Goal: Information Seeking & Learning: Learn about a topic

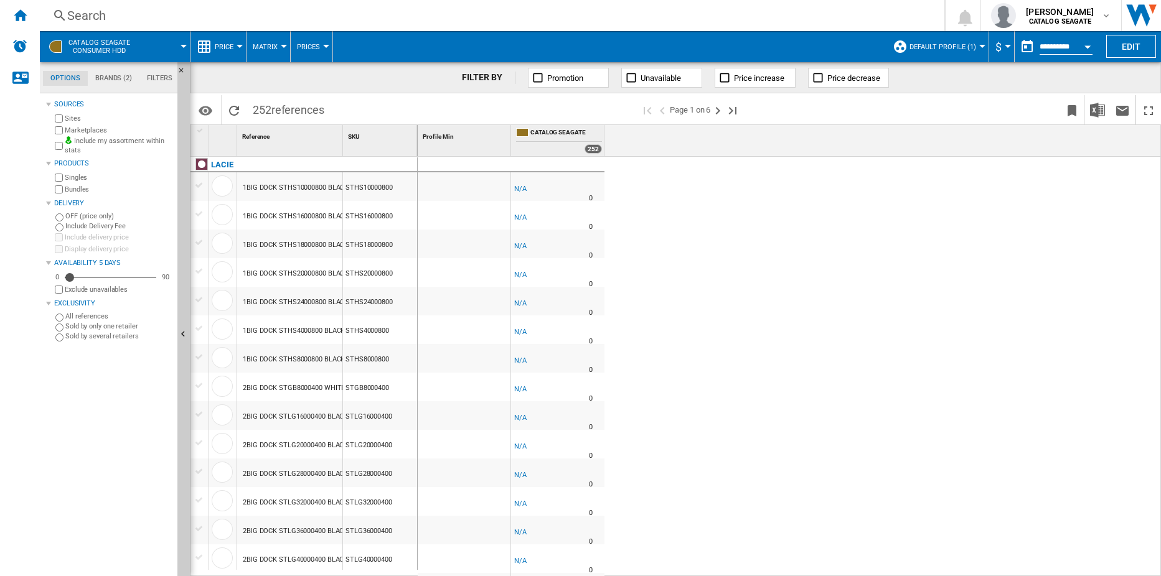
click at [977, 44] on button "Default profile (1)" at bounding box center [945, 46] width 73 height 31
click at [952, 250] on md-backdrop at bounding box center [580, 288] width 1161 height 576
click at [84, 37] on button "CATALOG SEAGATE Consumer hdd" at bounding box center [105, 46] width 74 height 31
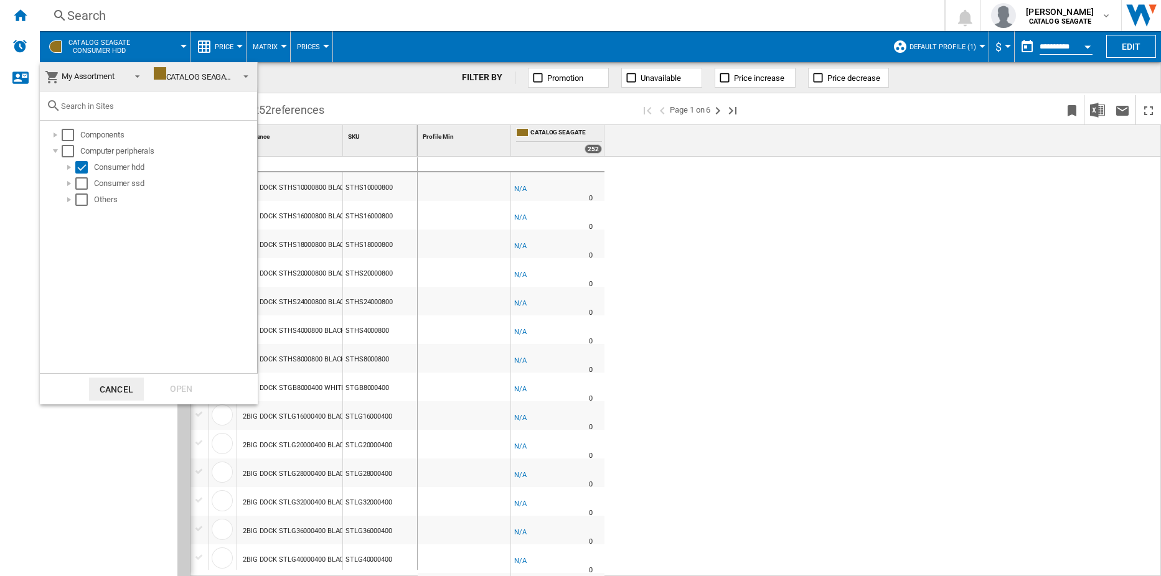
click at [1011, 110] on md-backdrop at bounding box center [580, 288] width 1161 height 576
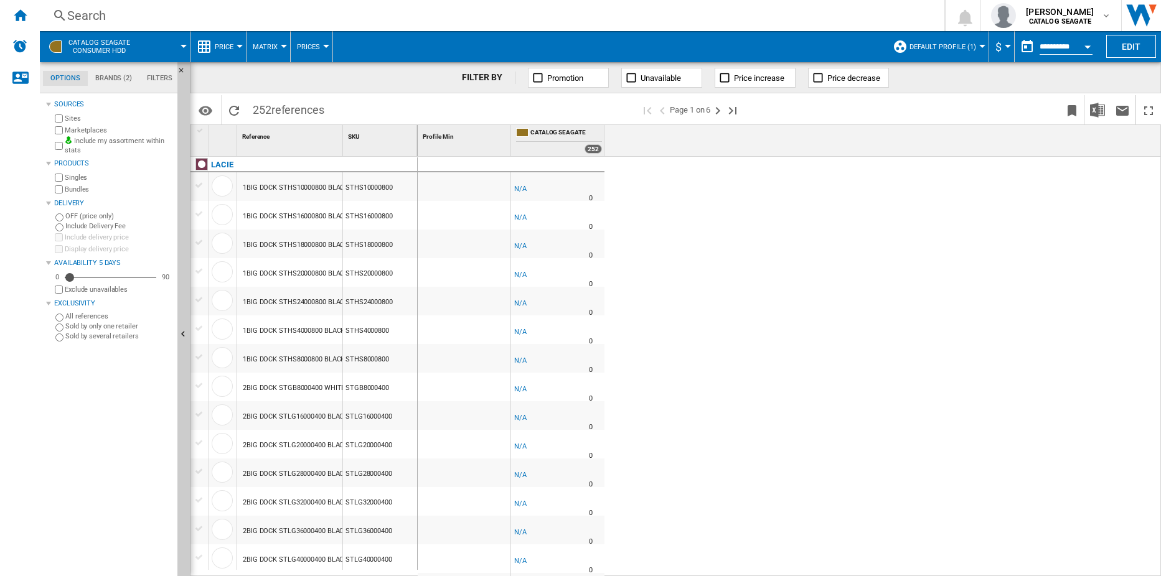
click at [98, 46] on span "CATALOG SEAGATE Consumer hdd" at bounding box center [99, 47] width 62 height 16
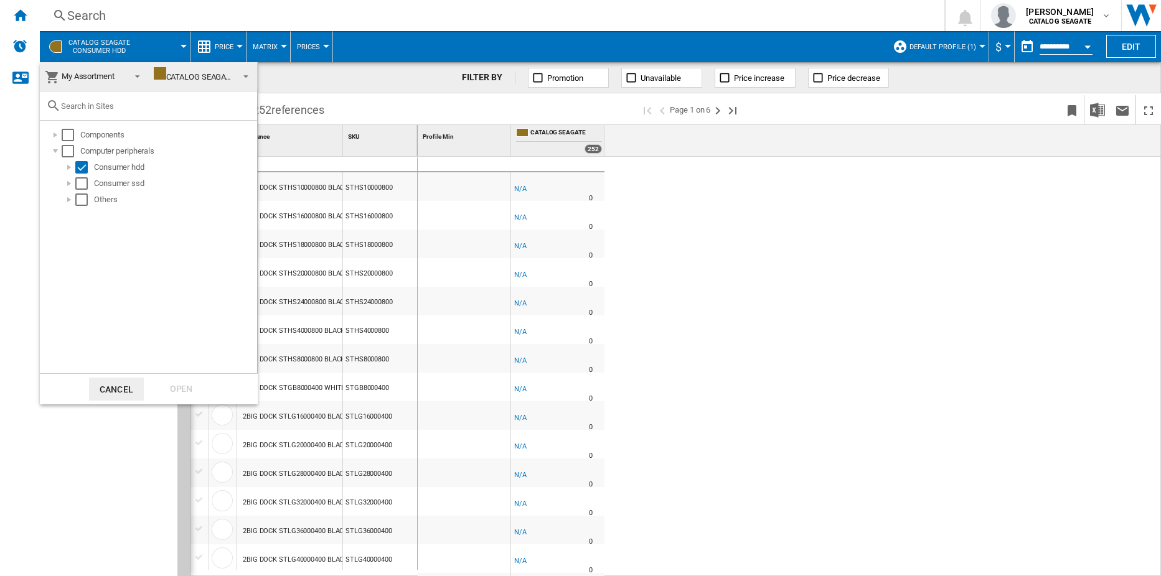
click at [131, 75] on span at bounding box center [133, 75] width 15 height 17
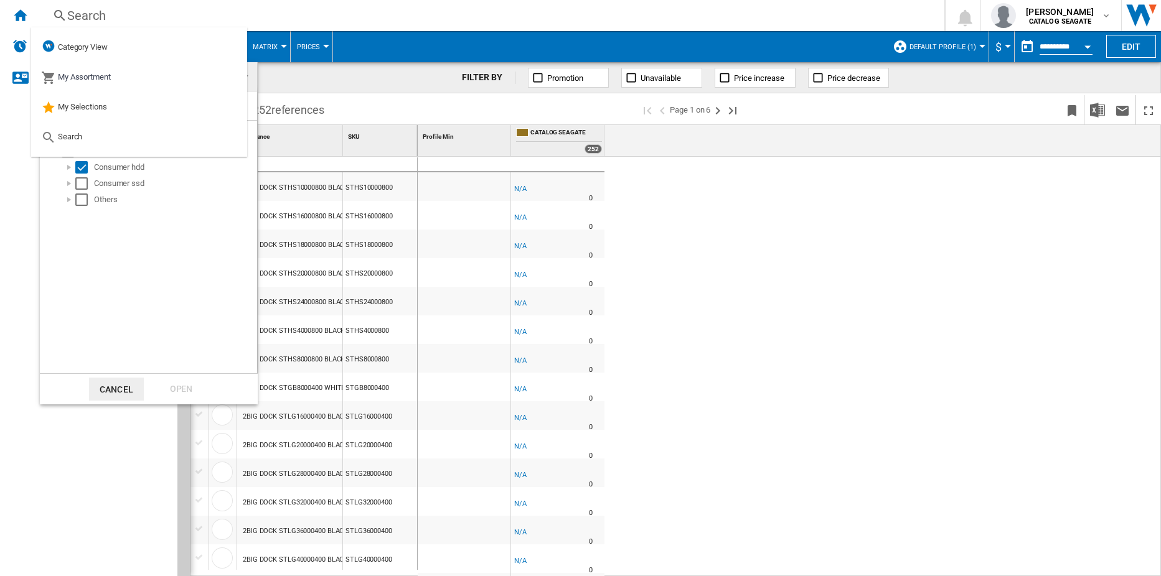
drag, startPoint x: 729, startPoint y: 307, endPoint x: 876, endPoint y: 221, distance: 169.6
click at [735, 299] on md-backdrop at bounding box center [580, 288] width 1161 height 576
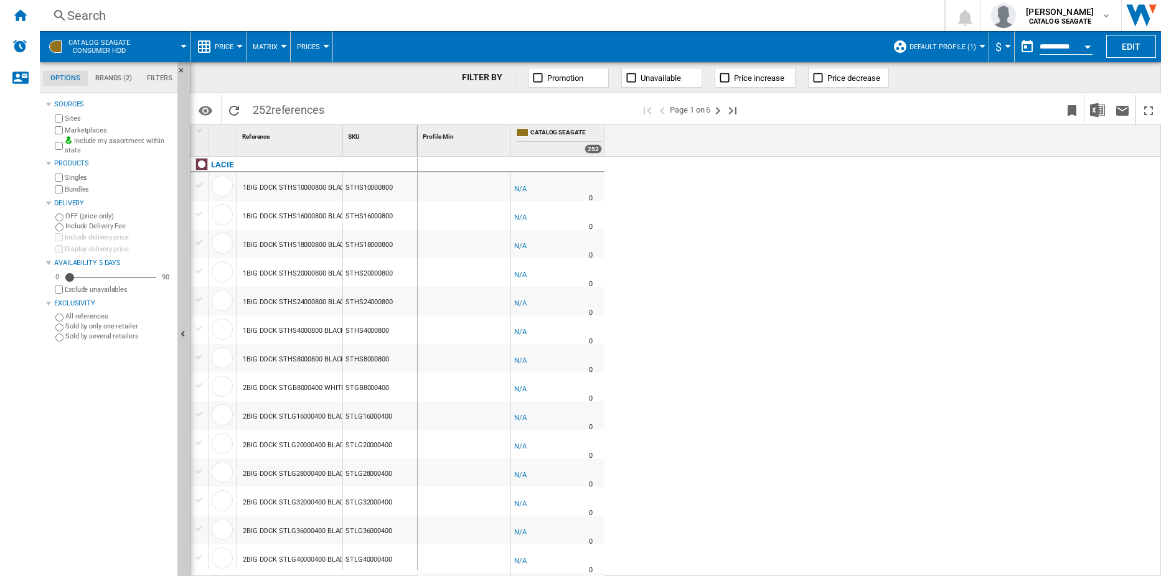
click at [950, 49] on span "Default profile (1)" at bounding box center [942, 47] width 67 height 8
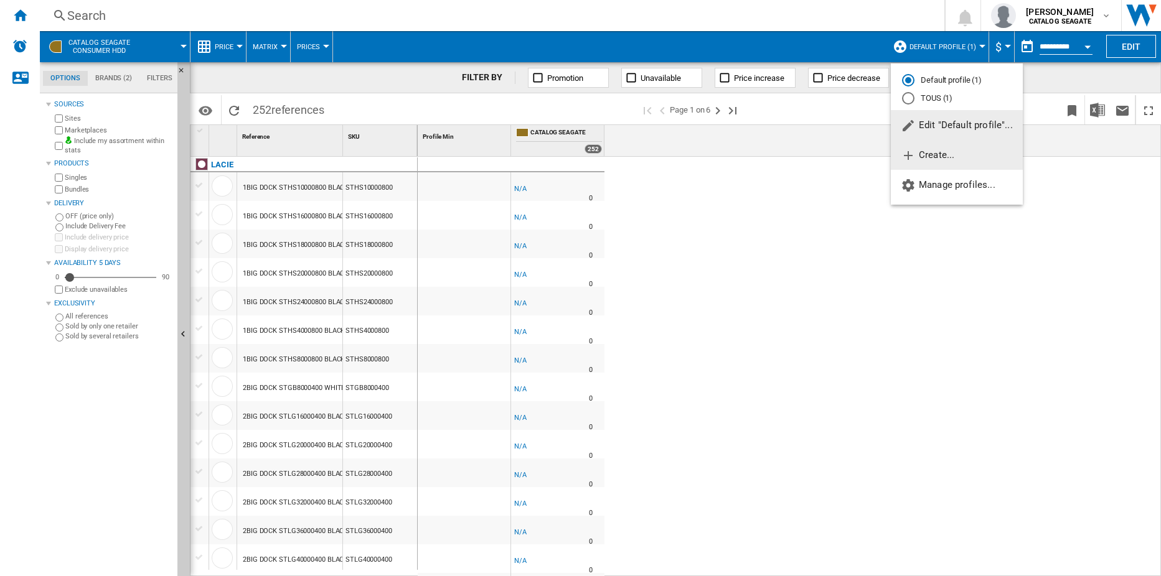
click at [937, 156] on span "Create..." at bounding box center [928, 154] width 54 height 11
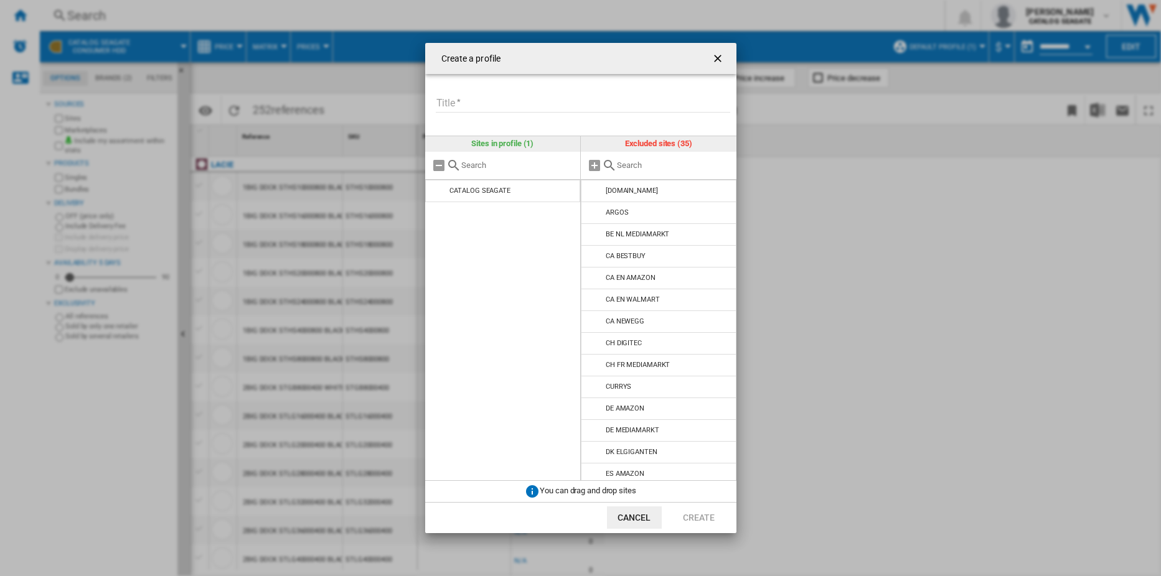
click at [505, 99] on input "Title" at bounding box center [583, 103] width 294 height 19
type input "**"
click at [482, 163] on input "text" at bounding box center [517, 165] width 113 height 9
click at [500, 110] on input "**" at bounding box center [583, 103] width 294 height 19
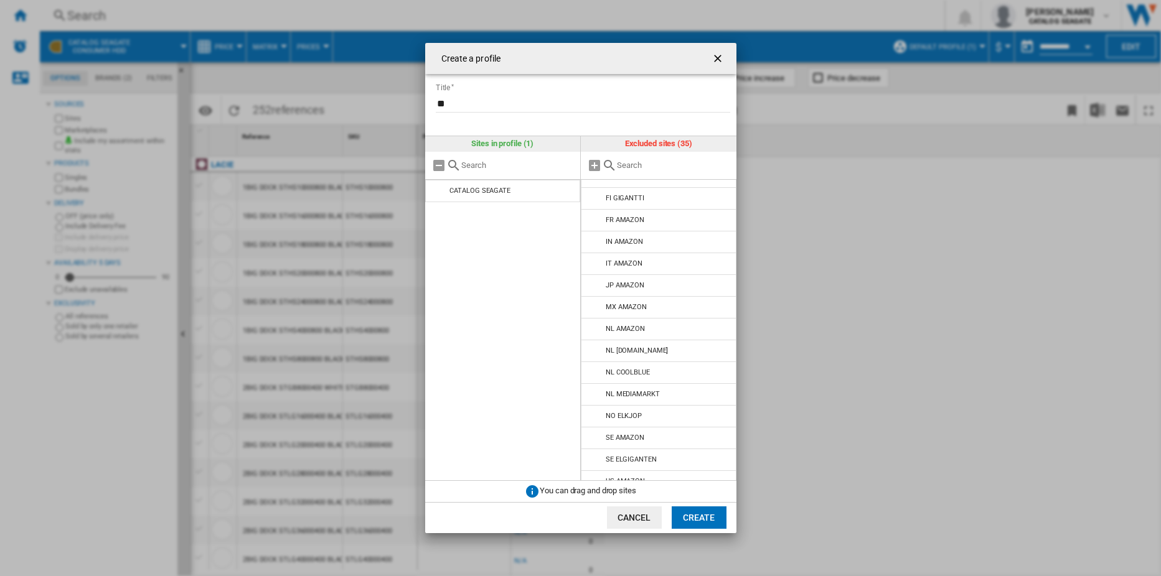
scroll to position [199, 0]
click at [718, 58] on ng-md-icon "getI18NText('BUTTONS.CLOSE_DIALOG')" at bounding box center [718, 59] width 15 height 15
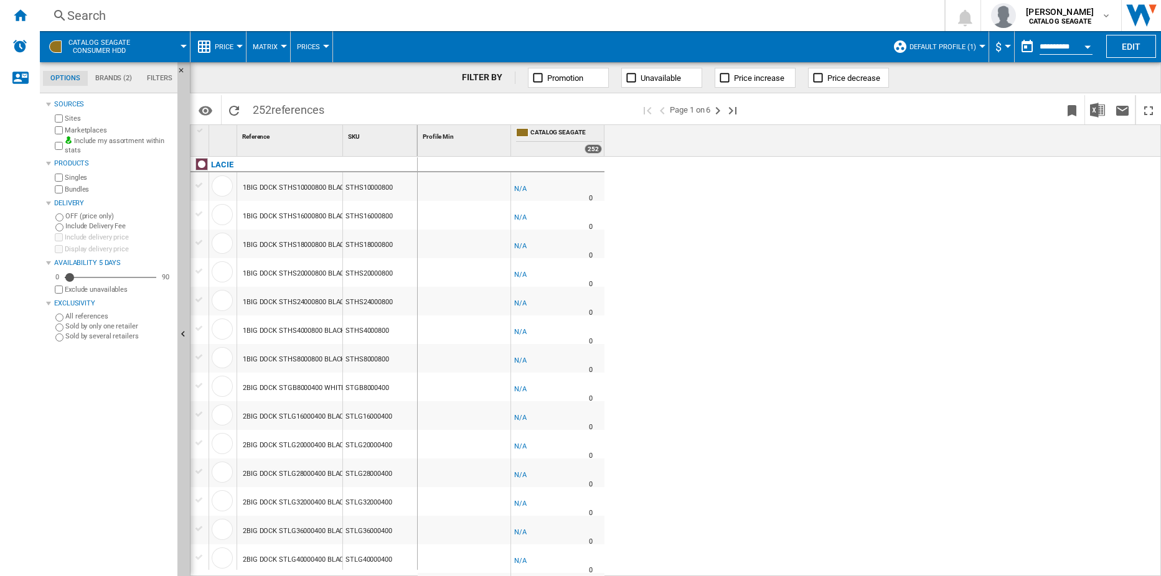
click at [911, 291] on div "-1.0 % -$1 % N/A 0 -1.0 % -$1" at bounding box center [790, 367] width 744 height 420
click at [1006, 50] on md-menu "$ Argentin Peso Australian Dollar balboa Bolivia [GEOGRAPHIC_DATA] Bulgarian le…" at bounding box center [1002, 46] width 26 height 31
click at [975, 49] on button "Default profile (1)" at bounding box center [945, 46] width 73 height 31
click at [936, 292] on md-backdrop at bounding box center [580, 288] width 1161 height 576
click at [975, 45] on button "Default profile (1)" at bounding box center [945, 46] width 73 height 31
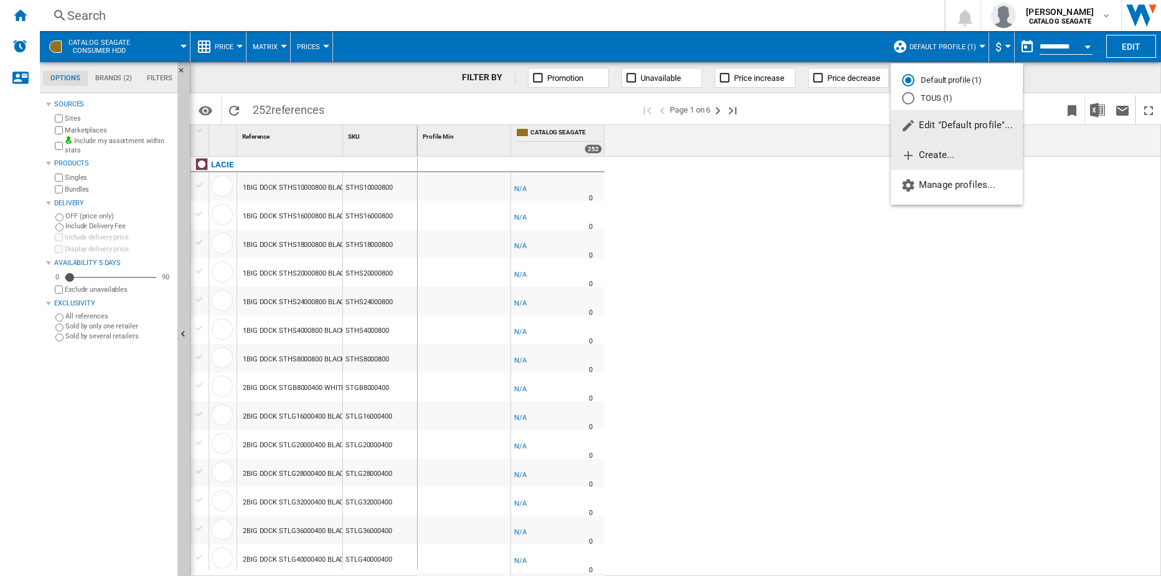
click at [940, 154] on span "Create..." at bounding box center [928, 154] width 54 height 11
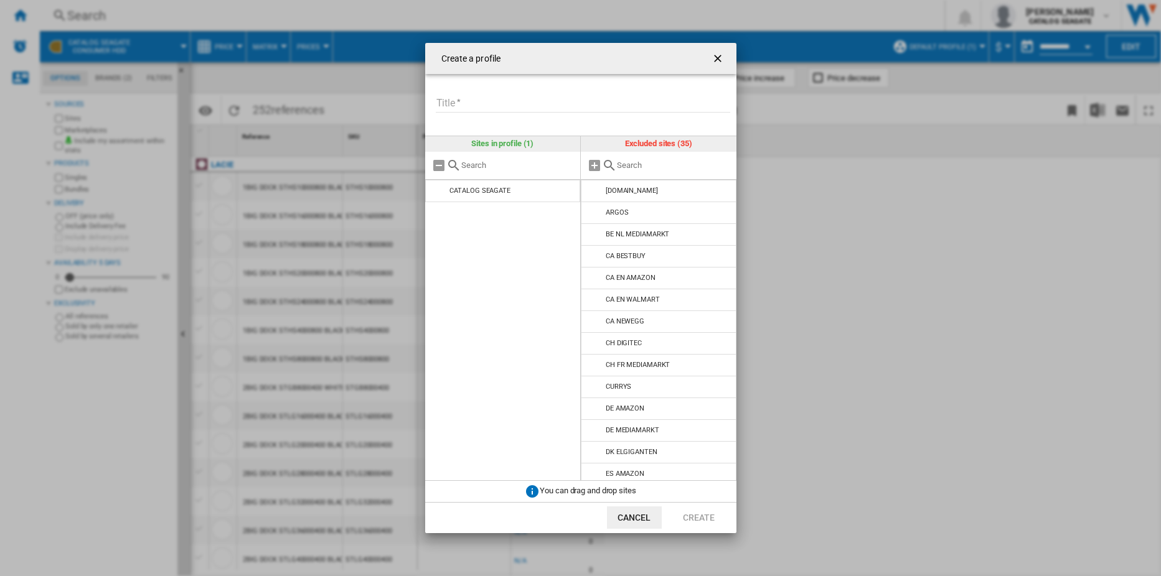
click at [484, 103] on input "Title" at bounding box center [583, 103] width 294 height 19
type input "**"
click at [629, 167] on input "Create a ..." at bounding box center [673, 165] width 113 height 9
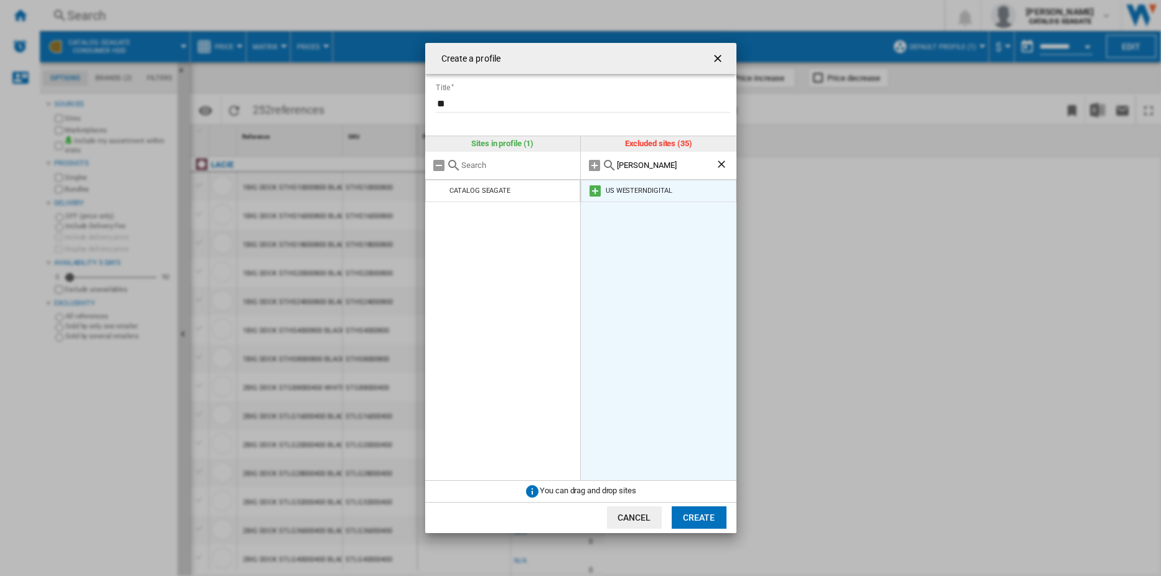
type input "[PERSON_NAME]"
click at [637, 198] on li "US WESTERNDIGITAL" at bounding box center [659, 191] width 156 height 22
click at [641, 193] on div "US WESTERNDIGITAL" at bounding box center [639, 191] width 67 height 8
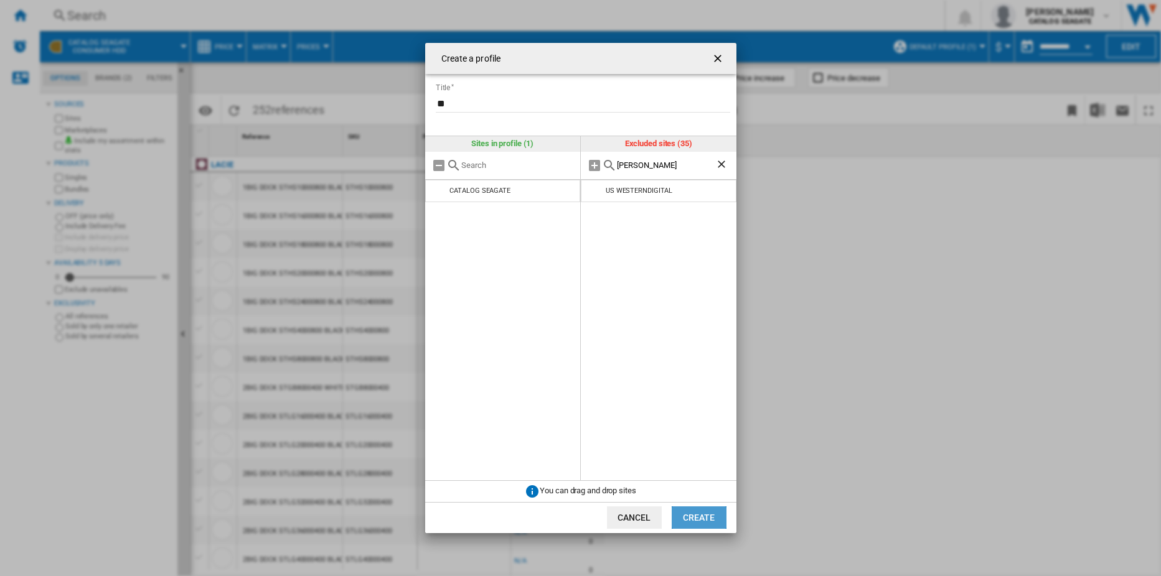
click at [700, 516] on button "Create" at bounding box center [699, 518] width 55 height 22
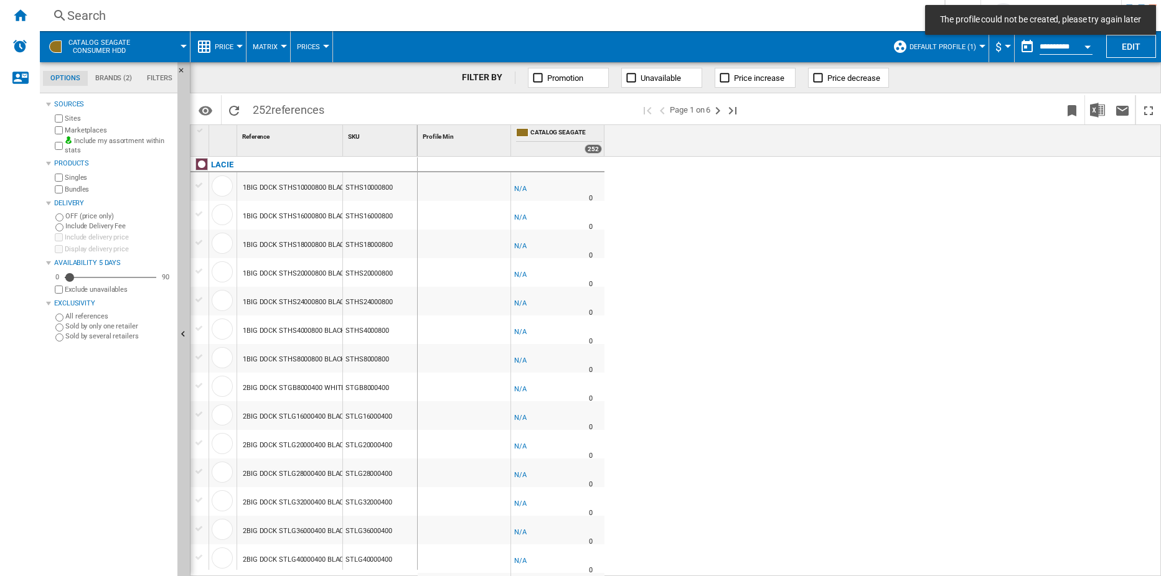
click at [92, 45] on span "CATALOG SEAGATE Consumer hdd" at bounding box center [99, 47] width 62 height 16
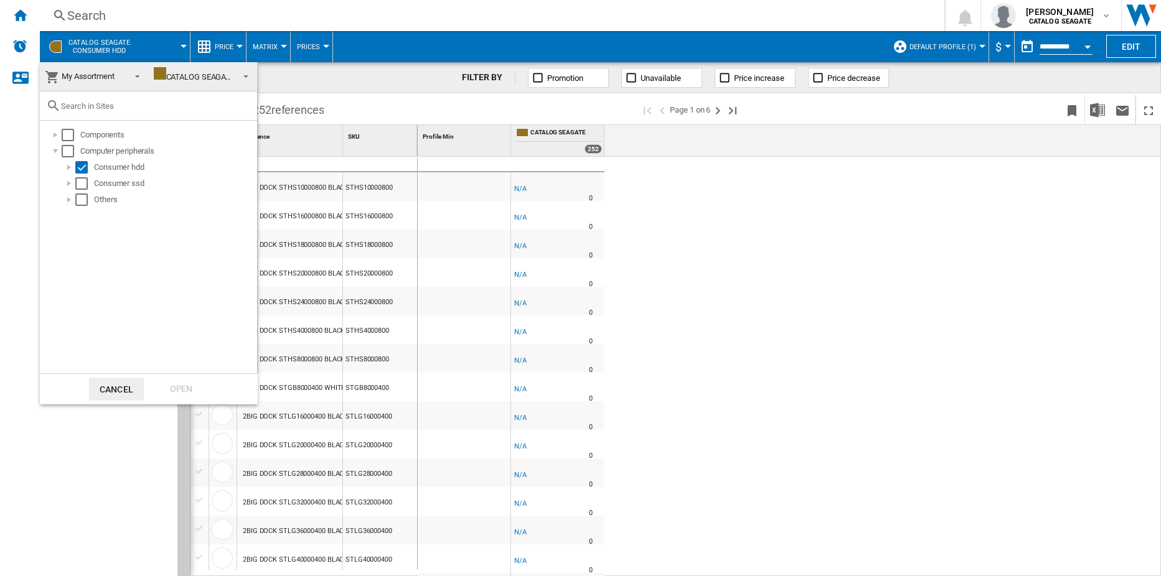
click at [131, 73] on span at bounding box center [133, 75] width 15 height 17
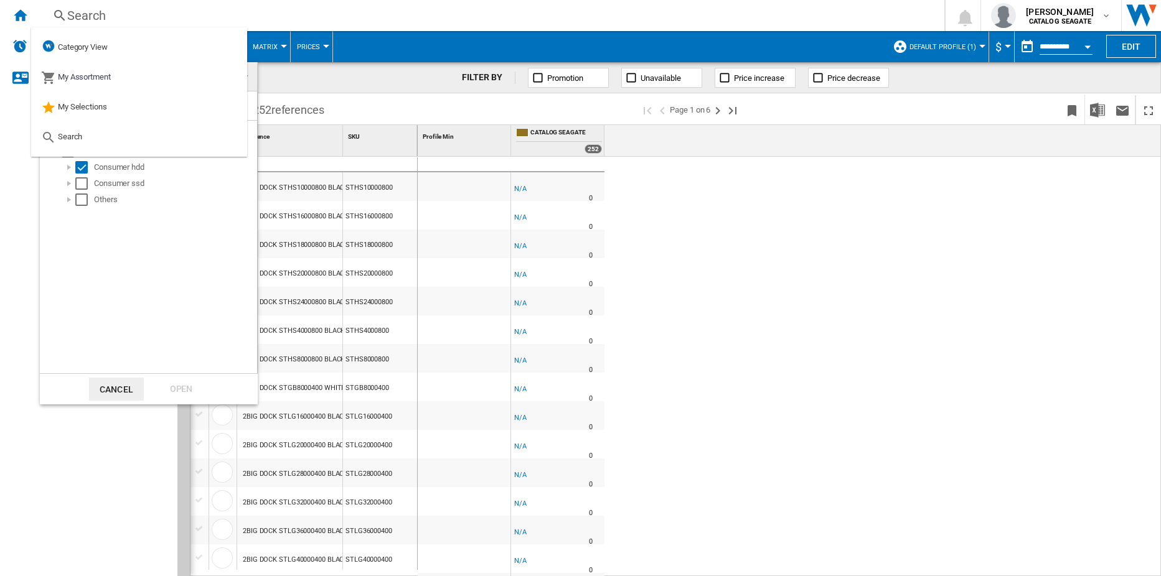
drag, startPoint x: 313, startPoint y: 75, endPoint x: 269, endPoint y: 87, distance: 45.6
click at [314, 75] on md-backdrop at bounding box center [580, 288] width 1161 height 576
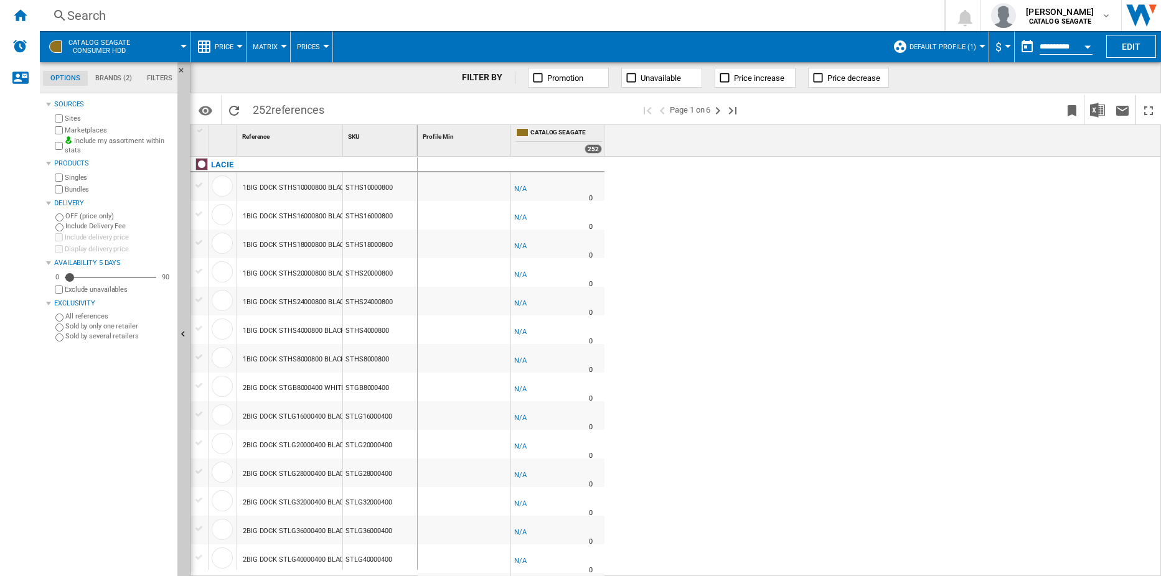
click at [103, 46] on span "CATALOG SEAGATE Consumer hdd" at bounding box center [99, 47] width 62 height 16
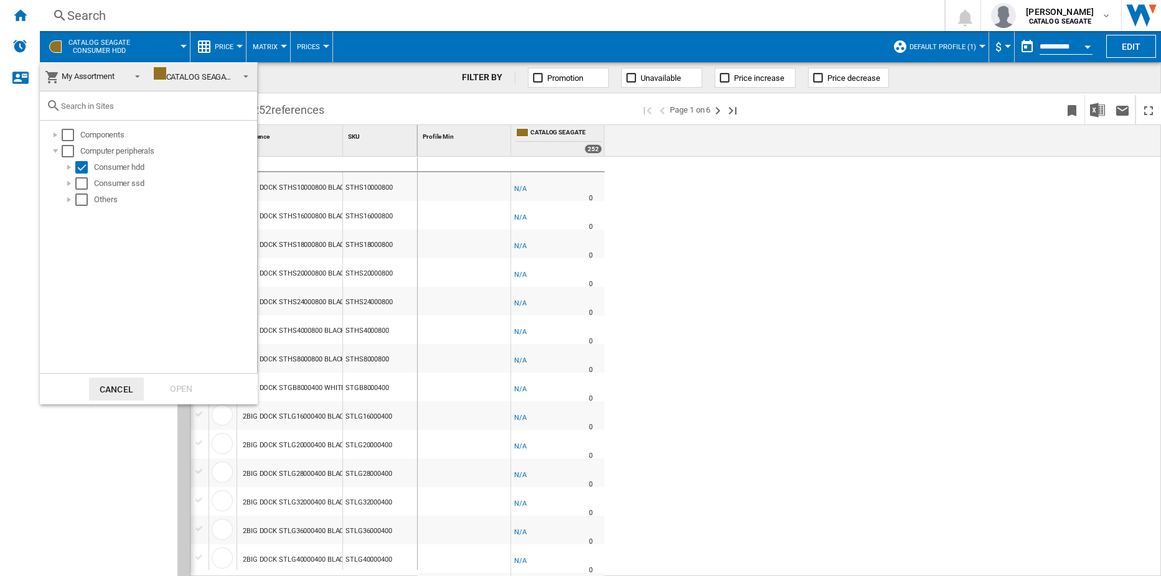
click at [238, 70] on span at bounding box center [242, 75] width 14 height 17
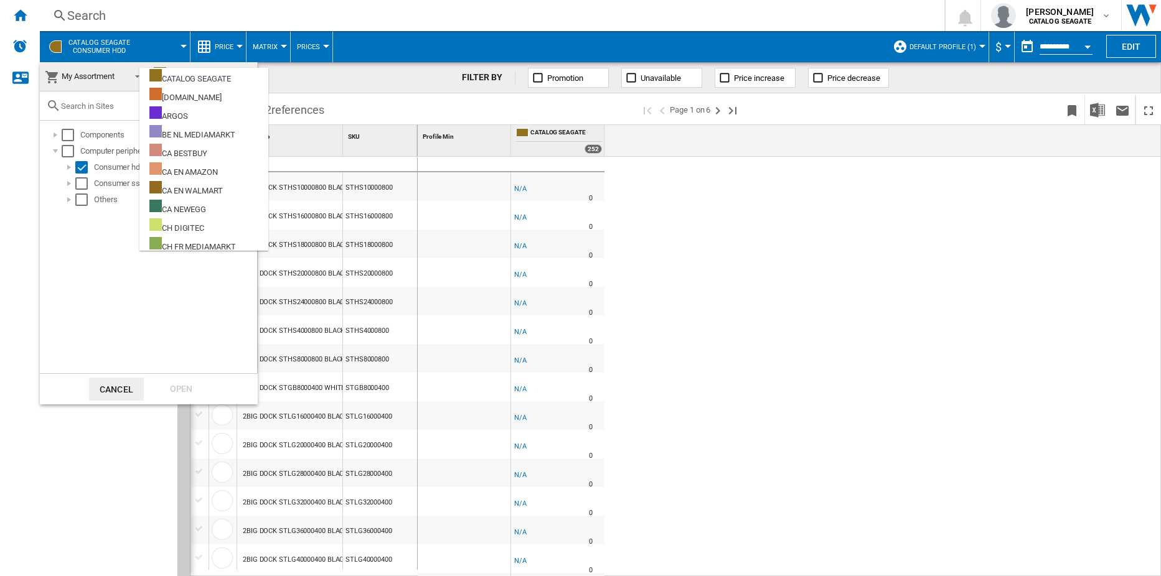
drag, startPoint x: 339, startPoint y: 82, endPoint x: 128, endPoint y: 93, distance: 211.3
click at [327, 83] on md-backdrop at bounding box center [580, 288] width 1161 height 576
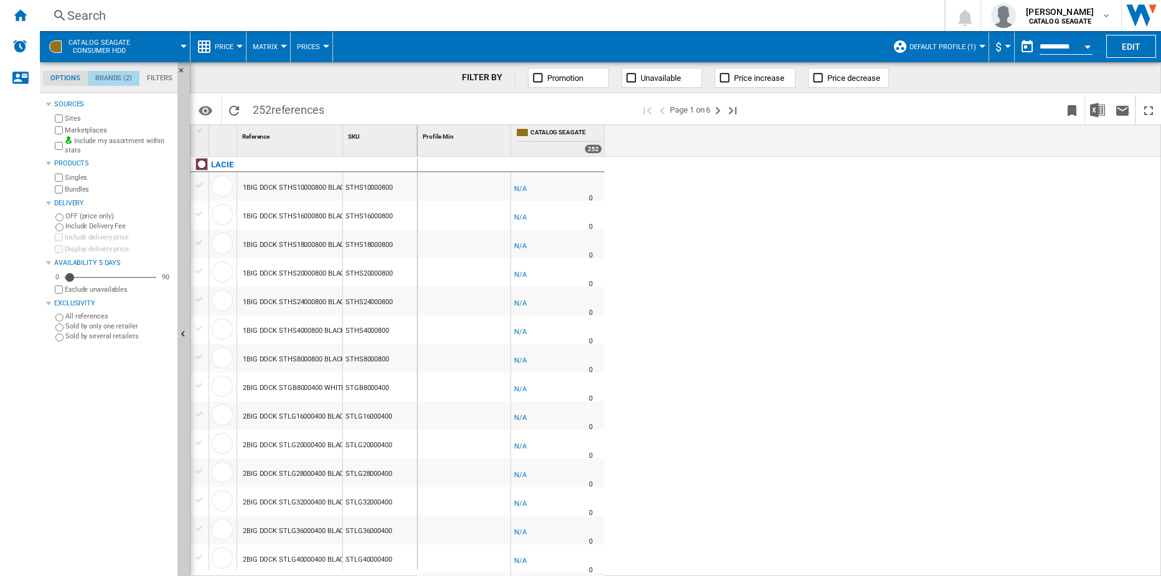
click at [123, 74] on md-tab-item "Brands (2)" at bounding box center [114, 78] width 52 height 15
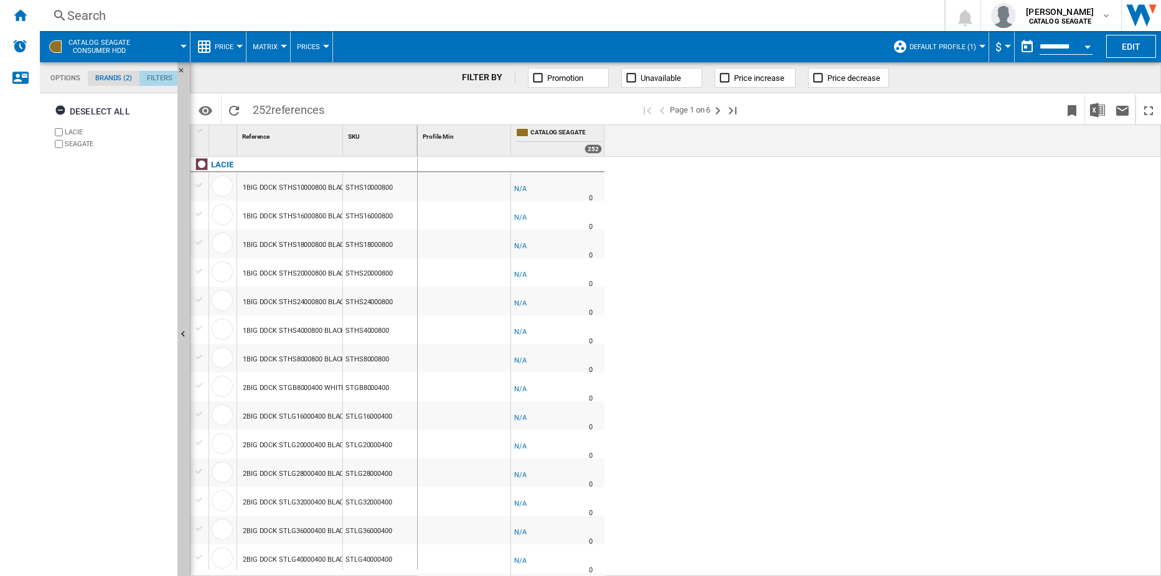
click at [166, 79] on md-tab-item "Filters" at bounding box center [159, 78] width 40 height 15
click at [183, 44] on span at bounding box center [166, 46] width 36 height 31
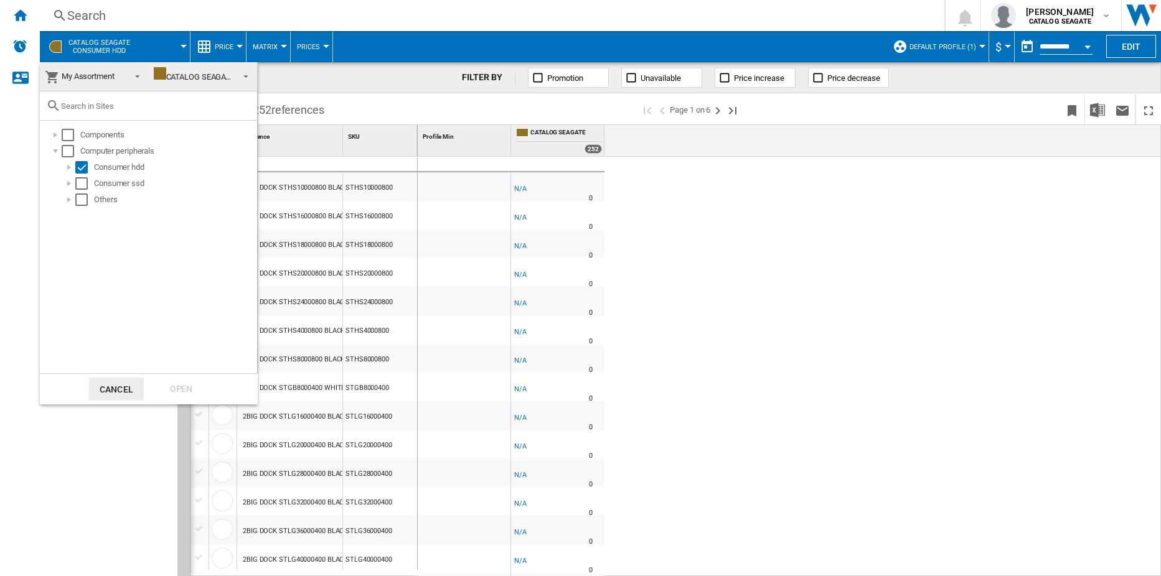
click at [130, 73] on span at bounding box center [133, 75] width 15 height 17
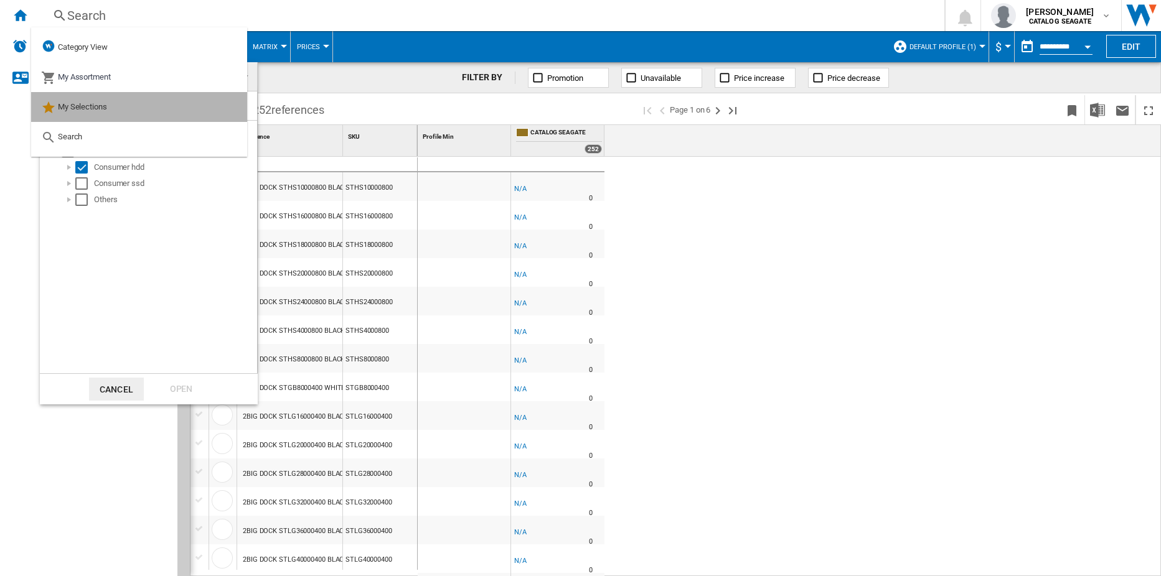
click at [98, 111] on div "My Selections" at bounding box center [74, 106] width 66 height 17
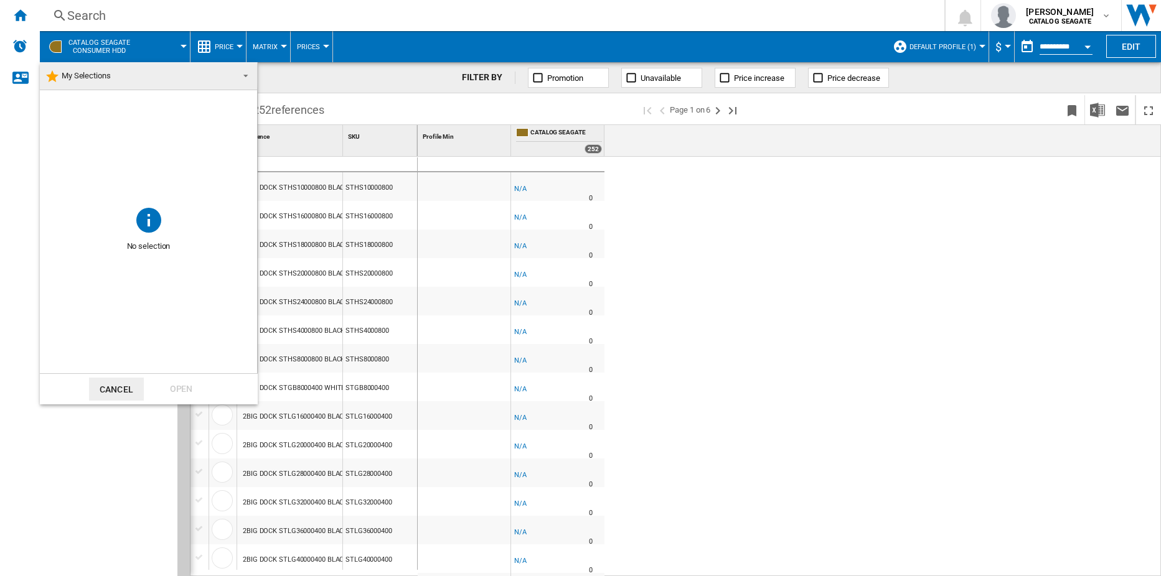
click at [911, 280] on md-backdrop at bounding box center [580, 288] width 1161 height 576
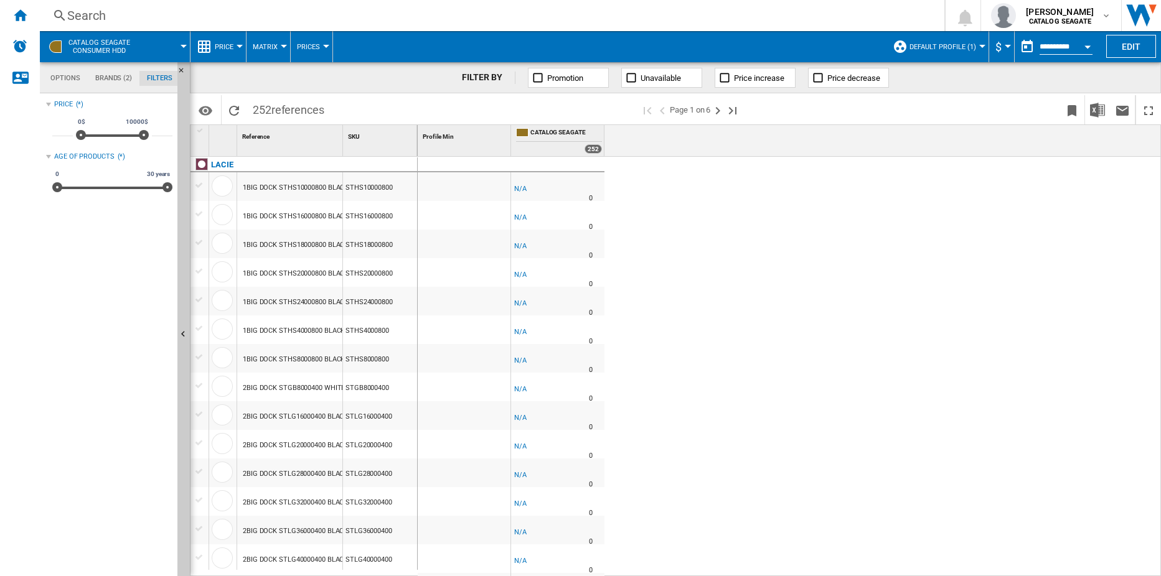
click at [981, 49] on md-menu "Default profile (1)" at bounding box center [937, 46] width 103 height 31
click at [979, 46] on div at bounding box center [982, 46] width 6 height 3
click at [965, 246] on md-backdrop at bounding box center [580, 288] width 1161 height 576
click at [70, 75] on md-tab-item "Options" at bounding box center [65, 78] width 45 height 15
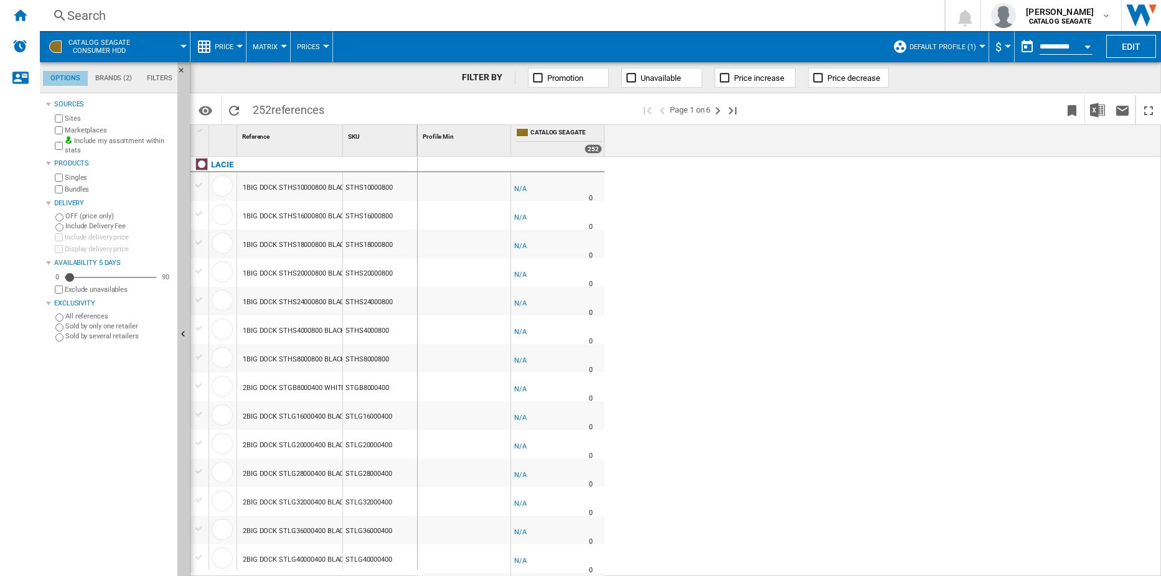
scroll to position [15, 0]
drag, startPoint x: 825, startPoint y: 259, endPoint x: 832, endPoint y: 243, distance: 17.0
click at [825, 259] on div "-1.0 % -$1 % N/A 0 -1.0 % -$1" at bounding box center [790, 367] width 744 height 420
click at [977, 43] on button "Default profile (1)" at bounding box center [945, 46] width 73 height 31
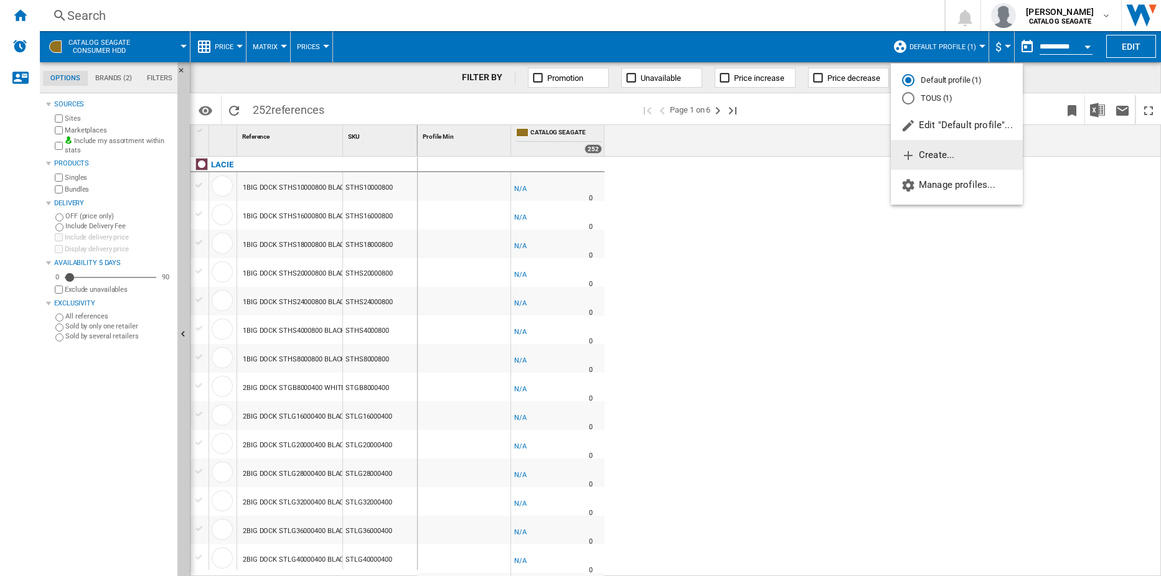
click at [933, 152] on span "Create..." at bounding box center [928, 154] width 54 height 11
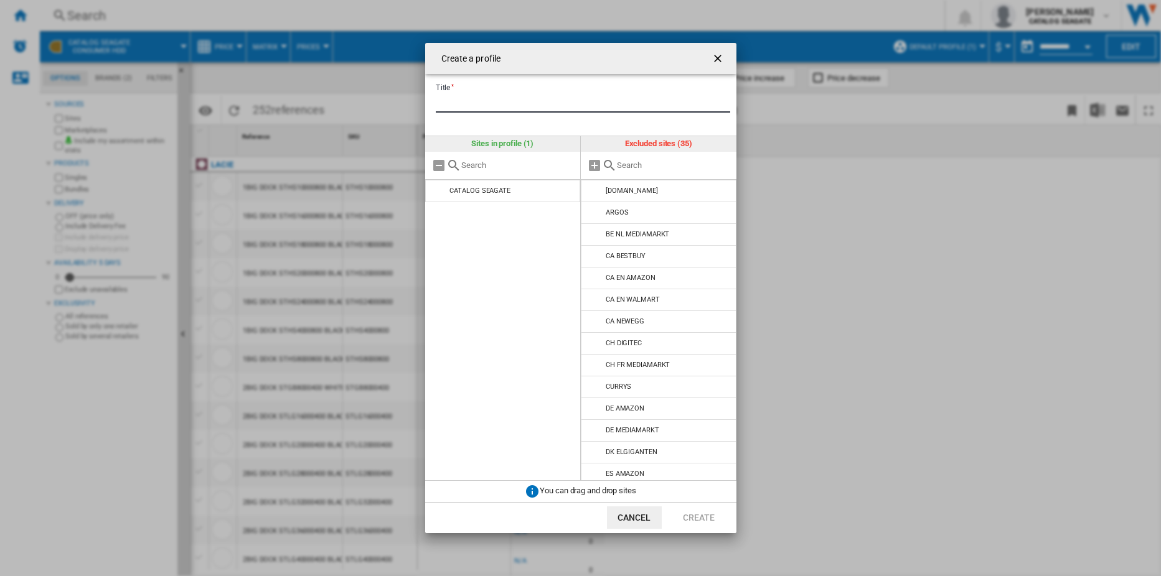
click at [494, 104] on input "Title" at bounding box center [583, 103] width 294 height 19
type input "**"
click at [625, 166] on input "Create a ..." at bounding box center [673, 165] width 113 height 9
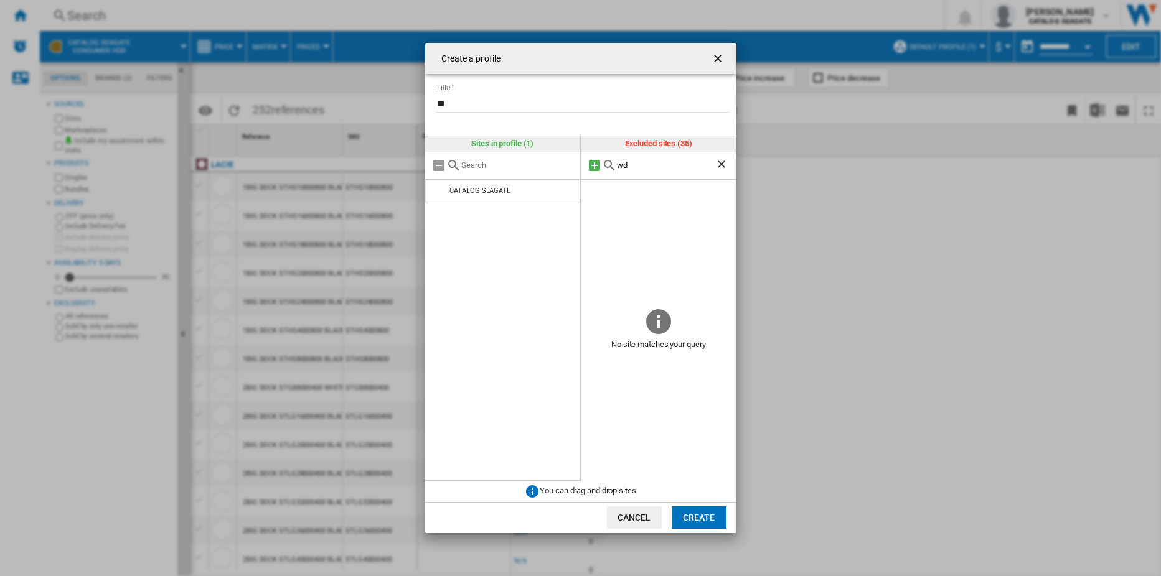
click at [594, 165] on md-icon "Create a ..." at bounding box center [594, 165] width 15 height 15
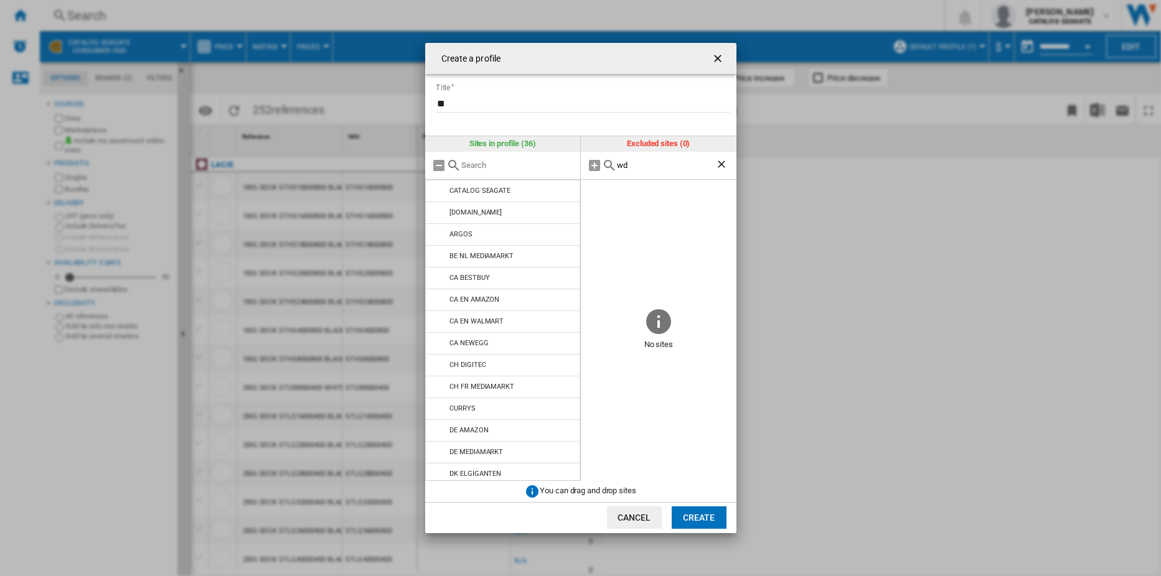
click at [636, 169] on input "wd" at bounding box center [666, 165] width 98 height 9
type input "west"
click at [639, 515] on button "Cancel" at bounding box center [634, 518] width 55 height 22
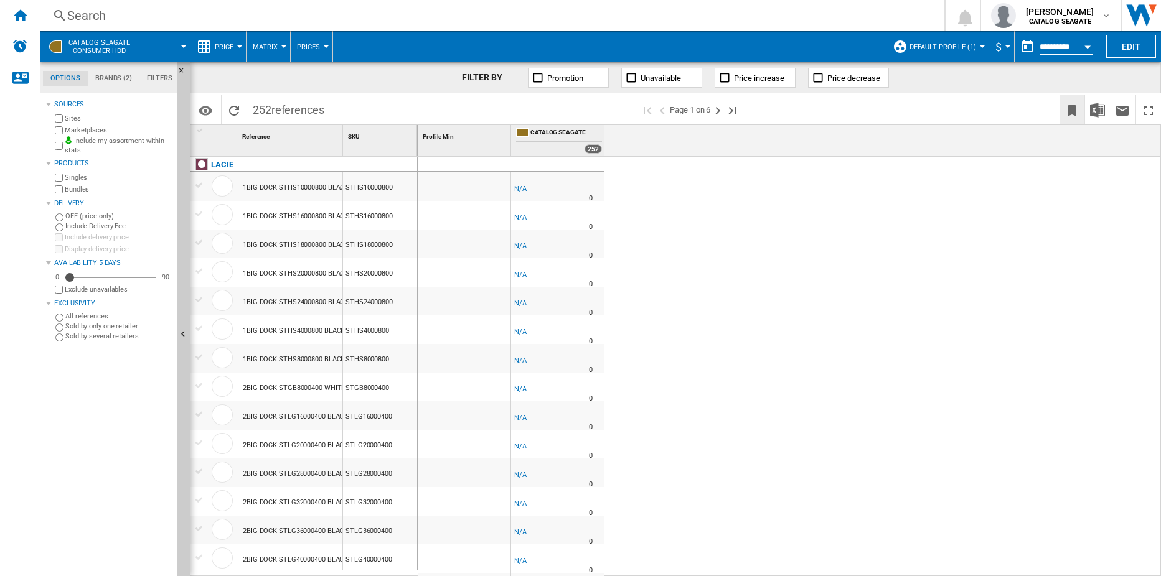
drag, startPoint x: 935, startPoint y: 274, endPoint x: 1081, endPoint y: 119, distance: 212.2
click at [935, 273] on div "-1.0 % -$1 % N/A 0 -1.0 % -$1" at bounding box center [790, 367] width 744 height 420
click at [1004, 49] on button "$" at bounding box center [1001, 46] width 12 height 31
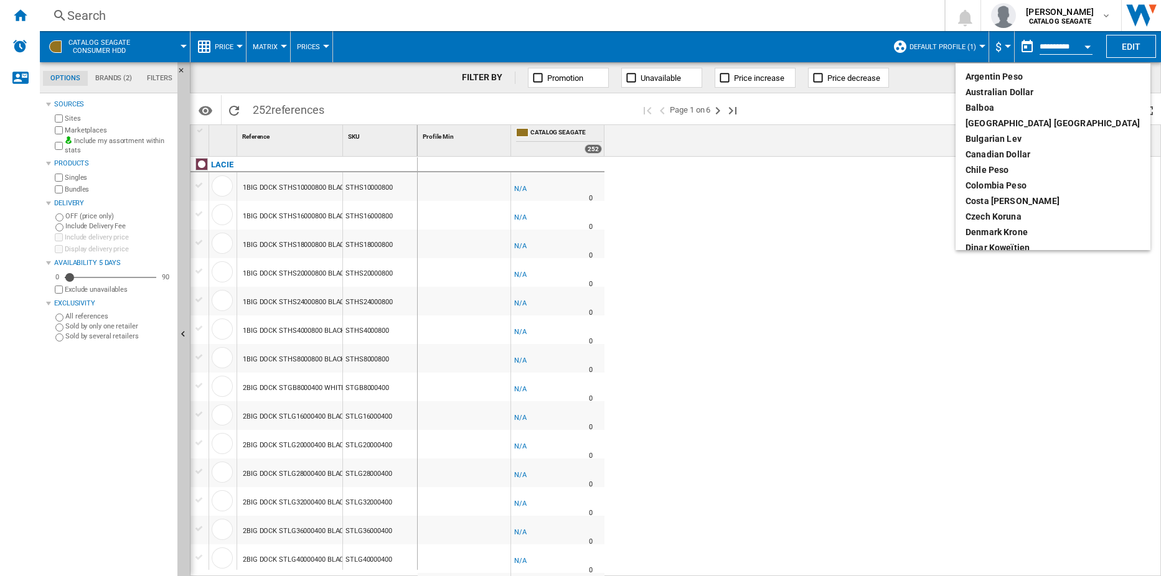
click at [853, 213] on md-backdrop at bounding box center [580, 288] width 1161 height 576
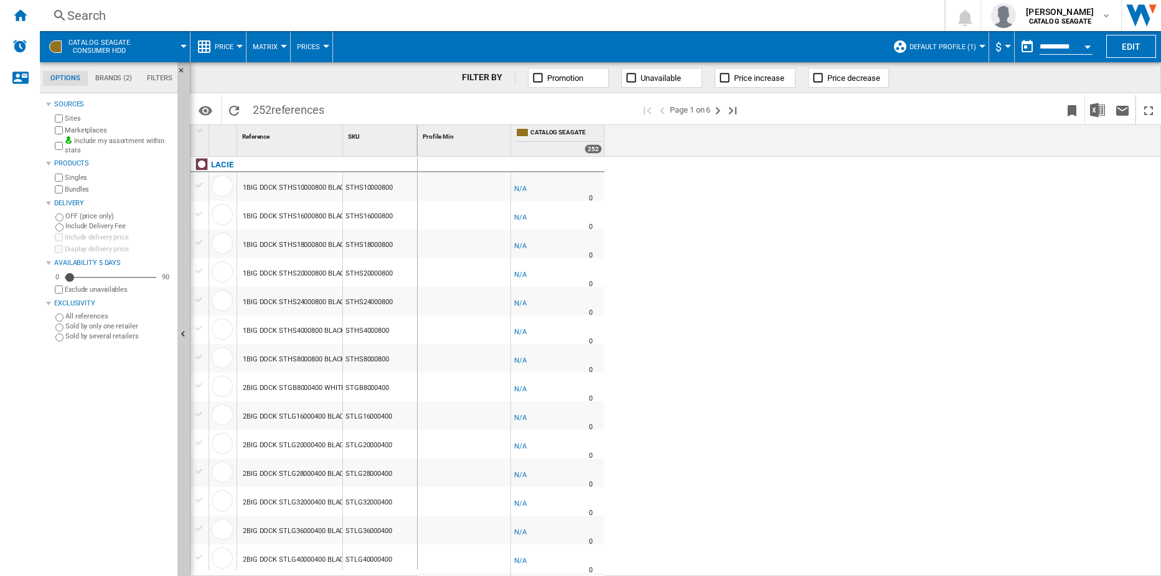
click at [90, 44] on span "CATALOG SEAGATE Consumer hdd" at bounding box center [99, 47] width 62 height 16
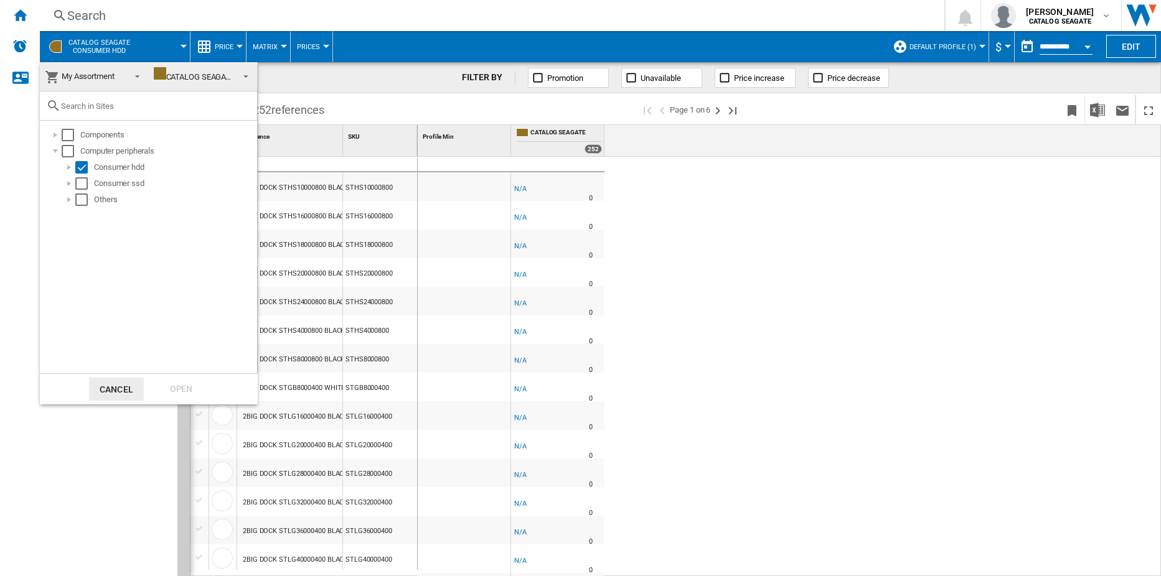
click at [21, 12] on md-backdrop at bounding box center [580, 288] width 1161 height 576
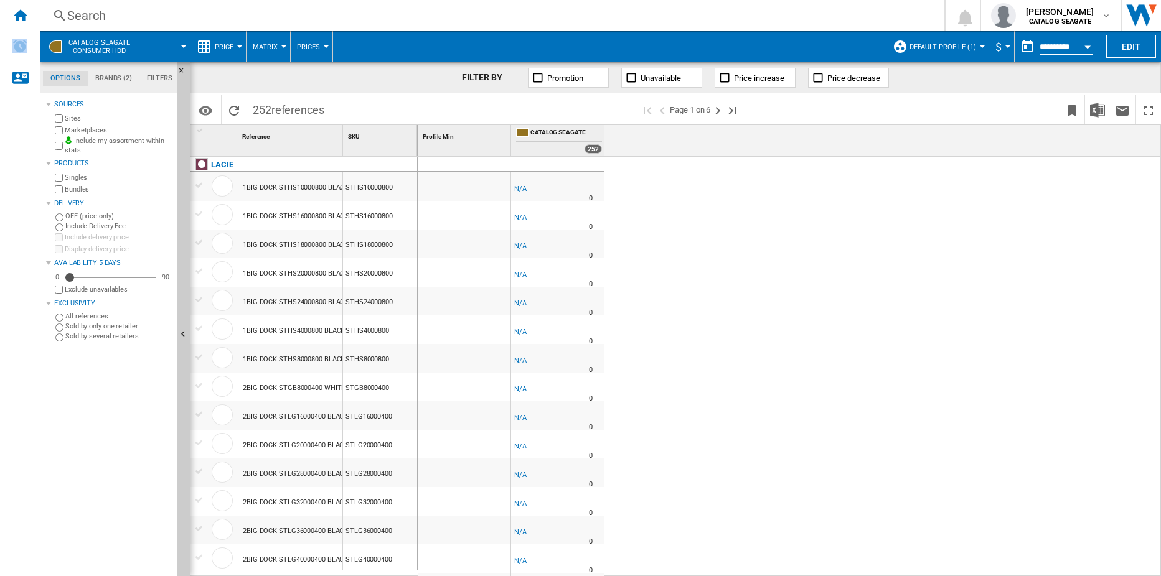
click at [21, 12] on ng-md-icon "Home" at bounding box center [19, 14] width 15 height 15
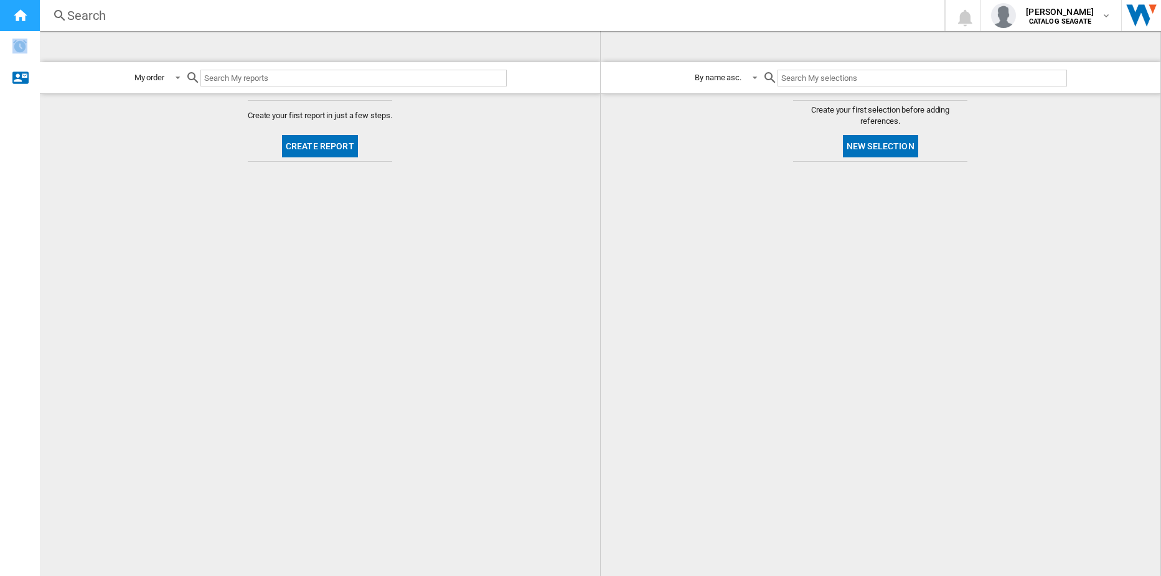
click at [21, 13] on ng-md-icon "Home" at bounding box center [19, 14] width 15 height 15
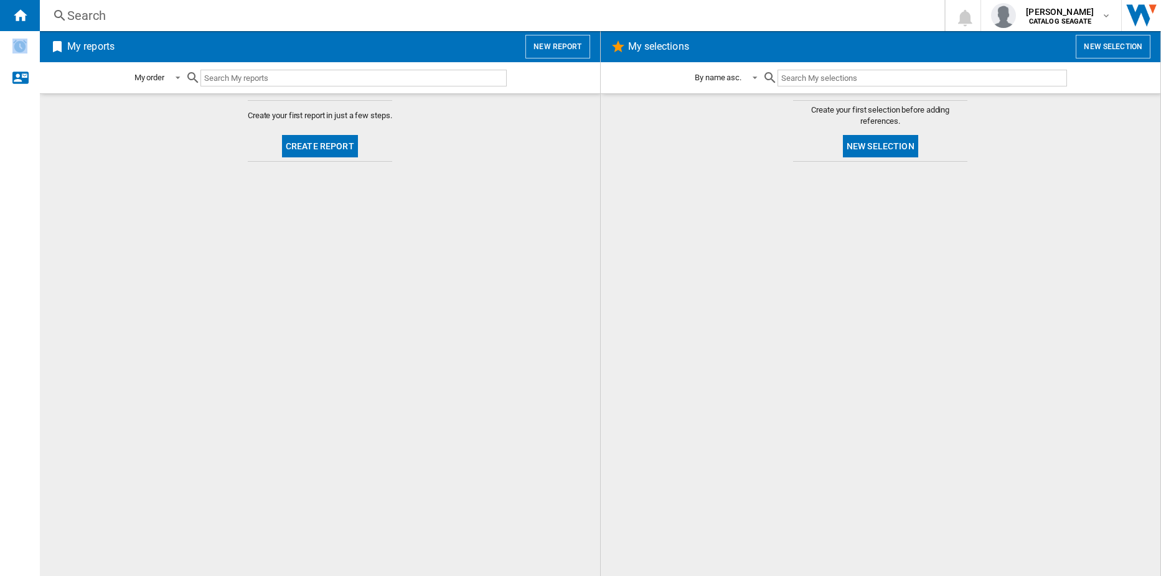
click at [304, 146] on button "Create report" at bounding box center [320, 146] width 76 height 22
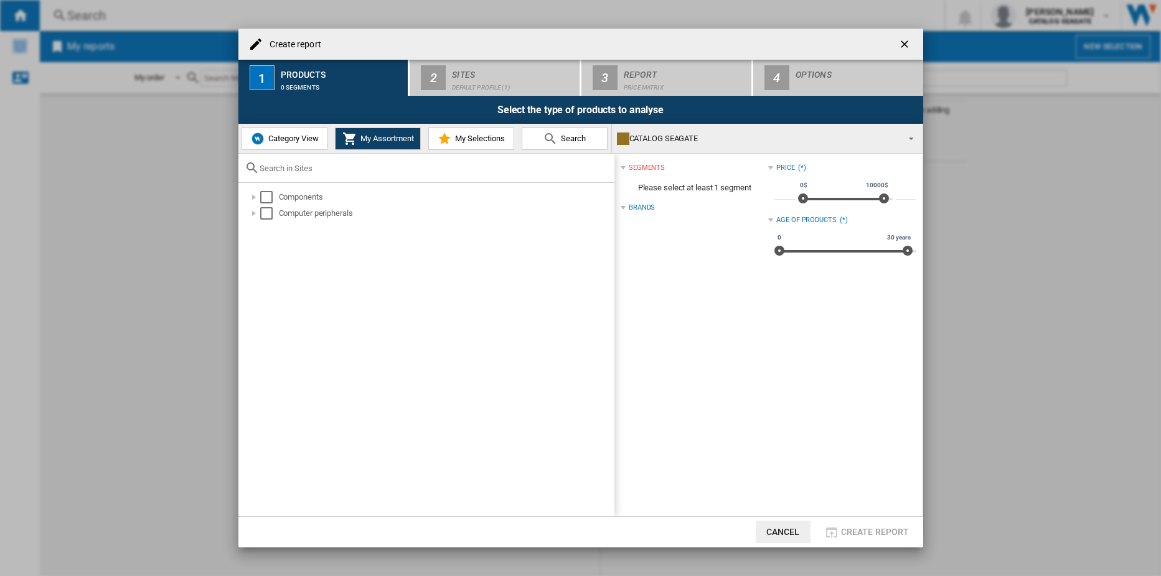
click at [291, 138] on span "Category View" at bounding box center [292, 138] width 54 height 9
click at [368, 136] on span "My Assortment" at bounding box center [385, 138] width 57 height 9
click at [562, 139] on span "Search" at bounding box center [572, 138] width 28 height 9
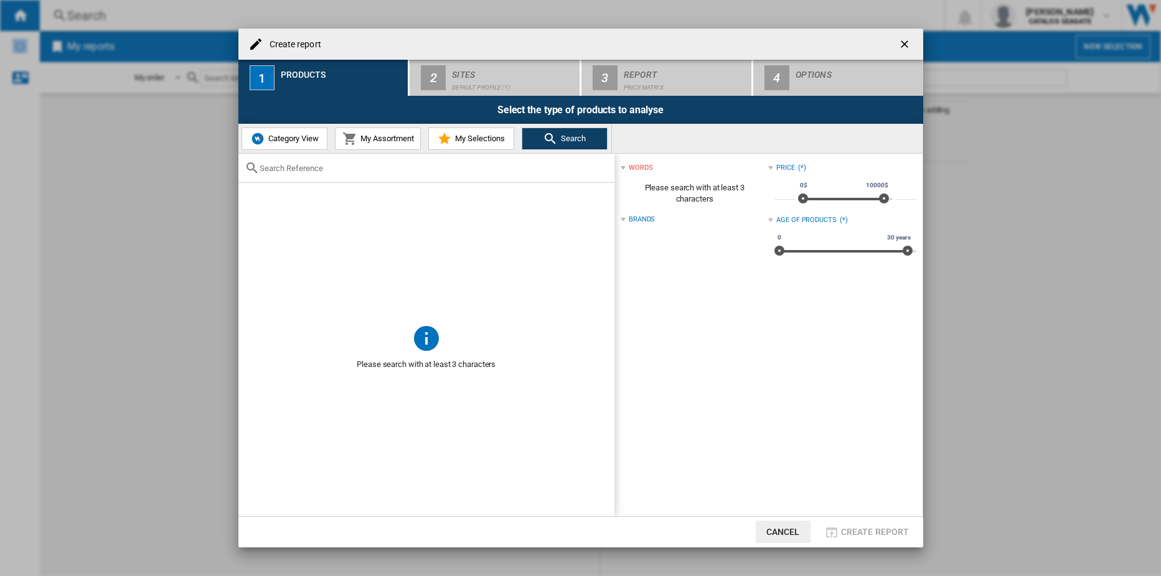
click at [411, 147] on button "My Assortment" at bounding box center [378, 139] width 86 height 22
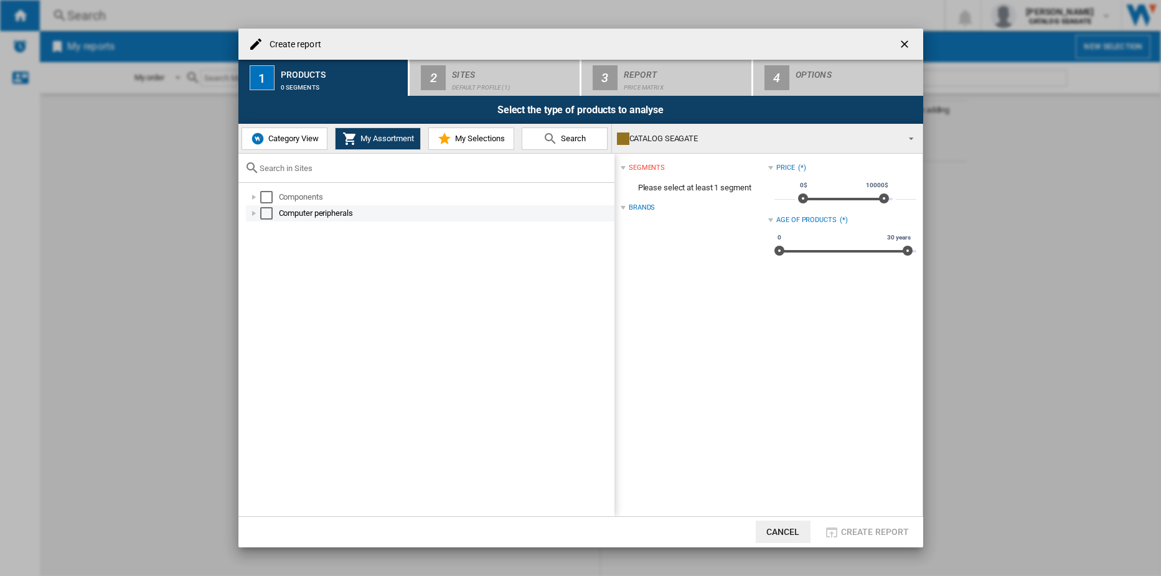
click at [257, 209] on div at bounding box center [254, 213] width 12 height 12
click at [270, 231] on div at bounding box center [267, 229] width 12 height 12
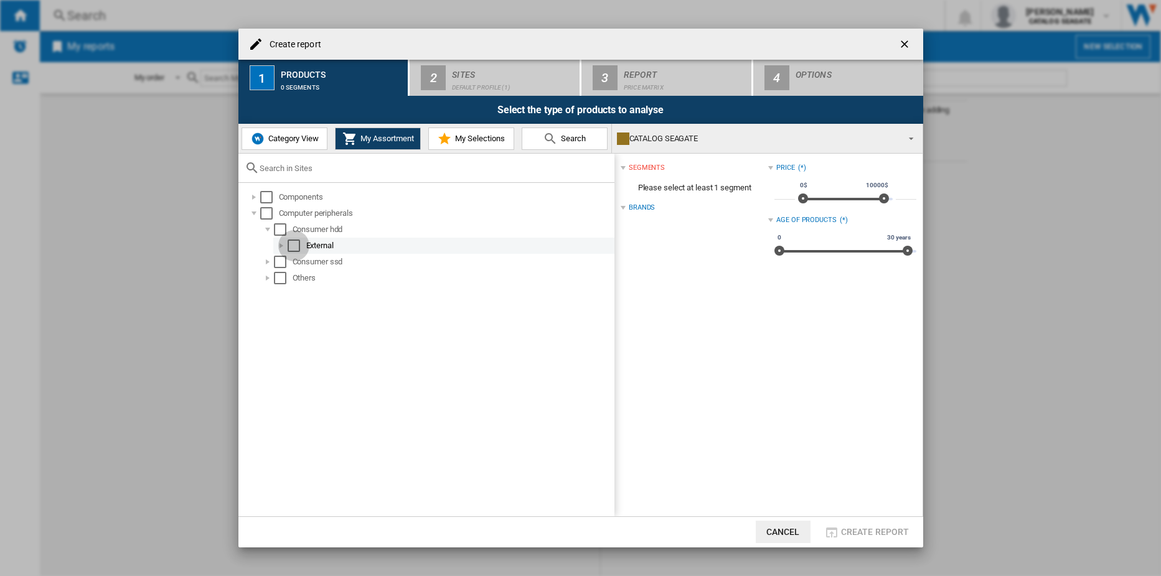
click at [299, 243] on div "Select" at bounding box center [294, 246] width 12 height 12
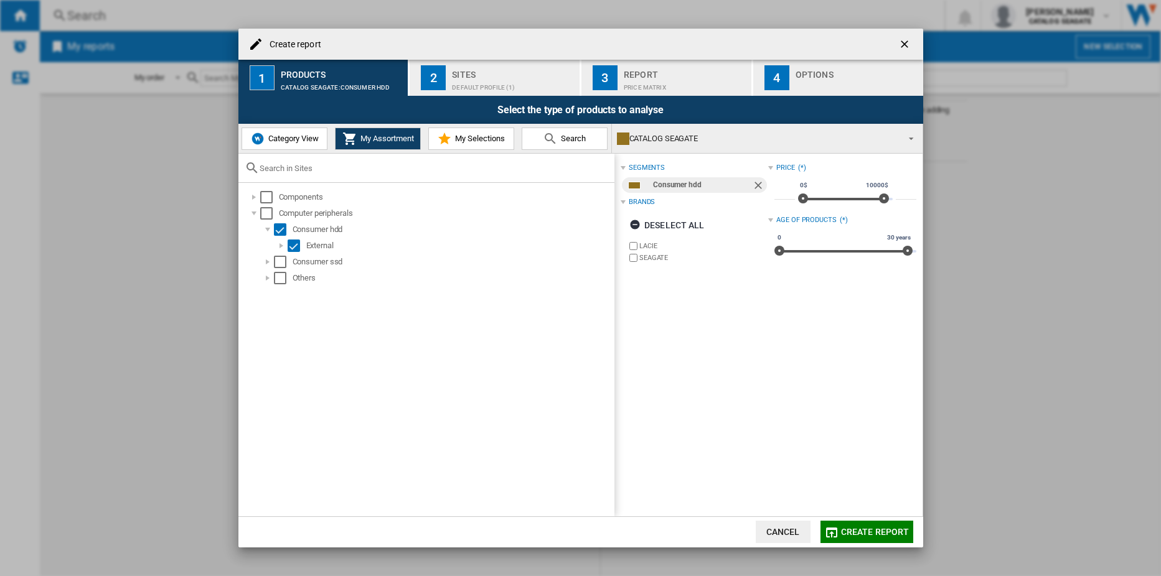
click at [642, 203] on div "Brands" at bounding box center [642, 202] width 26 height 10
click at [788, 527] on button "Cancel" at bounding box center [783, 532] width 55 height 22
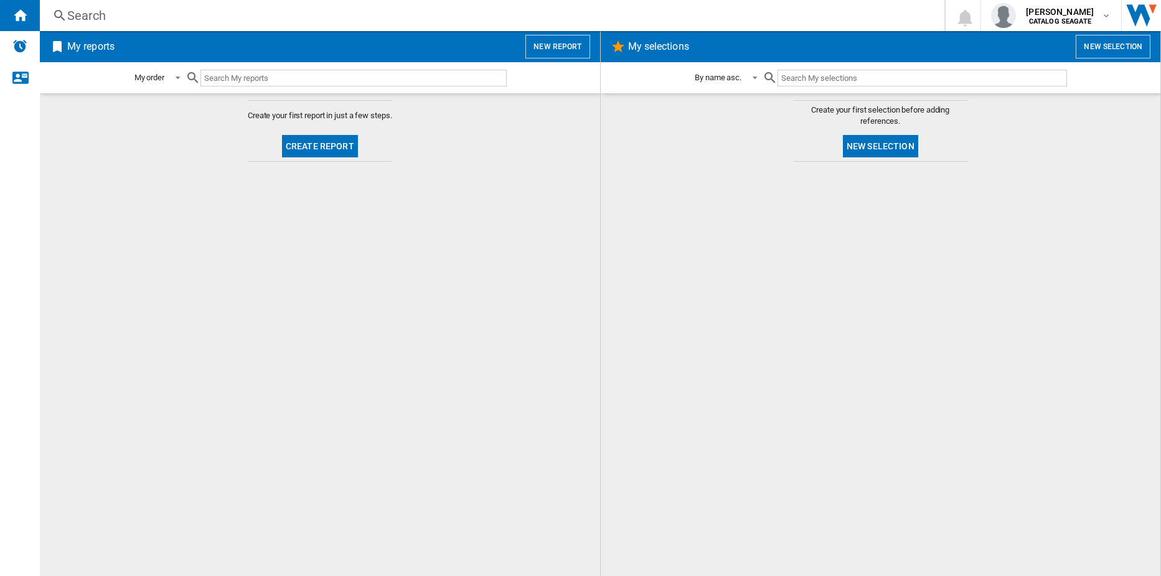
click at [903, 271] on div at bounding box center [880, 369] width 535 height 402
click at [1118, 44] on button "New selection" at bounding box center [1112, 47] width 75 height 24
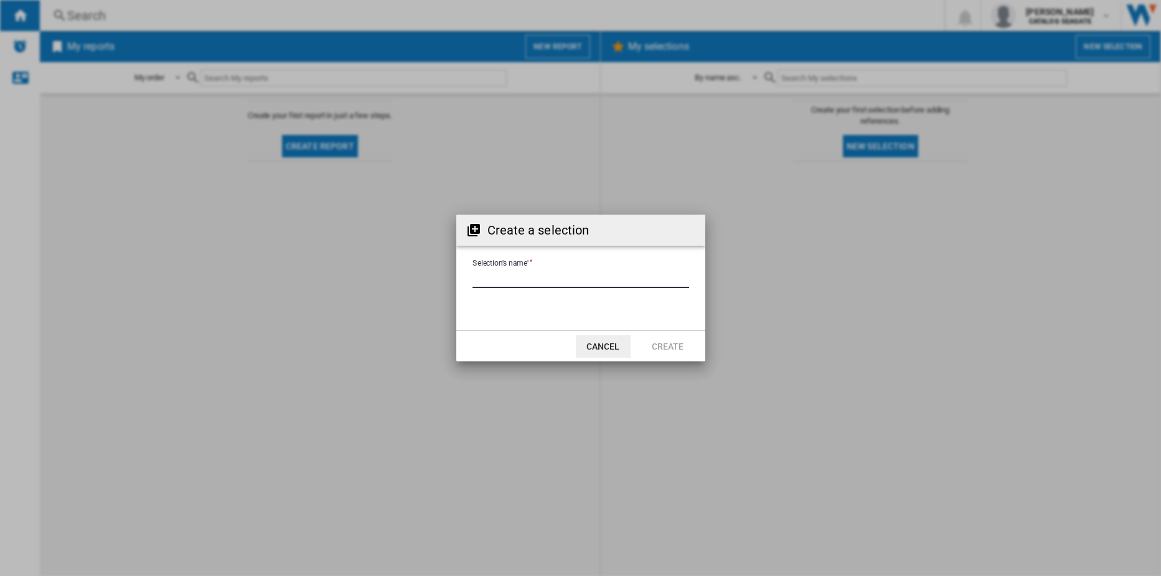
click at [524, 281] on input "Selection's name'" at bounding box center [580, 278] width 217 height 19
type input "*"
type input "**"
click at [654, 351] on button "Create" at bounding box center [667, 346] width 55 height 22
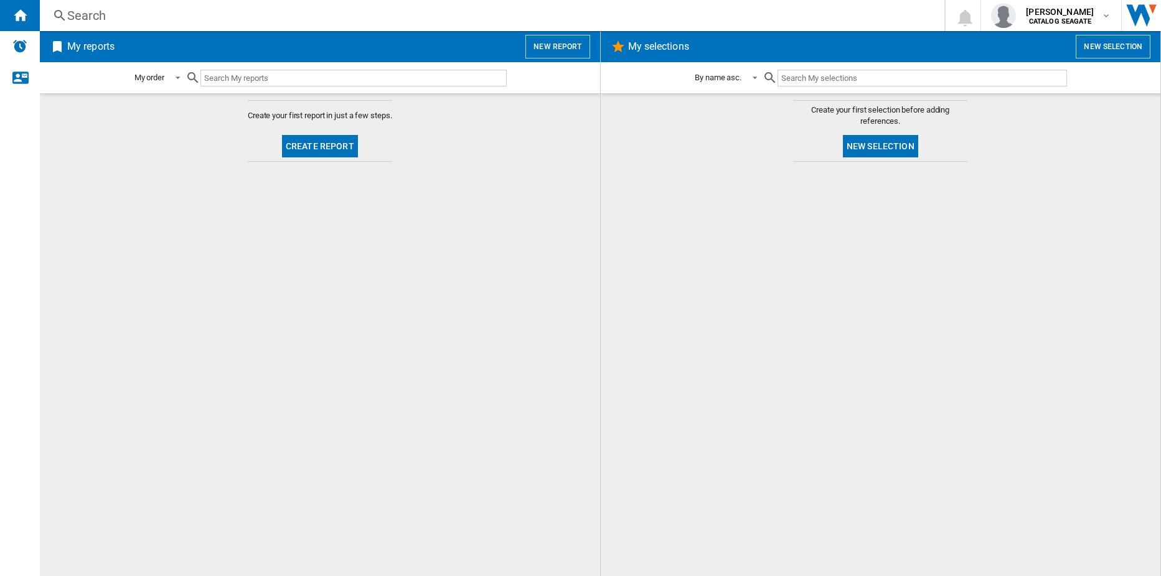
click at [320, 144] on button "Create report" at bounding box center [320, 146] width 76 height 22
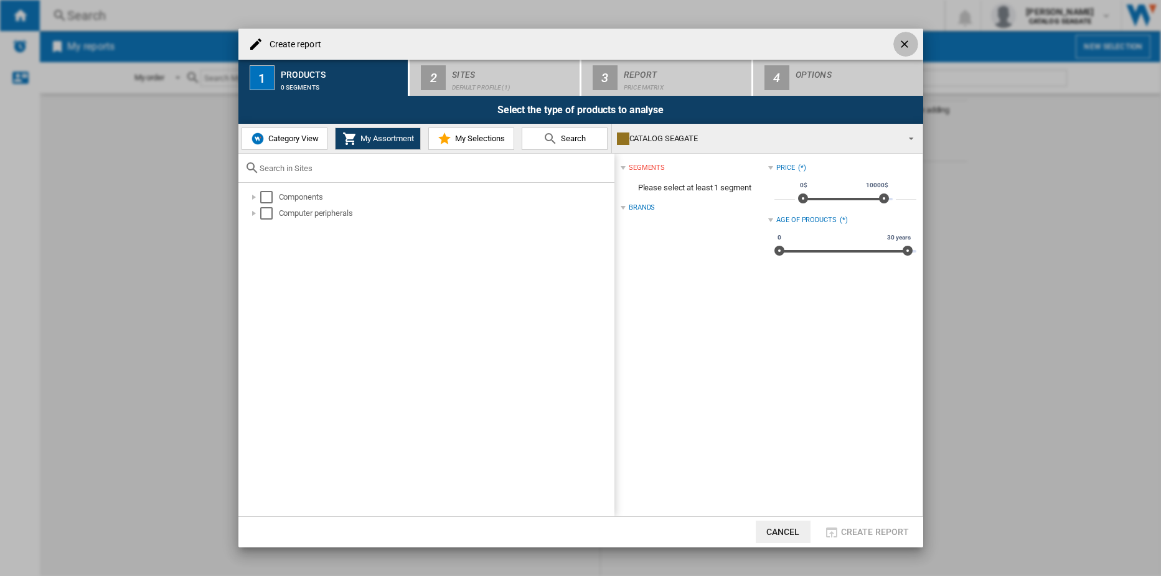
click at [904, 39] on ng-md-icon "getI18NText('BUTTONS.CLOSE_DIALOG')" at bounding box center [905, 45] width 15 height 15
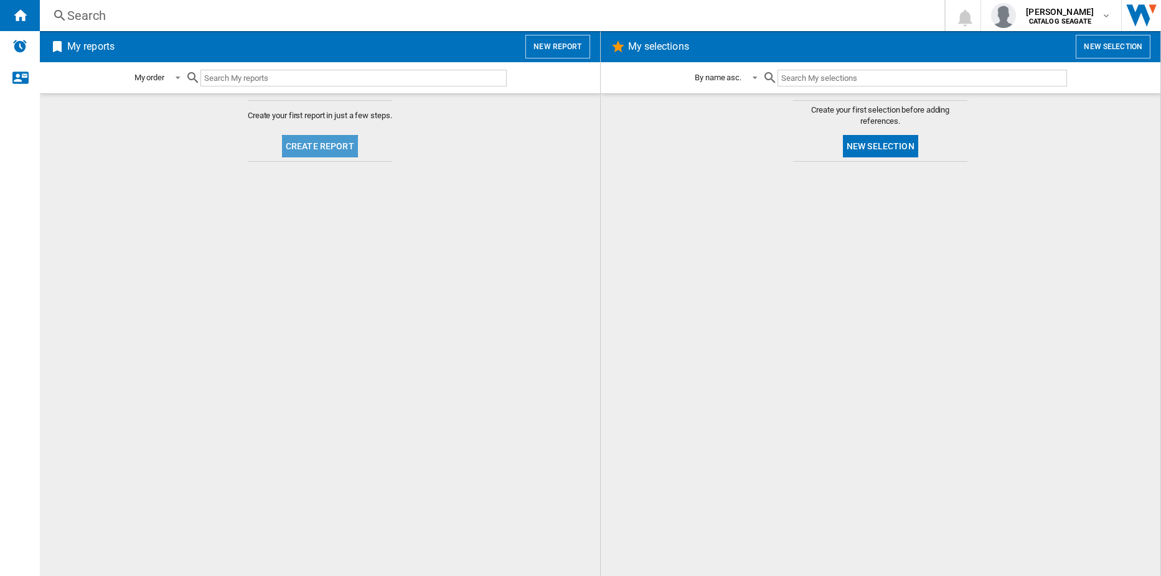
click at [322, 143] on button "Create report" at bounding box center [320, 146] width 76 height 22
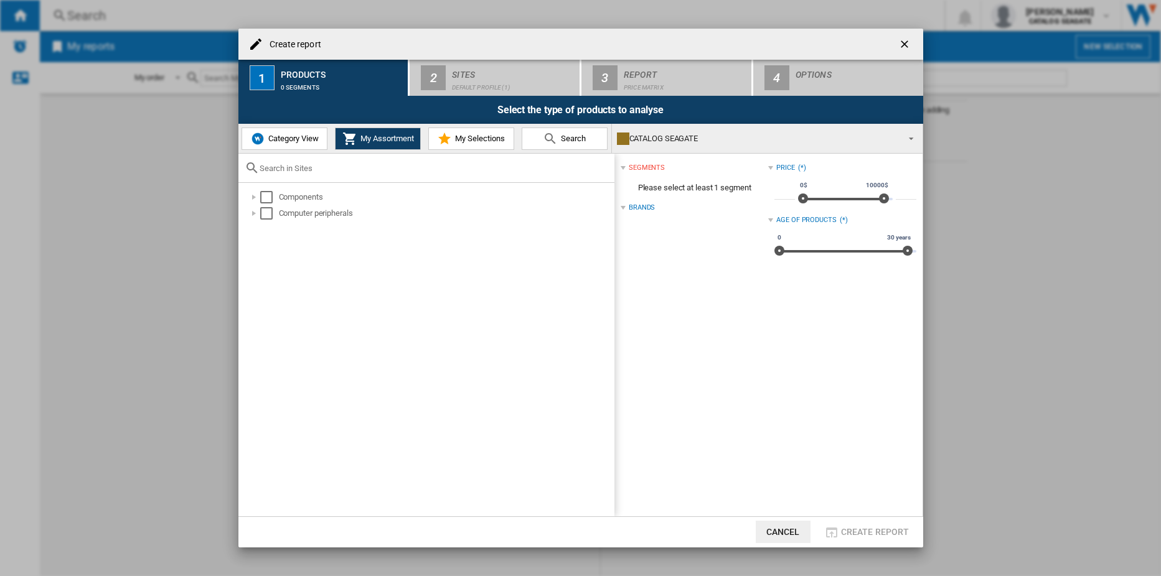
click at [561, 141] on span "Search" at bounding box center [572, 138] width 28 height 9
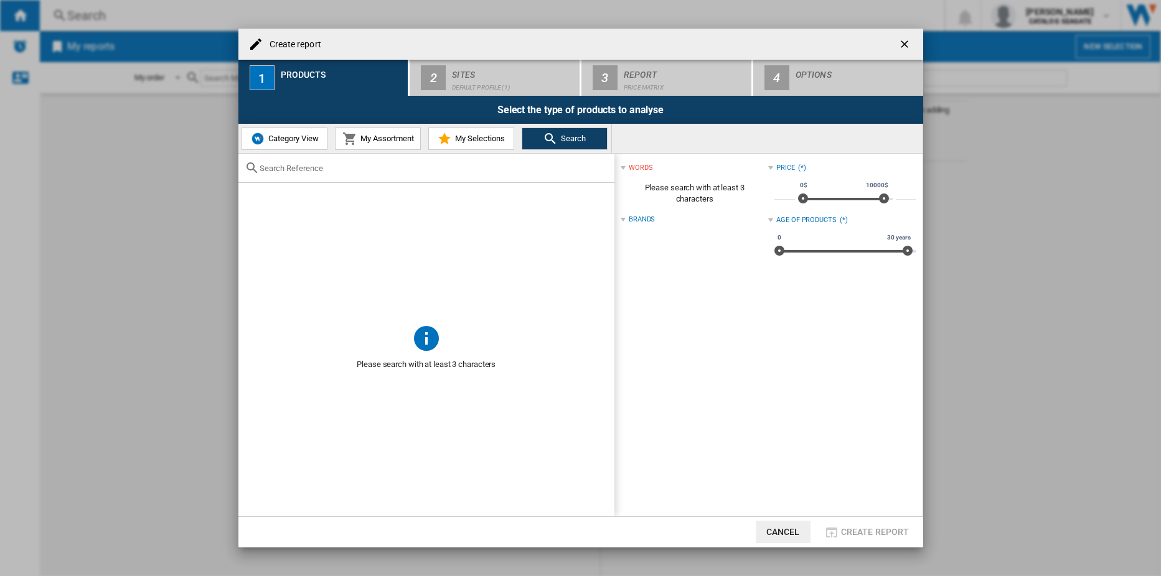
click at [277, 134] on span "Category View" at bounding box center [292, 138] width 54 height 9
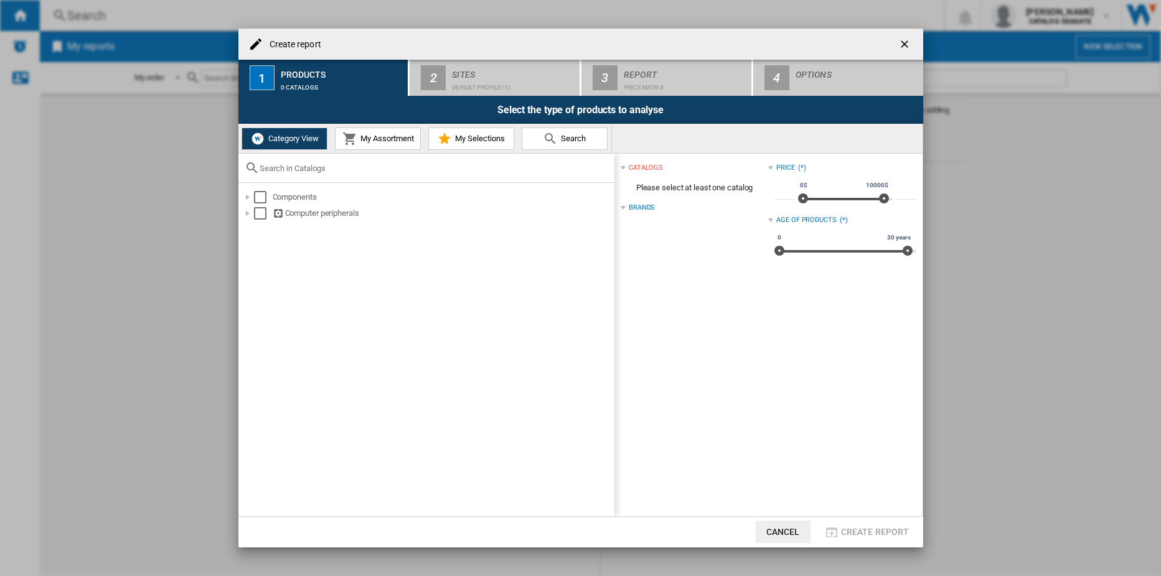
click at [372, 138] on span "My Assortment" at bounding box center [385, 138] width 57 height 9
click at [302, 134] on span "Category View" at bounding box center [292, 138] width 54 height 9
click at [771, 528] on button "Cancel" at bounding box center [783, 532] width 55 height 22
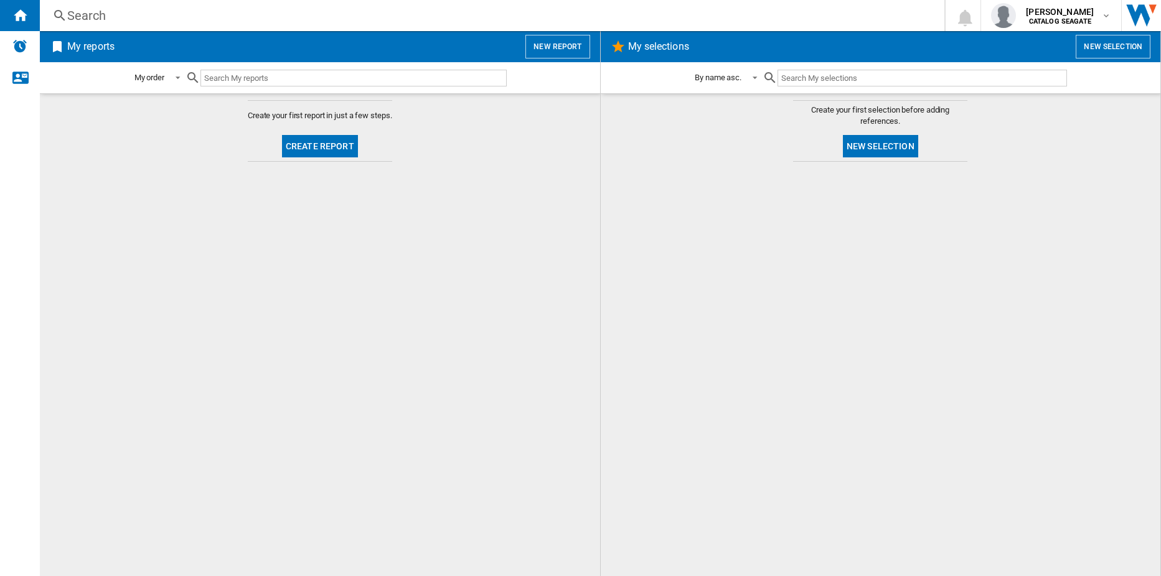
click at [660, 42] on h2 "My selections" at bounding box center [658, 47] width 66 height 24
click at [55, 12] on ng-md-icon at bounding box center [59, 16] width 15 height 16
click at [88, 54] on h2 "My reports" at bounding box center [91, 47] width 52 height 24
click at [87, 47] on h2 "My reports" at bounding box center [91, 47] width 52 height 24
click at [14, 47] on img "Alerts" at bounding box center [19, 46] width 15 height 15
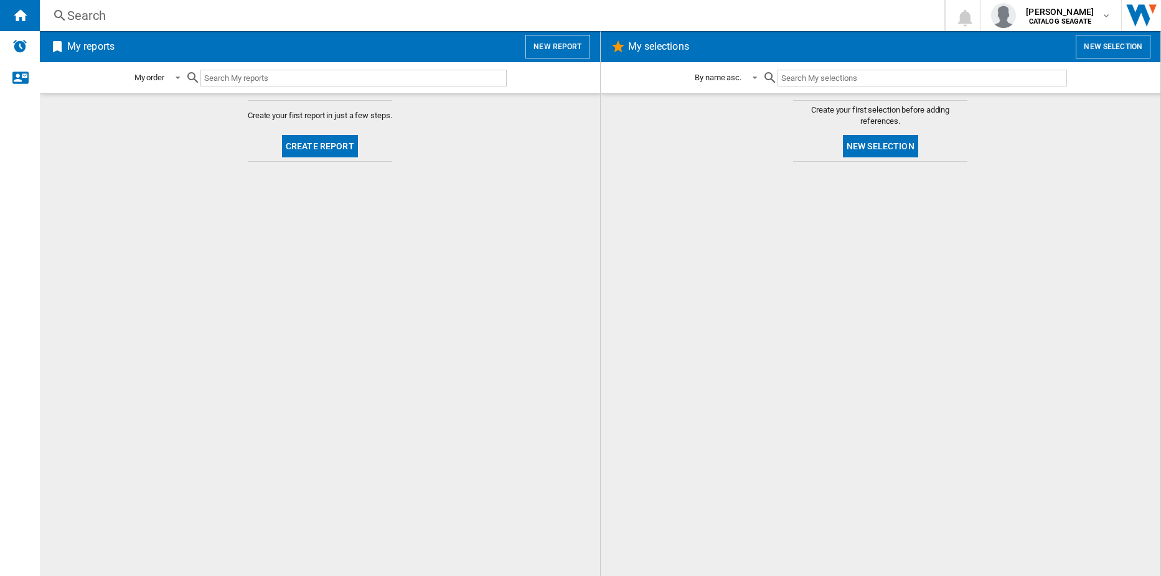
click at [392, 81] on input "text" at bounding box center [353, 78] width 306 height 17
click at [180, 76] on span at bounding box center [174, 77] width 15 height 11
click at [218, 257] on md-backdrop at bounding box center [580, 288] width 1161 height 576
click at [555, 40] on button "New report" at bounding box center [557, 47] width 64 height 24
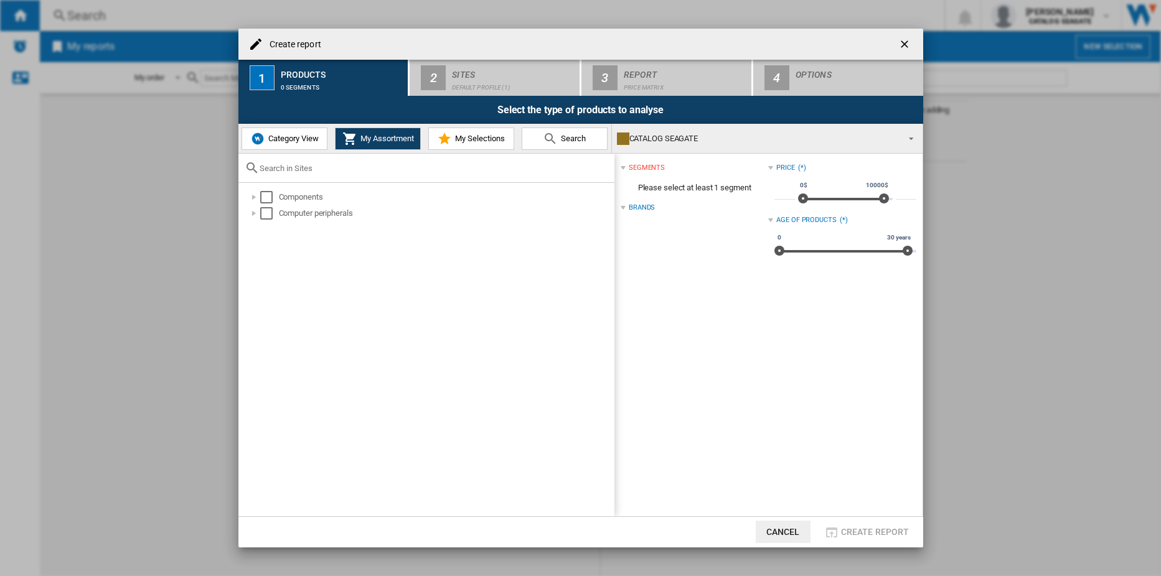
click at [439, 144] on md-icon "Create report ..." at bounding box center [444, 138] width 15 height 15
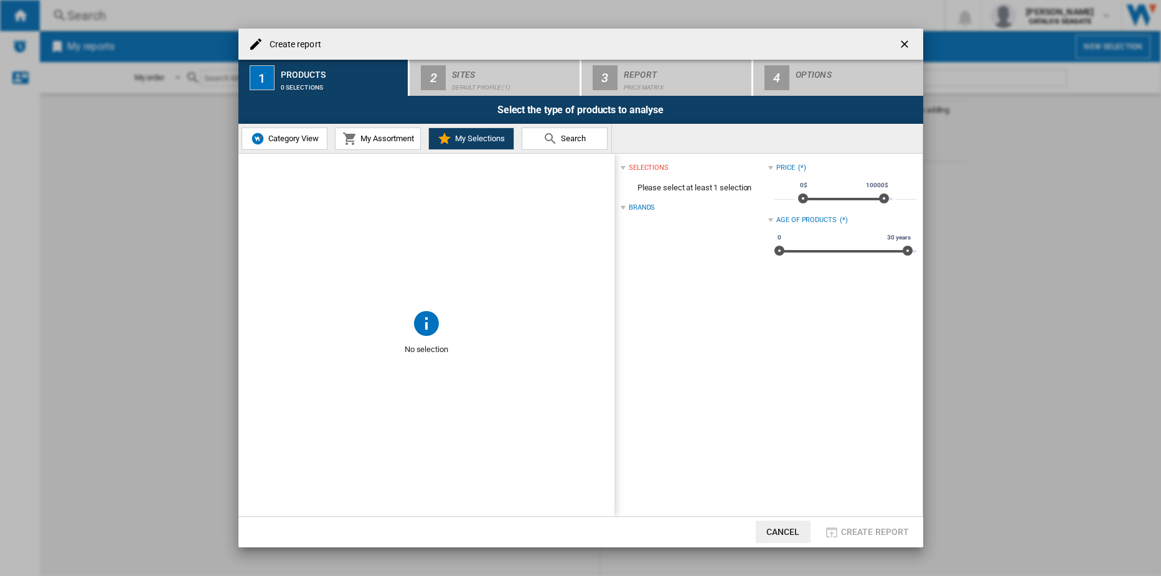
click at [576, 134] on span "Search" at bounding box center [572, 138] width 28 height 9
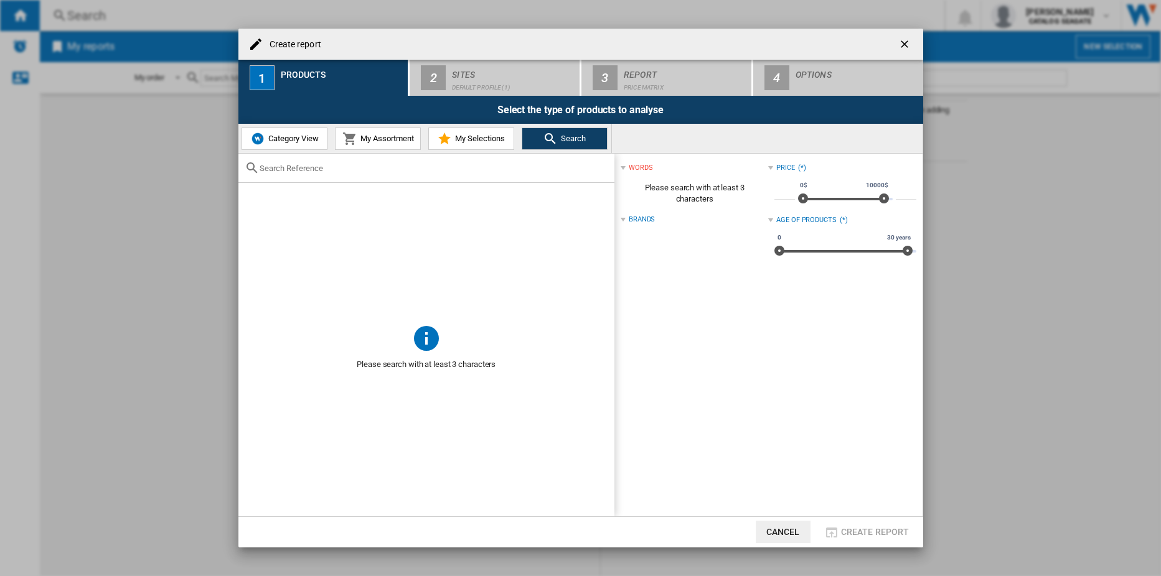
click at [297, 164] on input "Create report ..." at bounding box center [434, 168] width 349 height 9
type input "western"
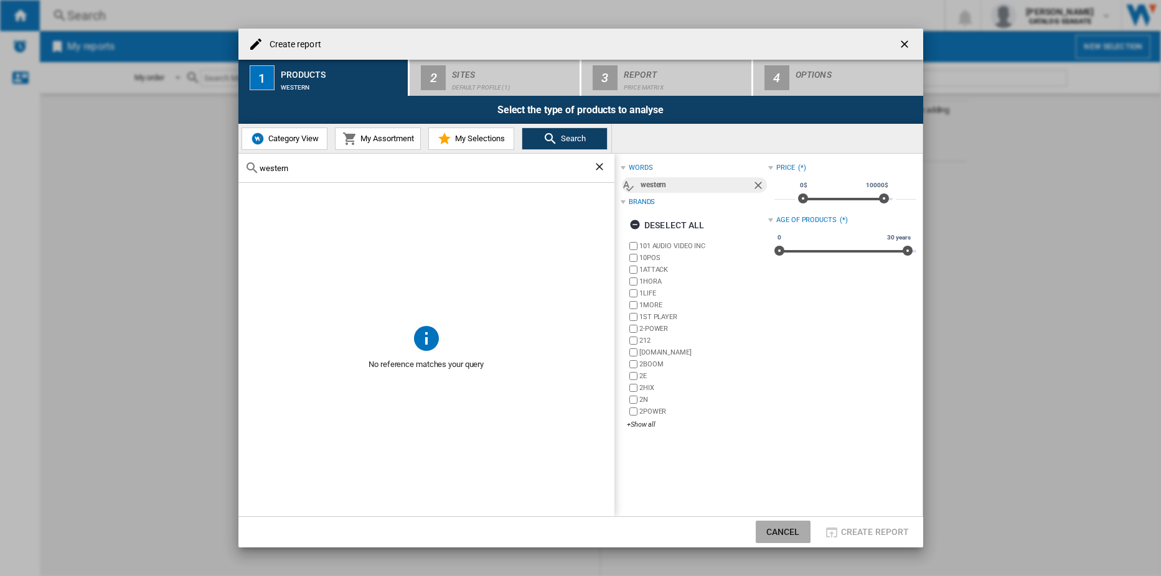
click at [780, 532] on button "Cancel" at bounding box center [783, 532] width 55 height 22
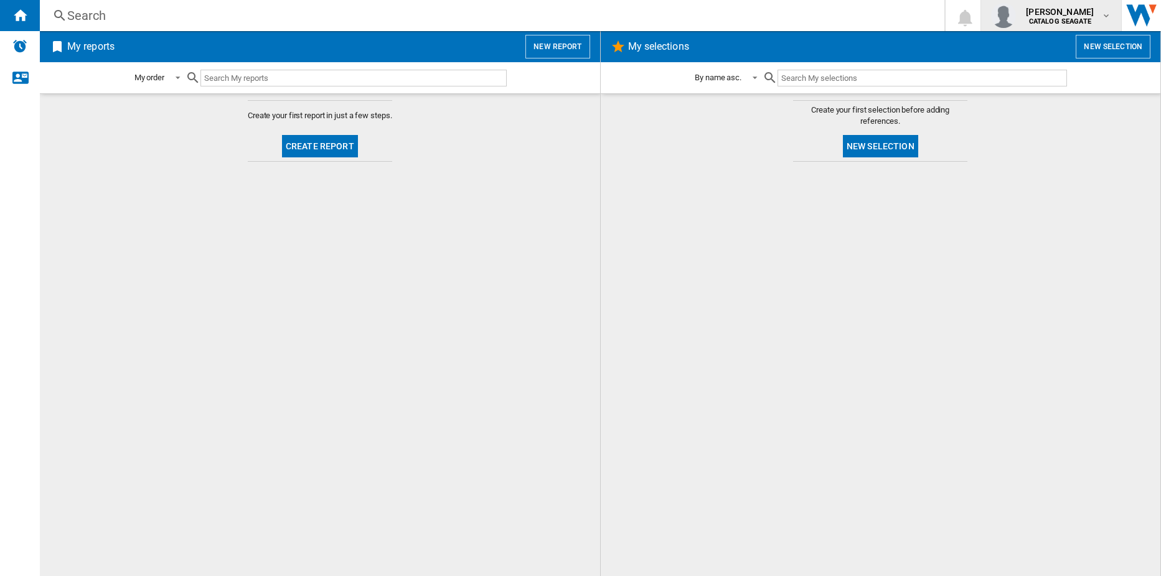
click at [1066, 17] on b "CATALOG SEAGATE" at bounding box center [1060, 21] width 62 height 8
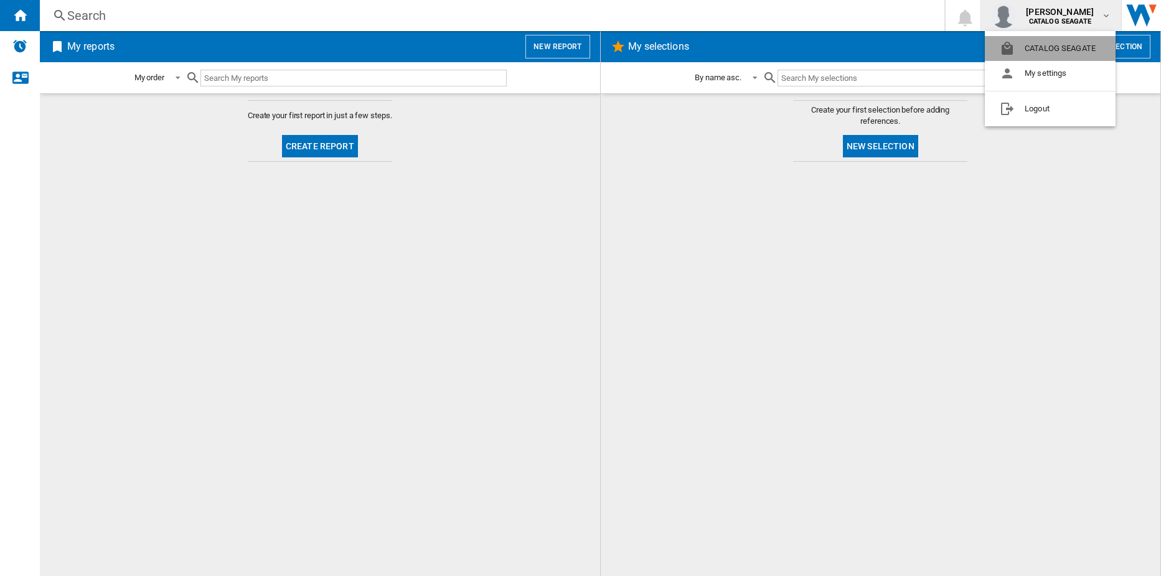
click at [1052, 50] on button "CATALOG SEAGATE" at bounding box center [1050, 48] width 131 height 25
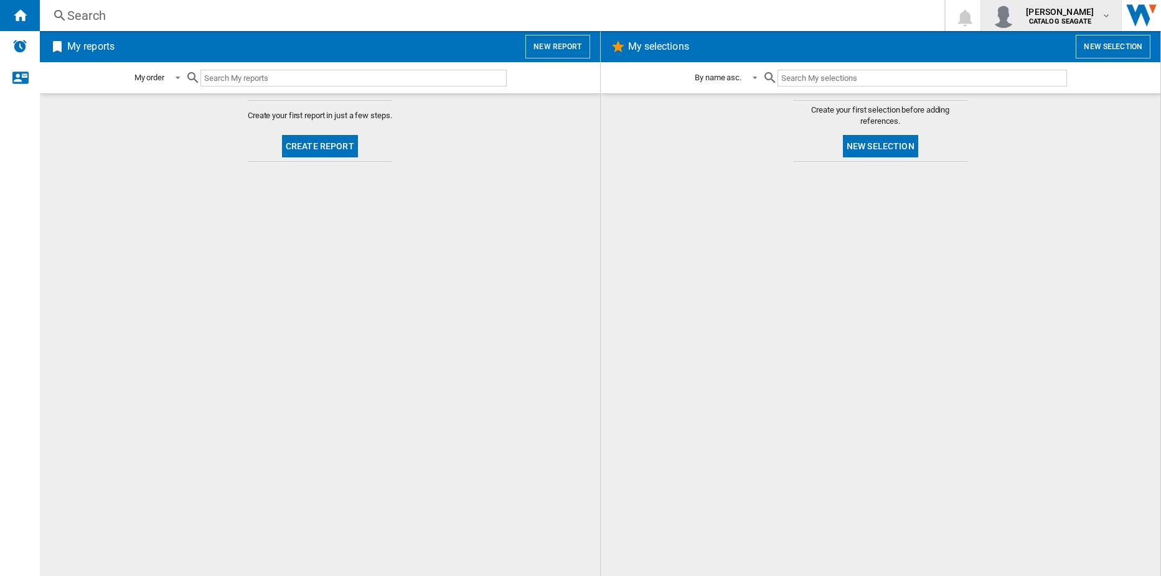
click at [1066, 12] on span "[PERSON_NAME]" at bounding box center [1060, 12] width 68 height 12
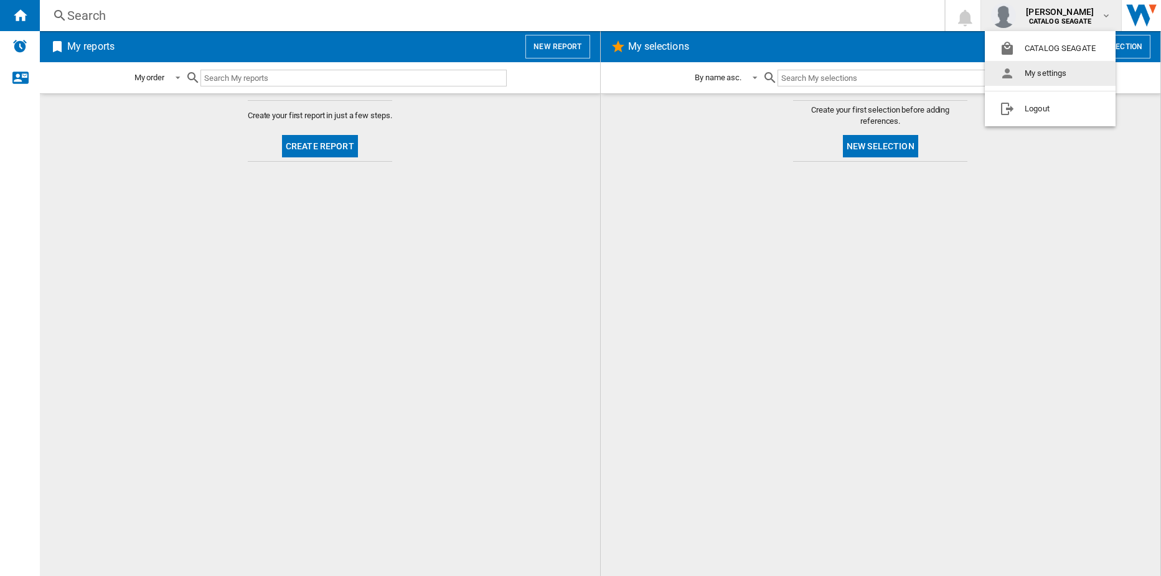
click at [1034, 69] on button "My settings" at bounding box center [1050, 73] width 131 height 25
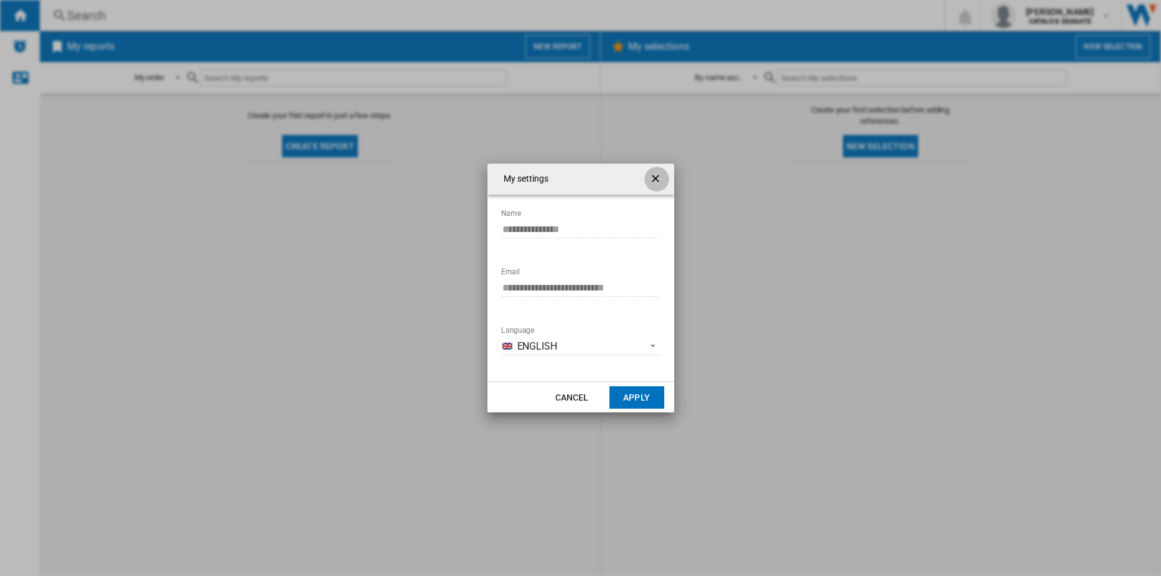
click at [655, 180] on ng-md-icon "getI18NText('BUTTONS.CLOSE_DIALOG')" at bounding box center [656, 179] width 15 height 15
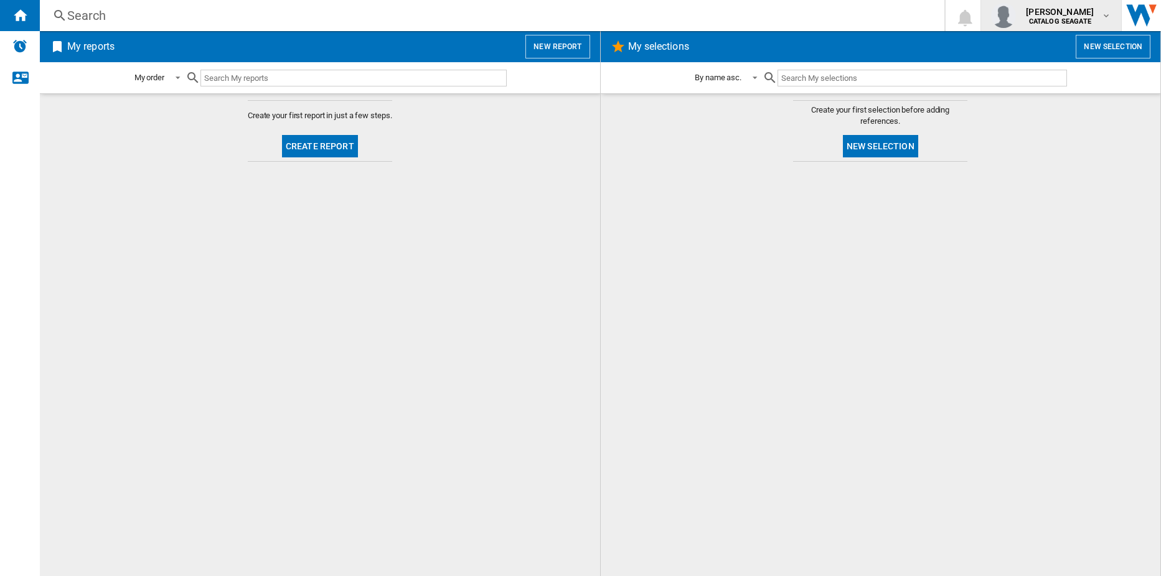
click at [1049, 19] on b "CATALOG SEAGATE" at bounding box center [1060, 21] width 62 height 8
click at [810, 172] on md-backdrop at bounding box center [580, 288] width 1161 height 576
click at [1105, 43] on button "New selection" at bounding box center [1112, 47] width 75 height 24
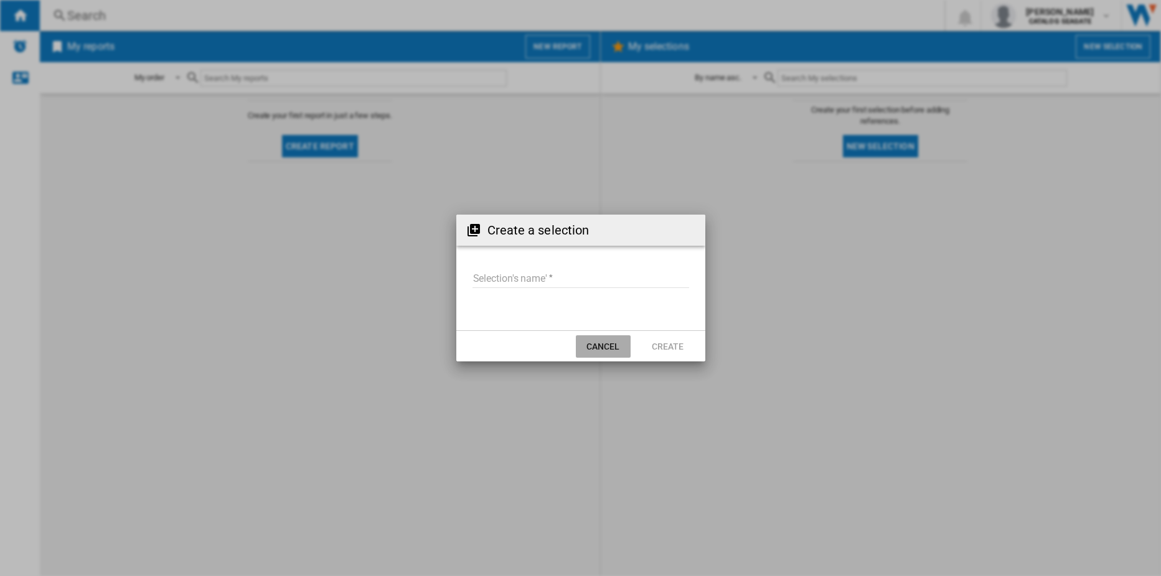
click at [621, 353] on button "Cancel" at bounding box center [603, 346] width 55 height 22
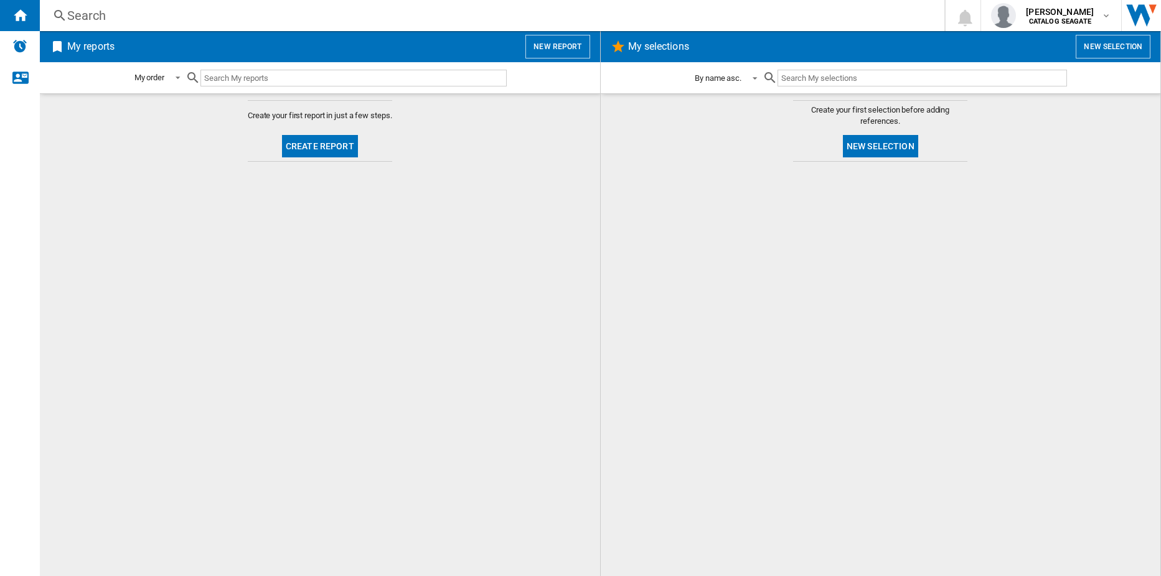
click at [757, 79] on span at bounding box center [751, 77] width 15 height 11
click at [829, 72] on md-backdrop at bounding box center [580, 288] width 1161 height 576
click at [7, 5] on div "Home" at bounding box center [20, 15] width 40 height 31
click at [93, 11] on div "Search" at bounding box center [489, 15] width 845 height 17
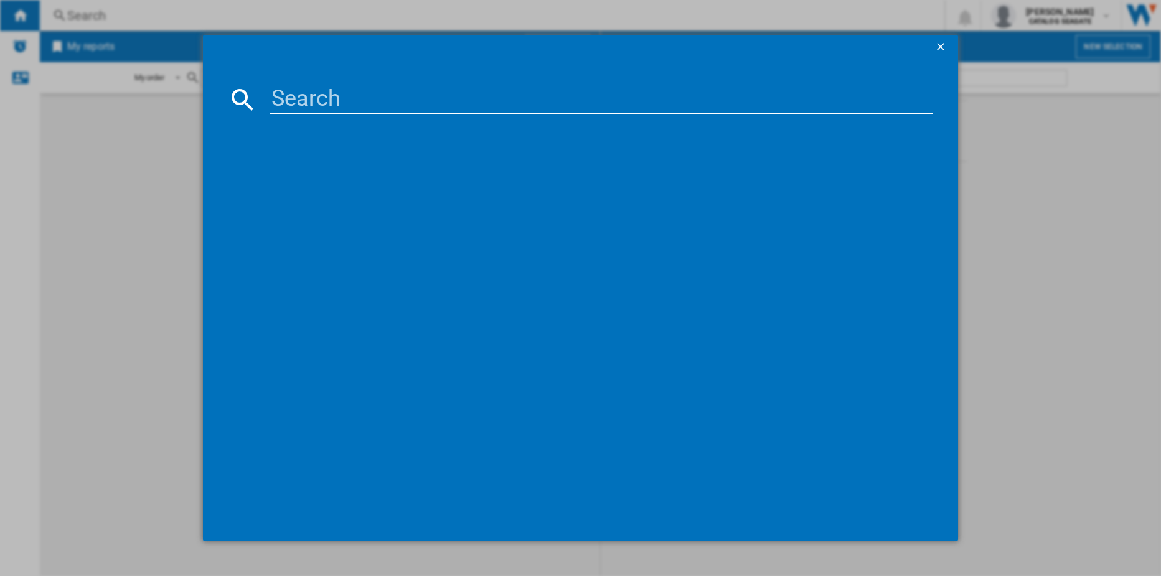
click at [937, 41] on ng-md-icon "getI18NText('BUTTONS.CLOSE_DIALOG')" at bounding box center [941, 47] width 15 height 15
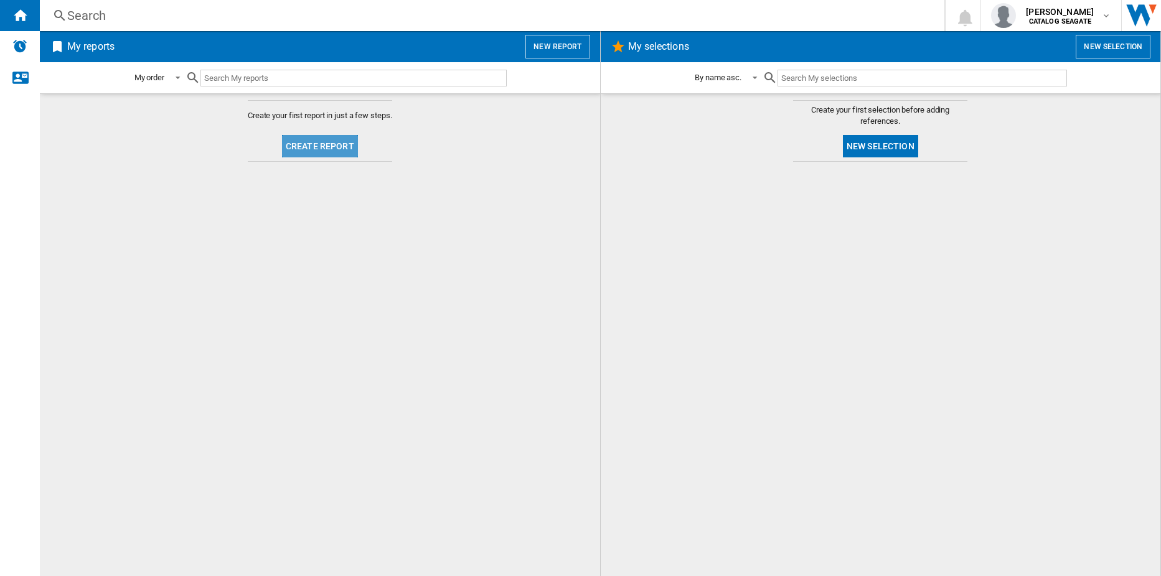
click at [342, 141] on button "Create report" at bounding box center [320, 146] width 76 height 22
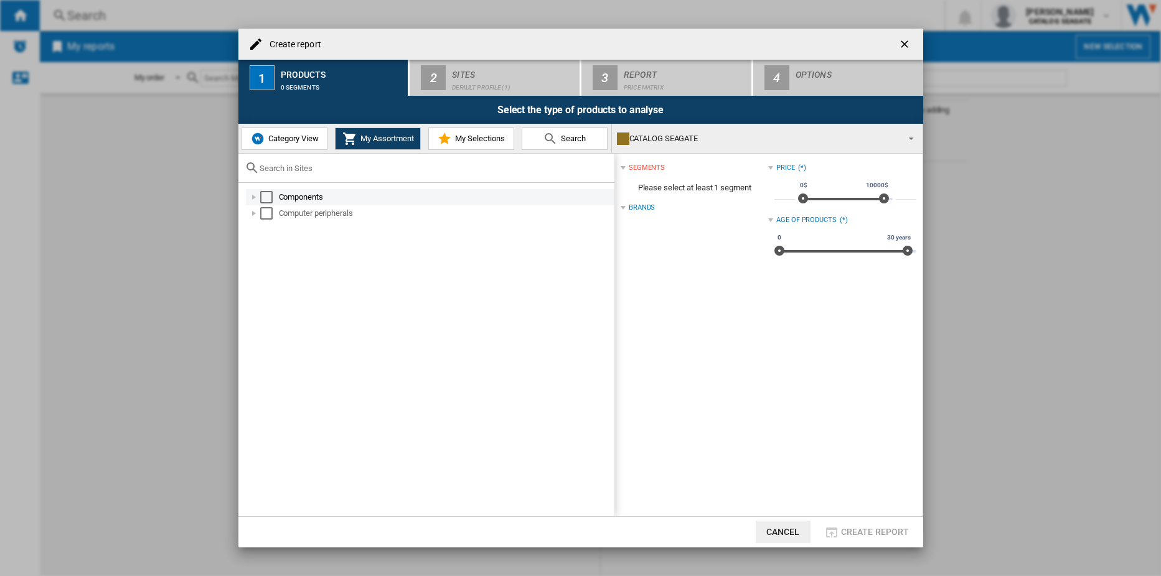
click at [284, 204] on div "Components" at bounding box center [446, 197] width 334 height 12
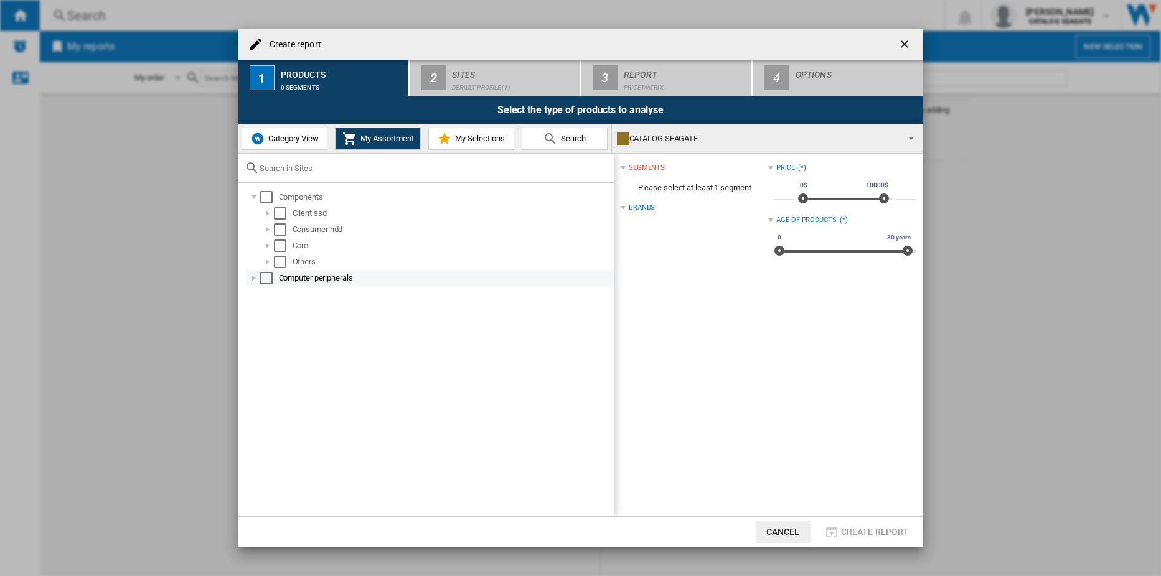
click at [278, 279] on md-checkbox "Select" at bounding box center [269, 278] width 19 height 12
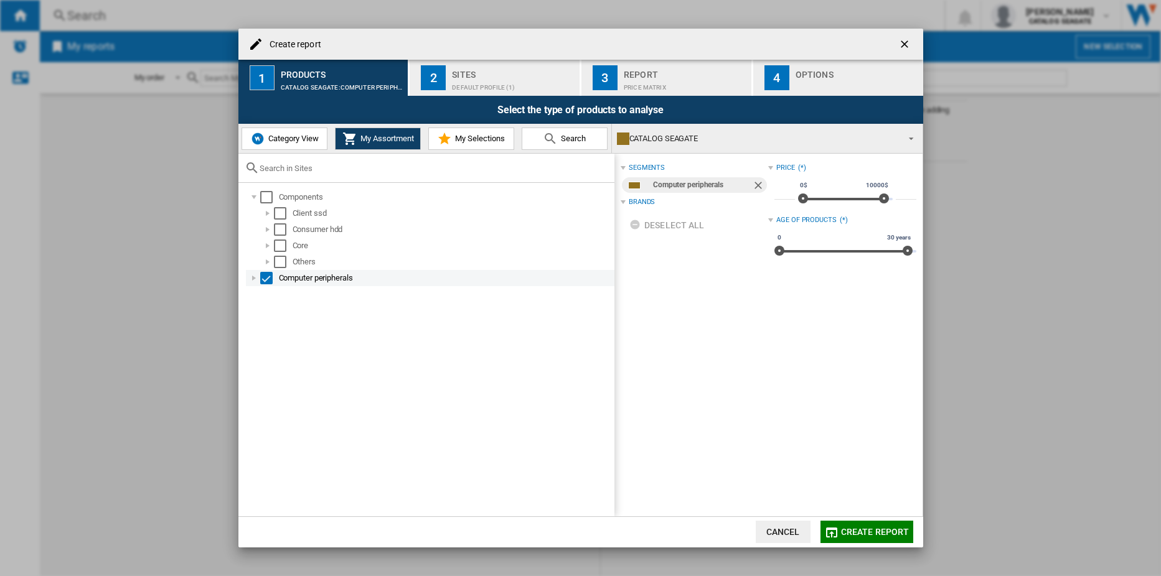
click at [253, 276] on div "Create report ..." at bounding box center [254, 278] width 12 height 12
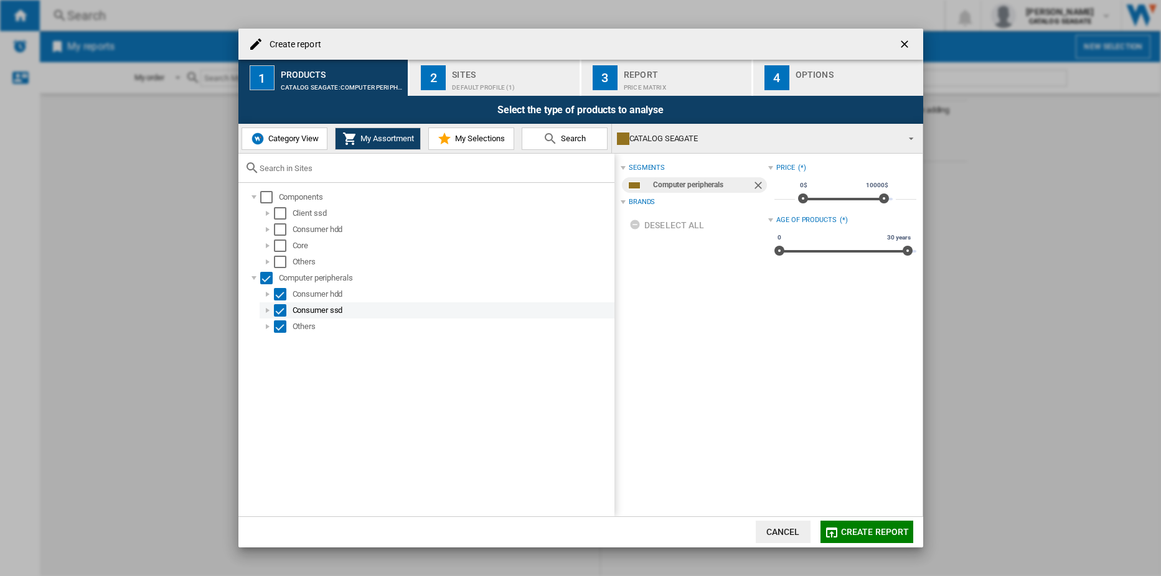
click at [270, 312] on div "Create report ..." at bounding box center [267, 310] width 12 height 12
click at [283, 311] on div "Select" at bounding box center [280, 310] width 12 height 12
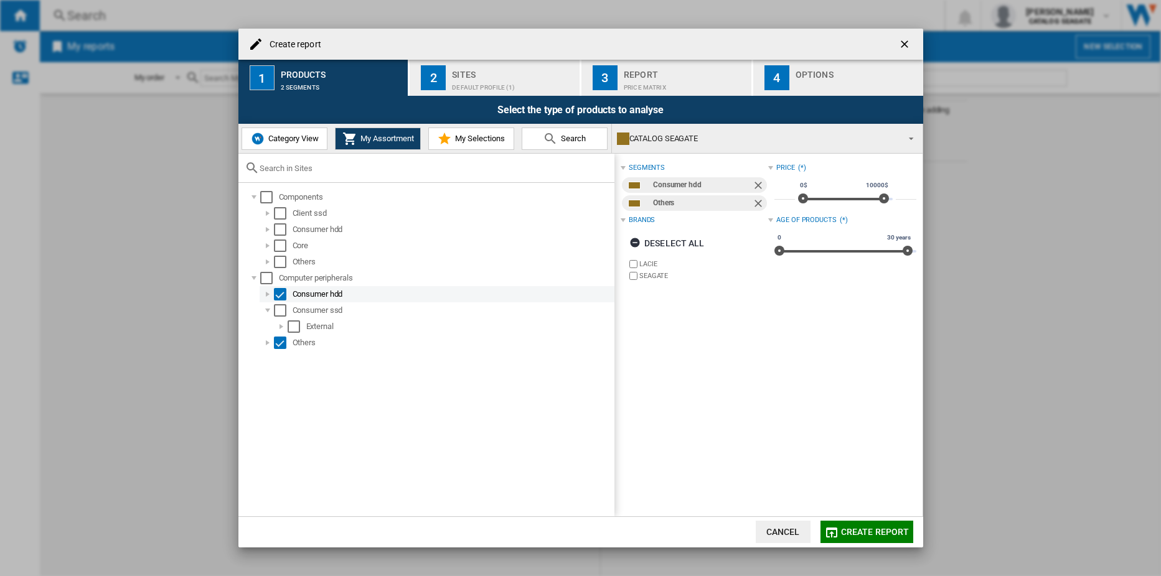
click at [266, 293] on div "Create report ..." at bounding box center [267, 294] width 12 height 12
click at [276, 363] on div "Select" at bounding box center [280, 359] width 12 height 12
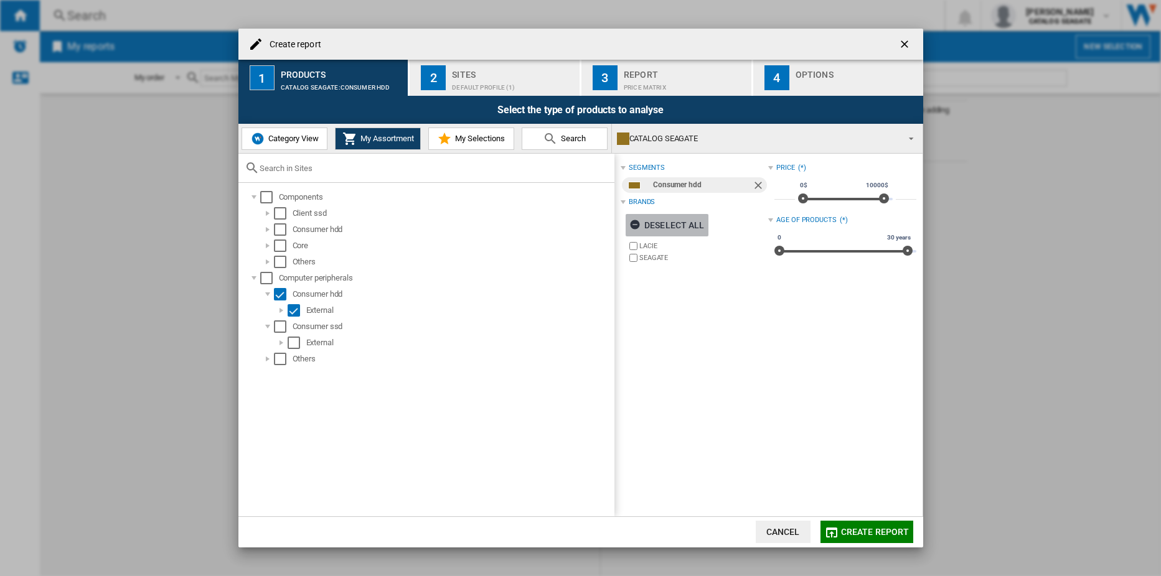
click at [640, 226] on ng-md-icon "Create report ..." at bounding box center [636, 226] width 15 height 15
click at [911, 136] on span "Create report ..." at bounding box center [907, 137] width 15 height 17
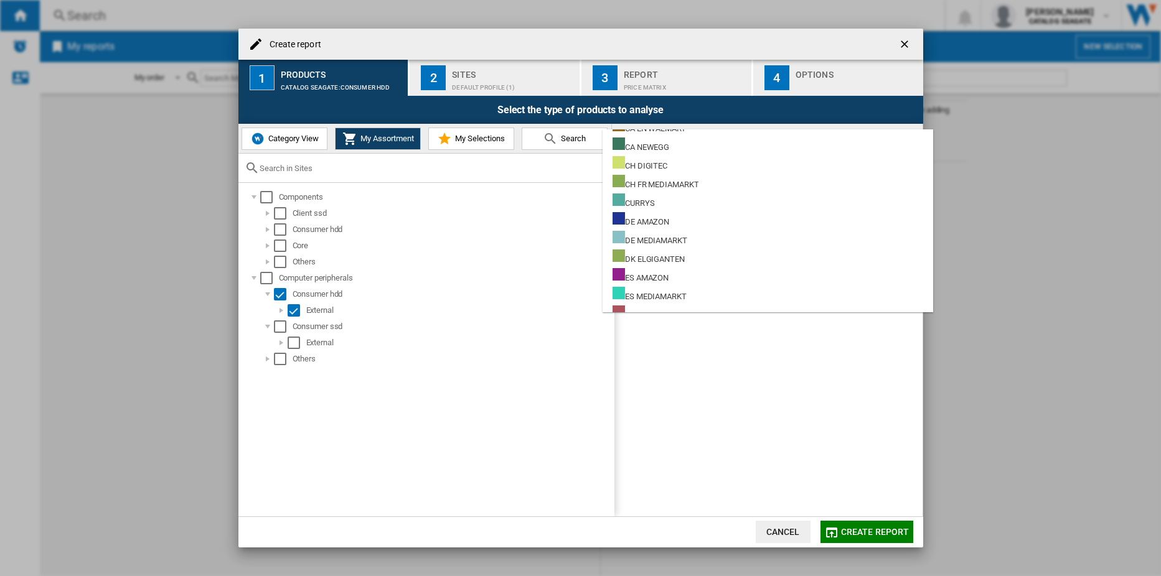
scroll to position [124, 0]
click at [743, 406] on md-backdrop at bounding box center [580, 288] width 1161 height 576
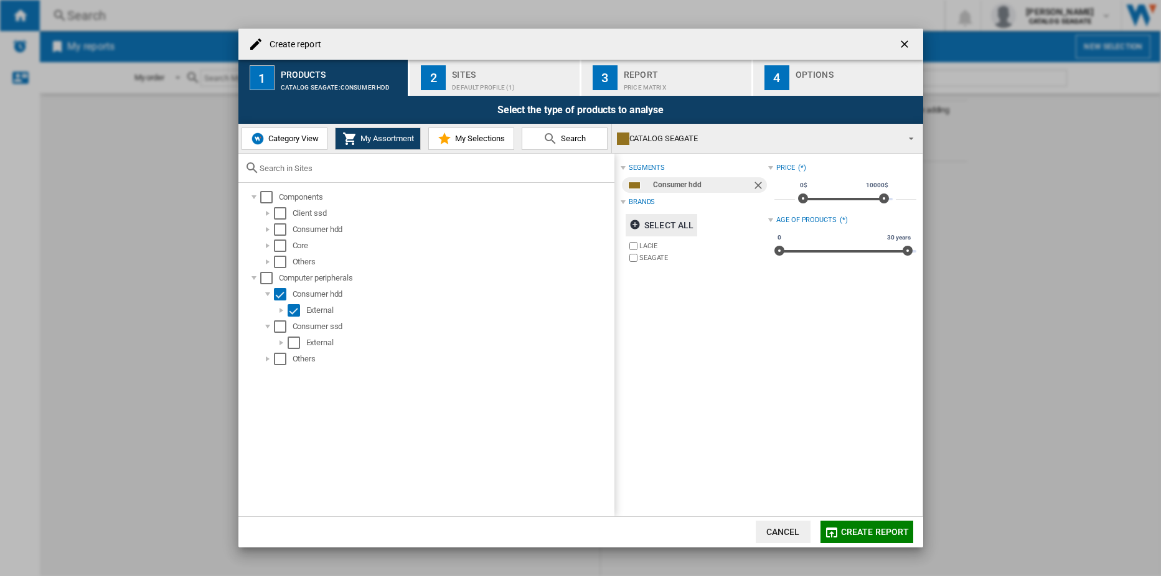
click at [758, 187] on ng-md-icon "Remove" at bounding box center [759, 186] width 15 height 15
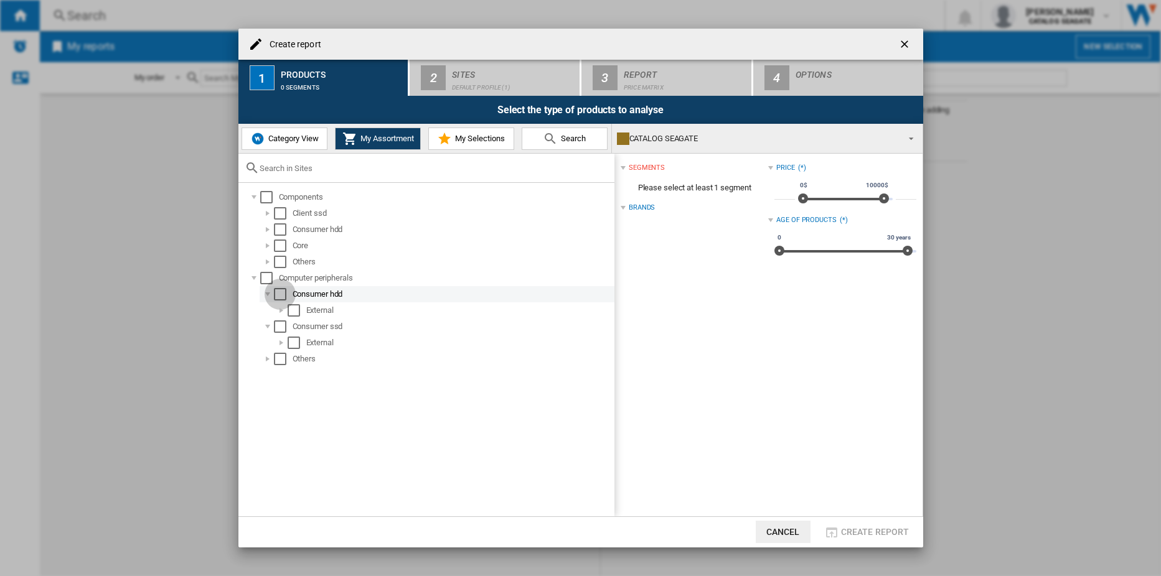
click at [281, 296] on div "Select" at bounding box center [280, 294] width 12 height 12
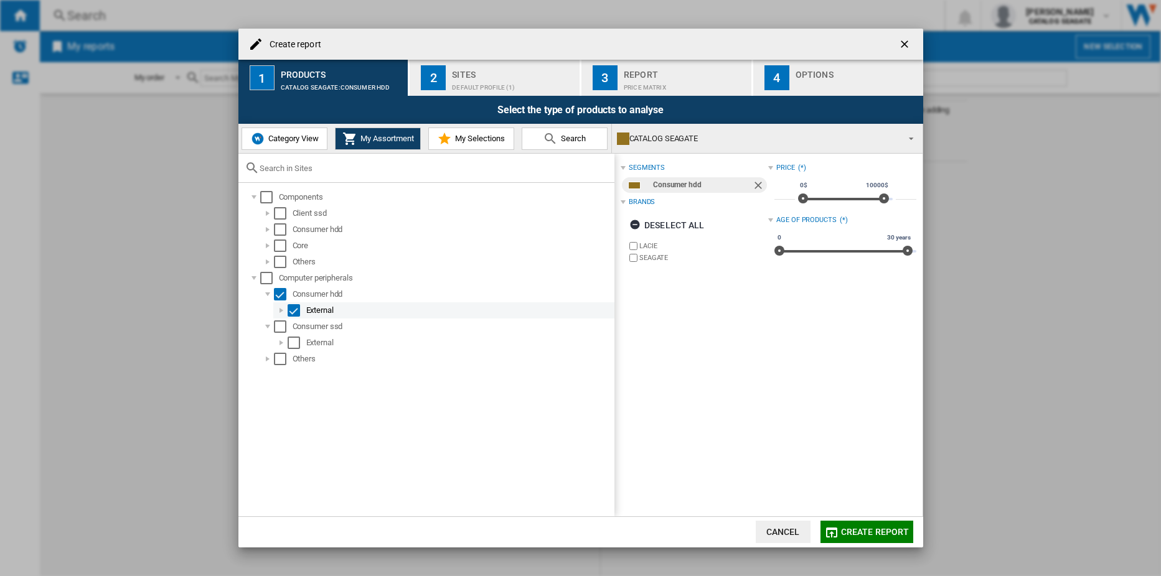
click at [282, 308] on div "Create report ..." at bounding box center [281, 310] width 12 height 12
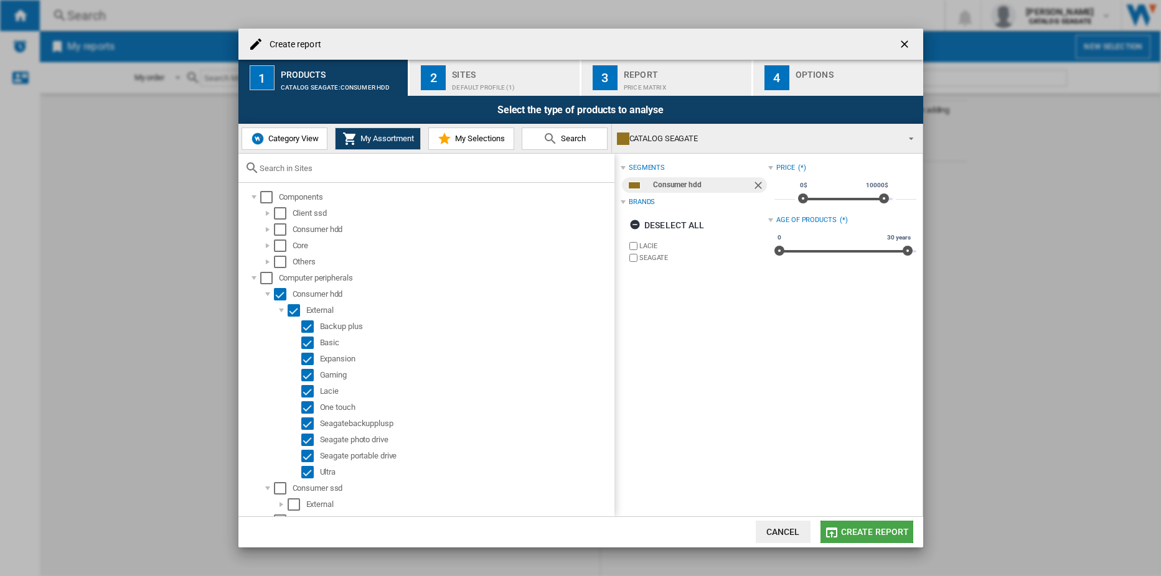
click at [872, 531] on span "Create report" at bounding box center [875, 532] width 68 height 10
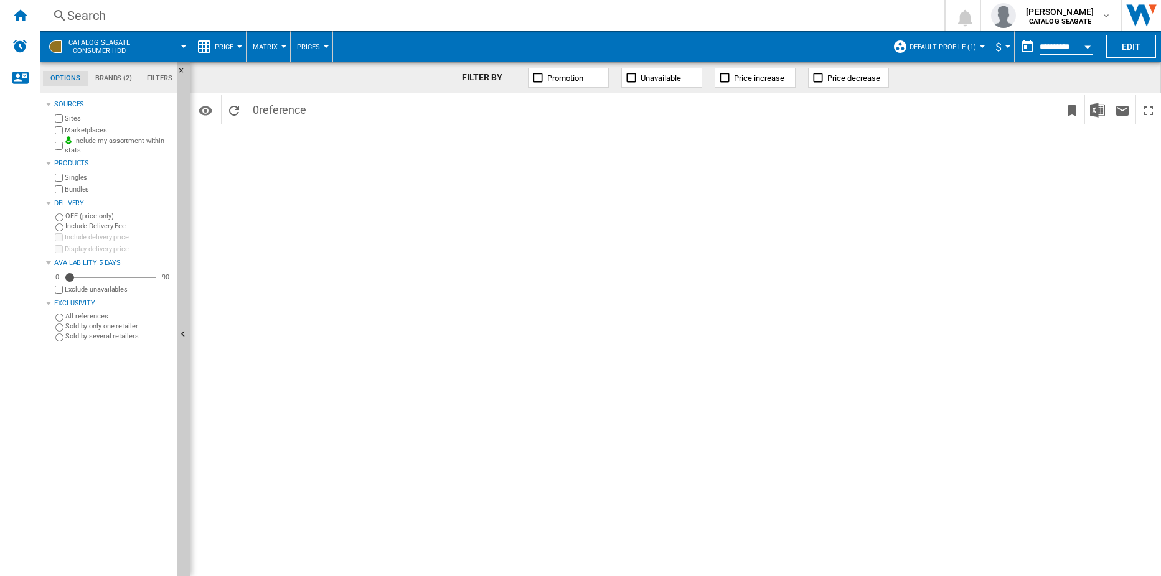
click at [975, 47] on button "Default profile (1)" at bounding box center [945, 46] width 73 height 31
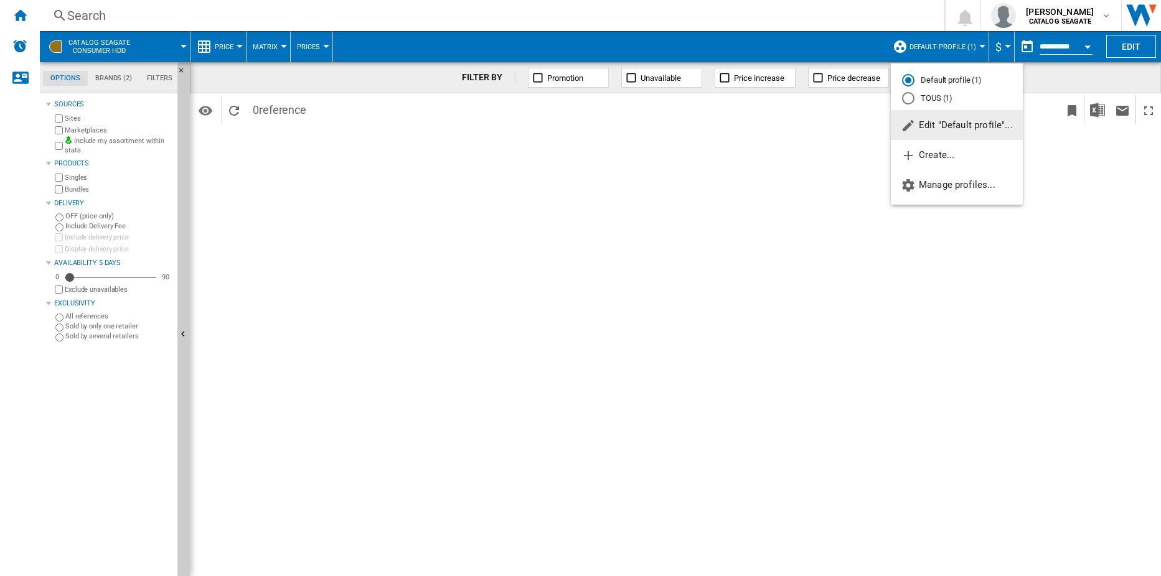
click at [931, 118] on button "Edit "Default profile"..." at bounding box center [957, 125] width 132 height 30
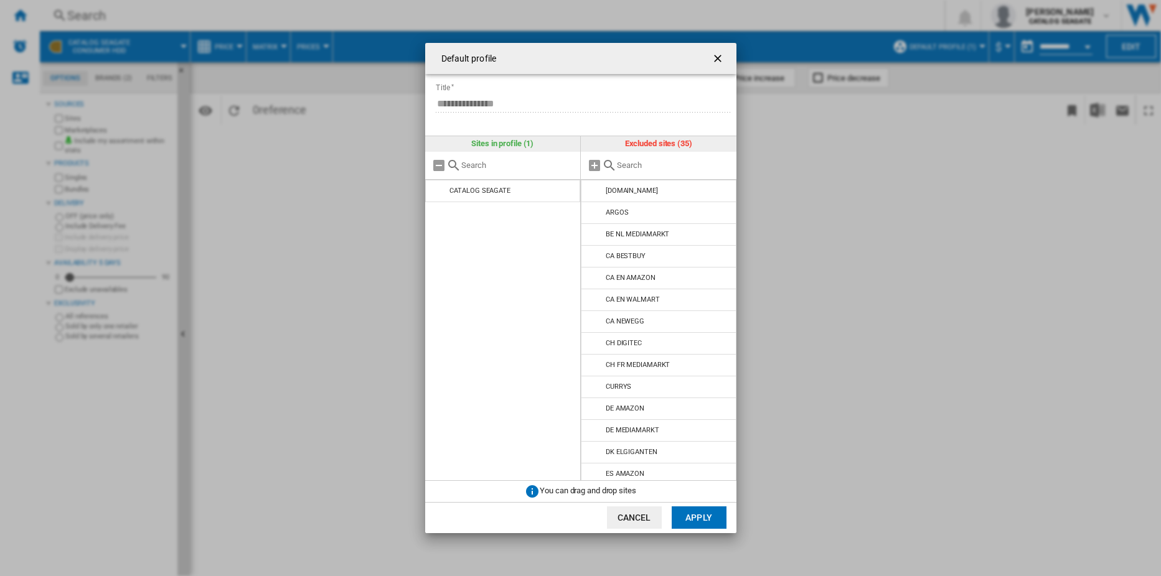
click at [489, 116] on md-input-container "**********" at bounding box center [585, 111] width 302 height 36
click at [723, 59] on ng-md-icon "getI18NText('BUTTONS.CLOSE_DIALOG')" at bounding box center [718, 59] width 15 height 15
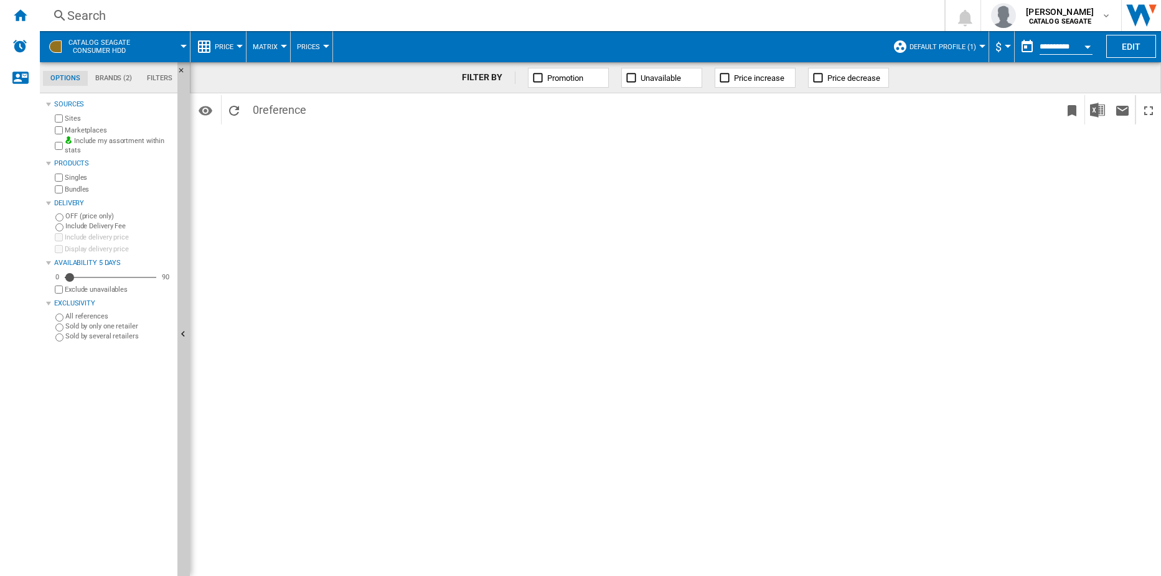
click at [978, 43] on button "Default profile (1)" at bounding box center [945, 46] width 73 height 31
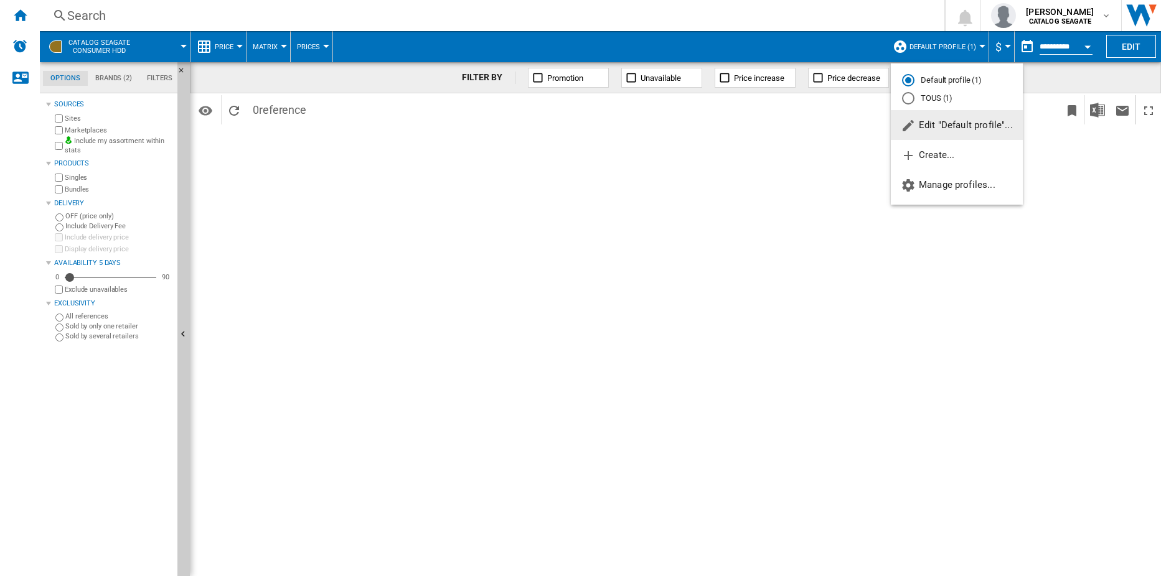
click at [922, 96] on md-radio-button "TOUS (1)" at bounding box center [957, 99] width 110 height 12
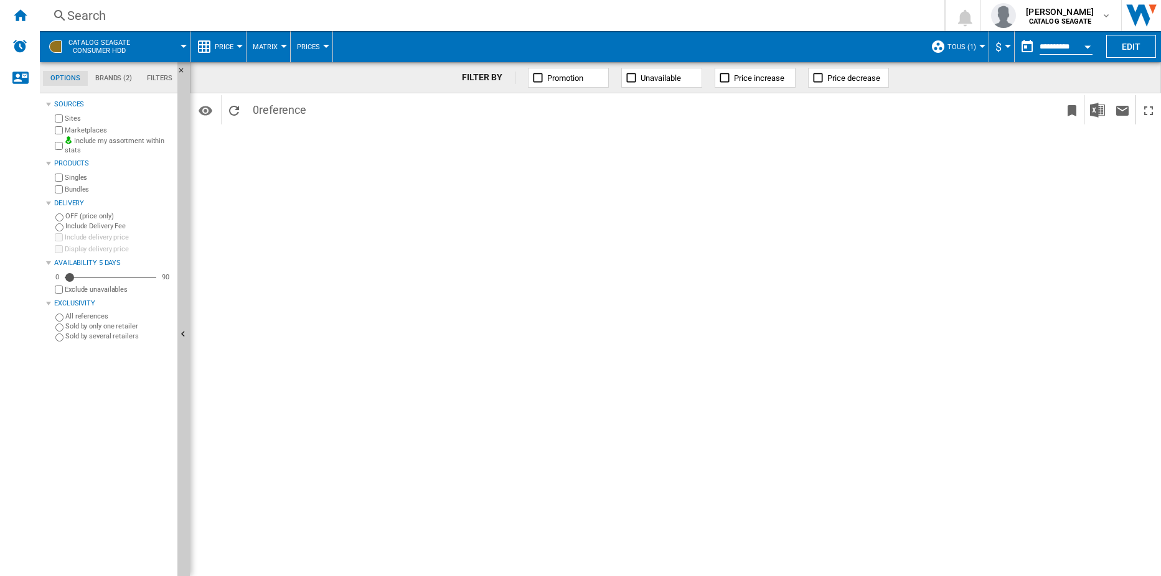
click at [113, 81] on md-tab-item "Brands (2)" at bounding box center [114, 78] width 52 height 15
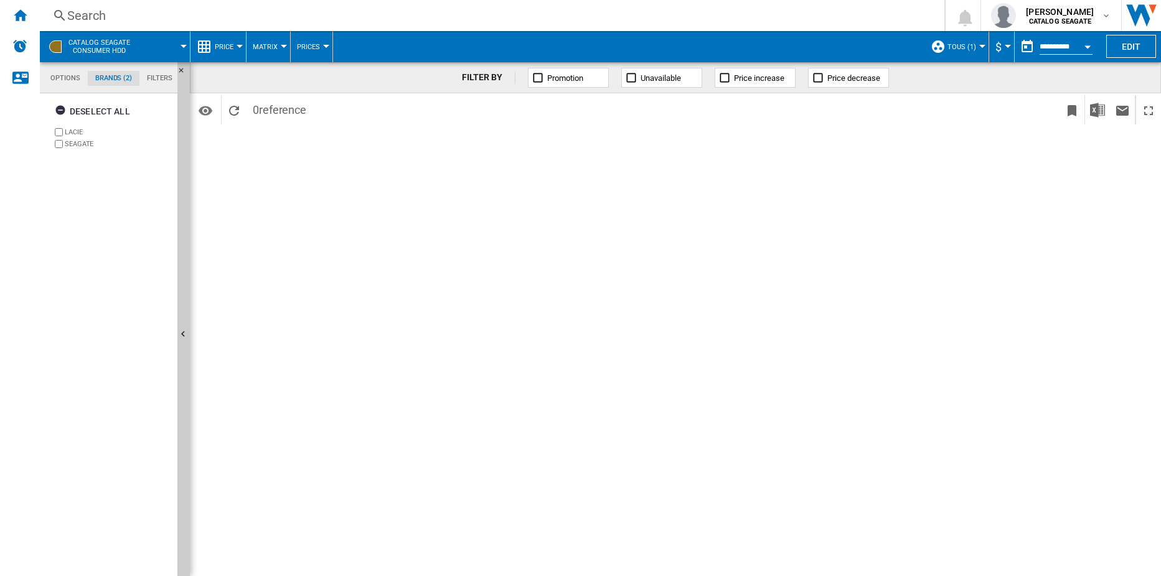
scroll to position [48, 0]
click at [149, 73] on md-tab-item "Filters" at bounding box center [159, 78] width 40 height 15
click at [980, 45] on div at bounding box center [982, 46] width 6 height 3
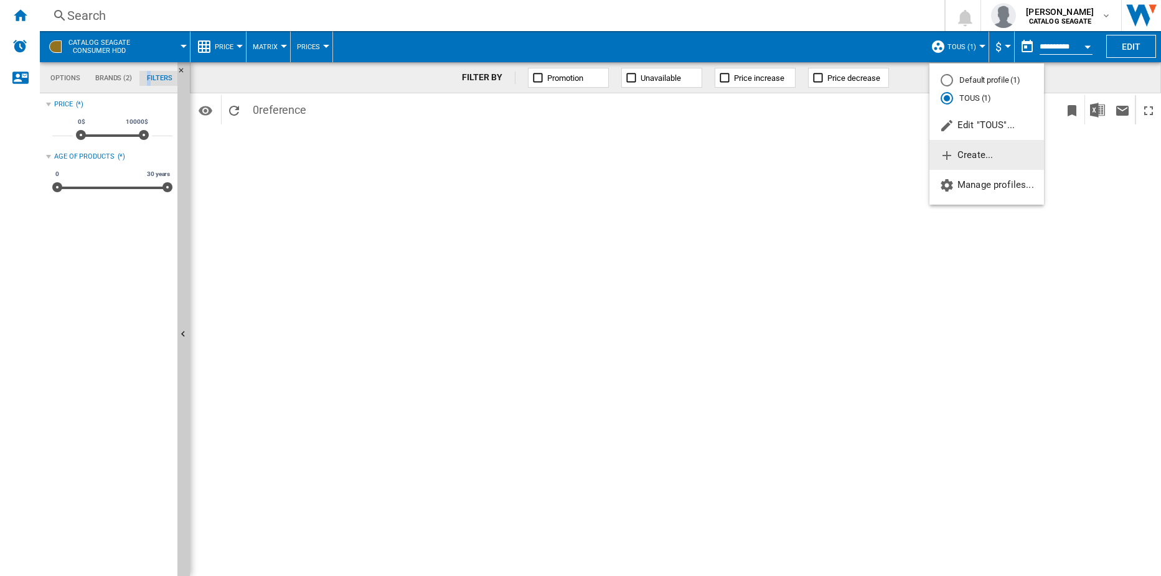
click at [972, 148] on button "Create..." at bounding box center [986, 155] width 115 height 30
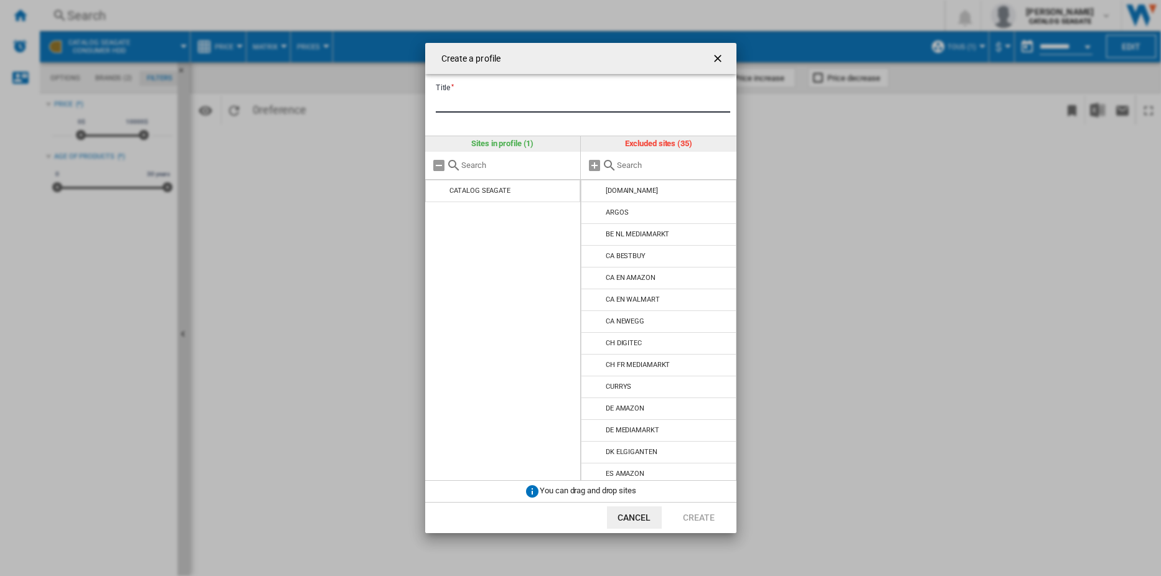
click at [502, 105] on input "Title" at bounding box center [583, 103] width 294 height 19
type input "**"
click at [523, 167] on input "Create a ..." at bounding box center [517, 165] width 113 height 9
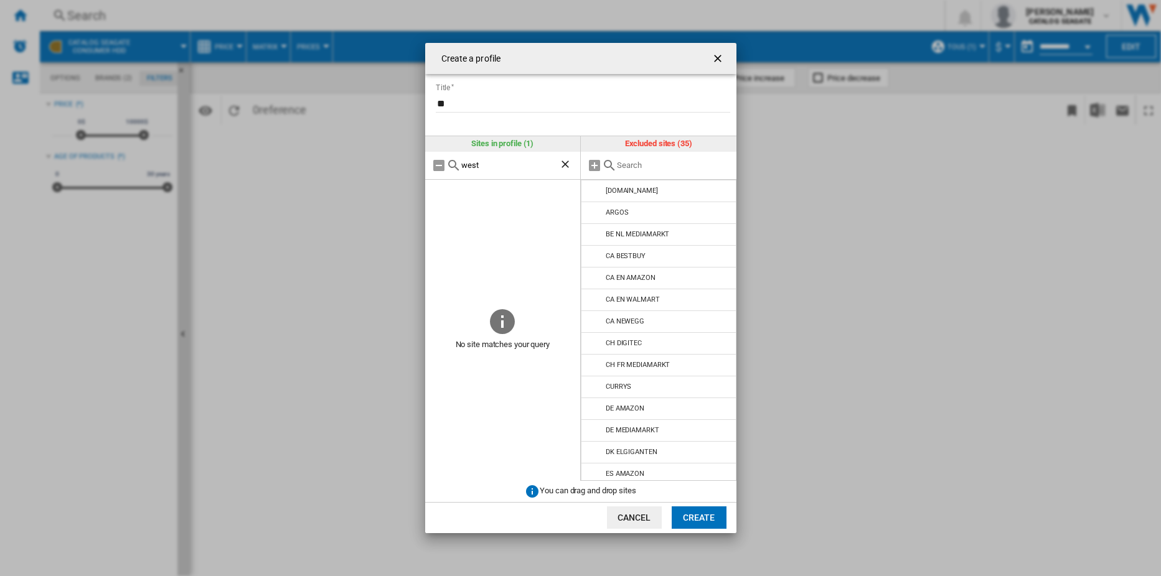
click at [517, 167] on input "west" at bounding box center [510, 165] width 98 height 9
type input "western"
drag, startPoint x: 565, startPoint y: 166, endPoint x: 603, endPoint y: 170, distance: 38.1
click at [565, 166] on ng-md-icon "Clear search" at bounding box center [566, 165] width 15 height 15
click at [594, 164] on md-icon "Create a ..." at bounding box center [594, 165] width 15 height 15
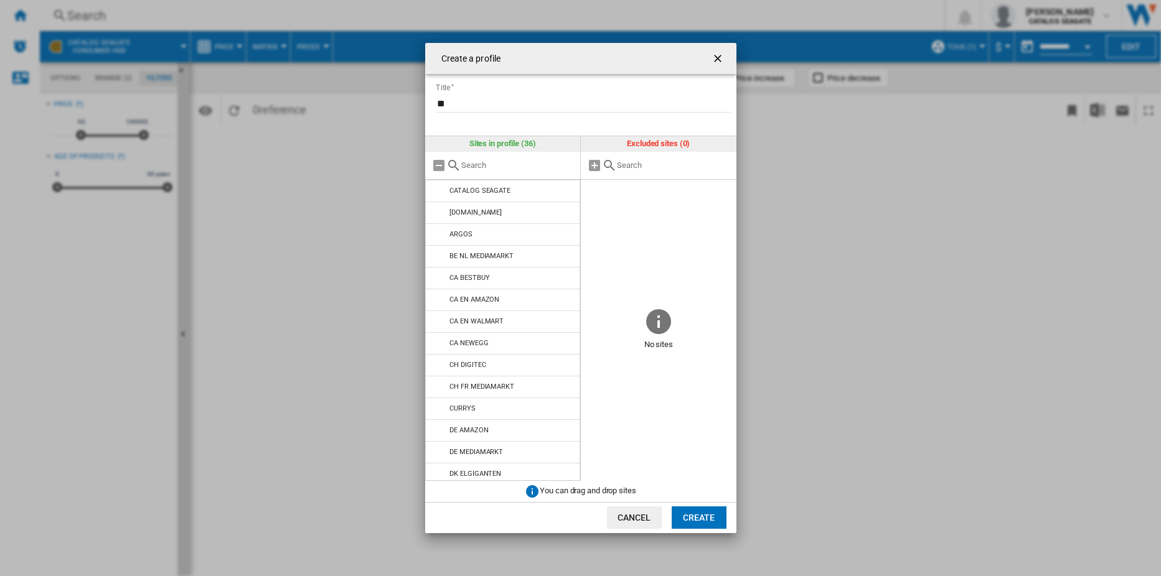
click at [628, 167] on input "Create a ..." at bounding box center [673, 165] width 113 height 9
type input "western"
click at [713, 57] on ng-md-icon "getI18NText('BUTTONS.CLOSE_DIALOG')" at bounding box center [718, 59] width 15 height 15
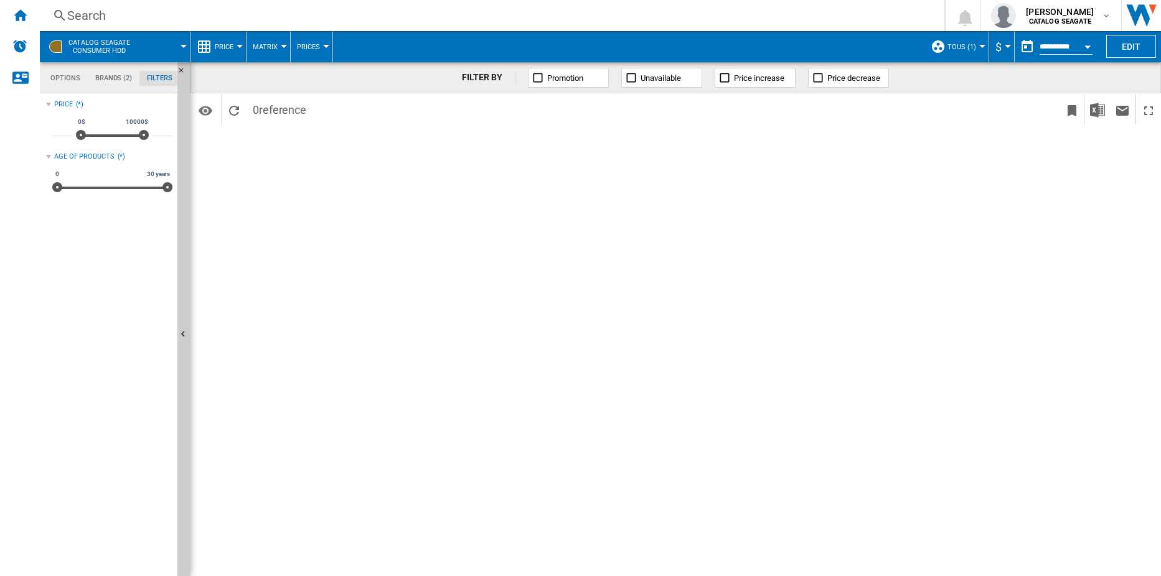
click at [977, 44] on button "TOUS (1)" at bounding box center [964, 46] width 35 height 31
click at [972, 169] on button "Create..." at bounding box center [986, 155] width 115 height 30
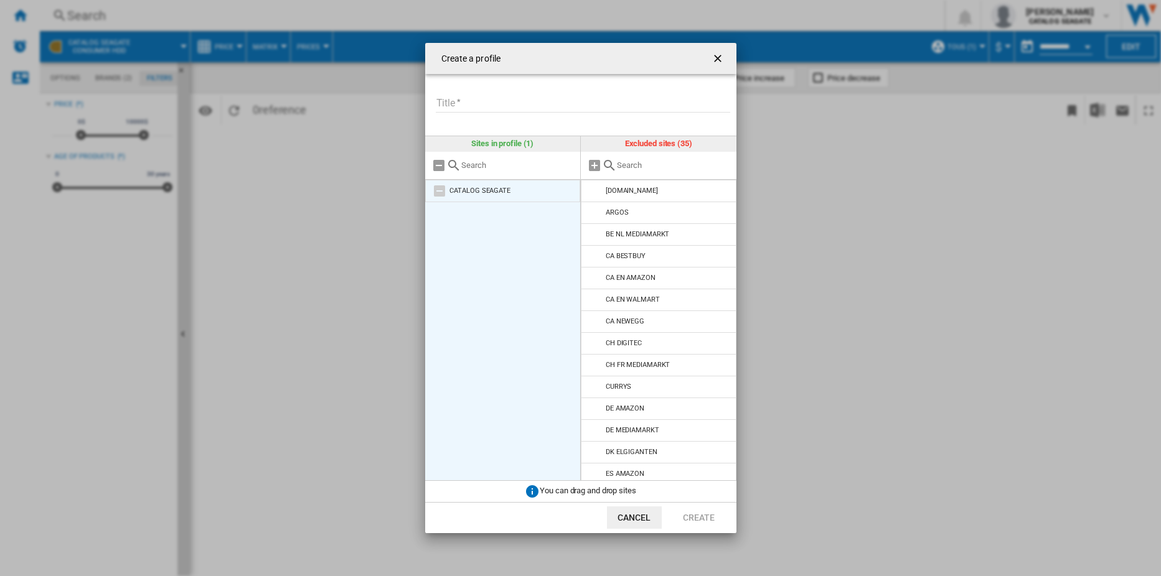
click at [466, 187] on div "CATALOG SEAGATE" at bounding box center [479, 191] width 61 height 8
click at [441, 193] on md-icon "Create a ..." at bounding box center [439, 191] width 15 height 15
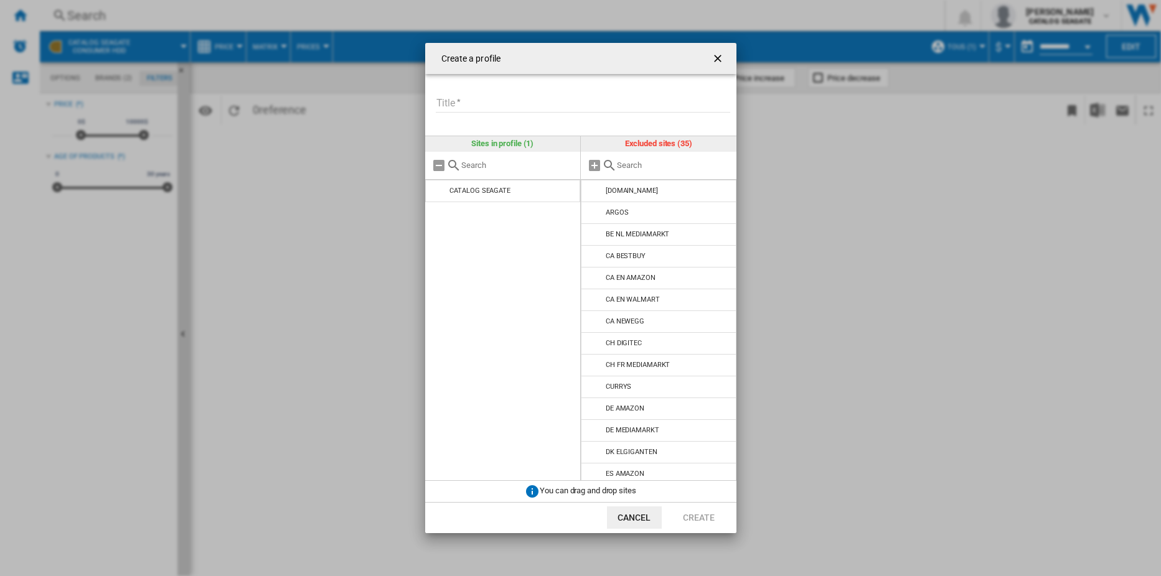
click at [476, 107] on input "Title" at bounding box center [583, 103] width 294 height 19
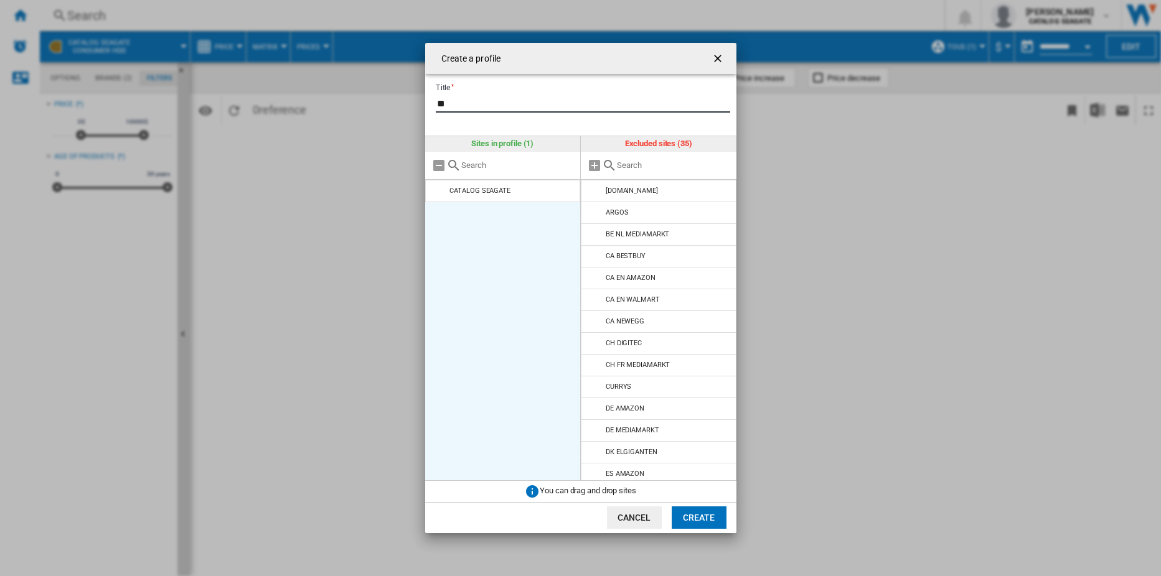
type input "**"
click at [502, 230] on ul "CATALOG SEAGATE" at bounding box center [503, 330] width 156 height 301
click at [438, 189] on md-icon "Create a ..." at bounding box center [439, 191] width 15 height 15
click at [475, 193] on div "CATALOG SEAGATE" at bounding box center [479, 191] width 61 height 8
click at [480, 190] on div "CATALOG SEAGATE" at bounding box center [479, 191] width 61 height 8
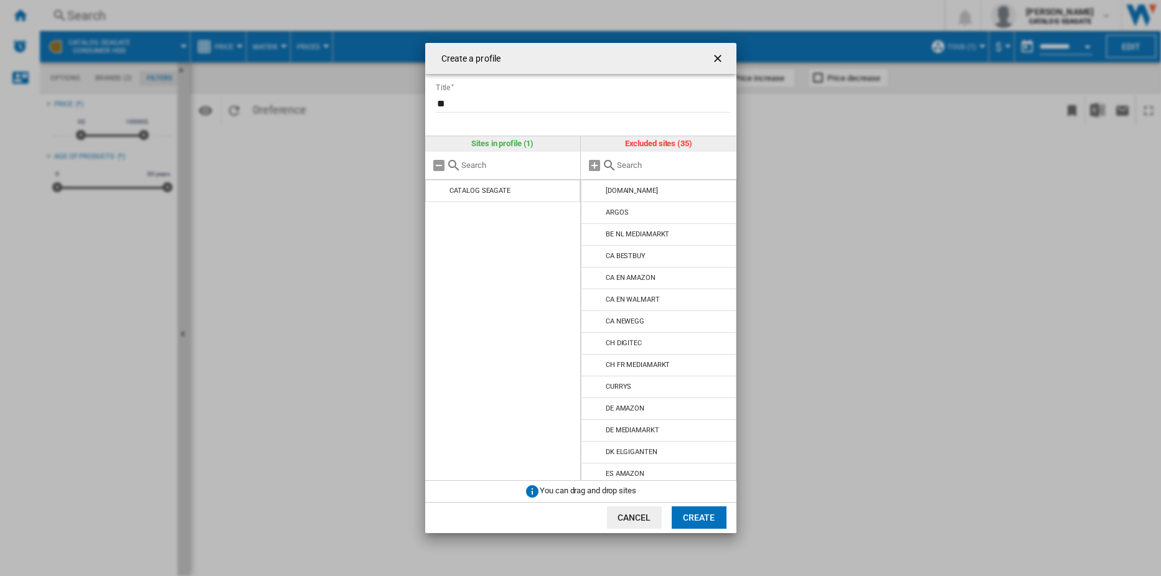
click at [472, 166] on input "Create a ..." at bounding box center [517, 165] width 113 height 9
type input "W"
type input "wd"
click at [721, 54] on ng-md-icon "getI18NText('BUTTONS.CLOSE_DIALOG')" at bounding box center [718, 59] width 15 height 15
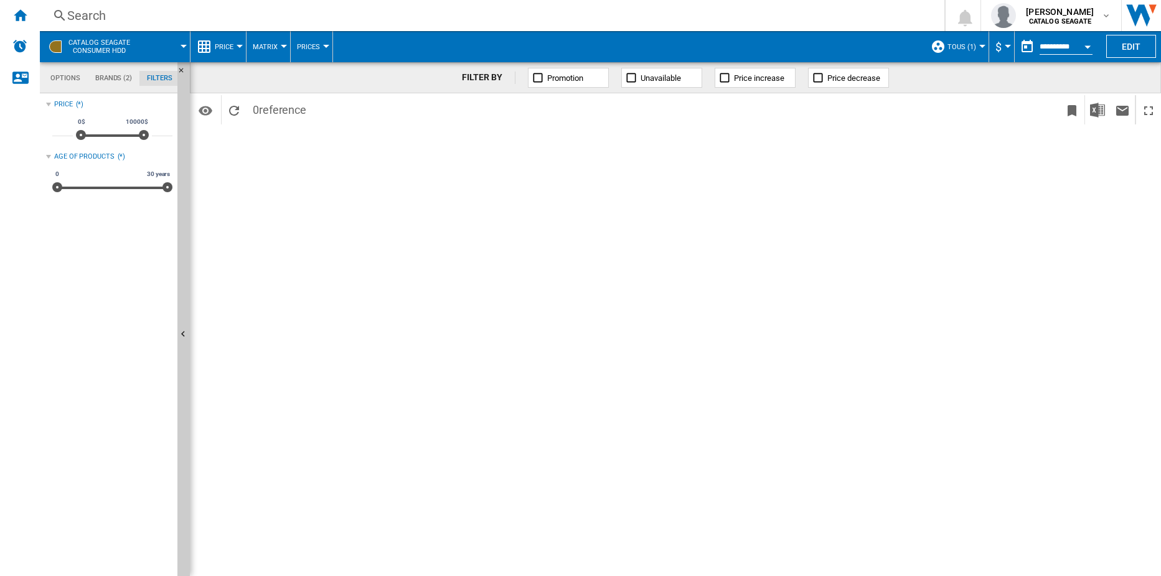
click at [977, 51] on button "TOUS (1)" at bounding box center [964, 46] width 35 height 31
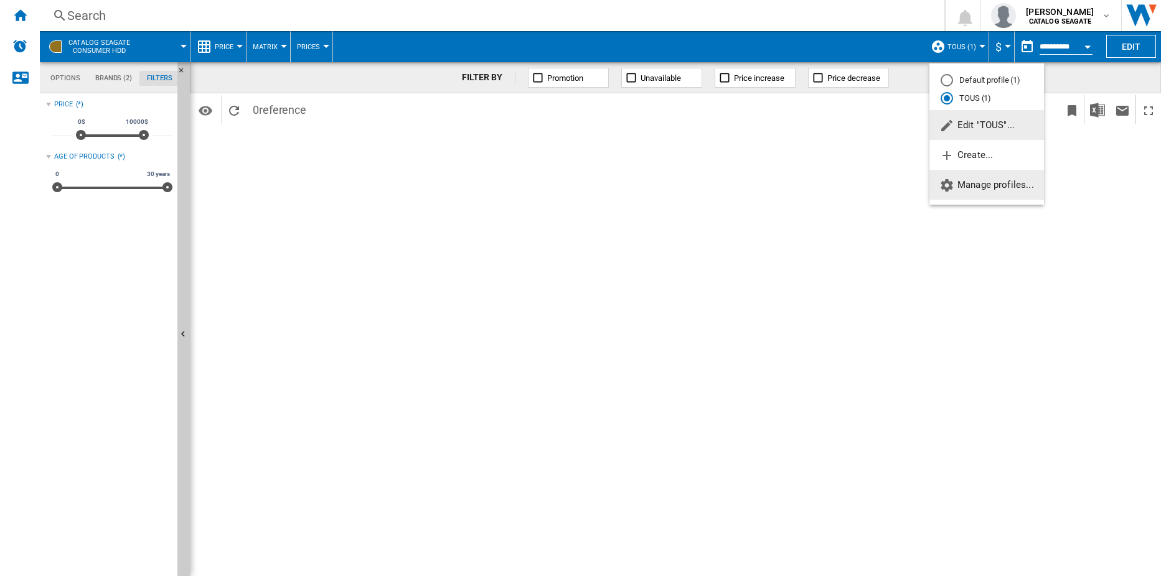
click at [985, 185] on span "Manage profiles..." at bounding box center [986, 184] width 95 height 11
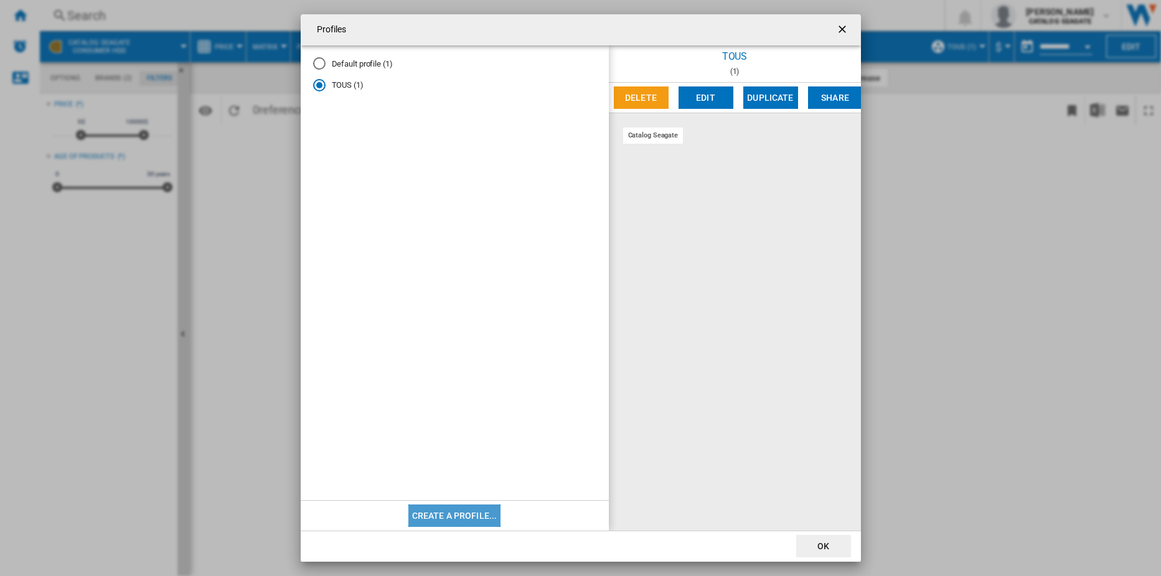
click at [449, 515] on button "Create a profile..." at bounding box center [454, 516] width 93 height 22
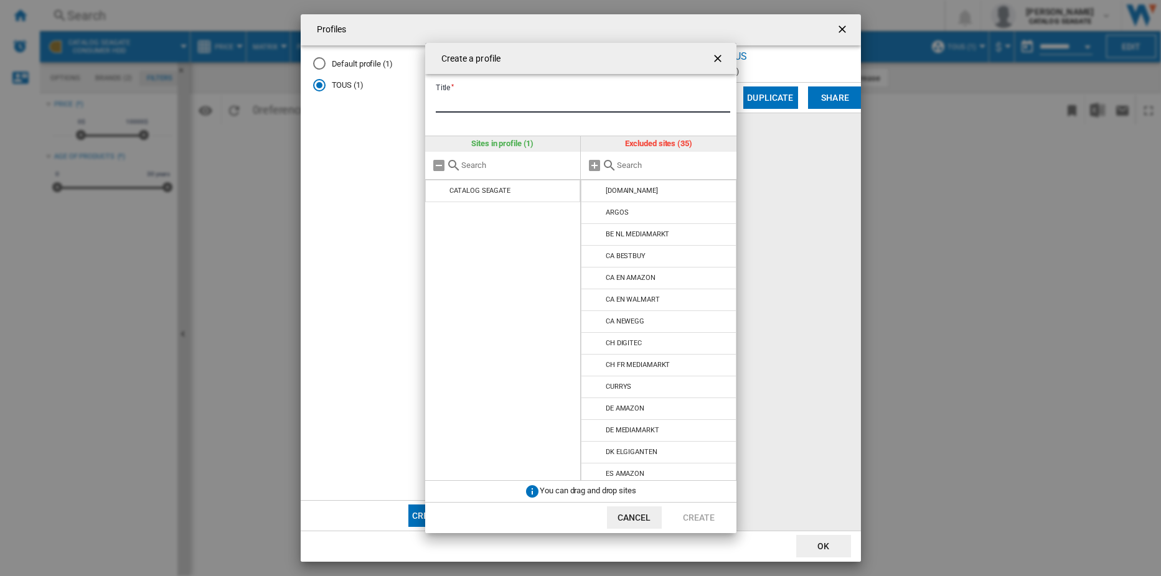
click at [474, 101] on input "Title" at bounding box center [583, 103] width 294 height 19
type input "**"
click at [630, 159] on div "Create a ..." at bounding box center [659, 166] width 156 height 28
click at [637, 162] on input "Create a ..." at bounding box center [673, 165] width 113 height 9
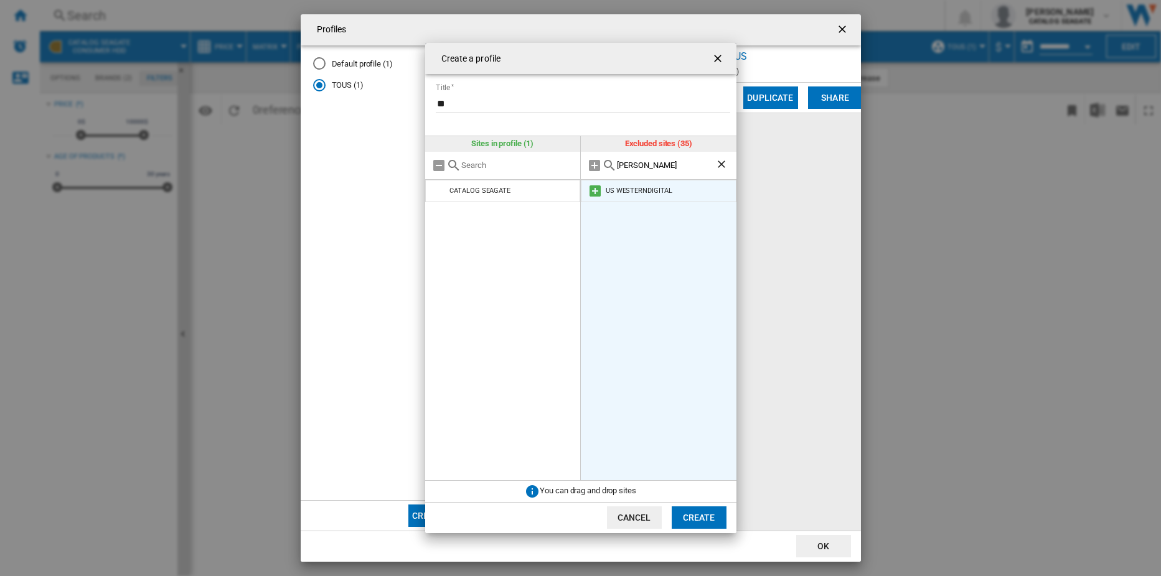
type input "[PERSON_NAME]"
click at [641, 192] on div "US WESTERNDIGITAL" at bounding box center [639, 191] width 67 height 8
click at [616, 188] on div "US WESTERNDIGITAL" at bounding box center [639, 191] width 67 height 8
click at [592, 187] on md-icon "Create a ..." at bounding box center [595, 191] width 15 height 15
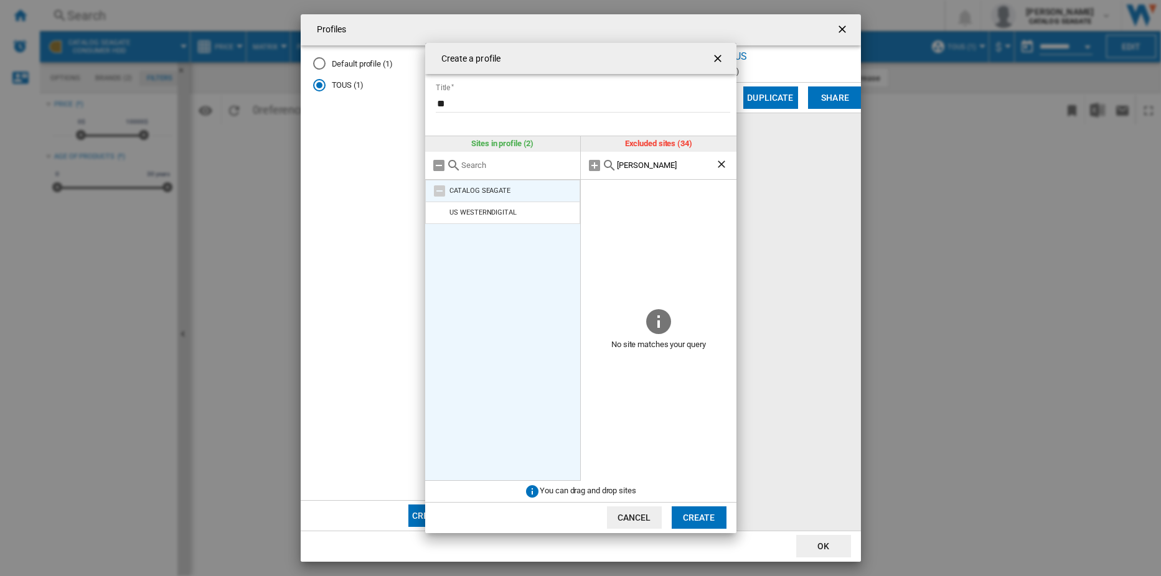
click at [438, 187] on md-icon "Create a ..." at bounding box center [439, 191] width 15 height 15
click at [481, 213] on div "US WESTERNDIGITAL" at bounding box center [482, 212] width 67 height 8
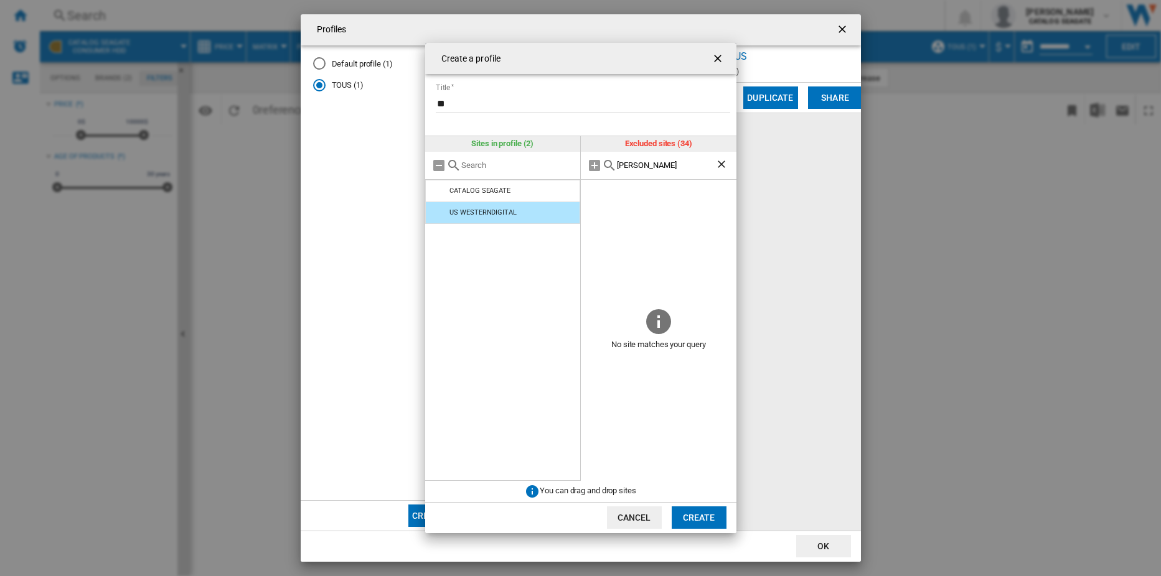
click at [709, 516] on button "Create" at bounding box center [699, 518] width 55 height 22
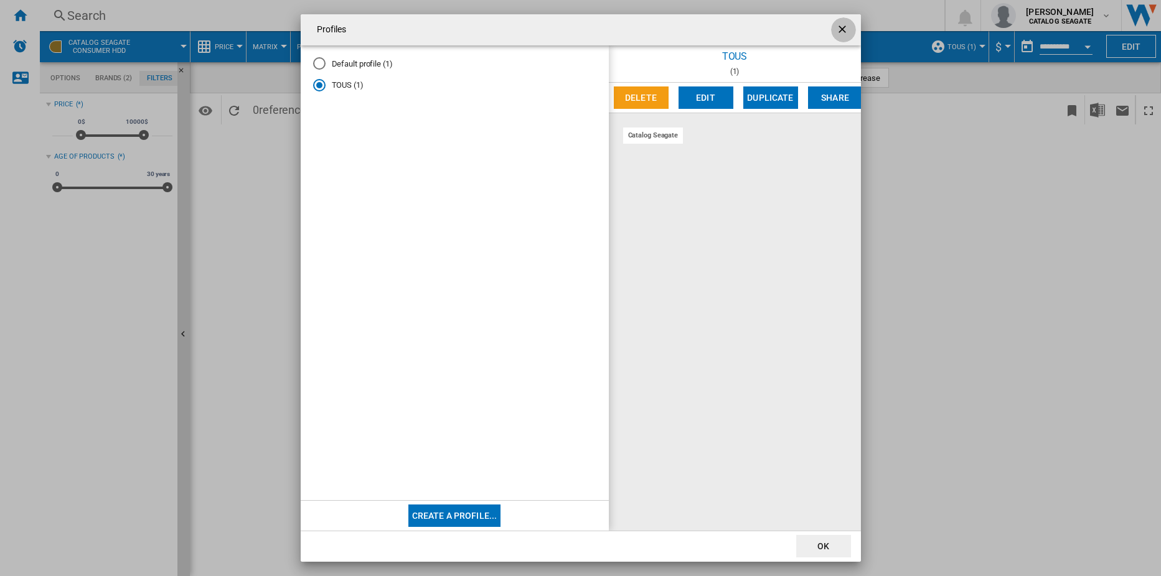
click at [843, 29] on ng-md-icon "getI18NText('BUTTONS.CLOSE_DIALOG')" at bounding box center [843, 30] width 15 height 15
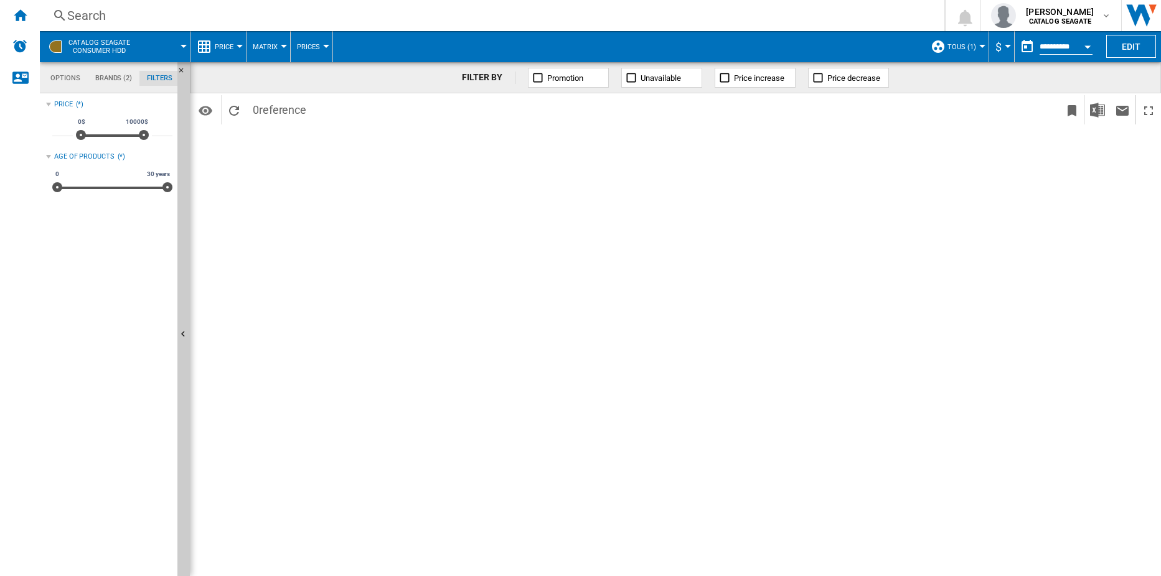
click at [978, 42] on button "TOUS (1)" at bounding box center [964, 46] width 35 height 31
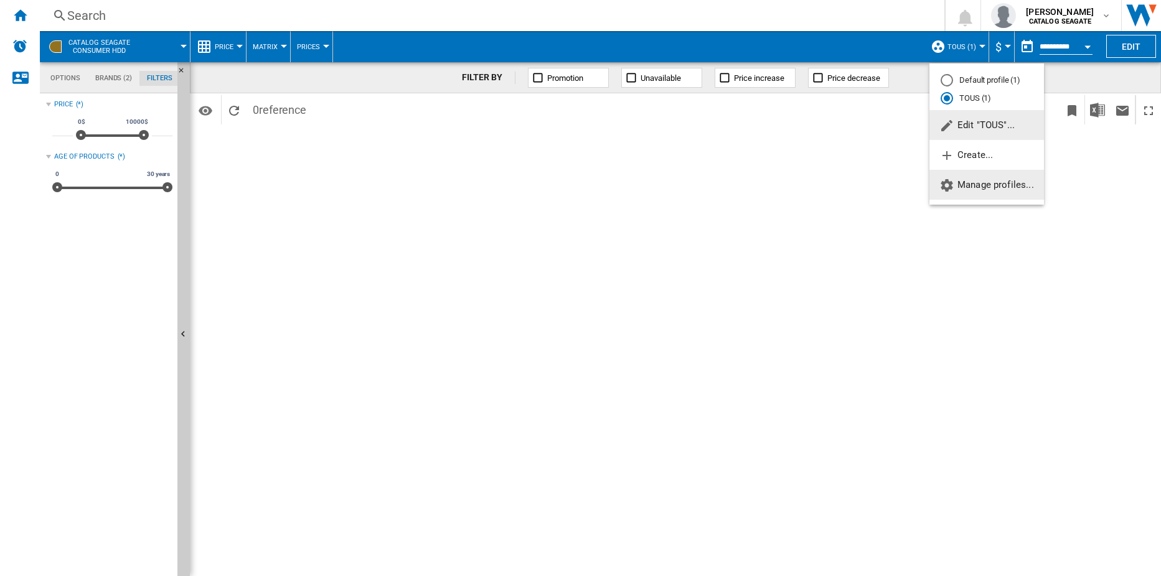
click at [972, 182] on span "Manage profiles..." at bounding box center [986, 184] width 95 height 11
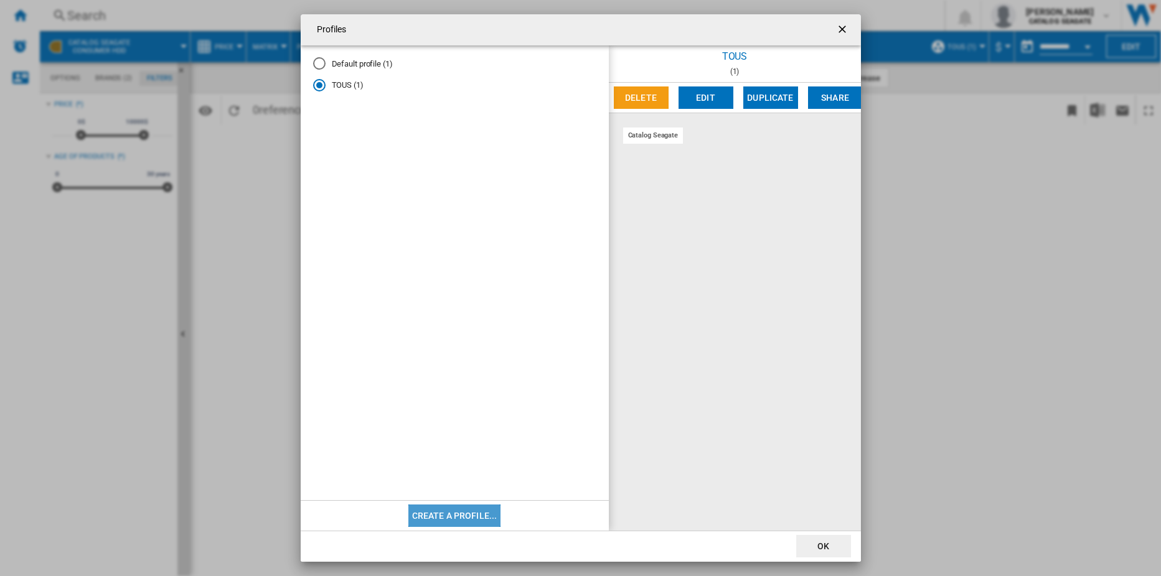
click at [466, 510] on button "Create a profile..." at bounding box center [454, 516] width 93 height 22
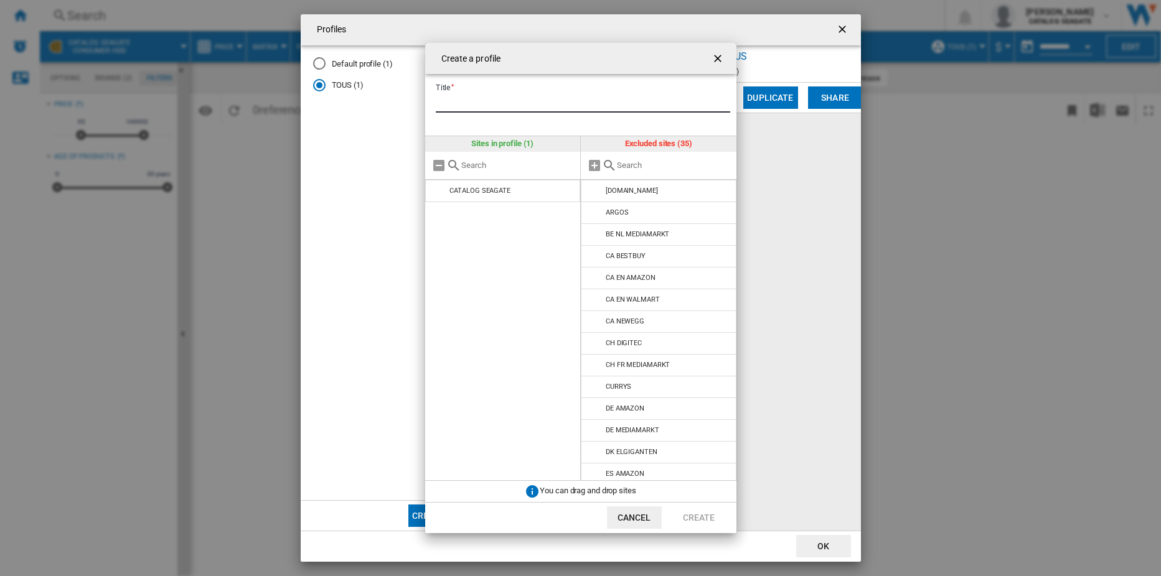
click at [500, 96] on input "Title" at bounding box center [583, 103] width 294 height 19
type input "**"
click at [622, 166] on input "Create a ..." at bounding box center [673, 165] width 113 height 9
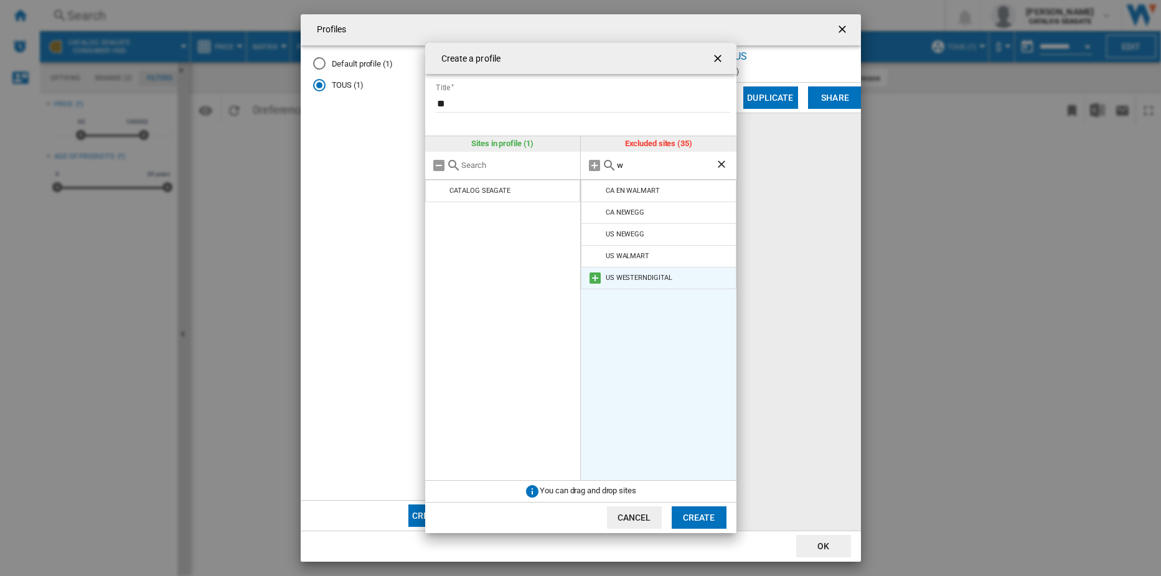
type input "w"
click at [675, 276] on li "US WESTERNDIGITAL" at bounding box center [659, 278] width 156 height 22
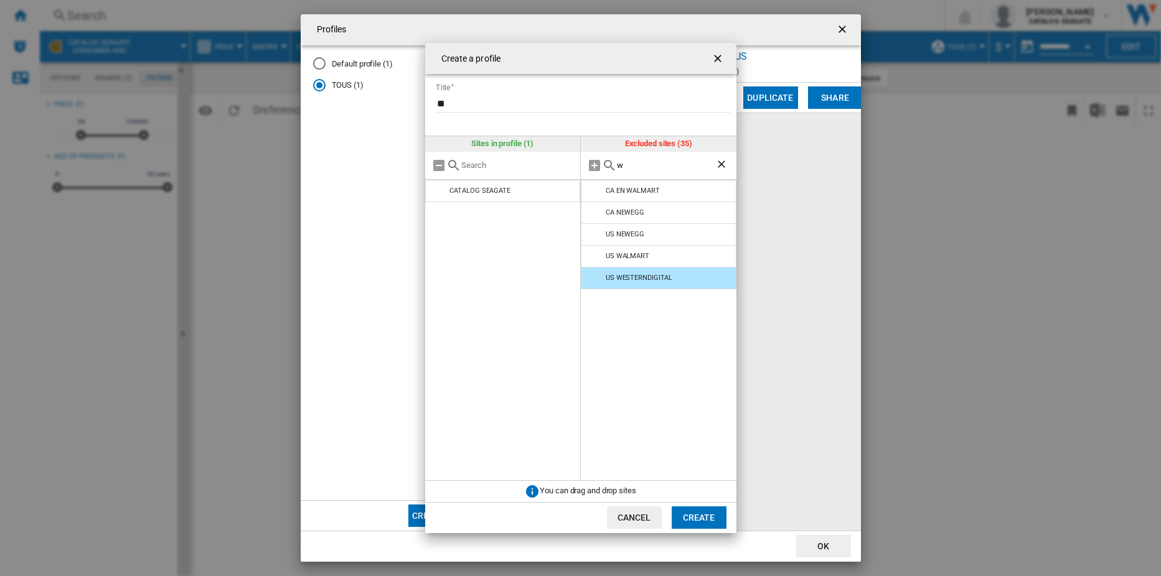
click at [484, 166] on input "Create a ..." at bounding box center [517, 165] width 113 height 9
type input "w"
type input "wd"
drag, startPoint x: 722, startPoint y: 161, endPoint x: 712, endPoint y: 175, distance: 17.4
click at [721, 161] on ng-md-icon "Clear search" at bounding box center [722, 165] width 15 height 15
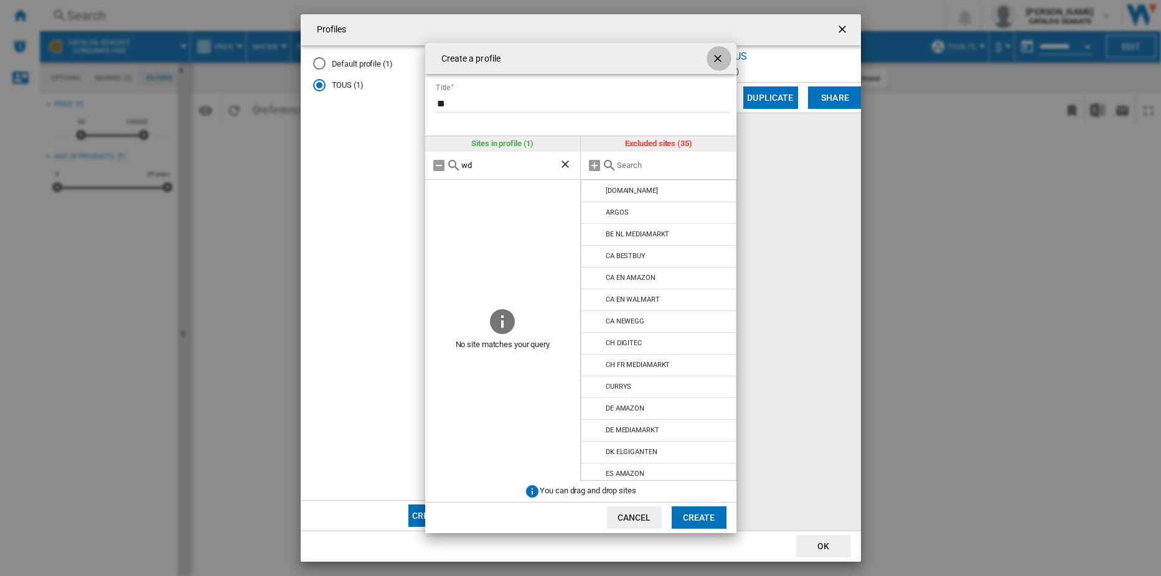
click at [716, 63] on ng-md-icon "getI18NText('BUTTONS.CLOSE_DIALOG')" at bounding box center [718, 59] width 15 height 15
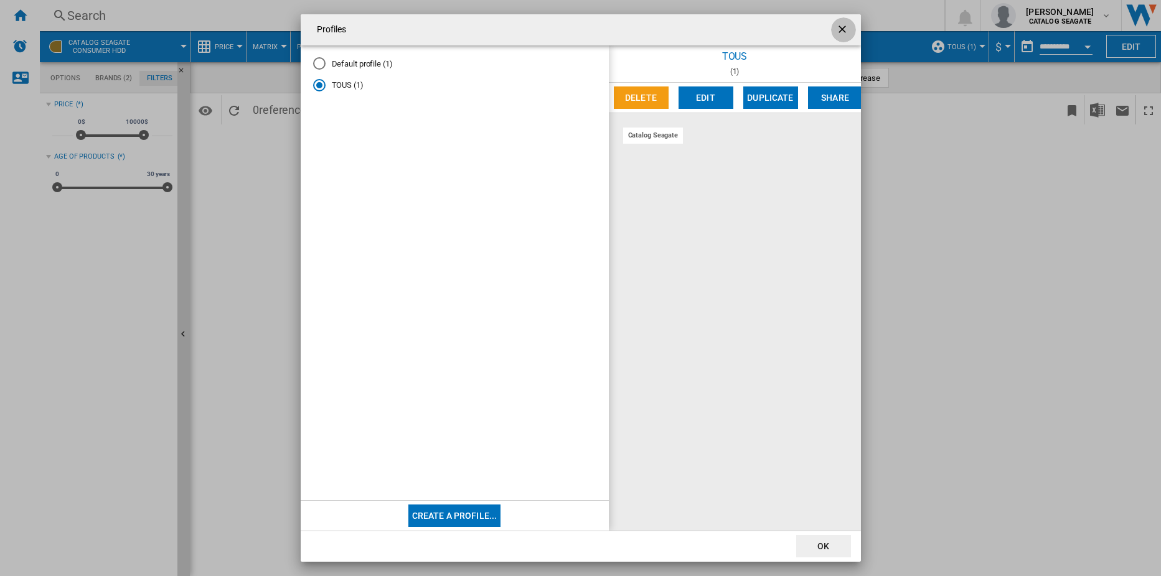
click at [841, 29] on ng-md-icon "getI18NText('BUTTONS.CLOSE_DIALOG')" at bounding box center [843, 30] width 15 height 15
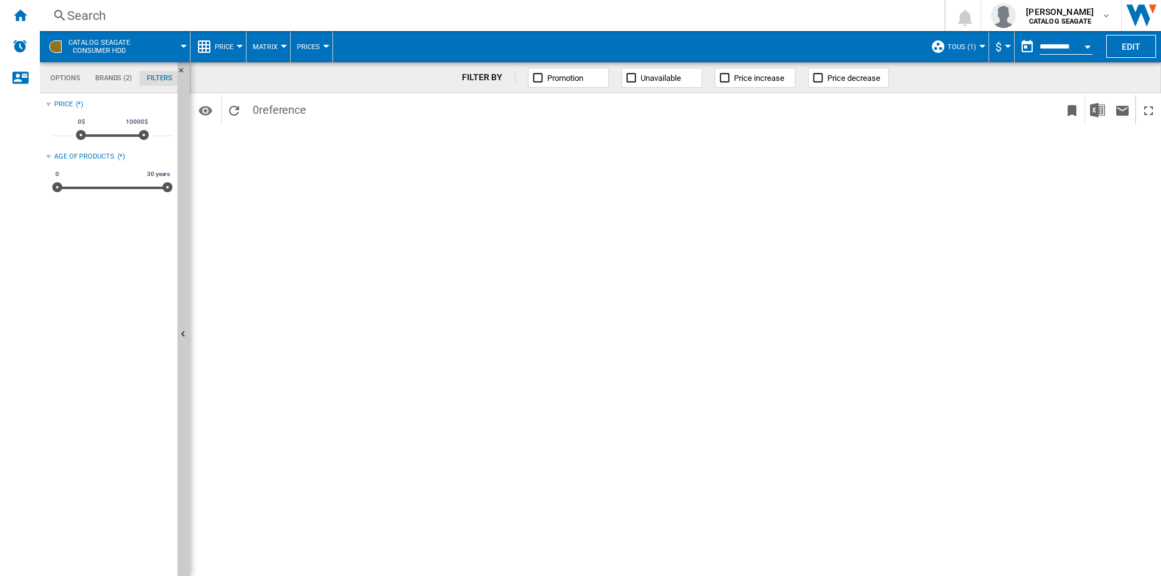
click at [855, 309] on div "FILTER BY Promotion Unavailable Price increase Price decrease Identifiers SKU -…" at bounding box center [675, 319] width 971 height 514
click at [973, 44] on span "TOUS (1)" at bounding box center [961, 47] width 29 height 8
click at [968, 80] on md-radio-button "Default profile (1)" at bounding box center [986, 81] width 92 height 12
click at [235, 47] on button "Price" at bounding box center [227, 46] width 25 height 31
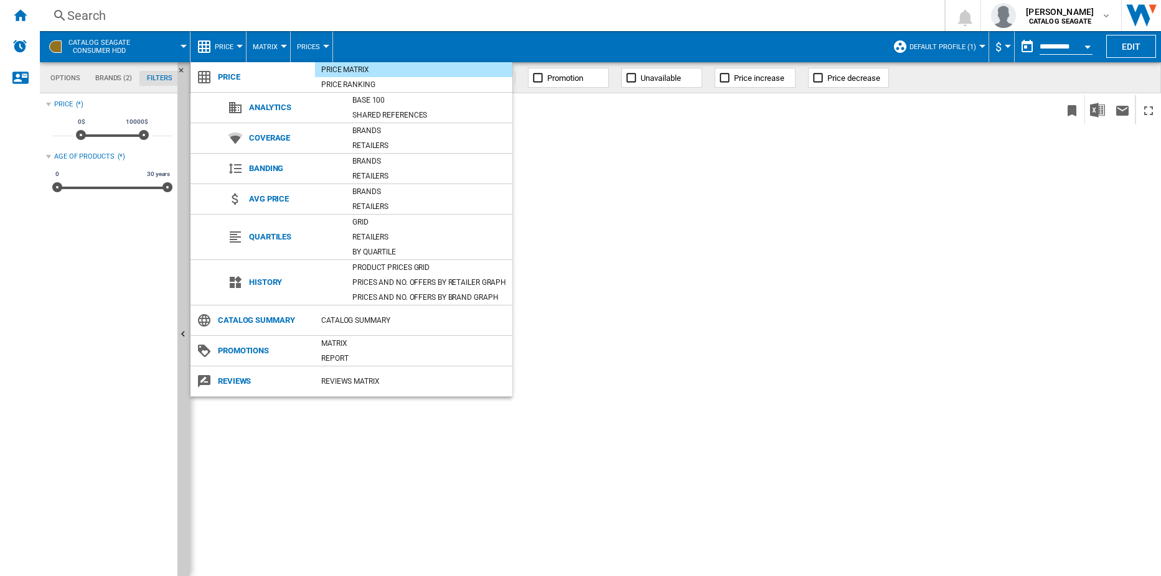
click at [622, 190] on md-backdrop at bounding box center [580, 288] width 1161 height 576
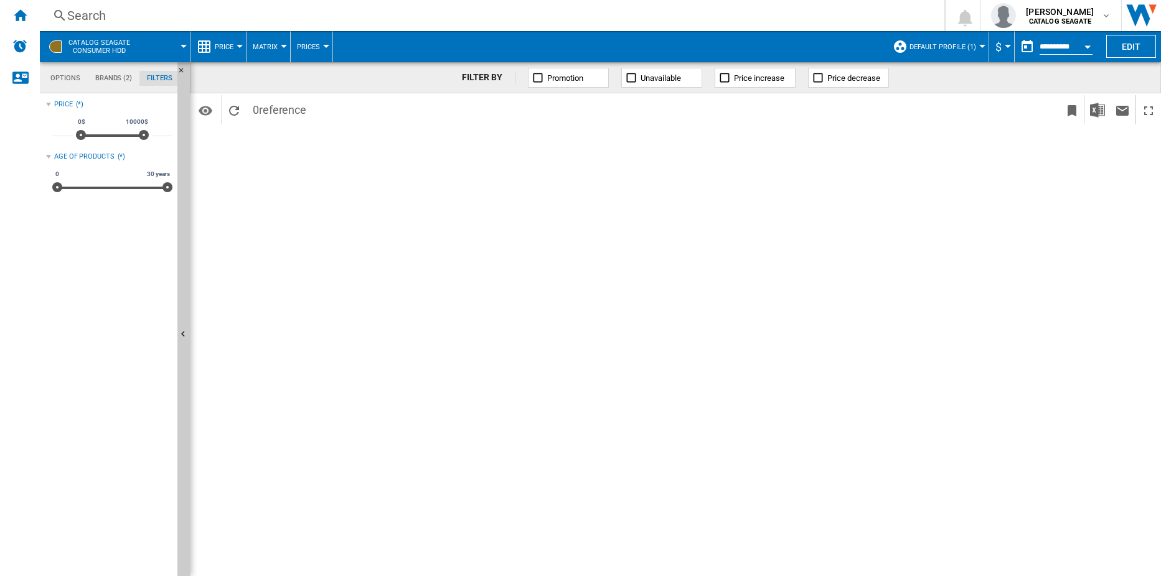
click at [106, 83] on md-tab-item "Brands (2)" at bounding box center [114, 78] width 52 height 15
click at [64, 79] on md-tab-item "Options" at bounding box center [65, 78] width 45 height 15
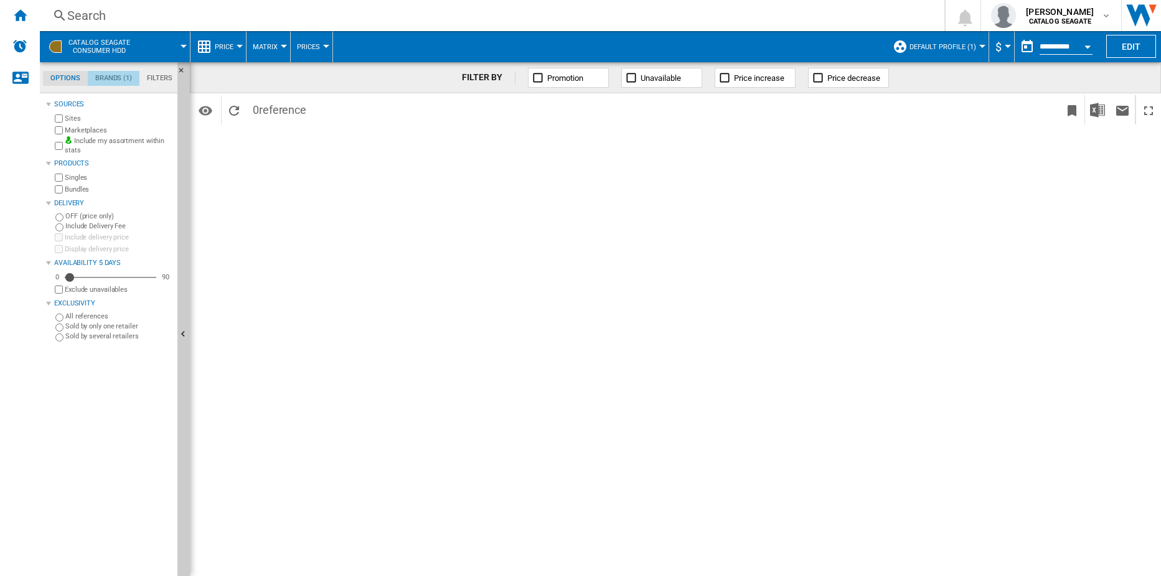
click at [110, 75] on md-tab-item "Brands (1)" at bounding box center [114, 78] width 52 height 15
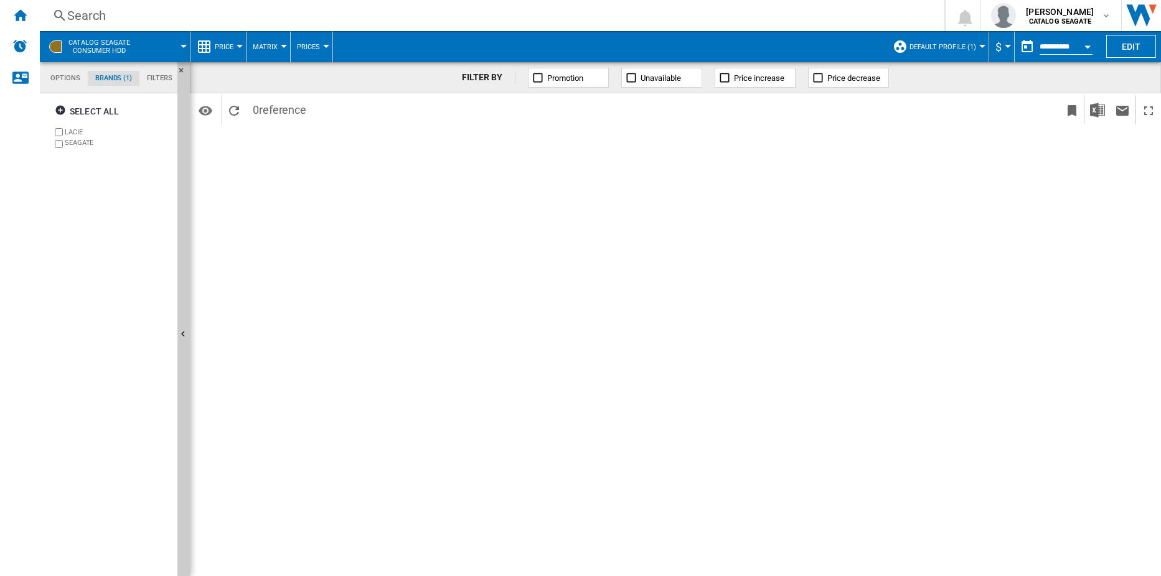
scroll to position [48, 0]
click at [232, 108] on ng-md-icon "Reload" at bounding box center [234, 110] width 15 height 15
click at [575, 83] on button "Promotion" at bounding box center [568, 78] width 81 height 20
click at [62, 105] on ng-md-icon "button" at bounding box center [62, 112] width 15 height 15
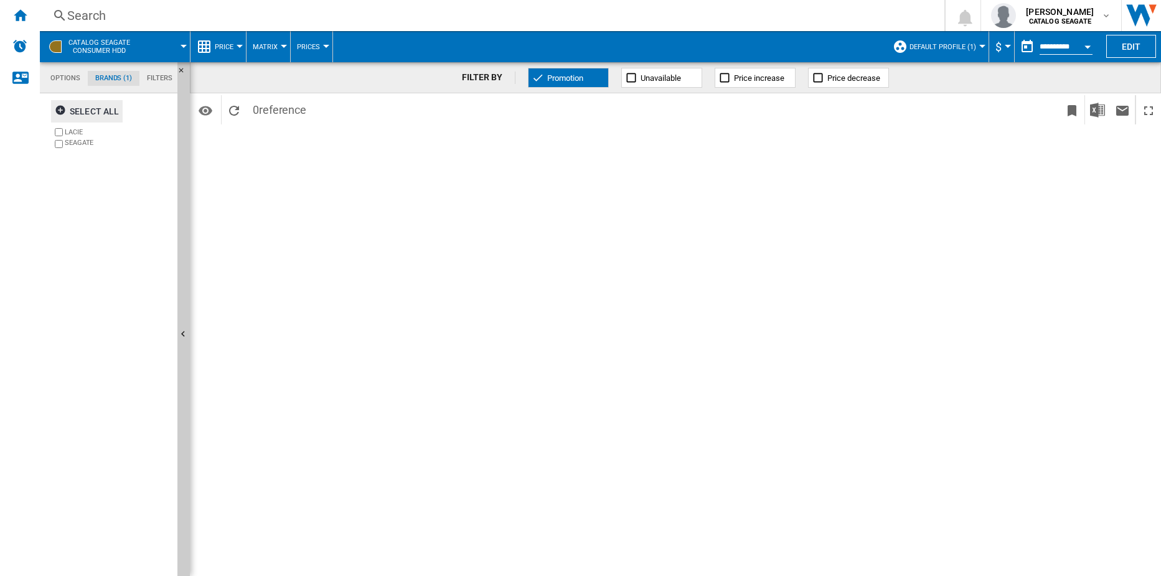
click at [67, 74] on md-tab-item "Options" at bounding box center [65, 78] width 45 height 15
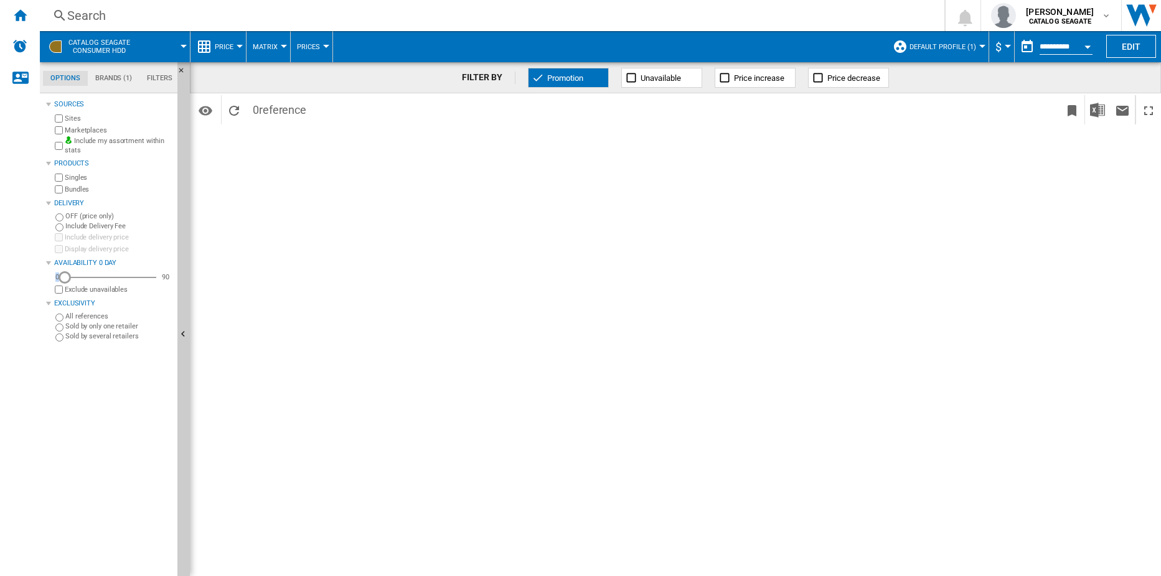
drag, startPoint x: 72, startPoint y: 276, endPoint x: 47, endPoint y: 269, distance: 26.0
click at [47, 269] on div "Sources Sites Marketplaces Include my assortment within stats Products Singles …" at bounding box center [109, 218] width 126 height 245
drag, startPoint x: 47, startPoint y: 269, endPoint x: 204, endPoint y: 176, distance: 182.5
click at [251, 187] on div "FILTER BY Promotion Unavailable Price increase Price decrease Identifiers SKU -…" at bounding box center [675, 319] width 971 height 514
click at [558, 77] on span "Promotion" at bounding box center [565, 77] width 36 height 9
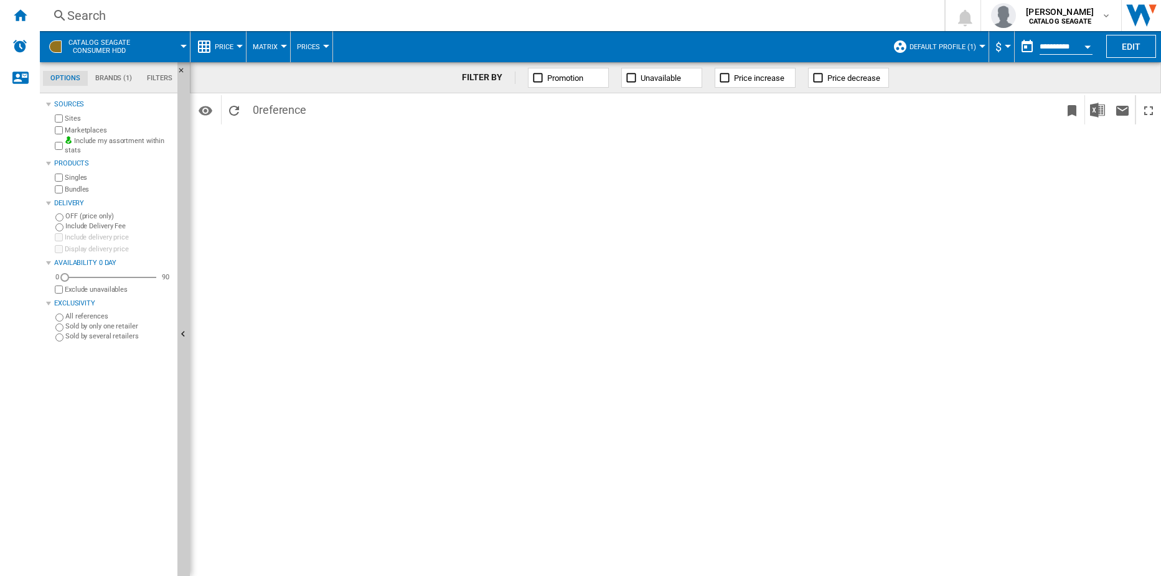
click at [232, 54] on button "Price" at bounding box center [227, 46] width 25 height 31
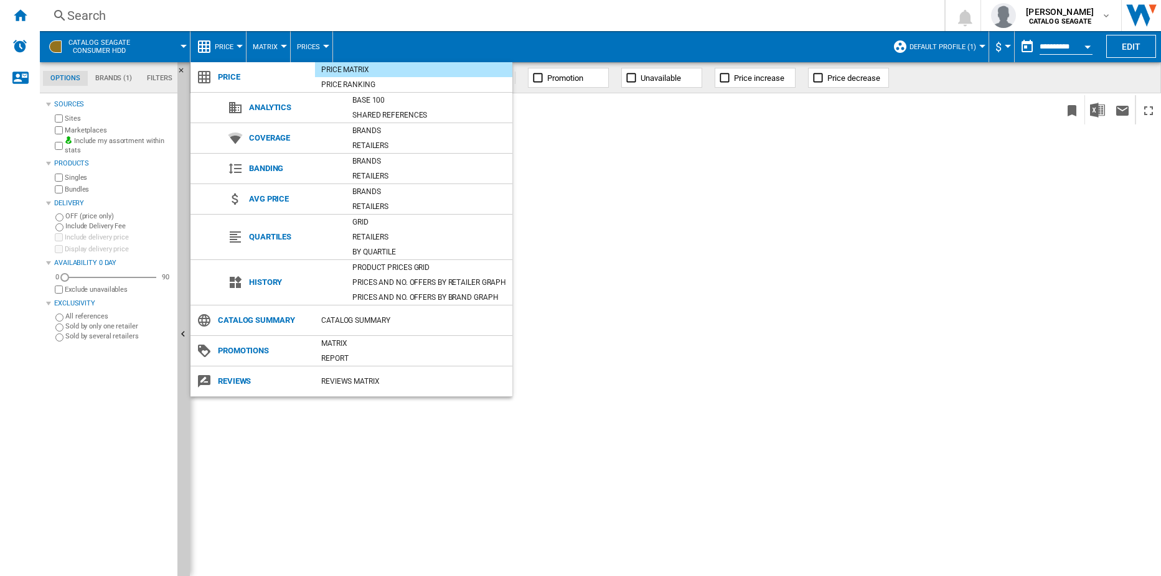
drag, startPoint x: 657, startPoint y: 174, endPoint x: 612, endPoint y: 162, distance: 46.5
click at [640, 168] on md-backdrop at bounding box center [580, 288] width 1161 height 576
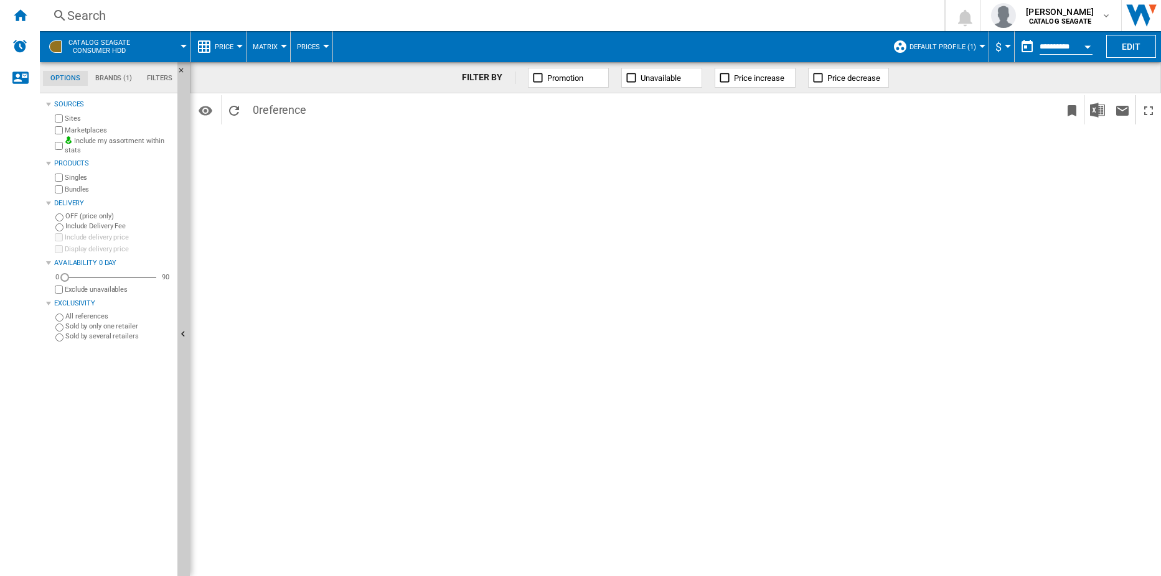
click at [241, 47] on div at bounding box center [240, 46] width 6 height 3
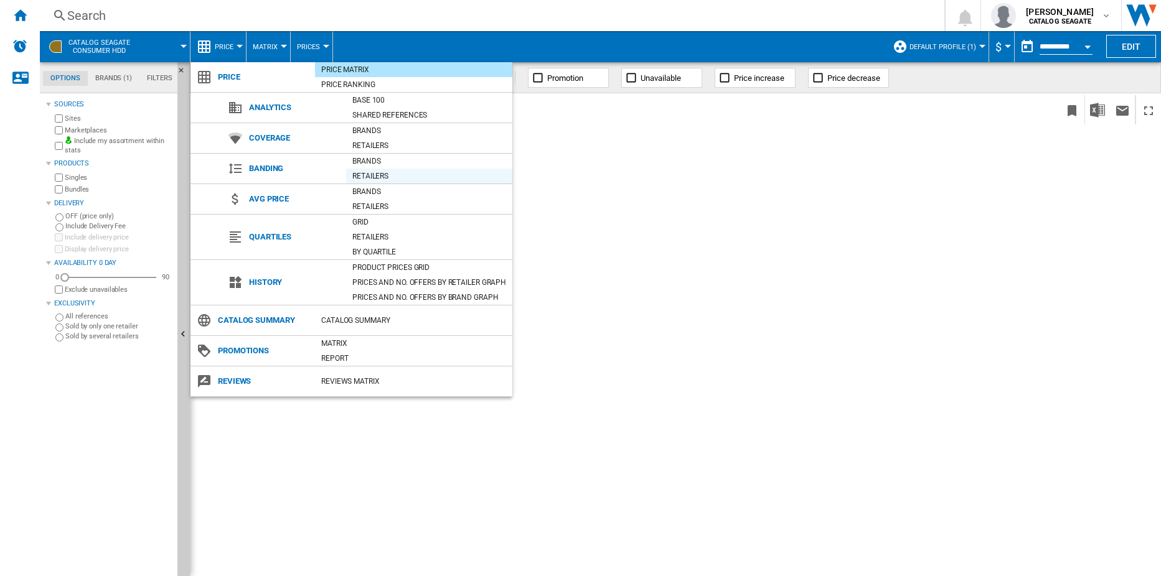
click at [378, 177] on div "Retailers" at bounding box center [429, 176] width 166 height 12
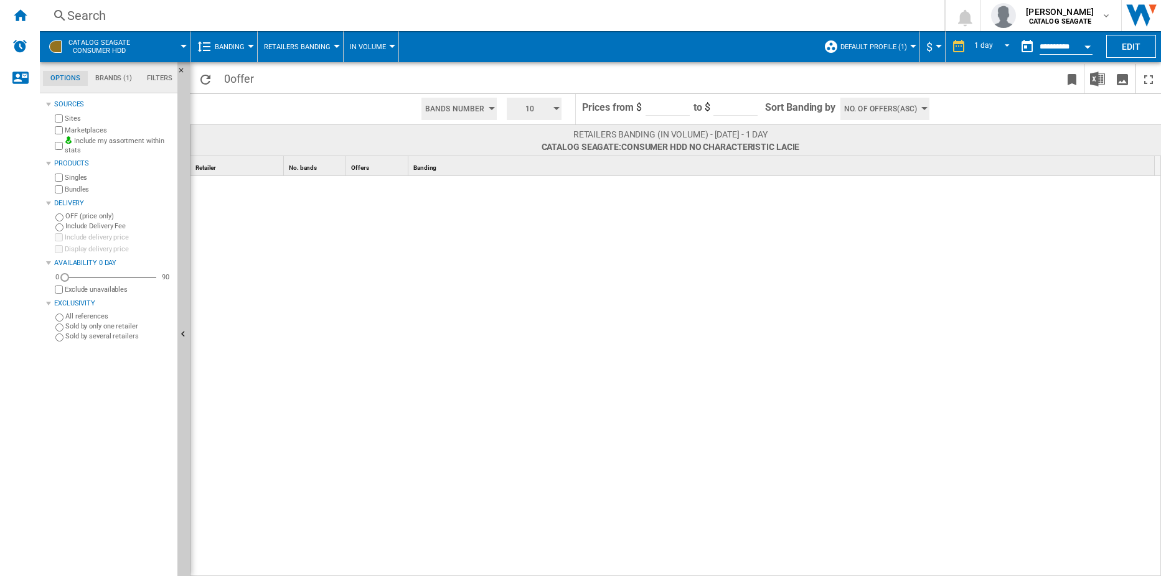
click at [906, 44] on button "Default profile (1)" at bounding box center [876, 46] width 73 height 31
click at [856, 98] on md-radio-button "TOUS (1)" at bounding box center [888, 99] width 110 height 12
click at [238, 51] on button "Banding" at bounding box center [233, 46] width 36 height 31
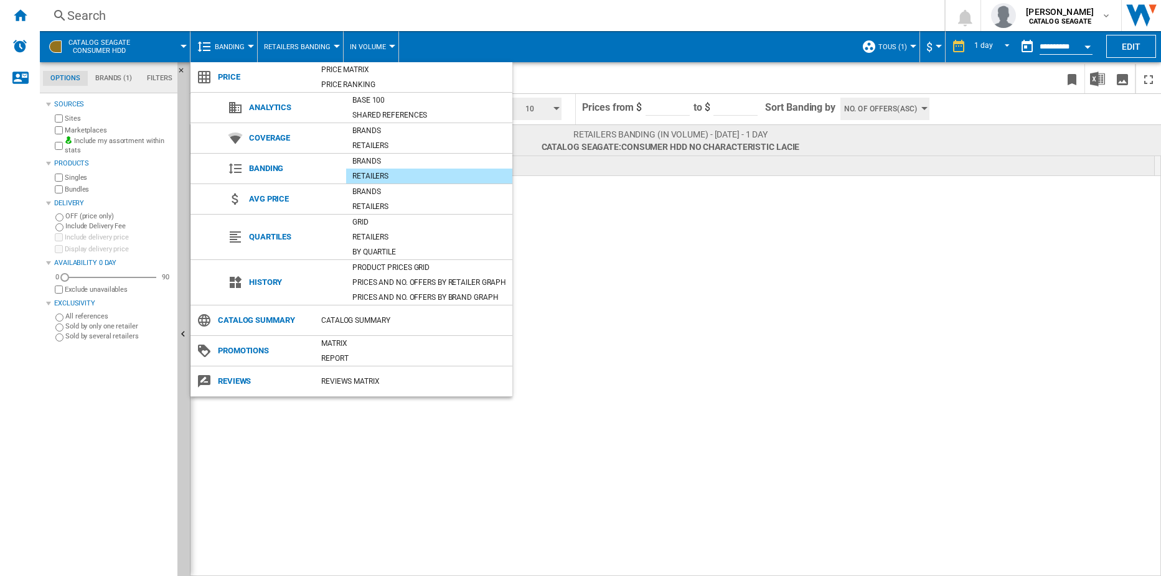
drag, startPoint x: 553, startPoint y: 332, endPoint x: 571, endPoint y: 327, distance: 19.3
click at [557, 330] on md-backdrop at bounding box center [580, 288] width 1161 height 576
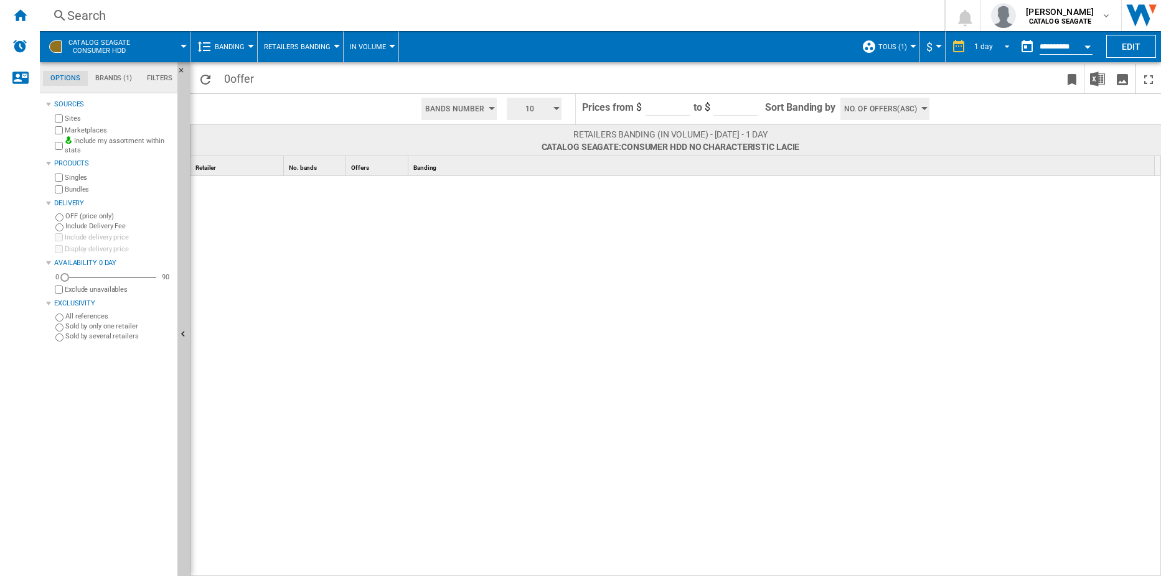
click at [1003, 44] on span "REPORTS.WIZARD.STEPS.REPORT.STEPS.REPORT_OPTIONS.PERIOD: 1 day" at bounding box center [1003, 45] width 15 height 11
click at [894, 174] on md-backdrop at bounding box center [580, 288] width 1161 height 576
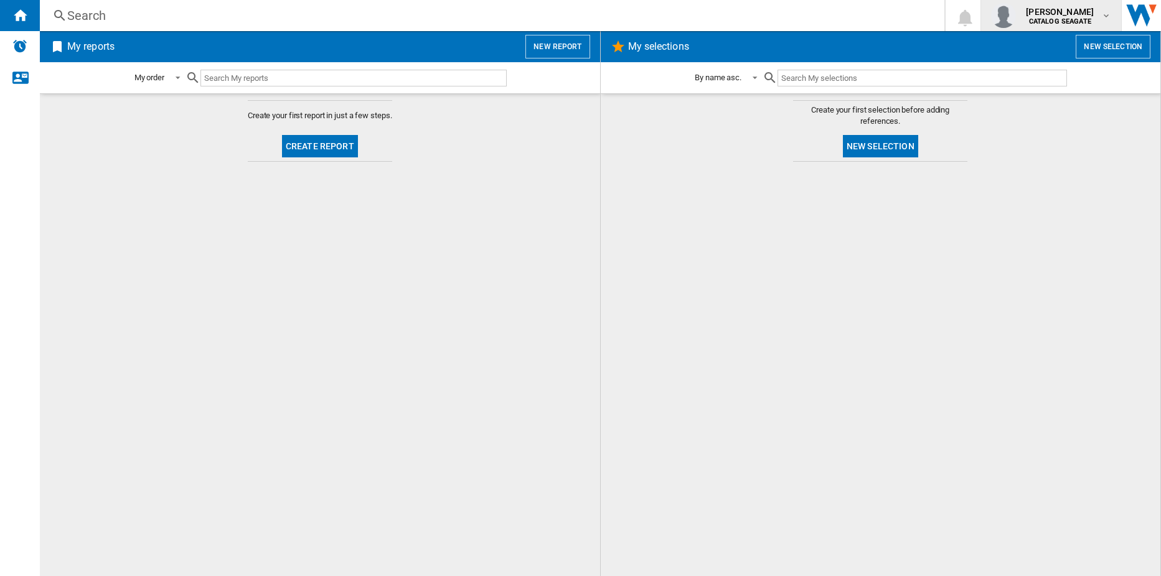
click at [1047, 21] on b "CATALOG SEAGATE" at bounding box center [1060, 21] width 62 height 8
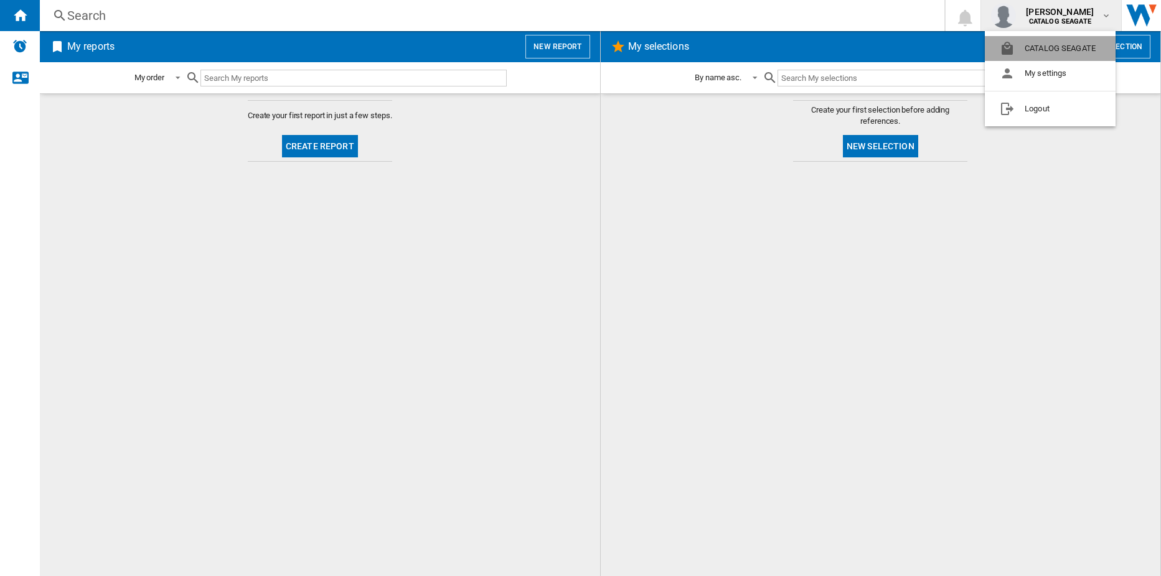
click at [1038, 50] on button "CATALOG SEAGATE" at bounding box center [1050, 48] width 131 height 25
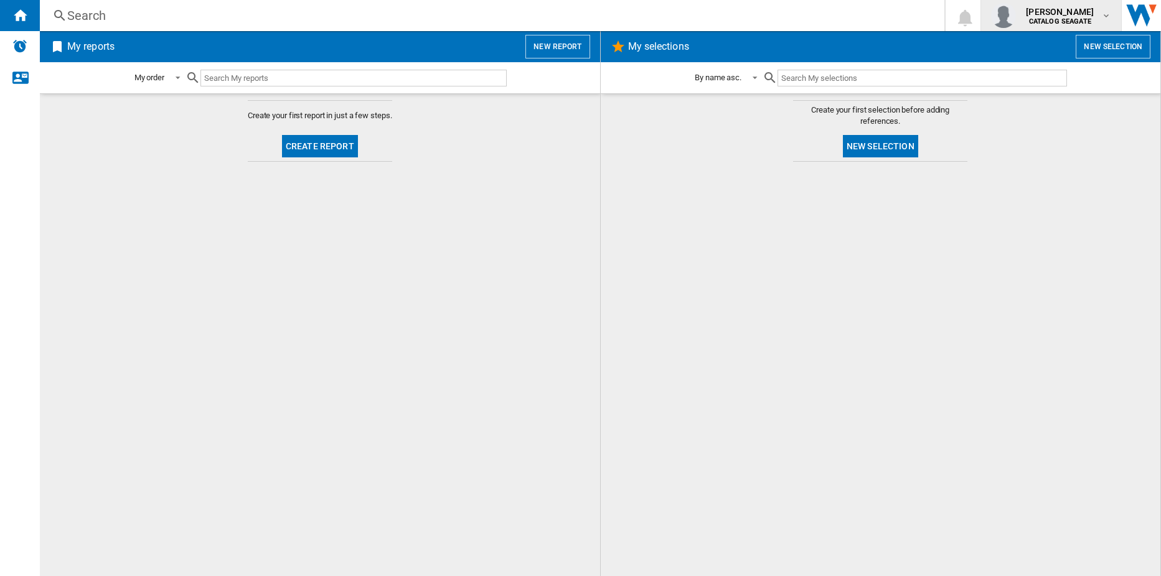
click at [1077, 16] on span "[PERSON_NAME]" at bounding box center [1060, 12] width 68 height 12
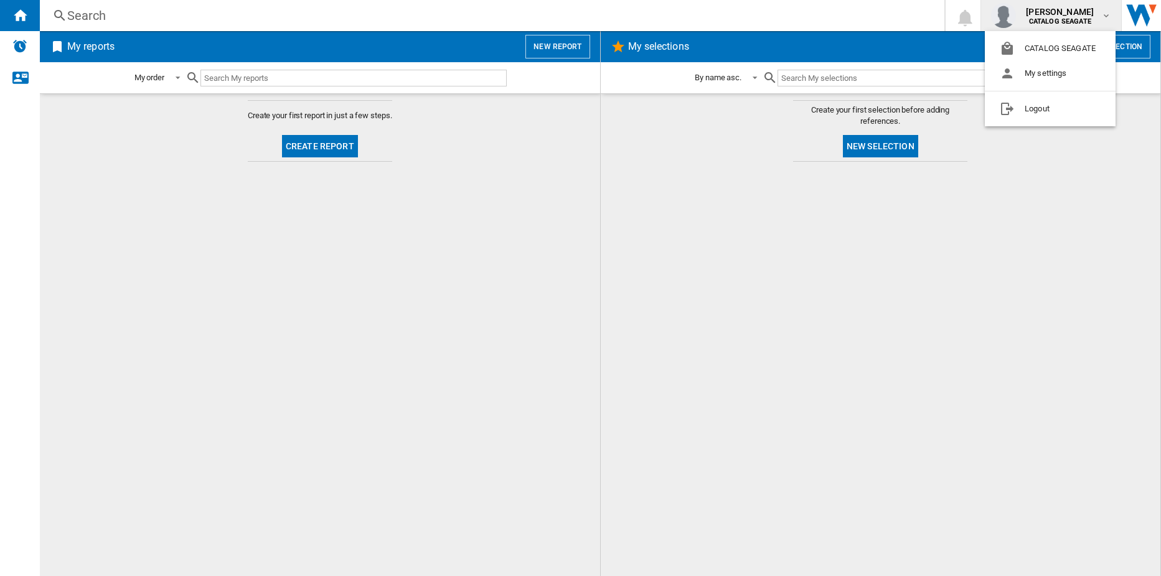
click at [682, 226] on md-backdrop at bounding box center [580, 288] width 1161 height 576
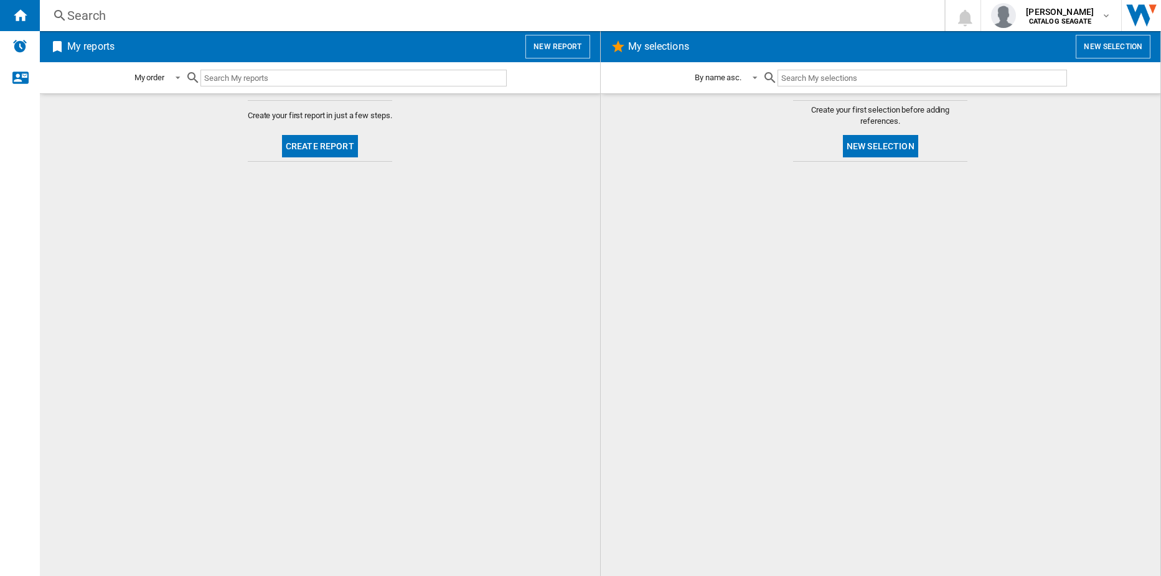
click at [252, 76] on input "text" at bounding box center [353, 78] width 306 height 17
click at [558, 45] on button "New report" at bounding box center [557, 47] width 64 height 24
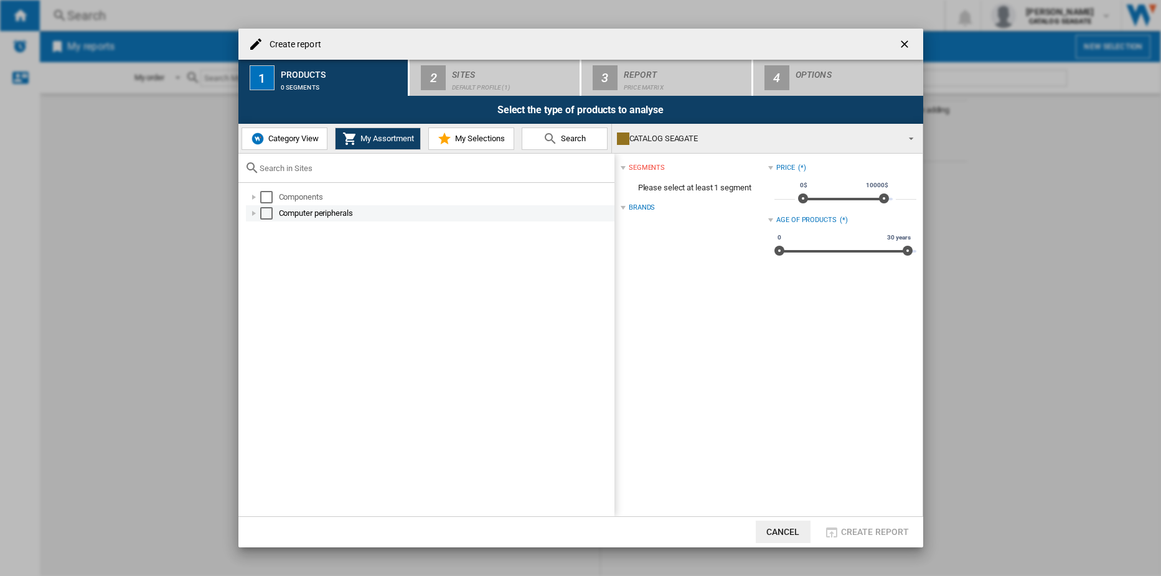
click at [268, 213] on div "Select" at bounding box center [266, 213] width 12 height 12
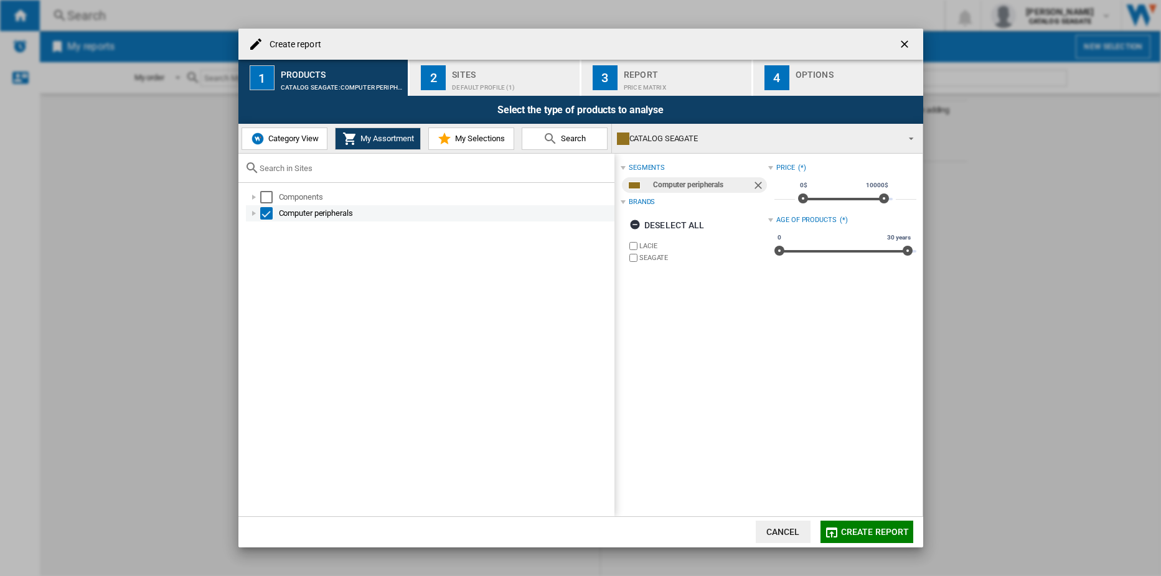
click at [258, 212] on div at bounding box center [254, 213] width 12 height 12
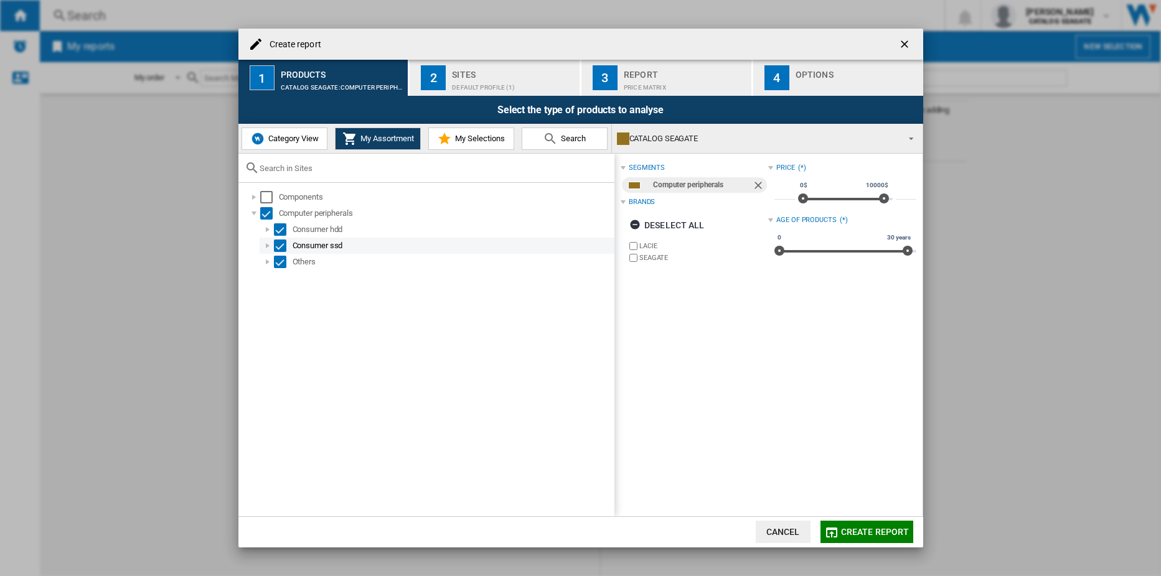
click at [269, 241] on div at bounding box center [267, 246] width 12 height 12
click at [282, 245] on div "Select" at bounding box center [280, 246] width 12 height 12
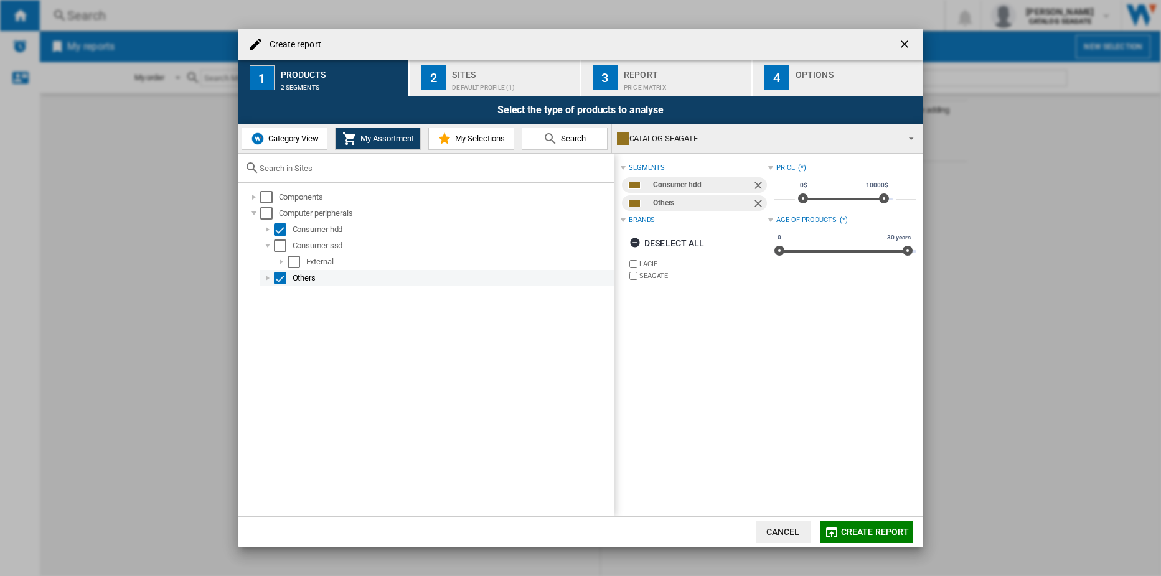
click at [286, 274] on md-checkbox "Select" at bounding box center [283, 278] width 19 height 12
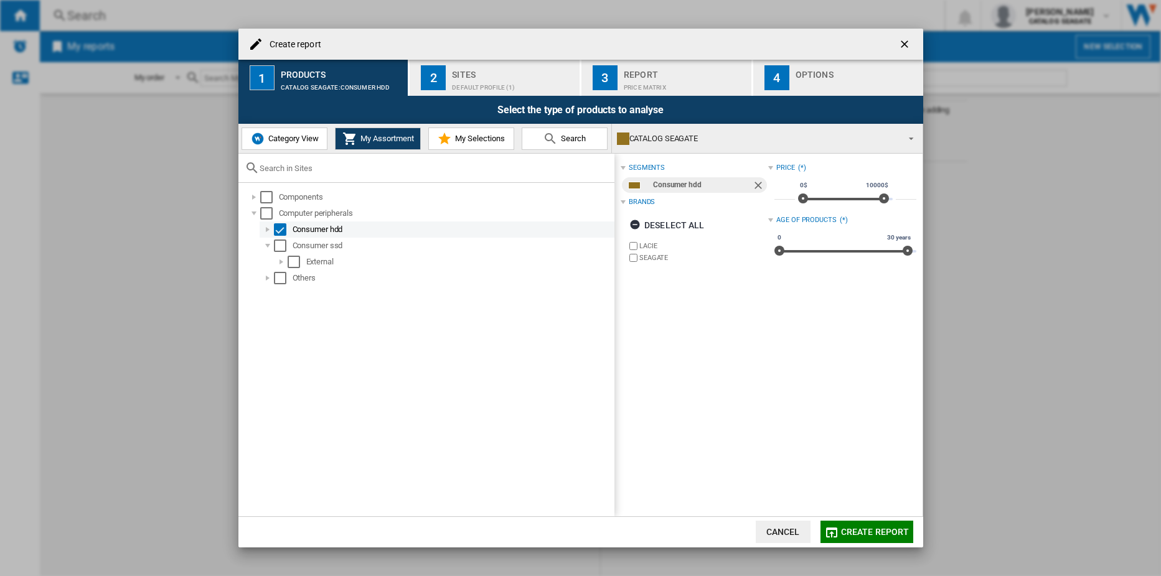
click at [269, 230] on div at bounding box center [267, 229] width 12 height 12
click at [288, 245] on div "Select" at bounding box center [294, 246] width 12 height 12
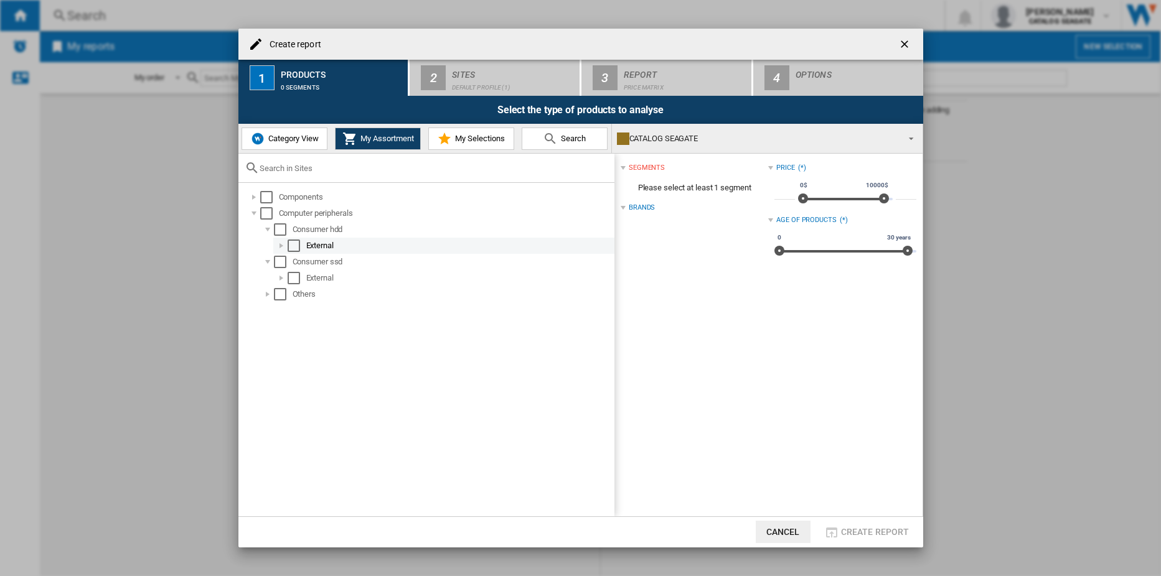
click at [283, 244] on div at bounding box center [281, 246] width 12 height 12
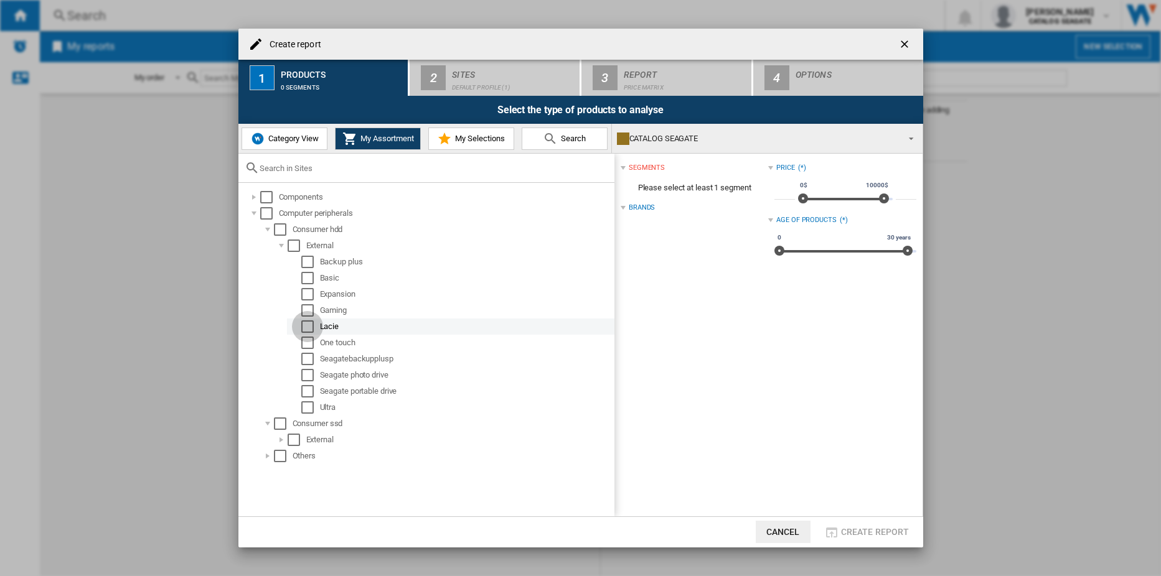
click at [307, 322] on div "Select" at bounding box center [307, 327] width 12 height 12
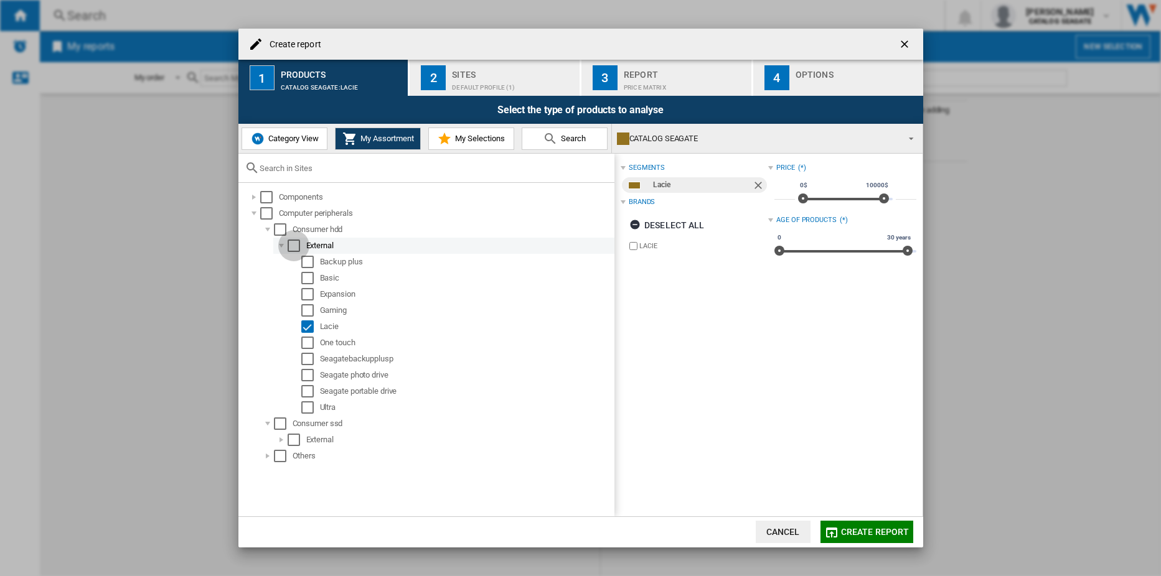
click at [298, 250] on div "Select" at bounding box center [294, 246] width 12 height 12
click at [309, 260] on div "Select" at bounding box center [307, 262] width 12 height 12
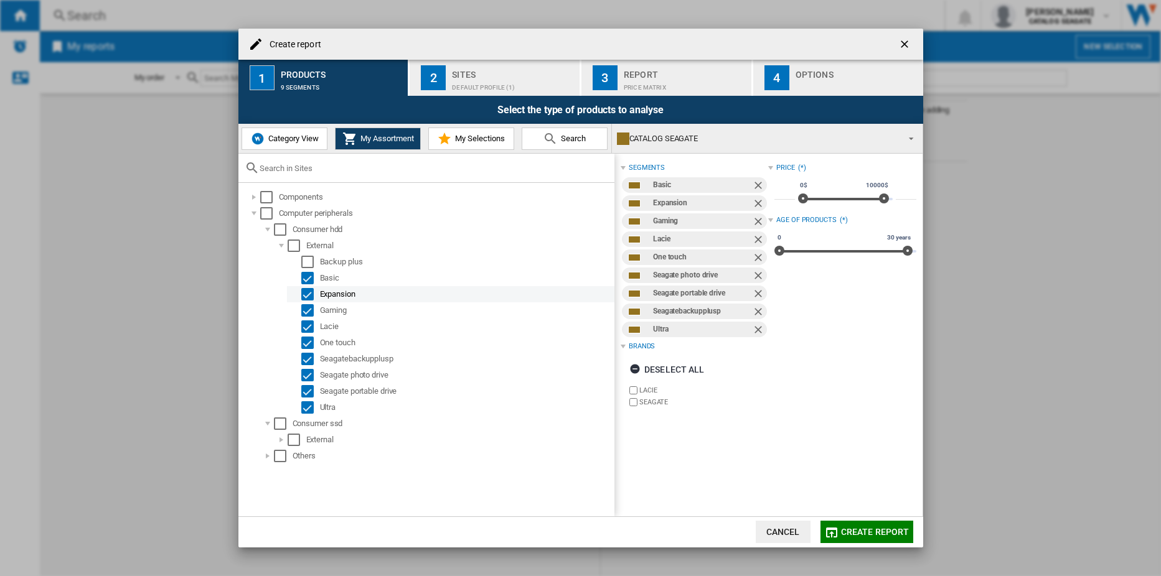
drag, startPoint x: 308, startPoint y: 279, endPoint x: 307, endPoint y: 286, distance: 7.6
click at [308, 279] on div "Select" at bounding box center [307, 278] width 12 height 12
click at [307, 290] on div "Select" at bounding box center [307, 294] width 12 height 12
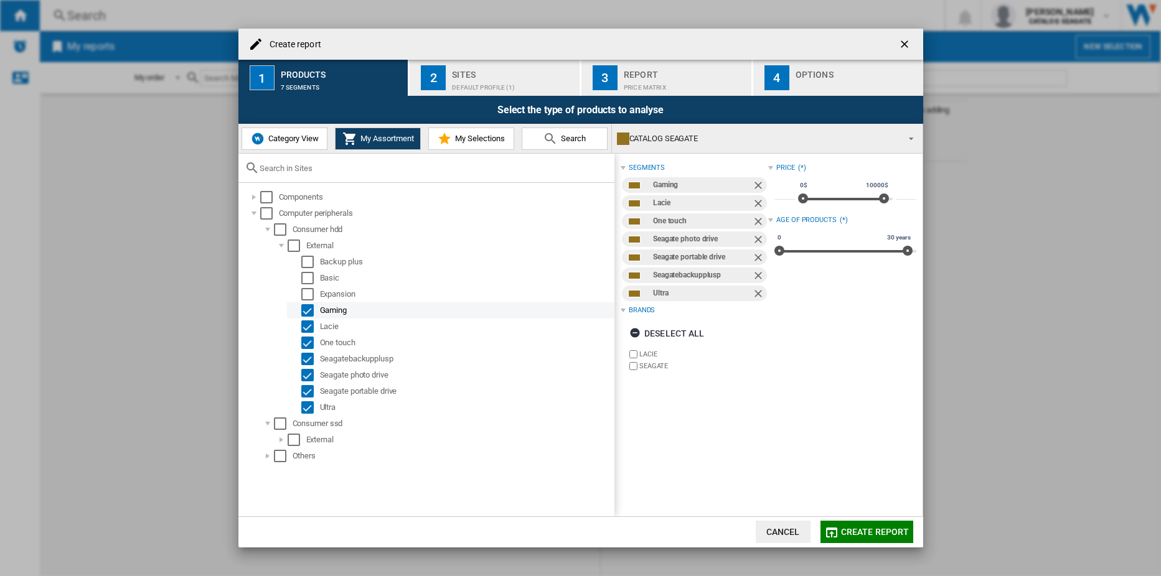
click at [312, 311] on div "Select" at bounding box center [307, 310] width 12 height 12
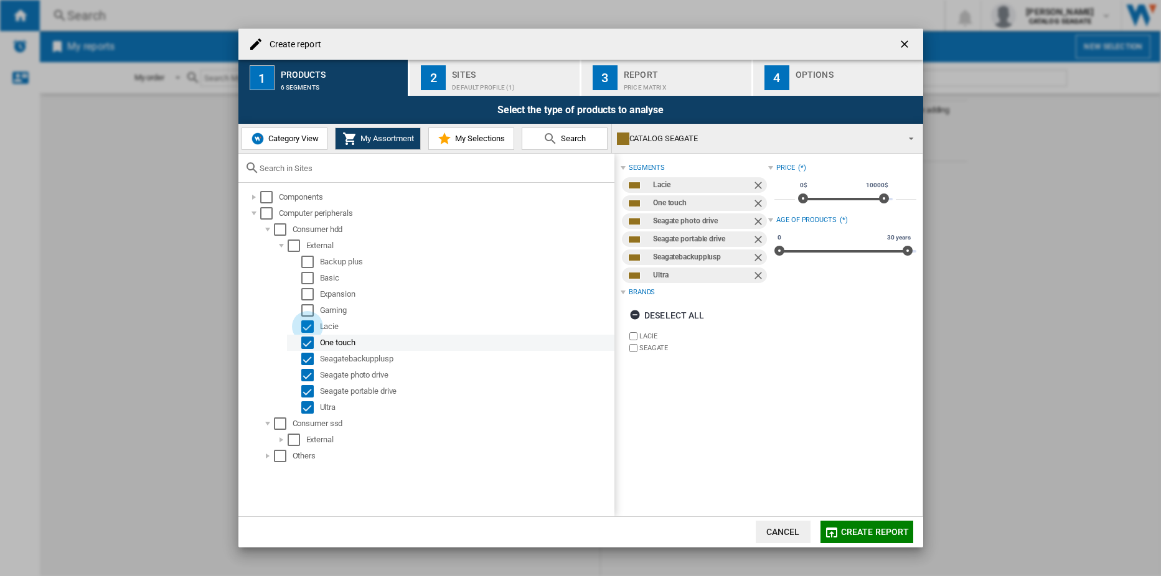
drag, startPoint x: 310, startPoint y: 326, endPoint x: 309, endPoint y: 340, distance: 15.0
click at [310, 329] on div "Select" at bounding box center [307, 327] width 12 height 12
click at [309, 342] on div "Select" at bounding box center [307, 343] width 12 height 12
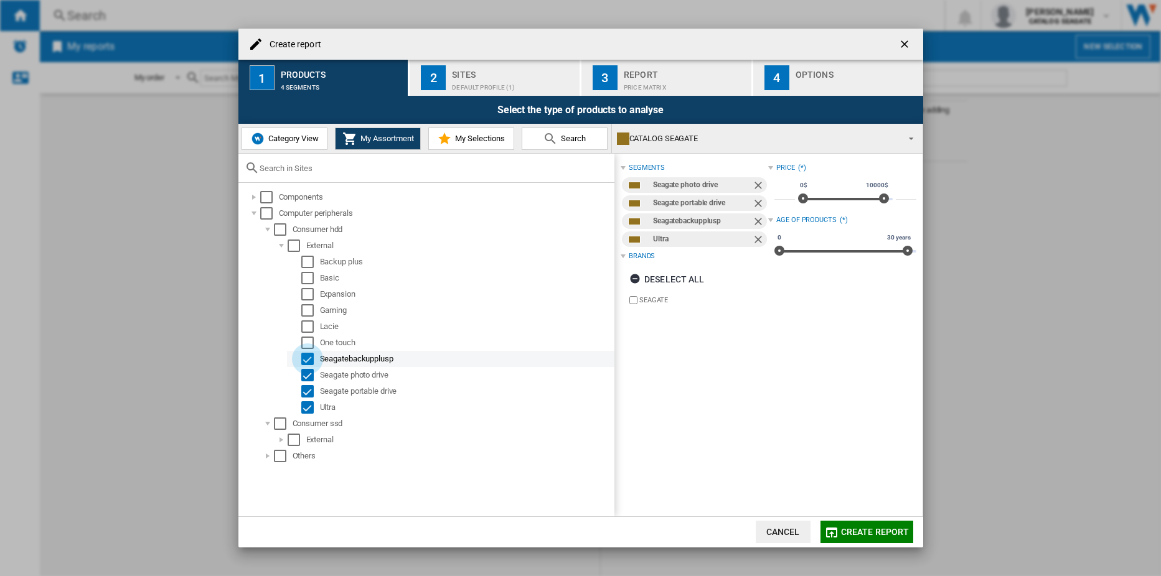
click at [306, 356] on div "Select" at bounding box center [307, 359] width 12 height 12
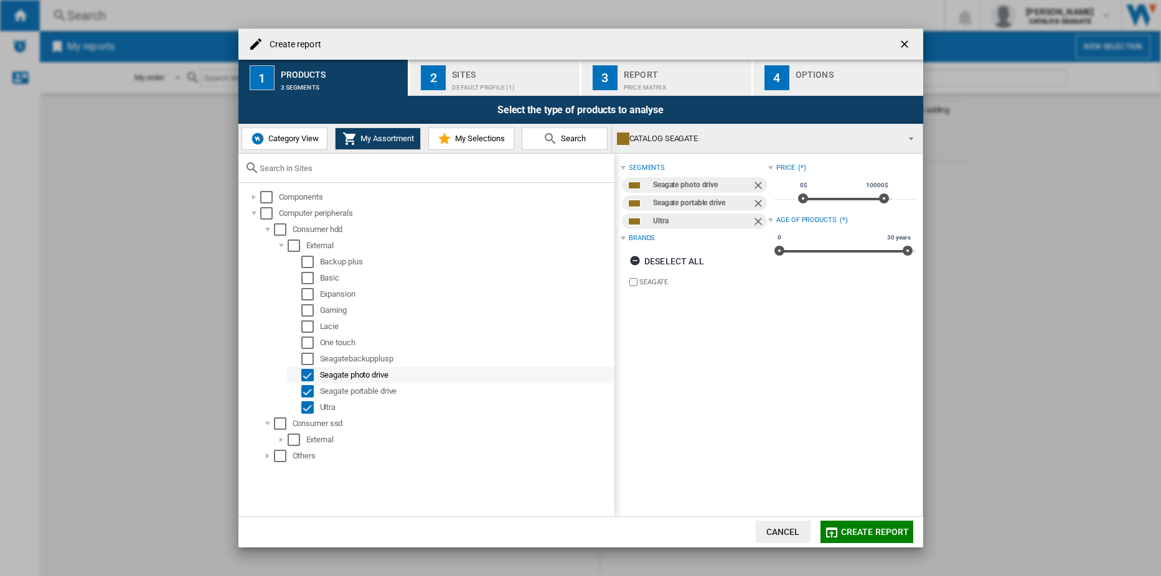
drag, startPoint x: 307, startPoint y: 370, endPoint x: 309, endPoint y: 378, distance: 8.9
click at [307, 370] on div "Select" at bounding box center [307, 375] width 12 height 12
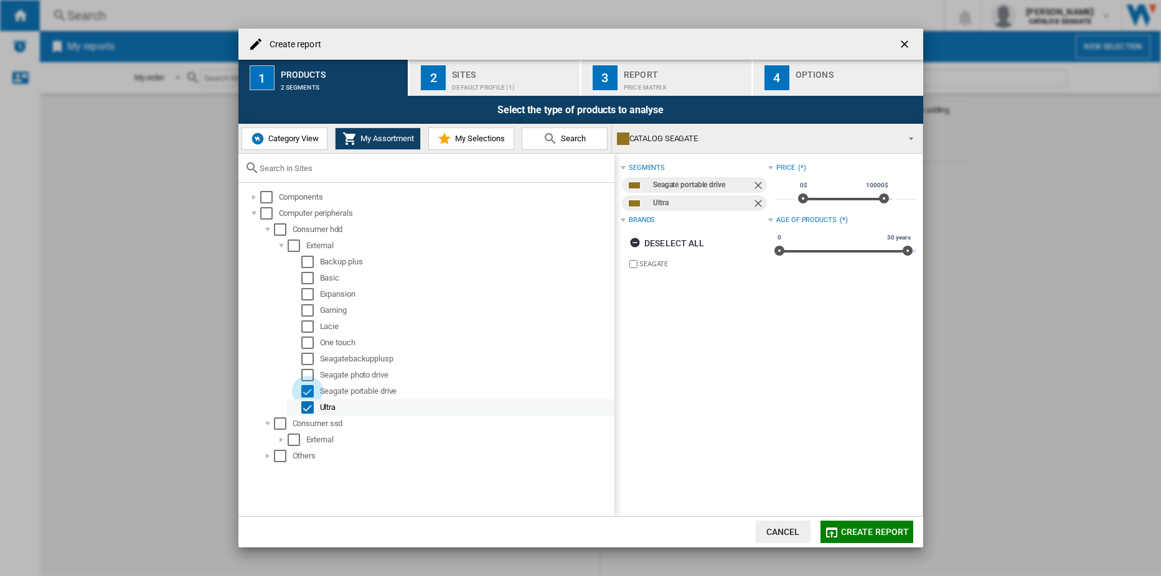
drag, startPoint x: 309, startPoint y: 393, endPoint x: 305, endPoint y: 408, distance: 15.4
click at [309, 394] on div "Select" at bounding box center [307, 391] width 12 height 12
click at [304, 411] on div "Select" at bounding box center [307, 407] width 12 height 12
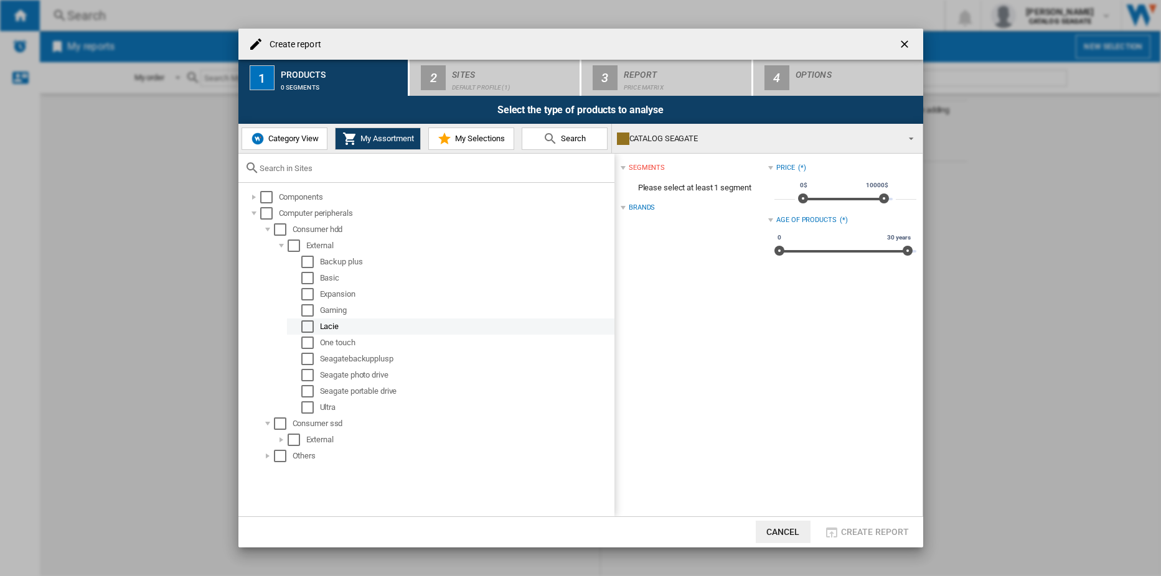
click at [308, 321] on div "Select" at bounding box center [307, 327] width 12 height 12
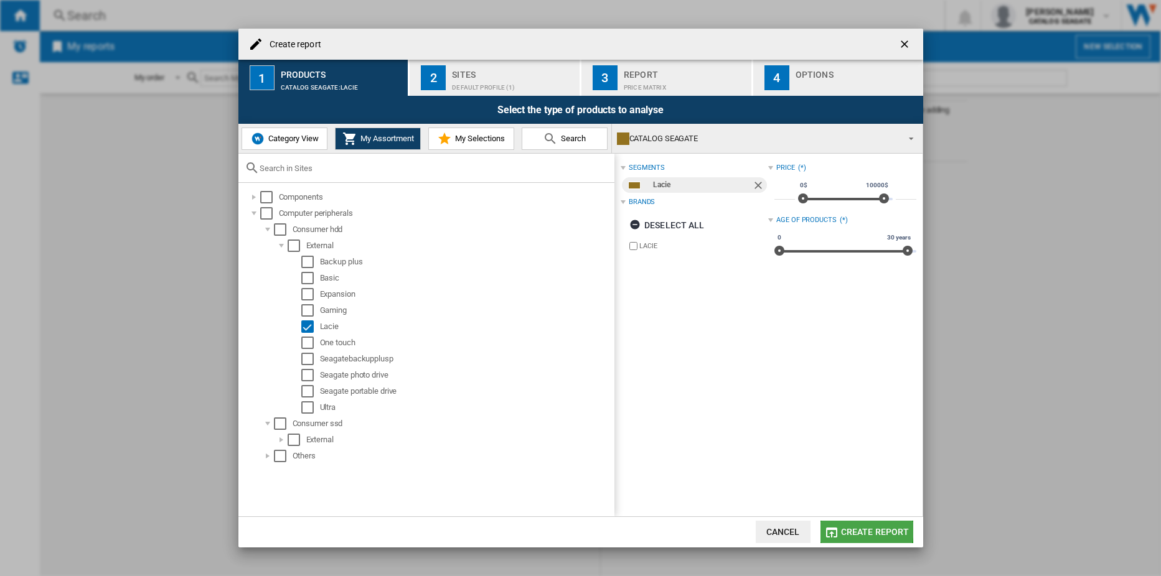
click at [855, 530] on span "Create report" at bounding box center [875, 532] width 68 height 10
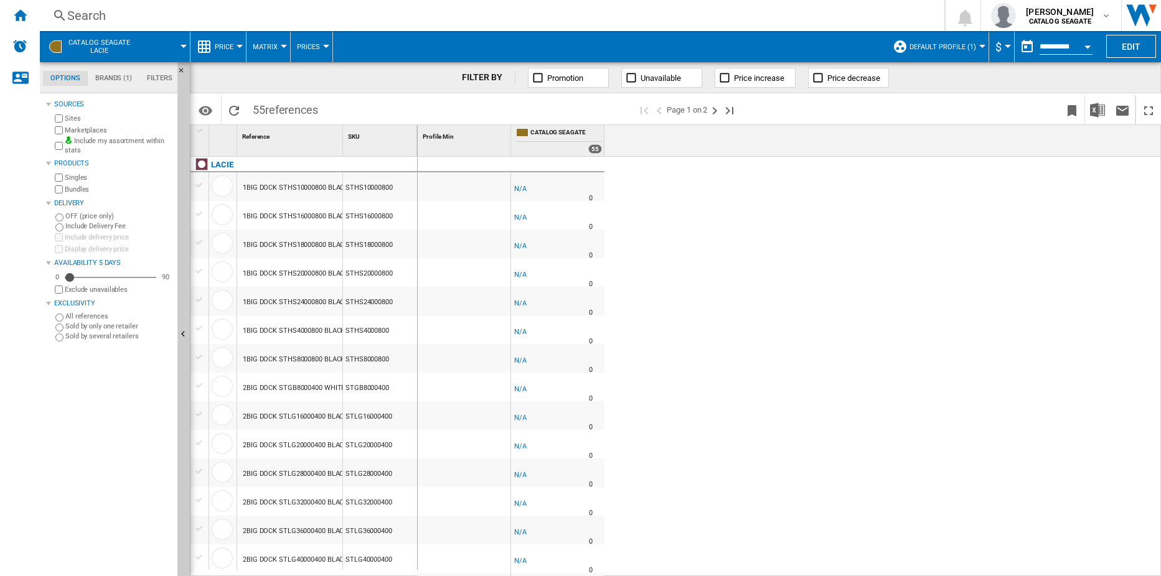
click at [241, 44] on md-menu "Price Price Price Matrix Price Ranking Analytics Base 100 Shared references Cov…" at bounding box center [218, 46] width 56 height 31
click at [241, 46] on div at bounding box center [240, 46] width 6 height 3
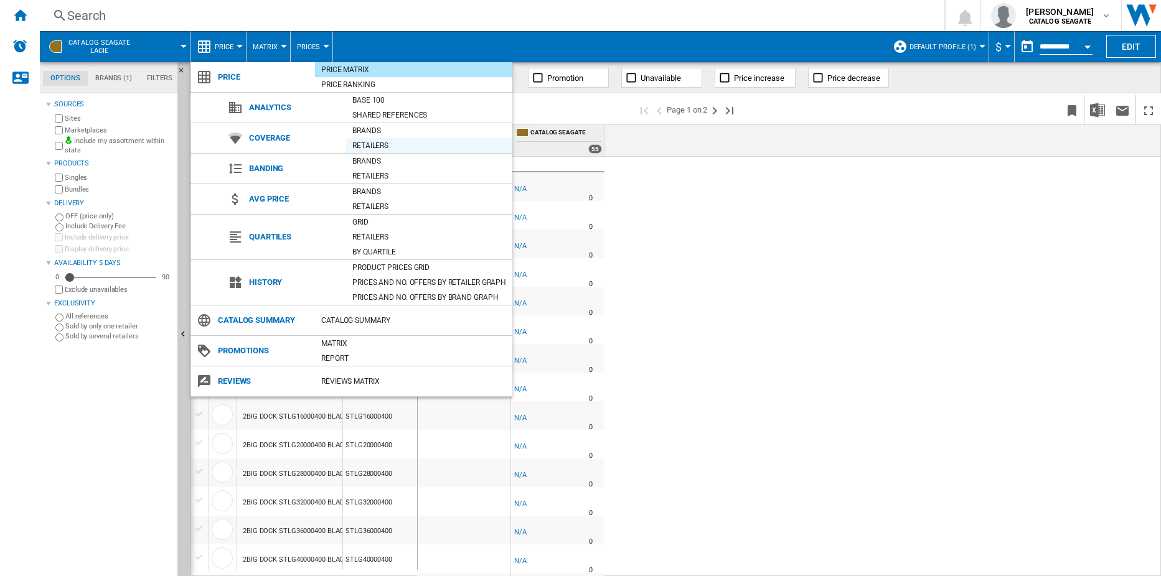
click at [373, 148] on div "Retailers" at bounding box center [429, 145] width 166 height 12
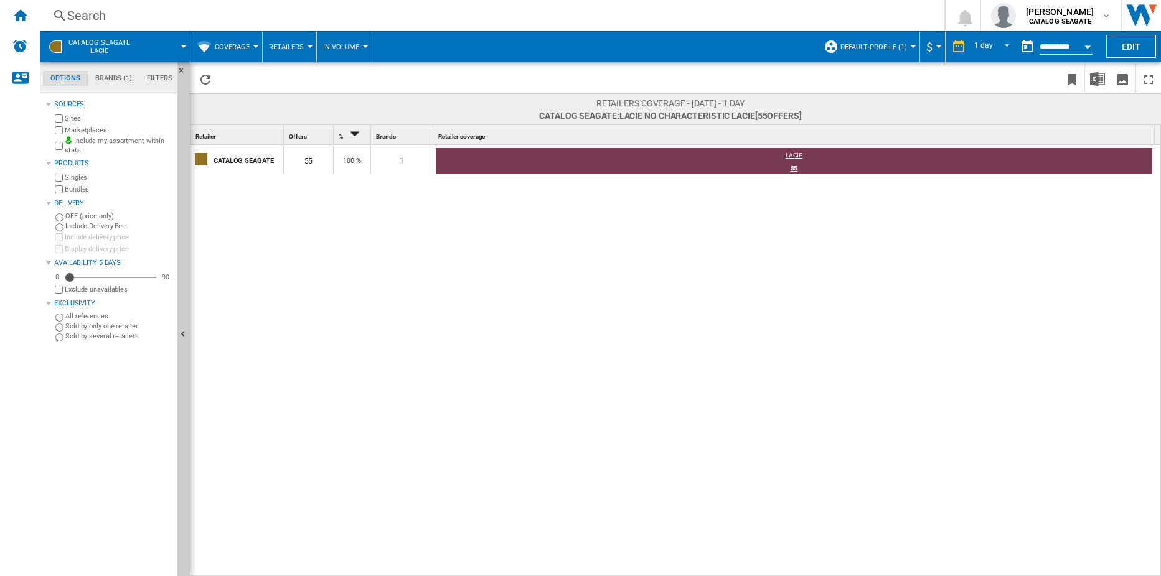
click at [799, 166] on div "55" at bounding box center [794, 168] width 716 height 12
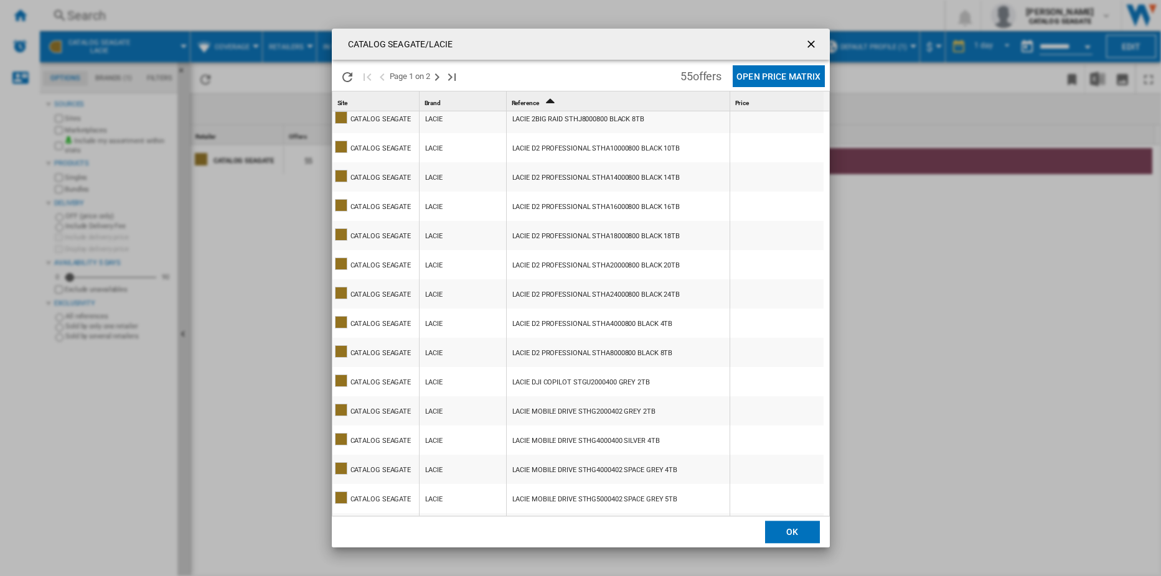
scroll to position [249, 0]
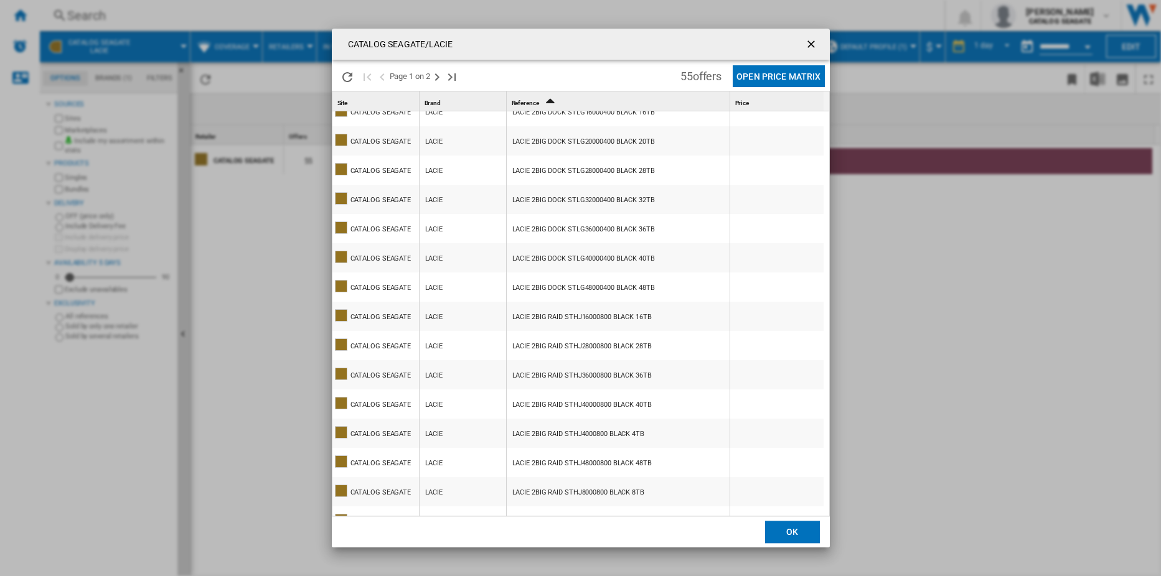
click at [812, 42] on ng-md-icon "getI18NText('BUTTONS.CLOSE_DIALOG')" at bounding box center [812, 45] width 15 height 15
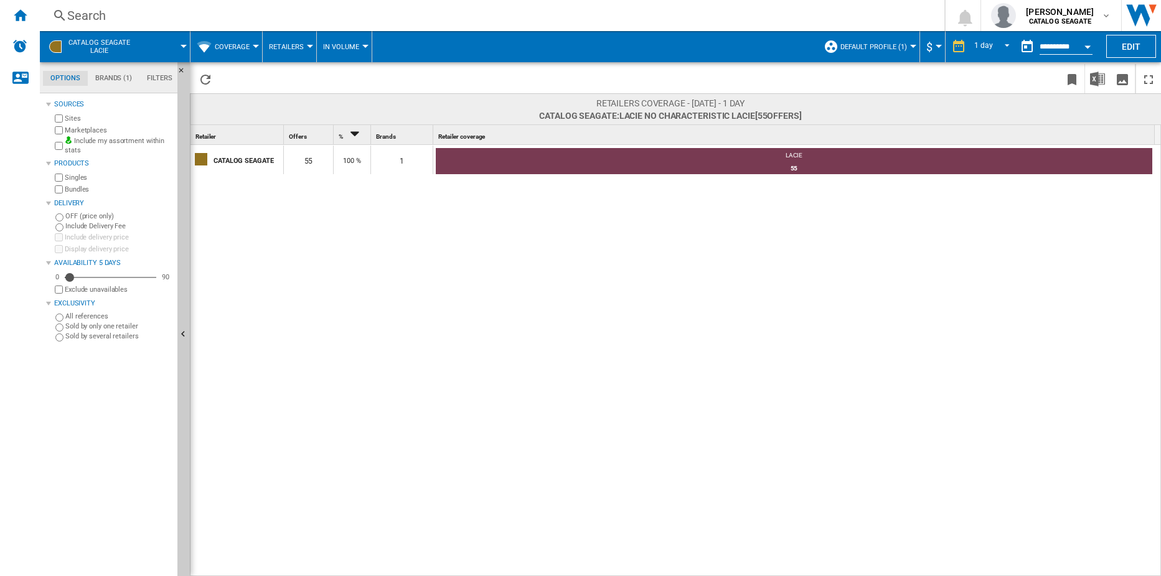
click at [252, 44] on button "Coverage" at bounding box center [235, 46] width 41 height 31
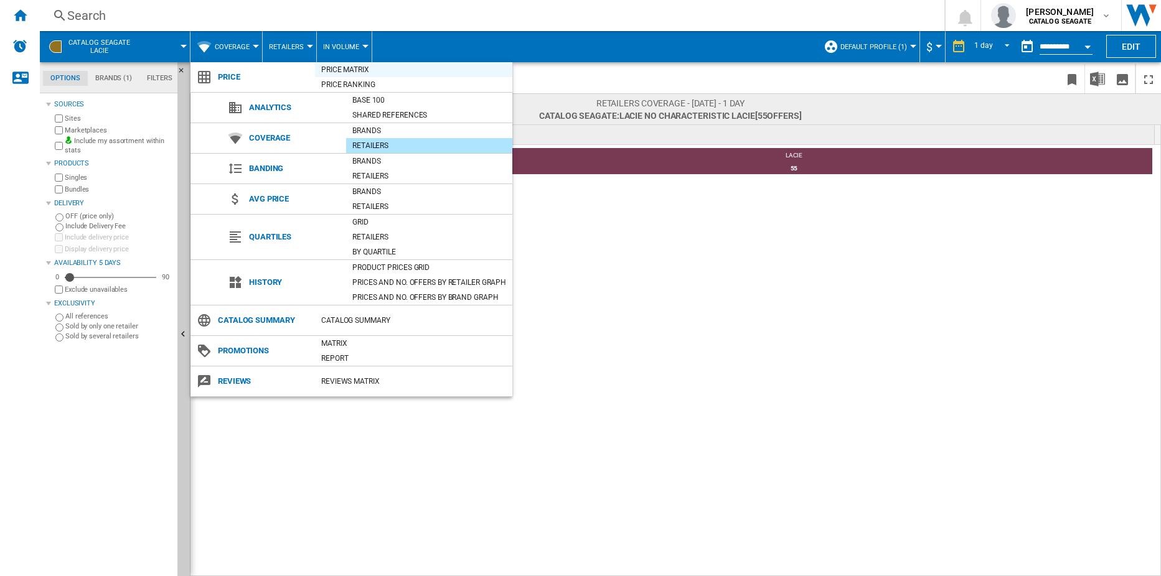
click at [332, 67] on div "Price Matrix" at bounding box center [413, 69] width 197 height 12
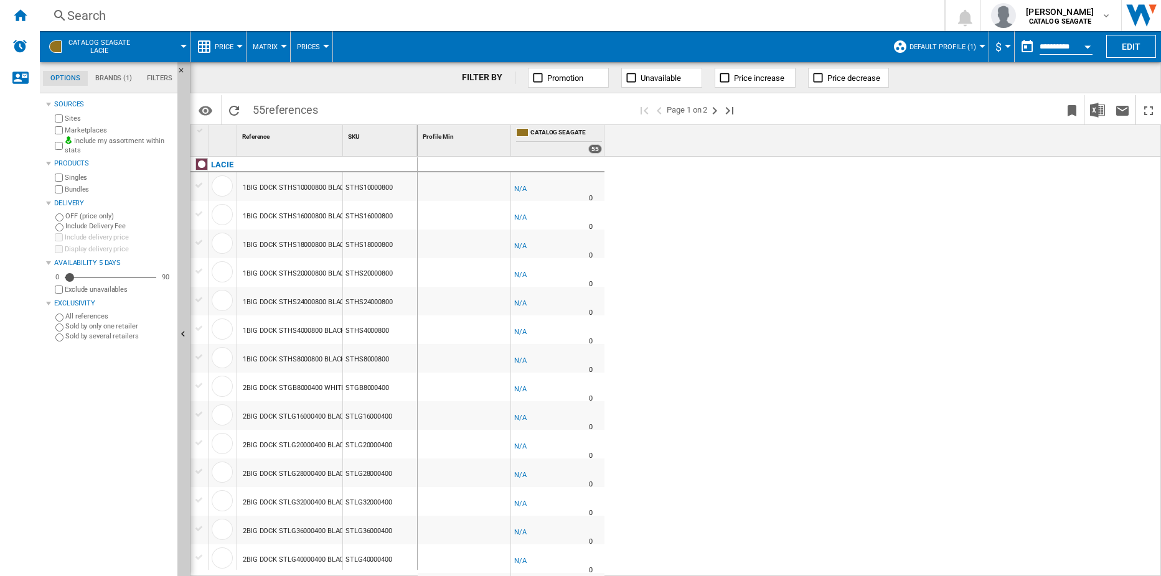
click at [278, 50] on button "Matrix" at bounding box center [268, 46] width 31 height 31
click at [279, 79] on span "Matrix" at bounding box center [269, 77] width 27 height 11
click at [286, 47] on div at bounding box center [284, 46] width 6 height 3
click at [276, 78] on span "Matrix" at bounding box center [269, 77] width 27 height 11
click at [231, 48] on span "Price" at bounding box center [224, 47] width 19 height 8
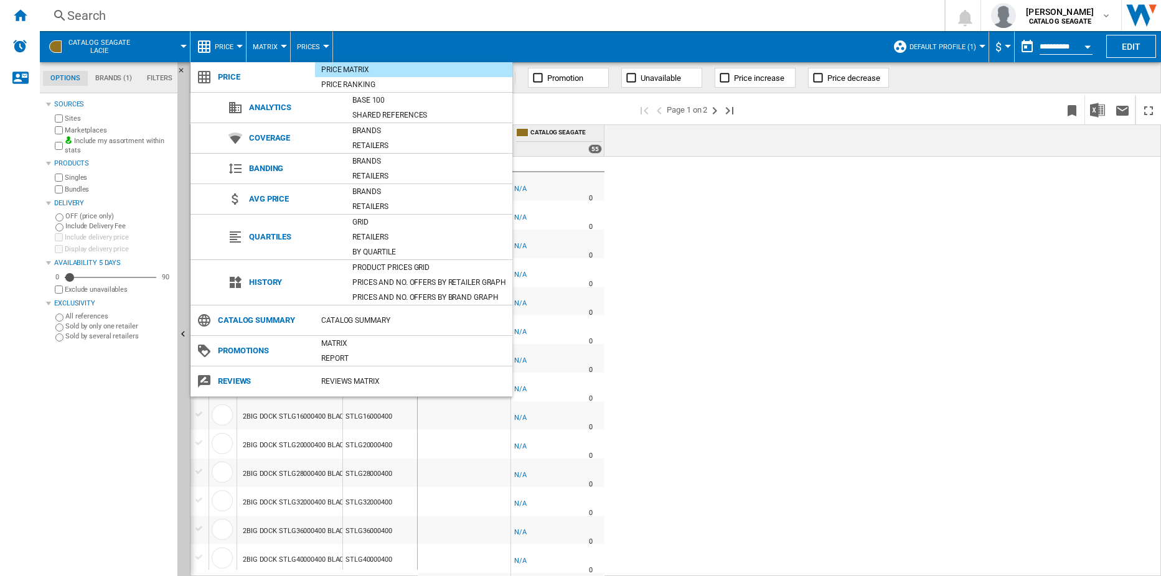
click at [342, 67] on div "Price Matrix" at bounding box center [413, 69] width 197 height 12
click at [344, 317] on div "Catalog Summary" at bounding box center [413, 320] width 197 height 12
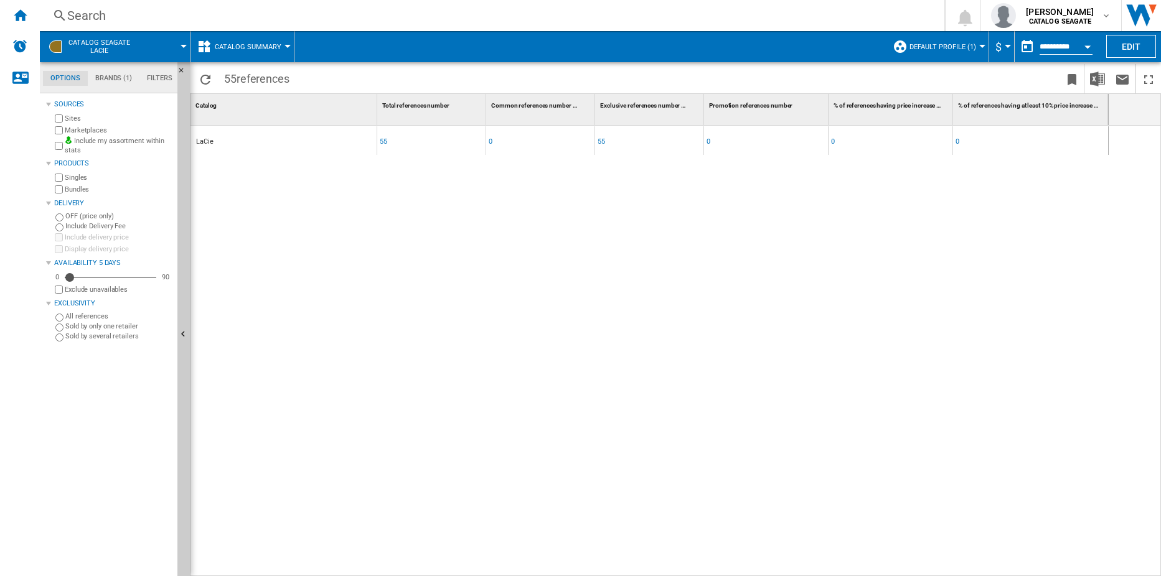
click at [288, 46] on div at bounding box center [287, 46] width 6 height 3
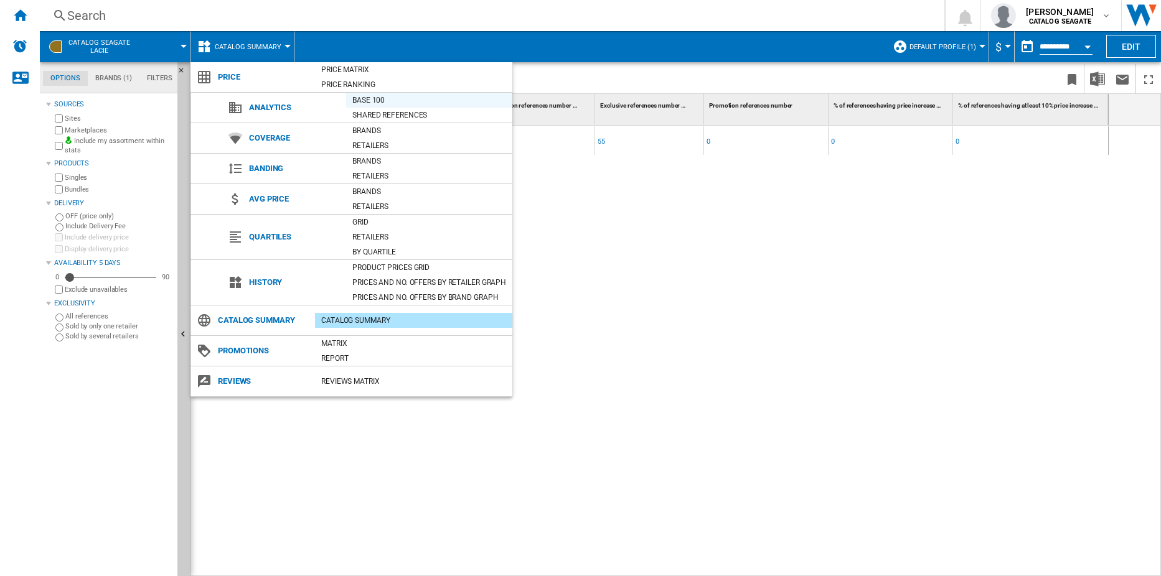
click at [366, 96] on div "Base 100" at bounding box center [429, 100] width 166 height 12
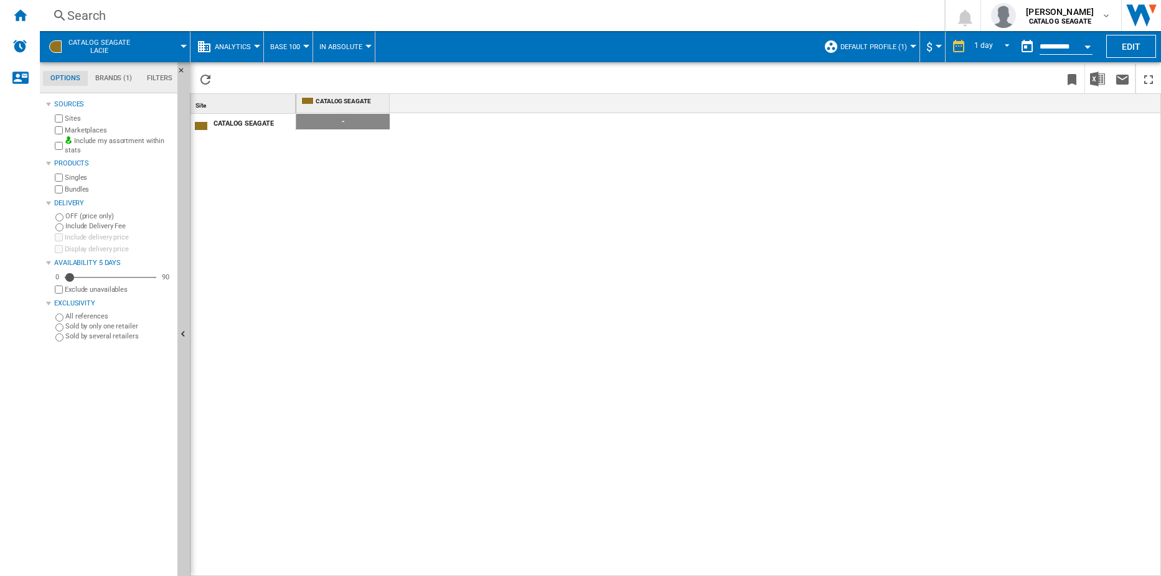
click at [258, 44] on md-menu "Analytics Price Price Matrix Price Ranking Analytics Base 100 Shared references…" at bounding box center [226, 46] width 73 height 31
click at [257, 45] on div at bounding box center [257, 46] width 6 height 3
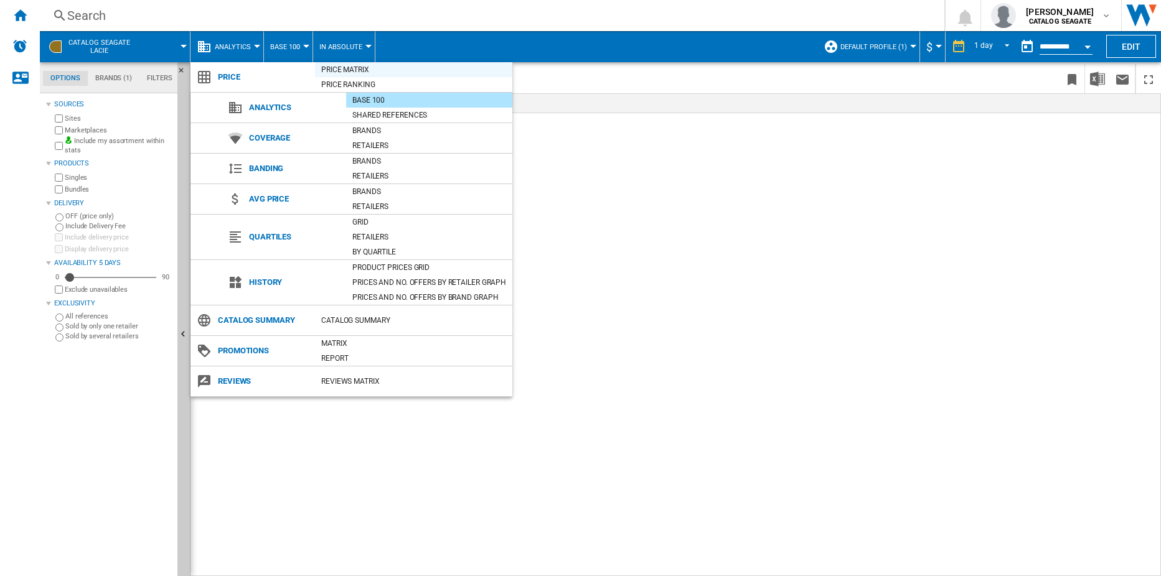
click at [347, 65] on div "Price Matrix" at bounding box center [413, 69] width 197 height 12
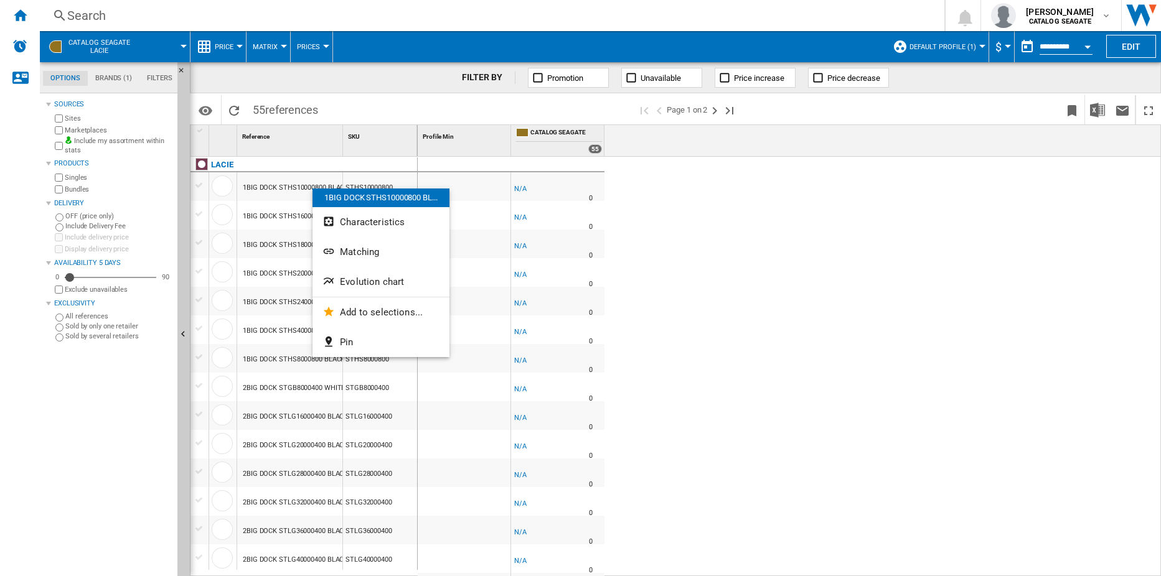
click at [774, 253] on div at bounding box center [580, 288] width 1161 height 576
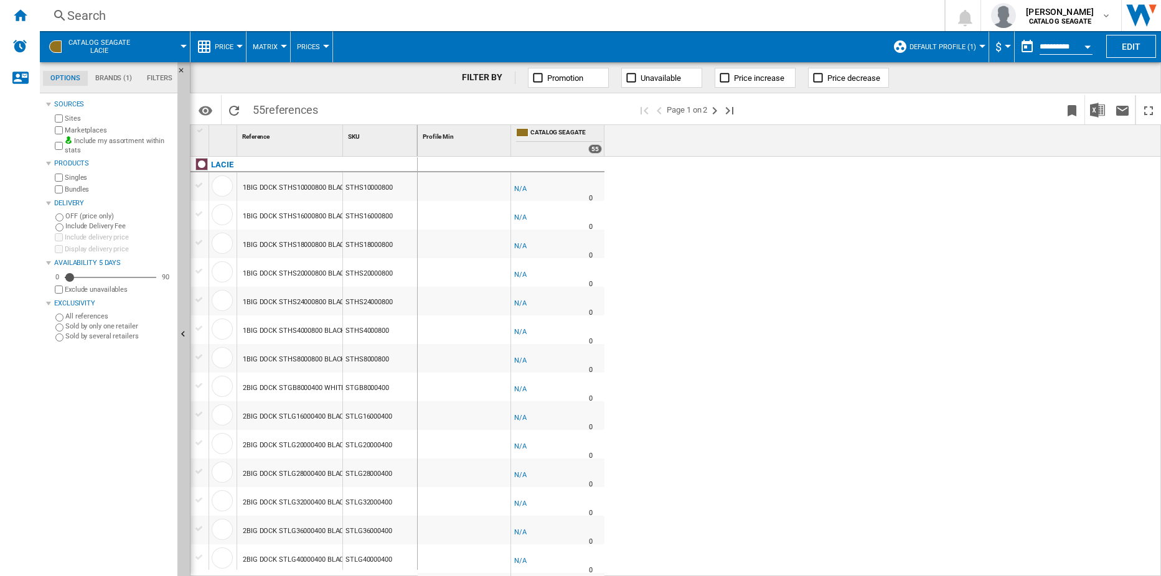
click at [240, 43] on button "Price" at bounding box center [227, 46] width 25 height 31
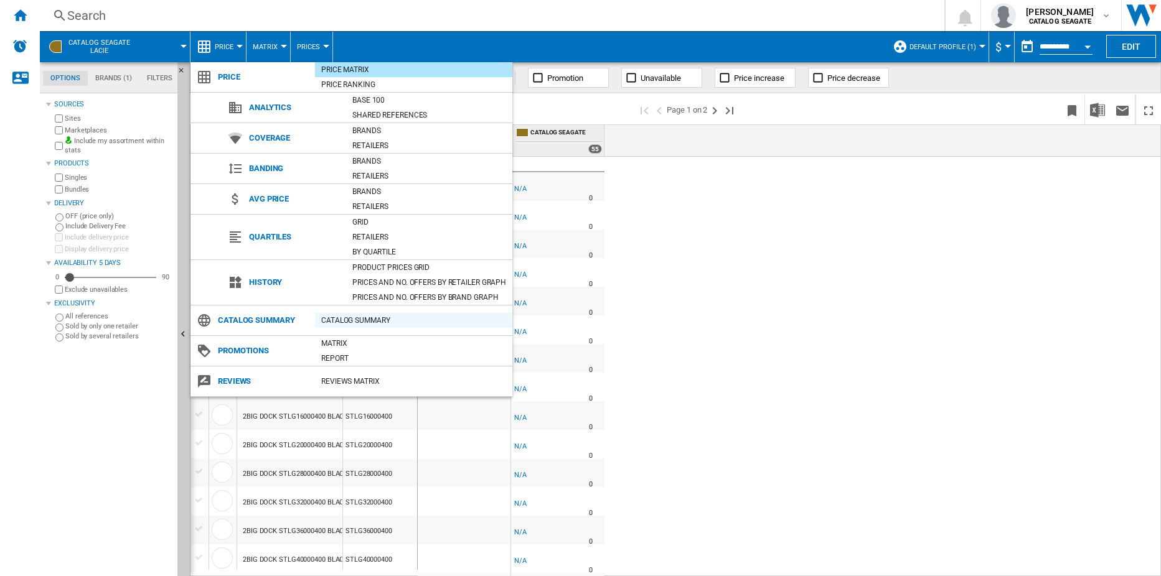
click at [360, 315] on div "Catalog Summary" at bounding box center [413, 320] width 197 height 12
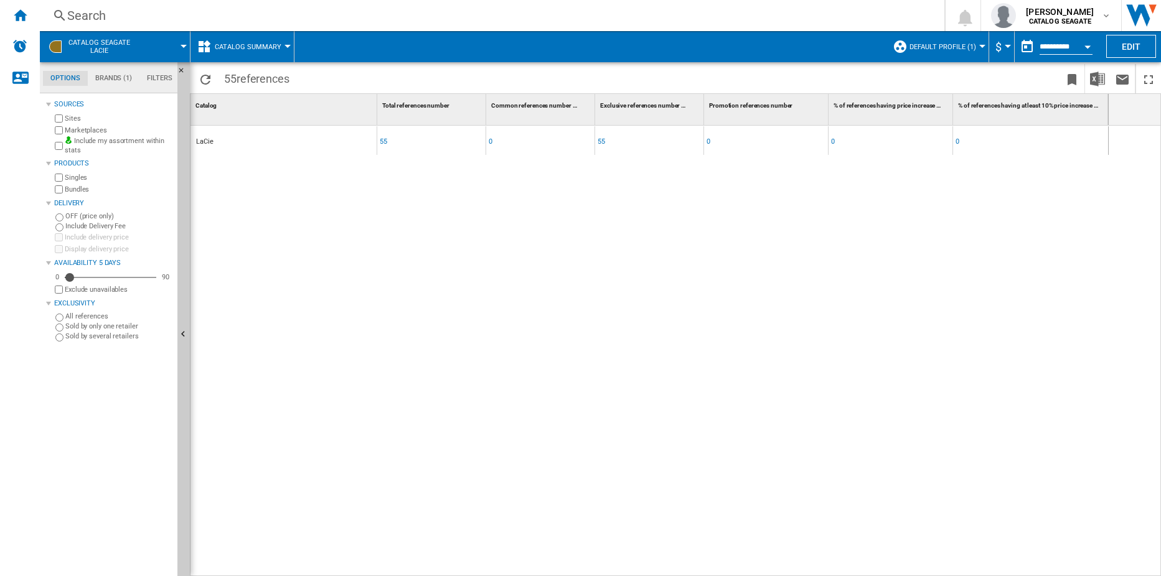
click at [385, 139] on div "55" at bounding box center [383, 142] width 7 height 29
click at [598, 134] on div "55" at bounding box center [600, 142] width 7 height 29
drag, startPoint x: 601, startPoint y: 141, endPoint x: 512, endPoint y: 214, distance: 115.0
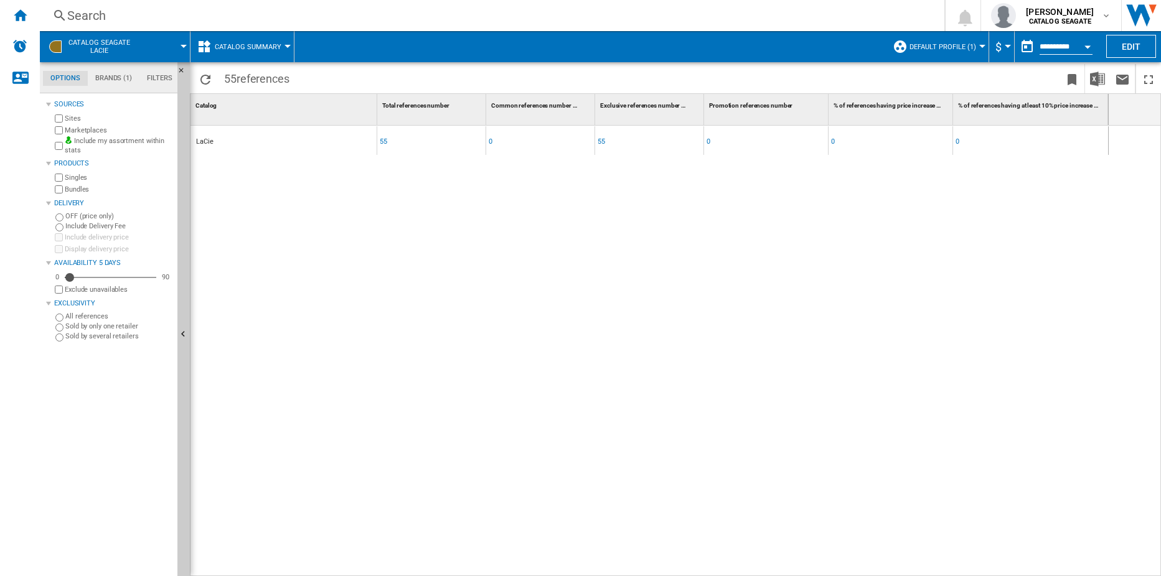
click at [512, 214] on div at bounding box center [580, 288] width 1161 height 576
click at [126, 76] on md-tab-item "Brands (1)" at bounding box center [114, 78] width 52 height 15
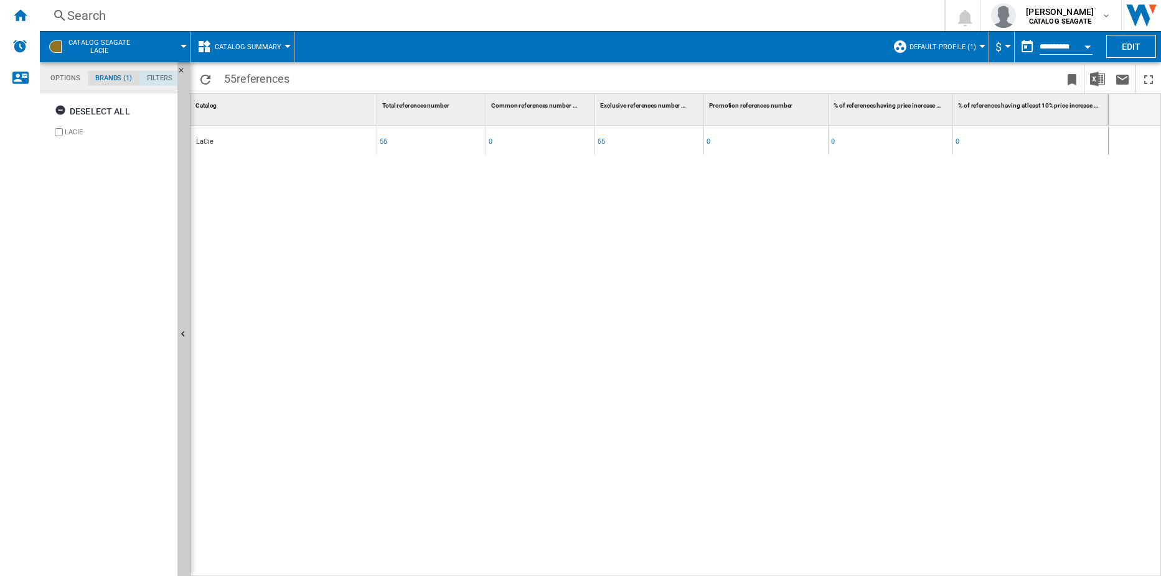
click at [159, 82] on md-tab-item "Filters" at bounding box center [159, 78] width 40 height 15
click at [119, 79] on md-tab-item "Brands (1)" at bounding box center [114, 78] width 52 height 15
click at [148, 74] on md-tab-item "Filters" at bounding box center [159, 78] width 40 height 15
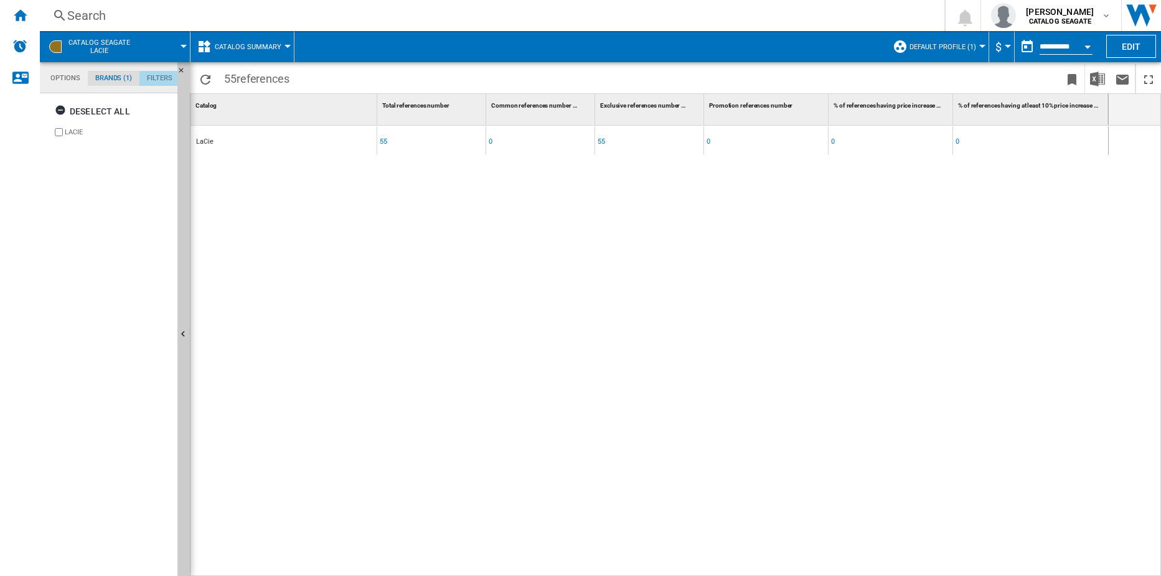
scroll to position [81, 0]
click at [279, 46] on button "Catalog Summary" at bounding box center [251, 46] width 73 height 31
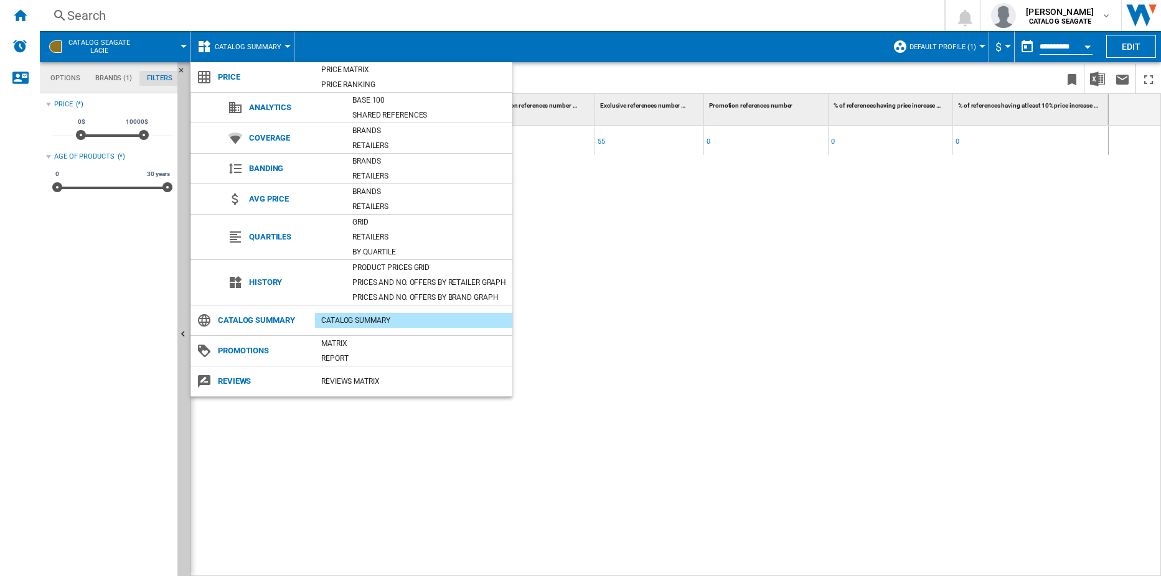
click at [619, 293] on md-backdrop at bounding box center [580, 288] width 1161 height 576
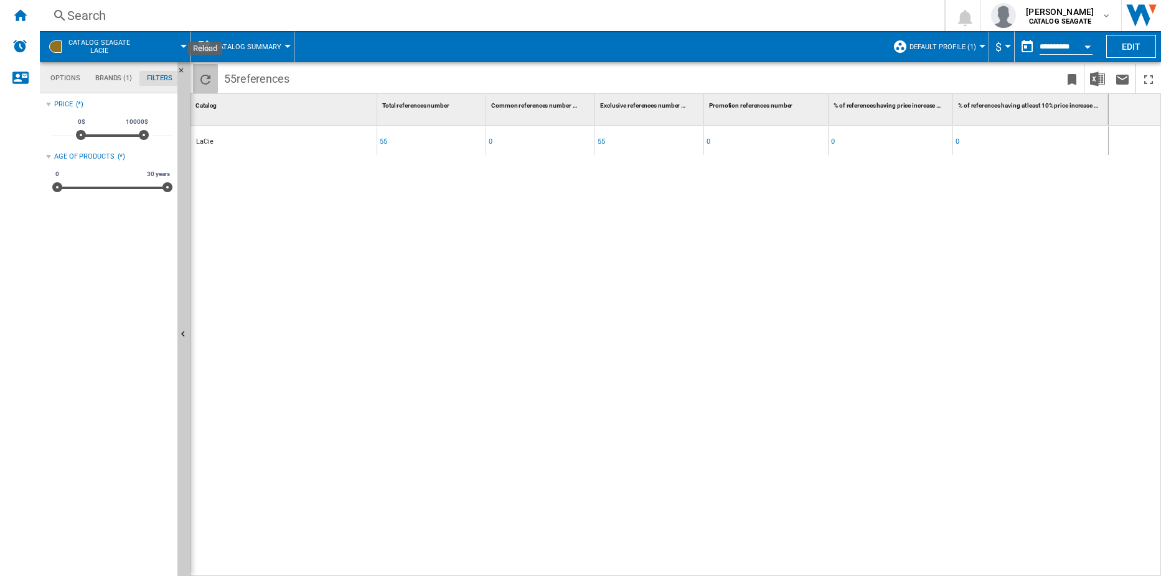
click at [210, 78] on ng-md-icon "Reload" at bounding box center [205, 79] width 15 height 15
click at [276, 48] on span "Catalog Summary" at bounding box center [248, 47] width 67 height 8
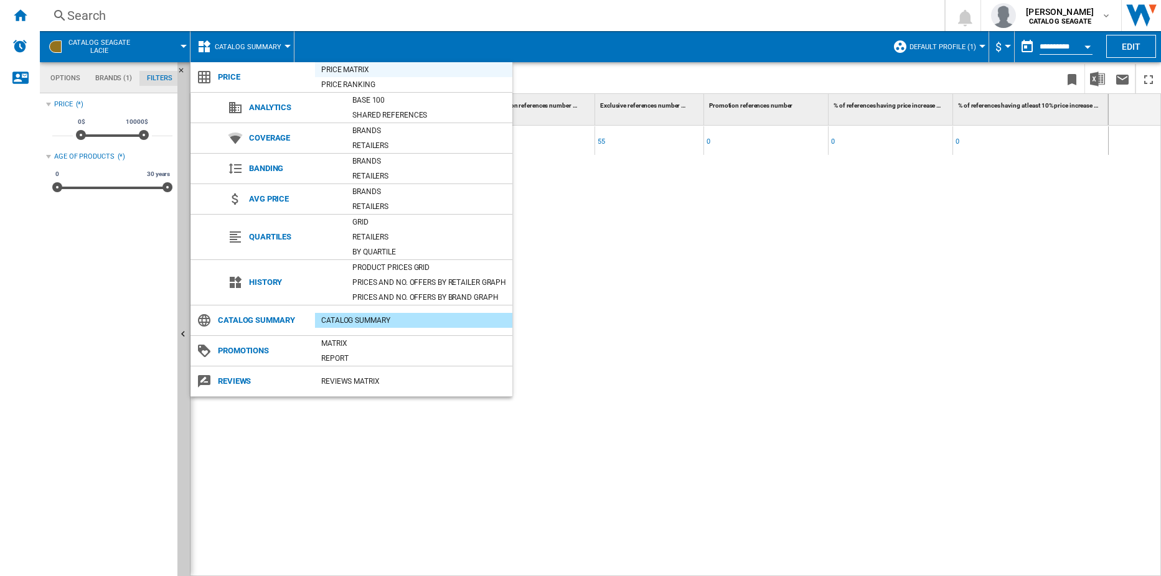
click at [342, 67] on div "Price Matrix" at bounding box center [413, 69] width 197 height 12
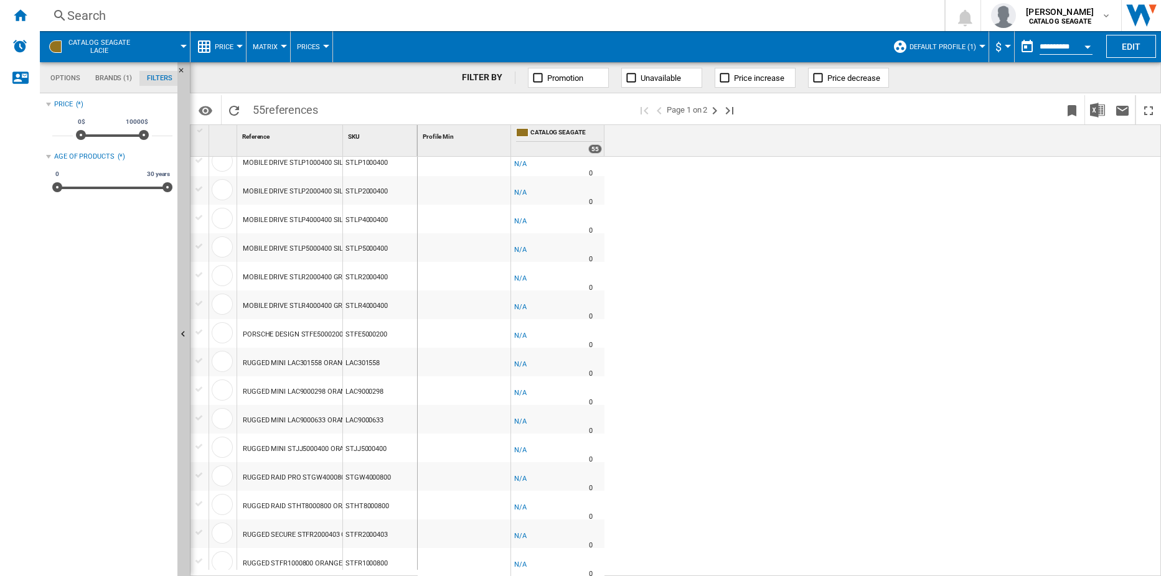
scroll to position [1031, 0]
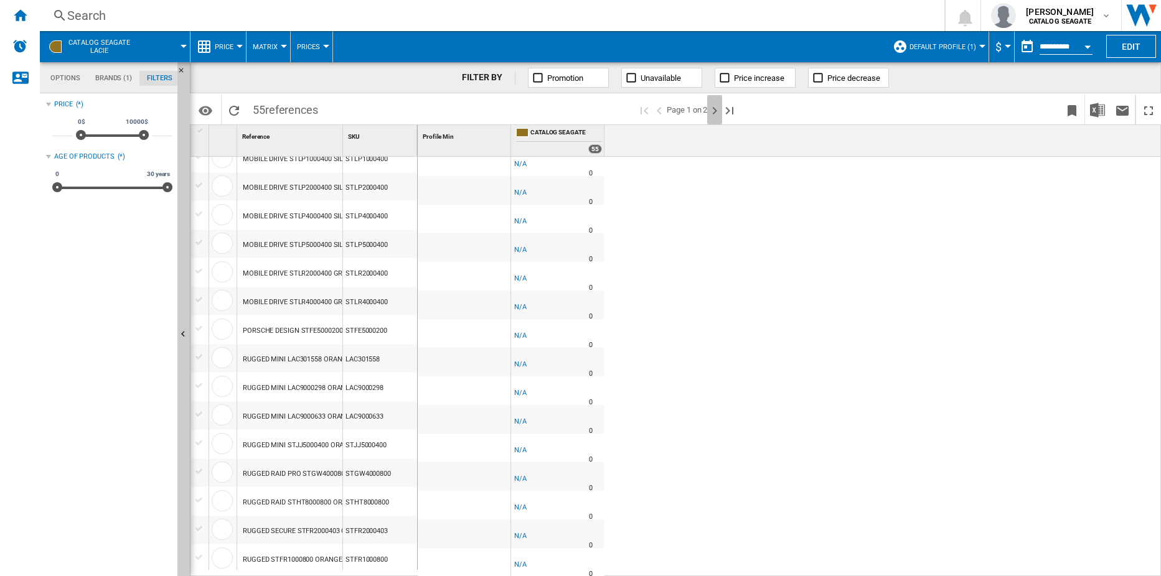
click at [716, 106] on ng-md-icon "Next page" at bounding box center [714, 110] width 15 height 15
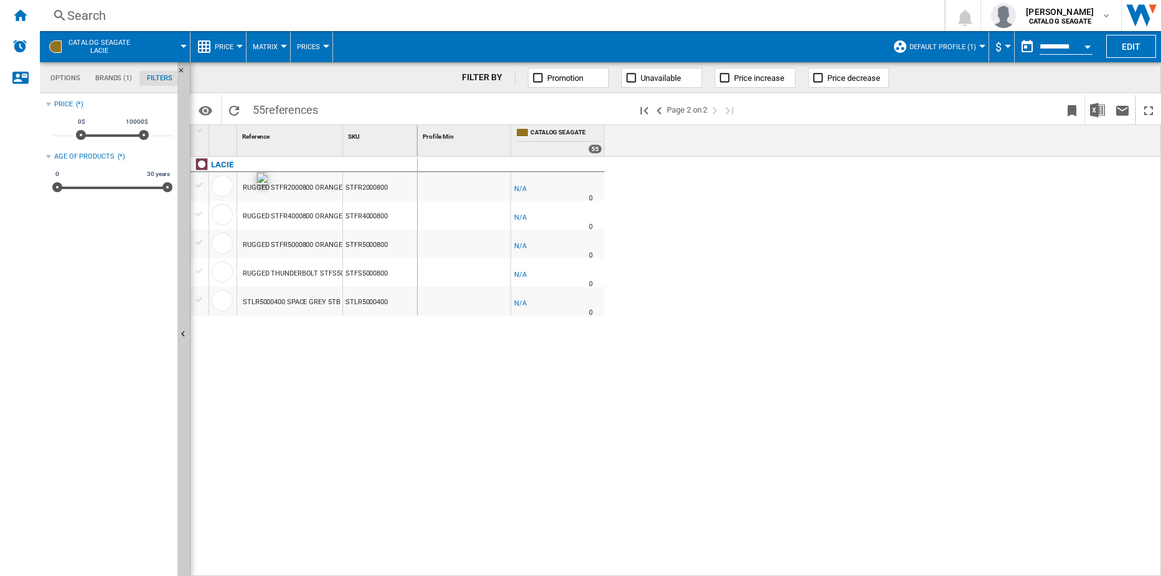
click at [222, 186] on div at bounding box center [222, 186] width 21 height 21
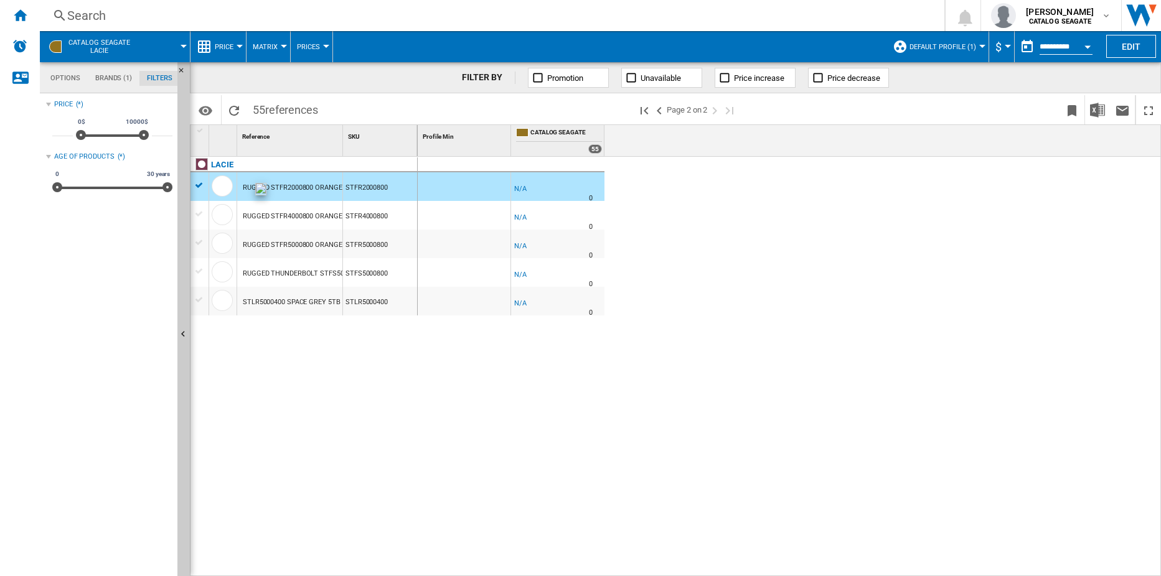
click at [226, 187] on div at bounding box center [222, 186] width 21 height 21
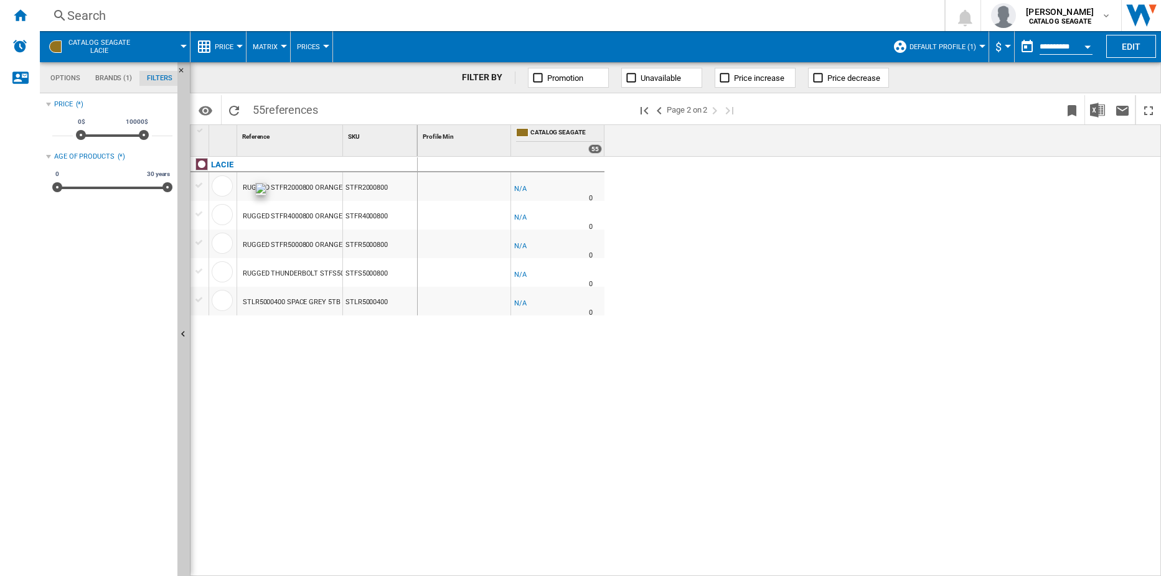
click at [226, 187] on div at bounding box center [222, 186] width 21 height 21
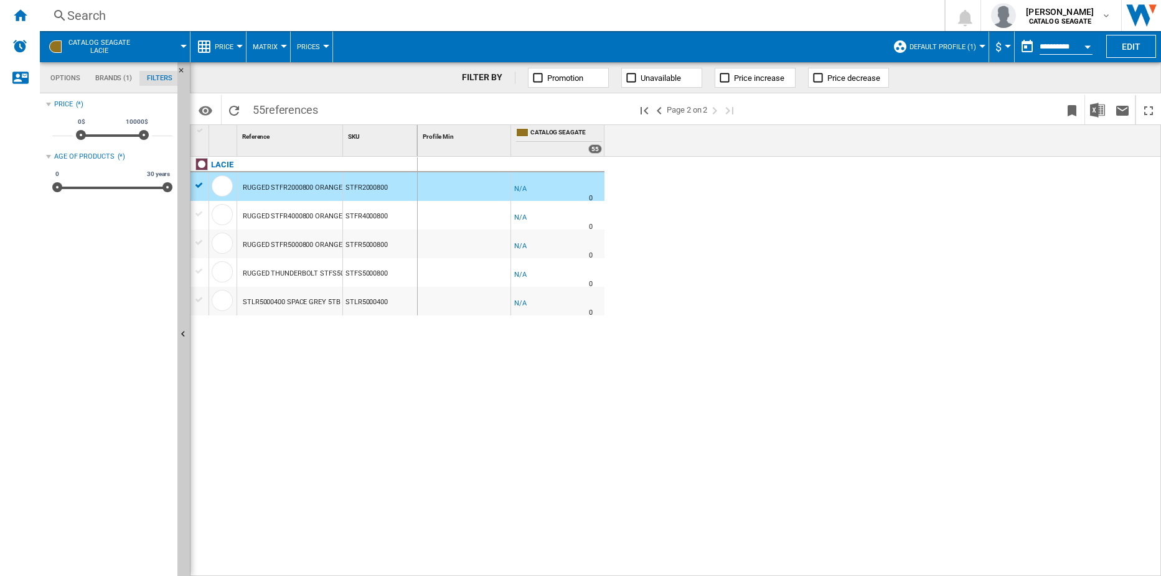
click at [321, 187] on div "RUGGED STFR2000800 ORANGE 2TB" at bounding box center [299, 188] width 113 height 29
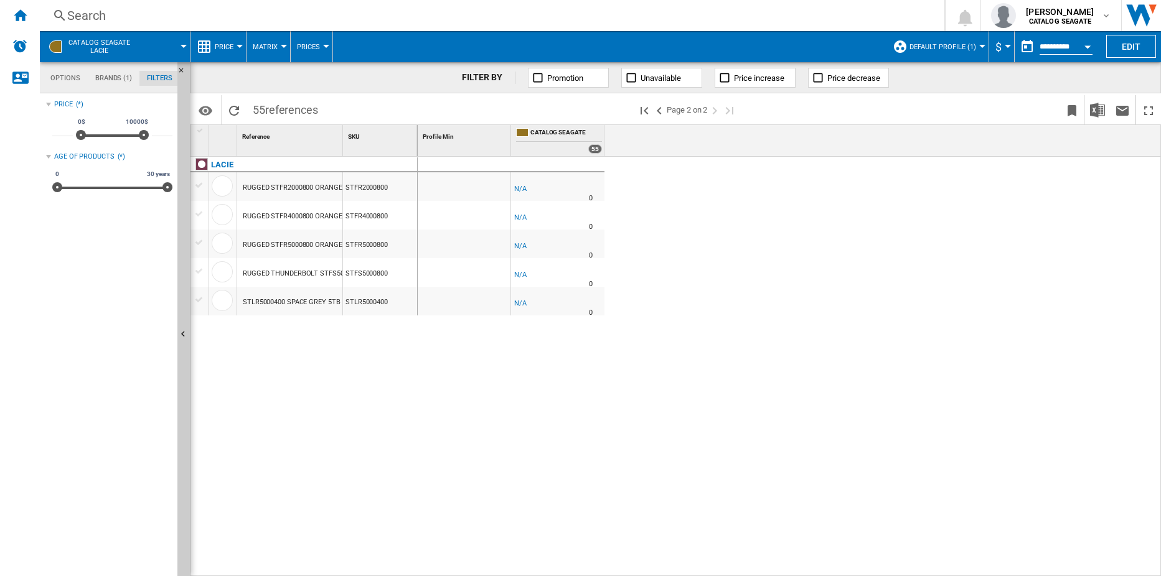
click at [321, 187] on div "RUGGED STFR2000800 ORANGE 2TB" at bounding box center [299, 188] width 113 height 29
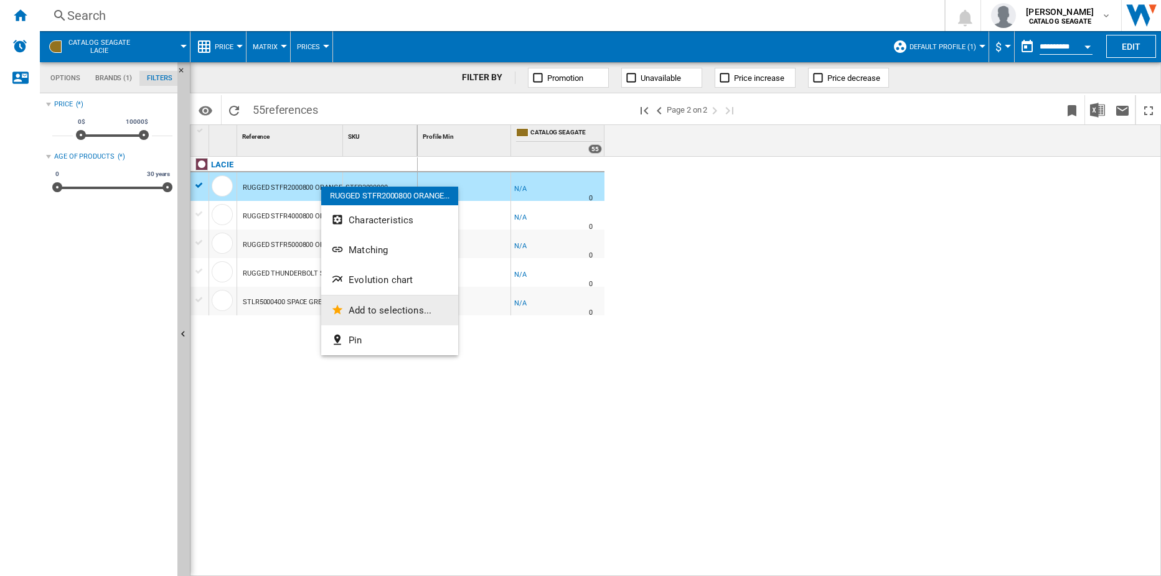
click at [400, 307] on span "Add to selections..." at bounding box center [390, 310] width 83 height 11
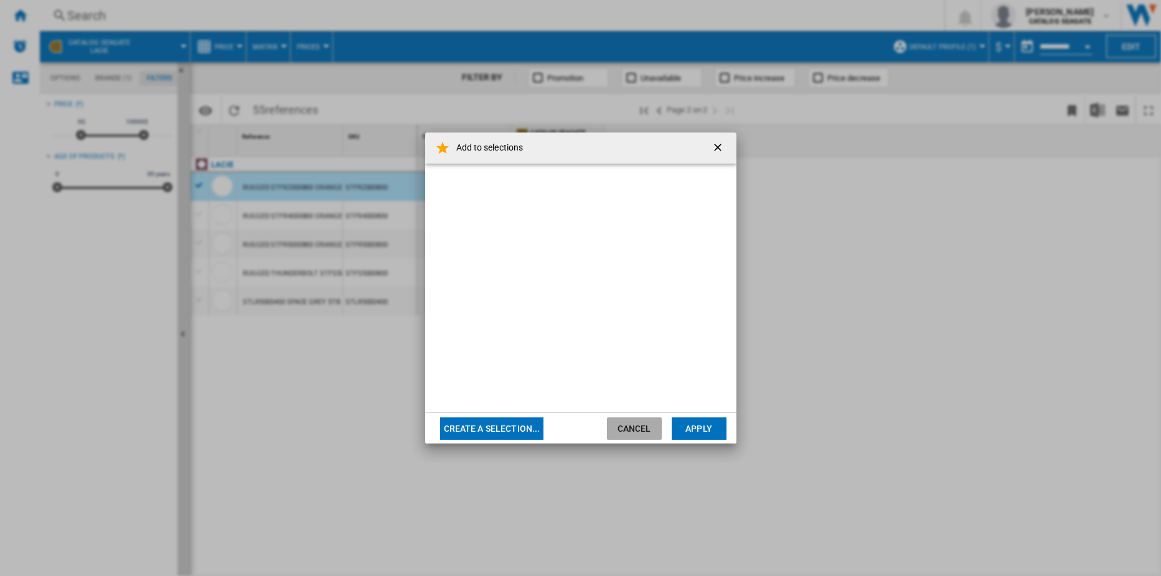
click at [644, 430] on button "Cancel" at bounding box center [634, 429] width 55 height 22
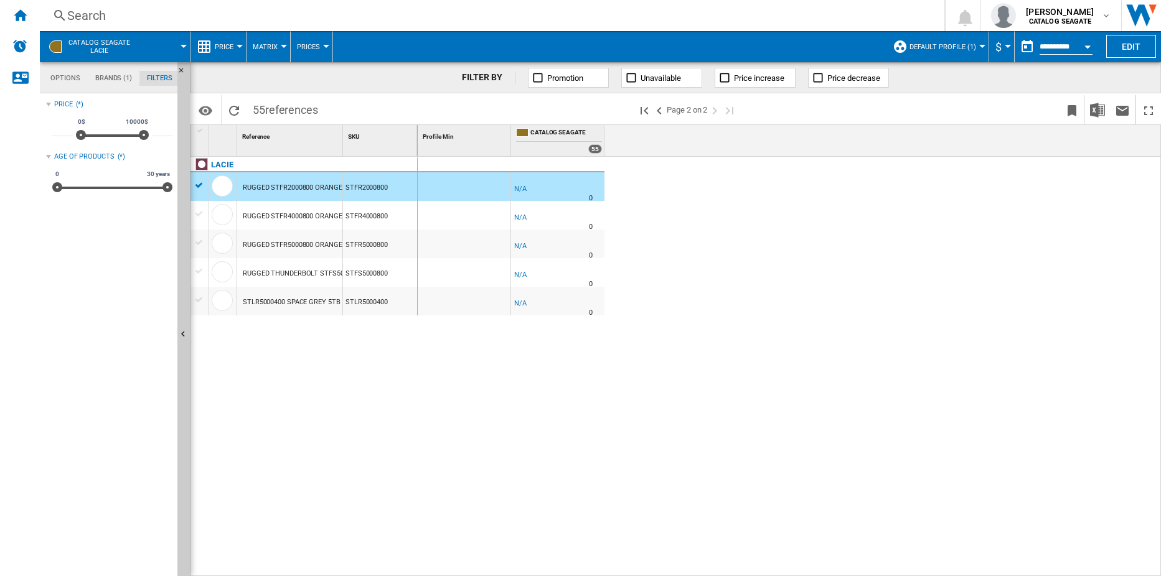
click at [291, 192] on div "RUGGED STFR2000800 ORANGE 2TB" at bounding box center [299, 188] width 113 height 29
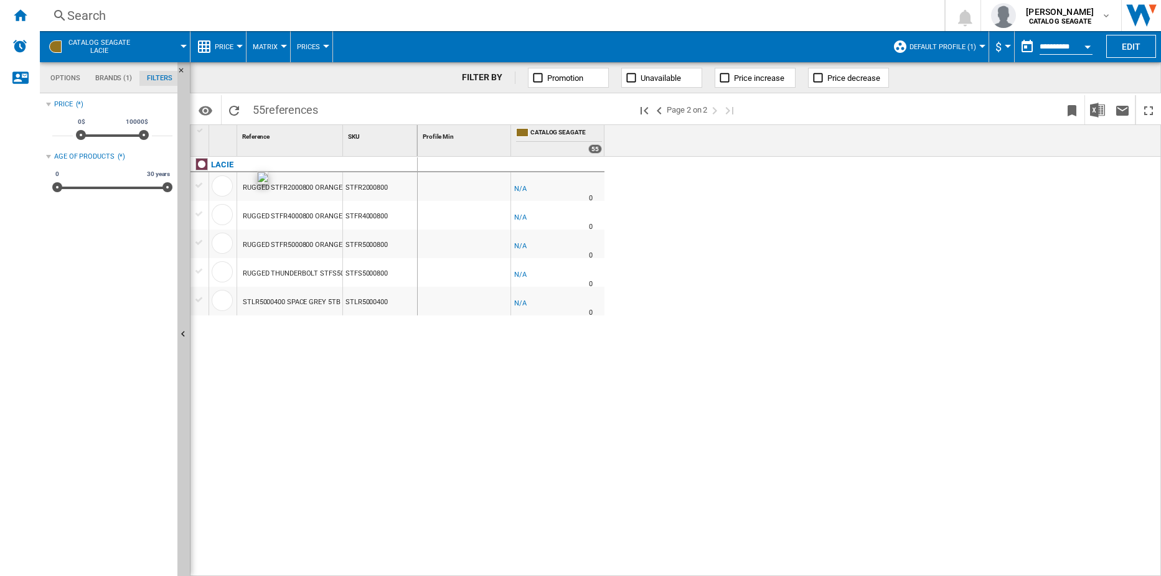
click at [222, 182] on div at bounding box center [222, 186] width 21 height 21
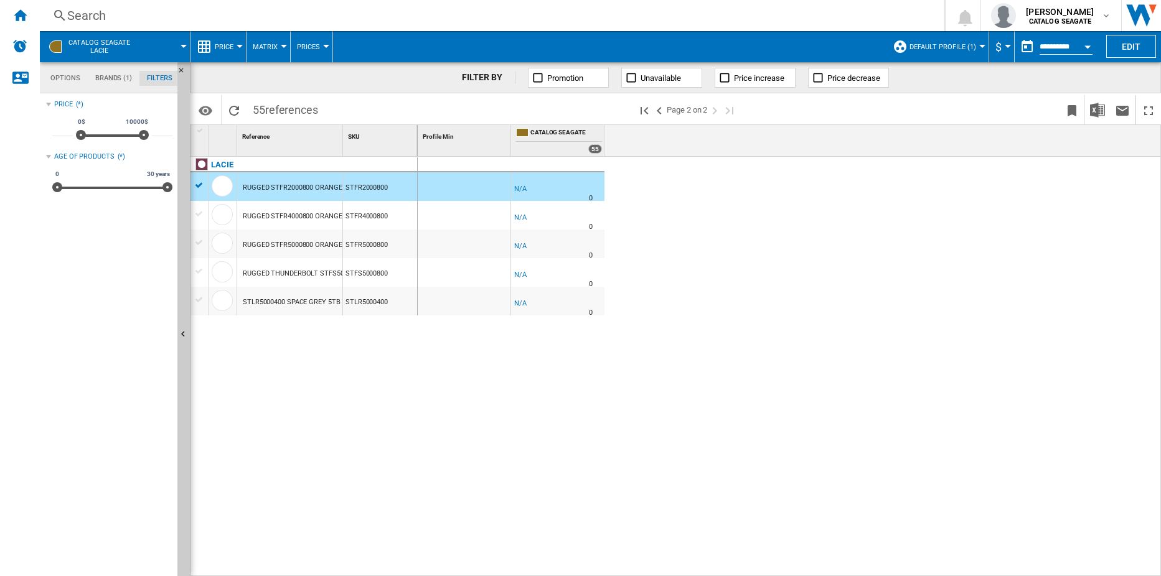
click at [241, 43] on md-menu "Price Price Price Matrix Price Ranking Analytics Base 100 Shared references Cov…" at bounding box center [218, 46] width 56 height 31
click at [582, 76] on span "Promotion" at bounding box center [565, 77] width 36 height 9
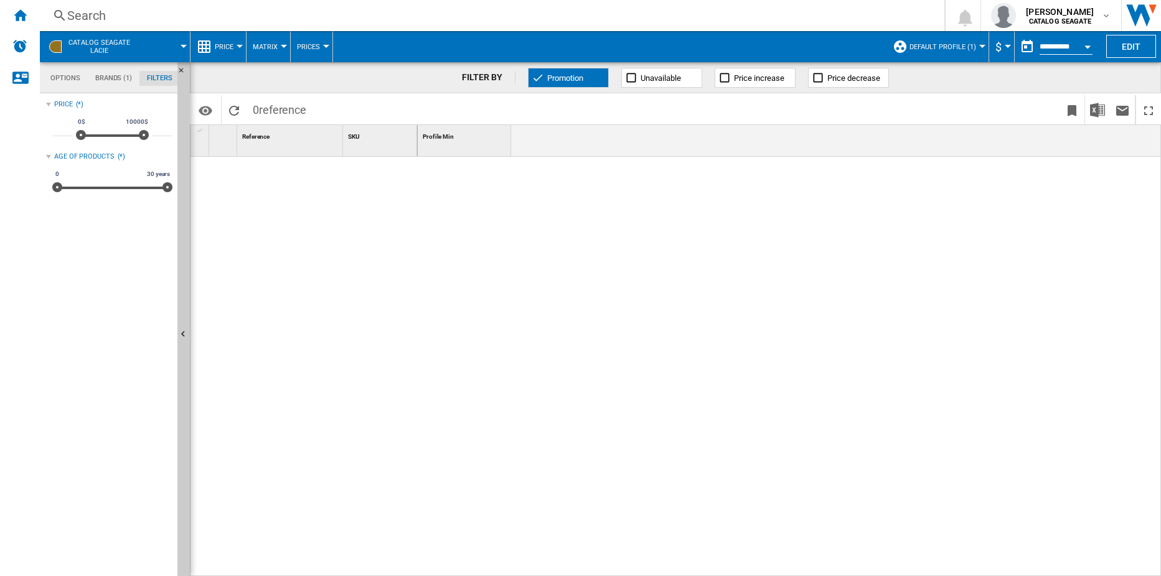
click at [582, 76] on span "Promotion" at bounding box center [565, 77] width 36 height 9
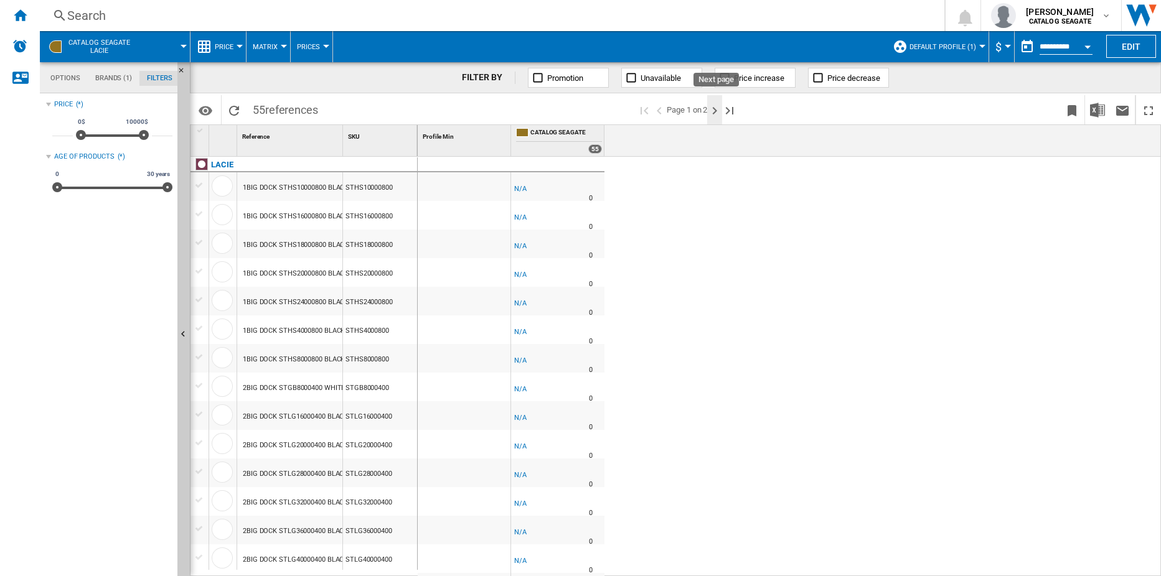
click at [716, 111] on ng-md-icon "Next page" at bounding box center [714, 110] width 15 height 15
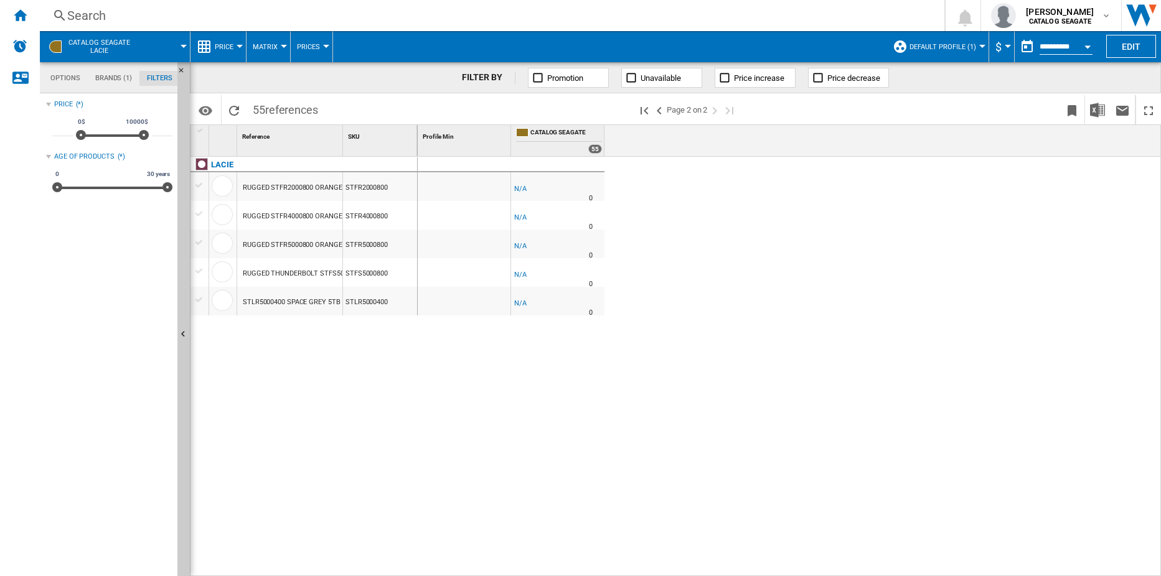
click at [299, 188] on div "RUGGED STFR2000800 ORANGE 2TB" at bounding box center [299, 188] width 113 height 29
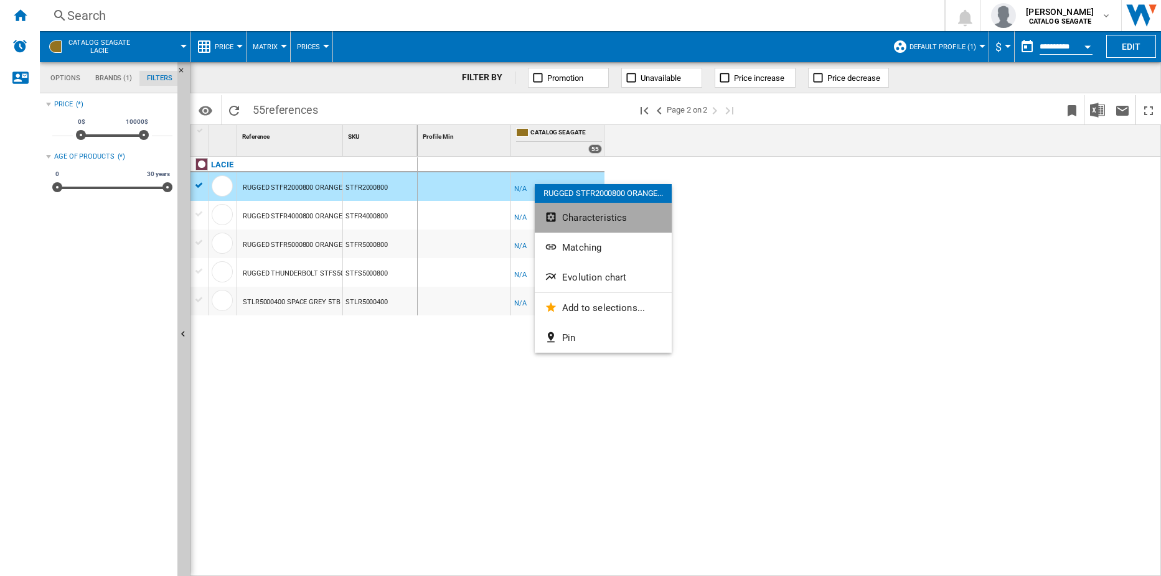
click at [587, 220] on span "Characteristics" at bounding box center [594, 217] width 65 height 11
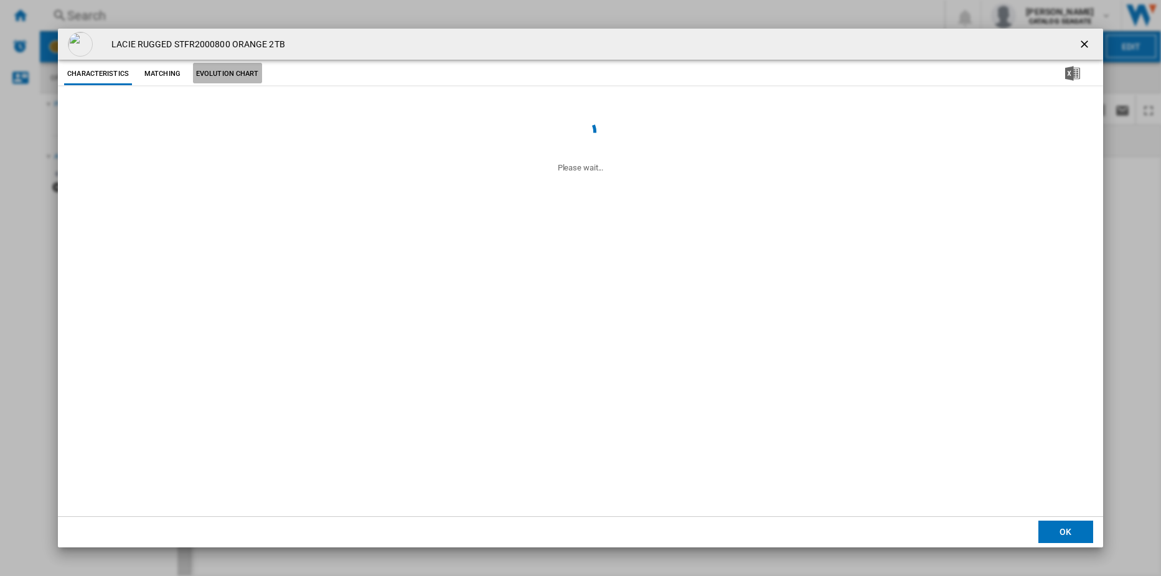
click at [227, 69] on button "Evolution chart" at bounding box center [227, 74] width 69 height 22
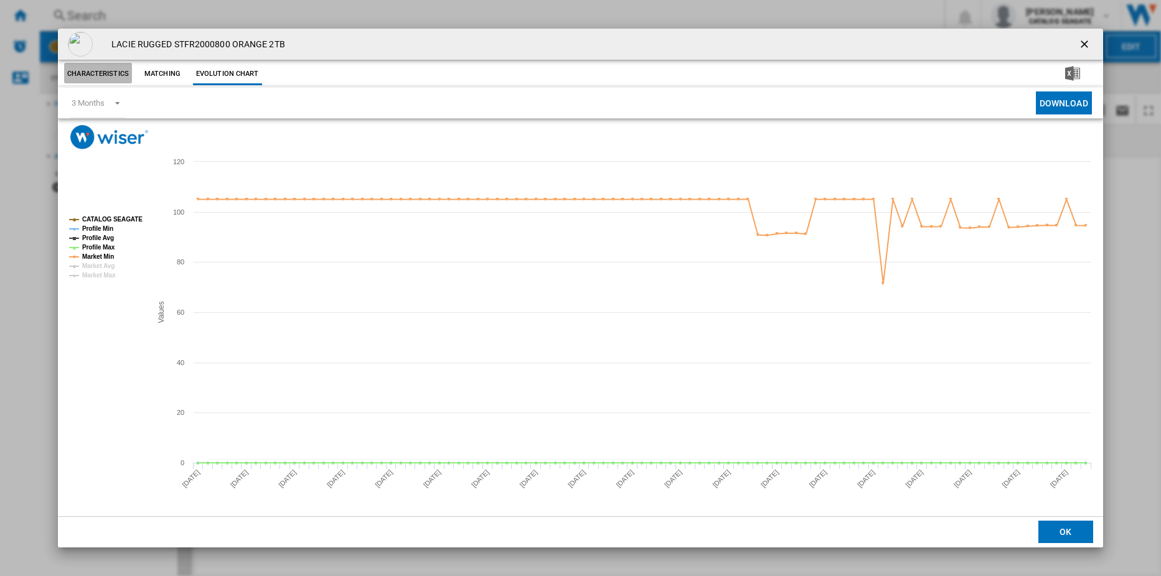
click at [104, 65] on button "Characteristics" at bounding box center [98, 74] width 68 height 22
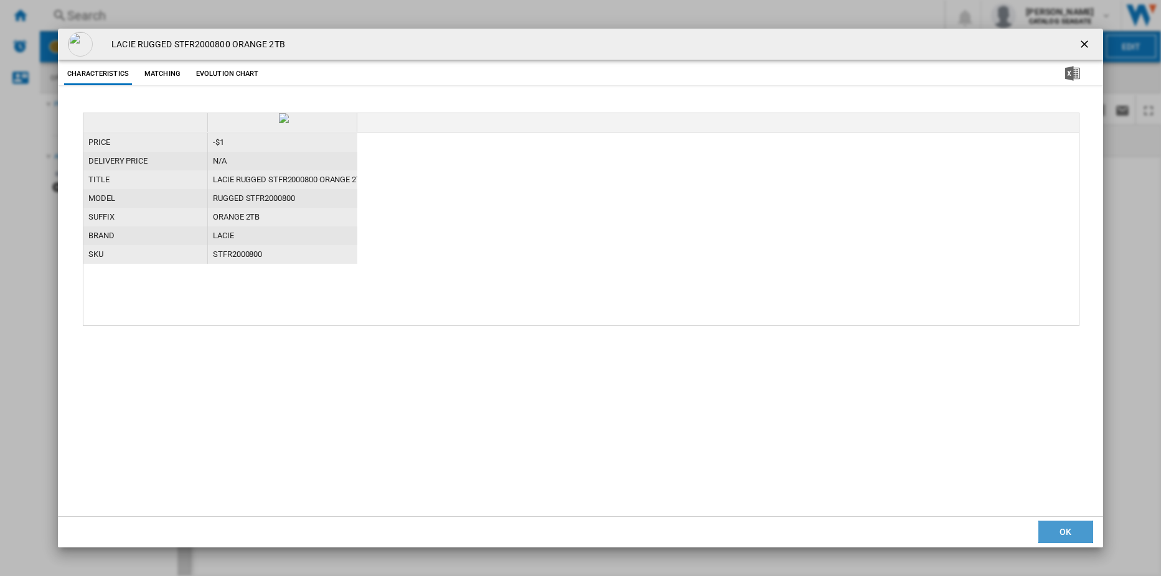
click at [1061, 531] on button "OK" at bounding box center [1065, 532] width 55 height 22
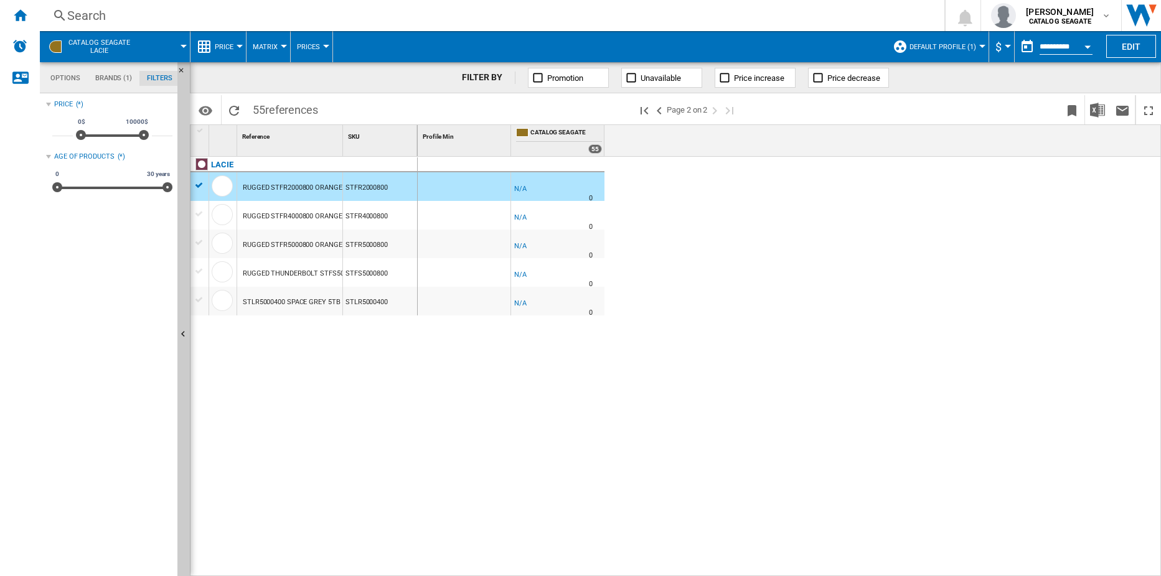
click at [236, 49] on button "Price" at bounding box center [227, 46] width 25 height 31
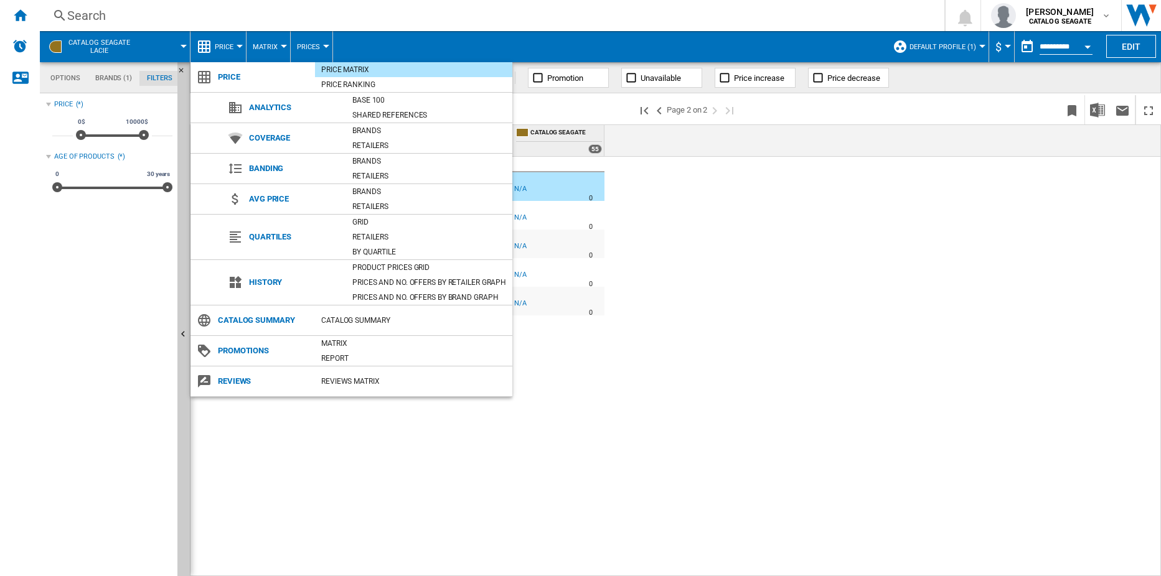
click at [333, 42] on md-backdrop at bounding box center [580, 288] width 1161 height 576
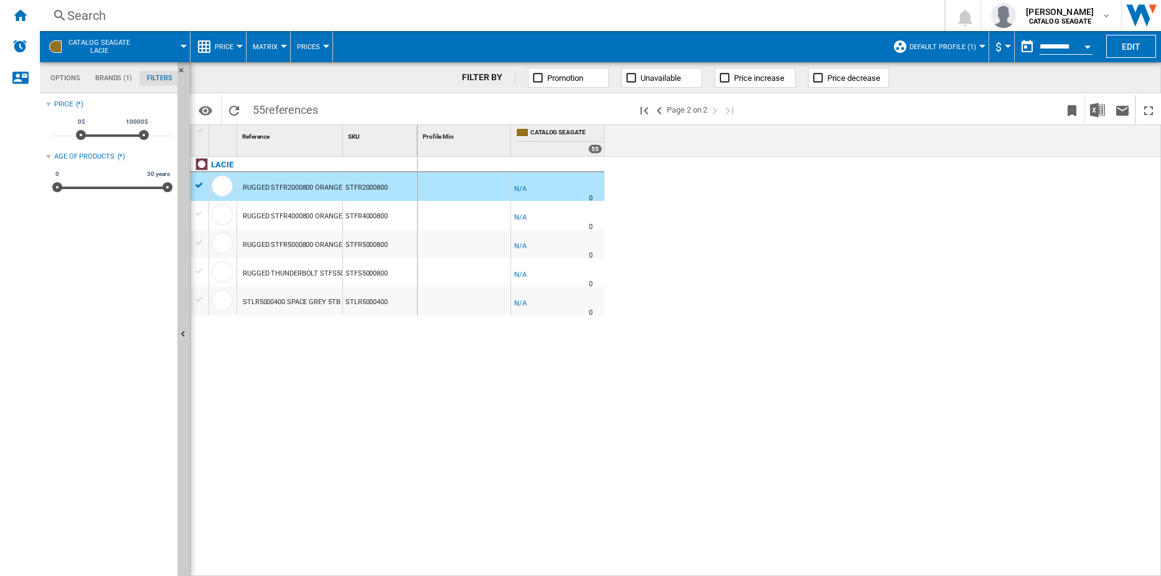
click at [326, 44] on button "Prices" at bounding box center [311, 46] width 29 height 31
click at [326, 75] on span "Prices" at bounding box center [314, 77] width 27 height 11
click at [284, 45] on div at bounding box center [284, 46] width 6 height 3
click at [275, 77] on span "Matrix" at bounding box center [269, 77] width 27 height 11
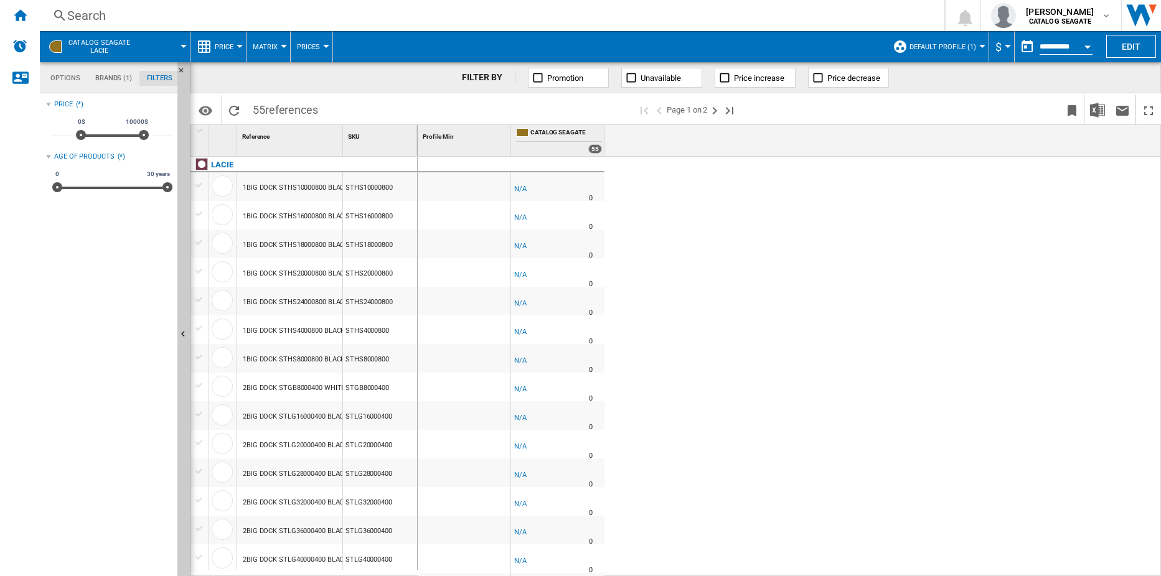
click at [563, 134] on span "CATALOG SEAGATE" at bounding box center [566, 133] width 72 height 11
click at [591, 148] on div "55" at bounding box center [595, 148] width 14 height 9
drag, startPoint x: 595, startPoint y: 148, endPoint x: 552, endPoint y: 132, distance: 45.7
drag, startPoint x: 552, startPoint y: 132, endPoint x: 890, endPoint y: 185, distance: 342.1
click at [958, 197] on div "-1.0 % -$1 % N/A 0 -1.0 % -$1" at bounding box center [790, 367] width 744 height 420
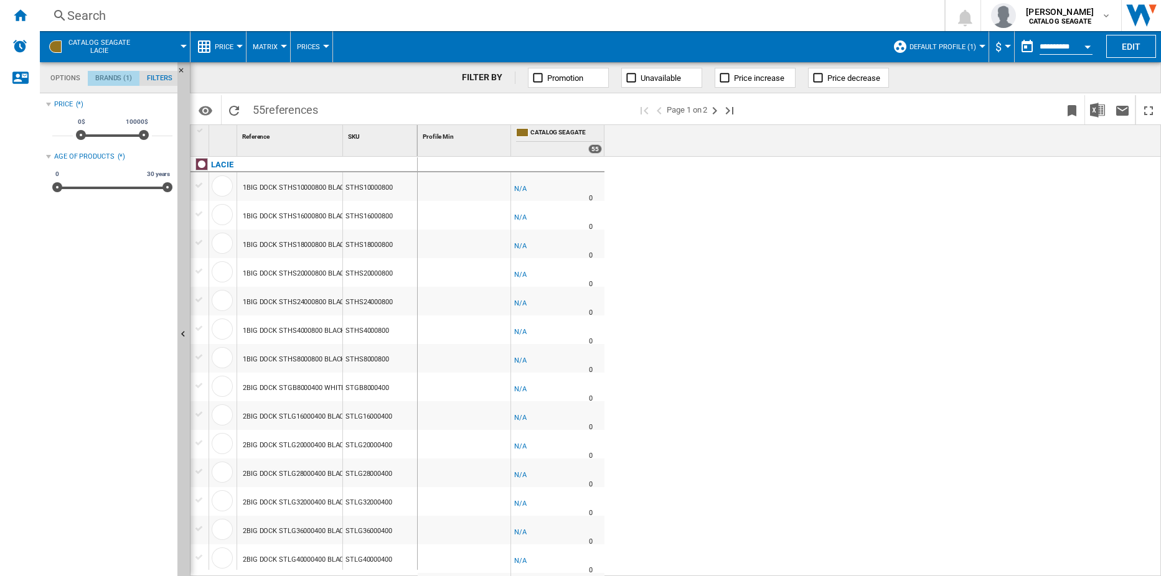
click at [103, 75] on md-tab-item "Brands (1)" at bounding box center [114, 78] width 52 height 15
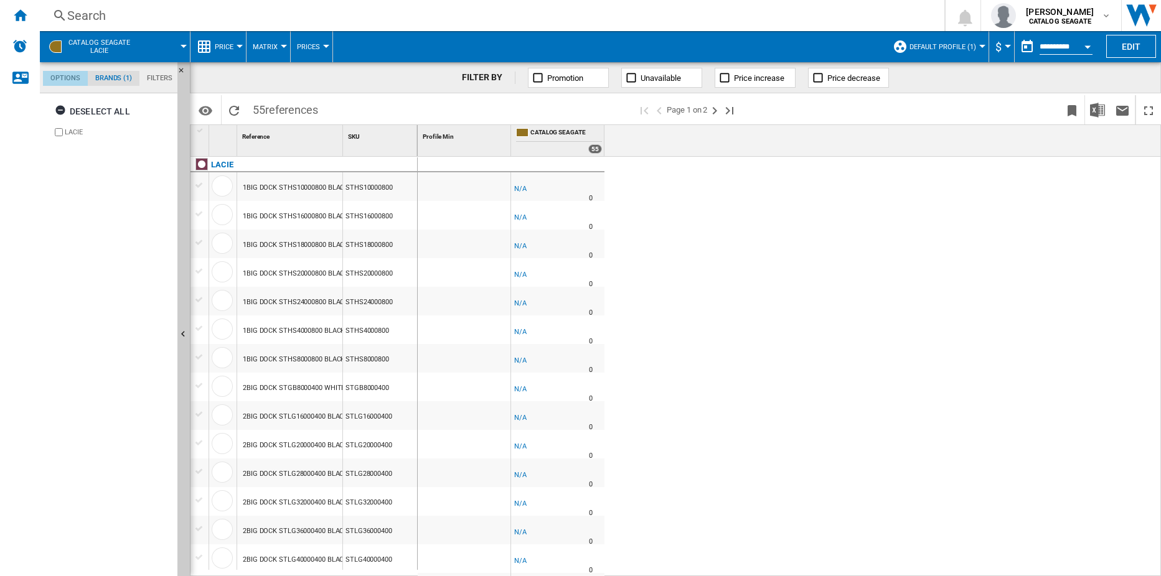
click at [68, 78] on md-tab-item "Options" at bounding box center [65, 78] width 45 height 15
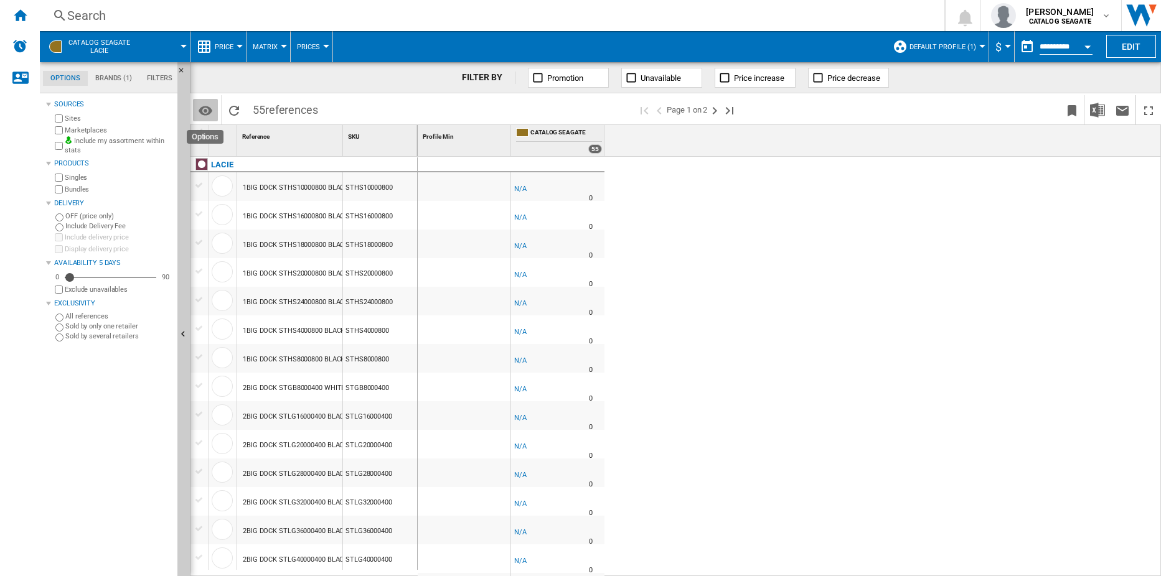
click at [204, 108] on md-icon "Options" at bounding box center [205, 110] width 15 height 15
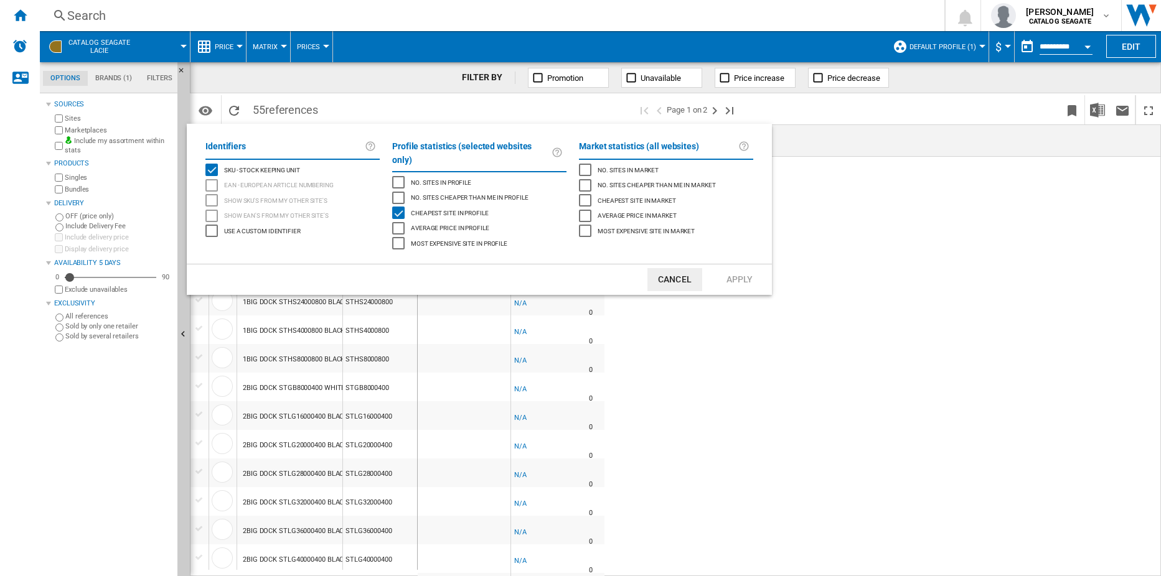
click at [423, 223] on span "Average price in profile" at bounding box center [450, 227] width 78 height 9
click at [398, 207] on div "Cheapest site in profile" at bounding box center [398, 213] width 12 height 12
click at [746, 268] on button "Apply" at bounding box center [739, 279] width 55 height 23
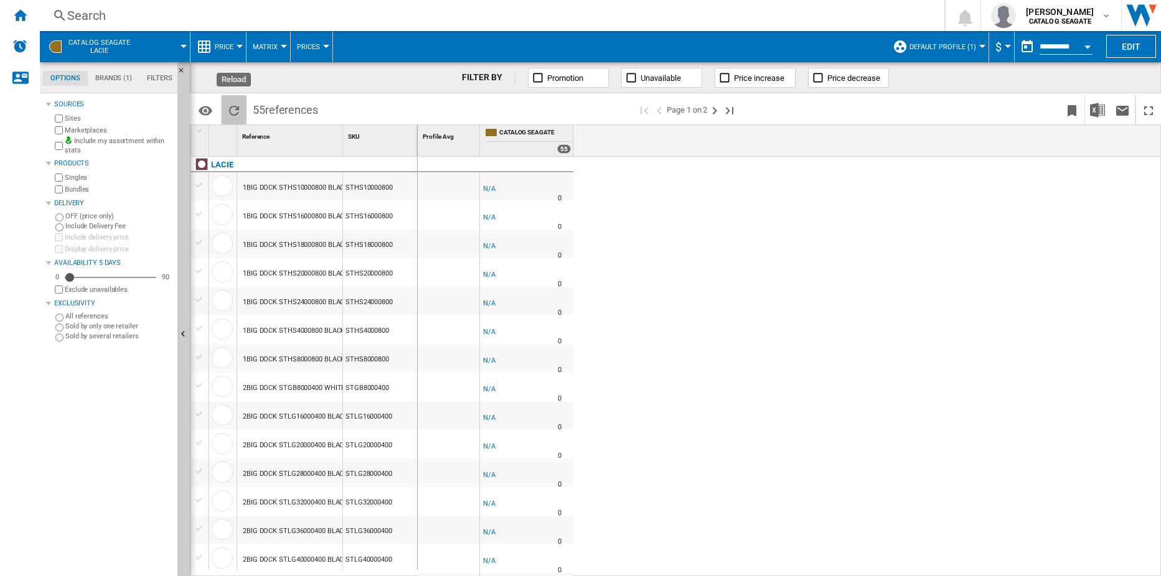
click at [235, 112] on ng-md-icon "Reload" at bounding box center [234, 110] width 15 height 15
click at [714, 110] on ng-md-icon "Next page" at bounding box center [714, 110] width 15 height 15
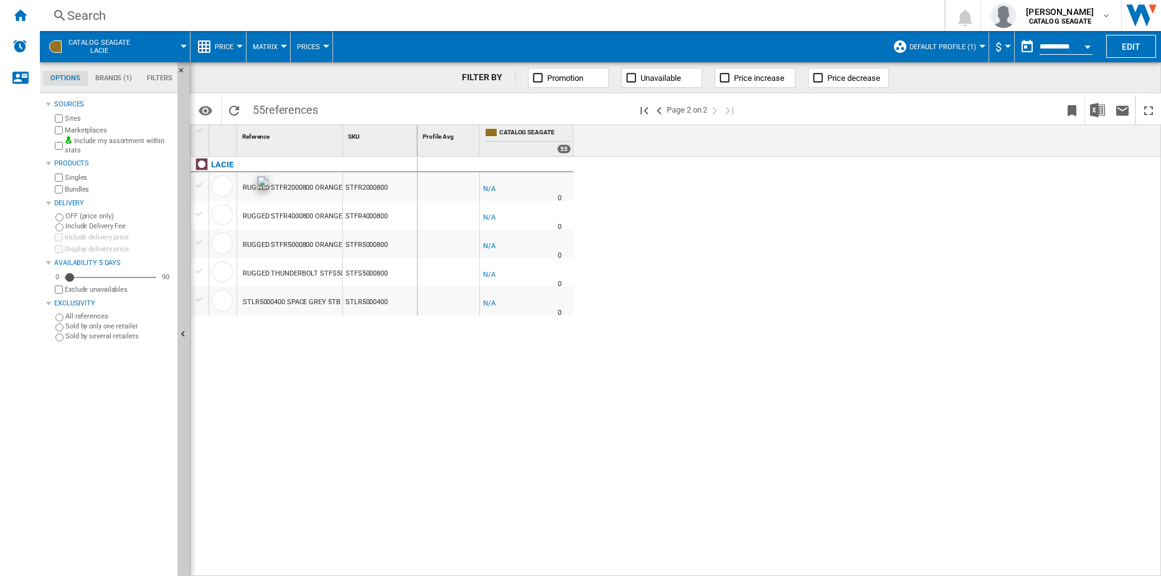
click at [227, 186] on div at bounding box center [222, 186] width 21 height 21
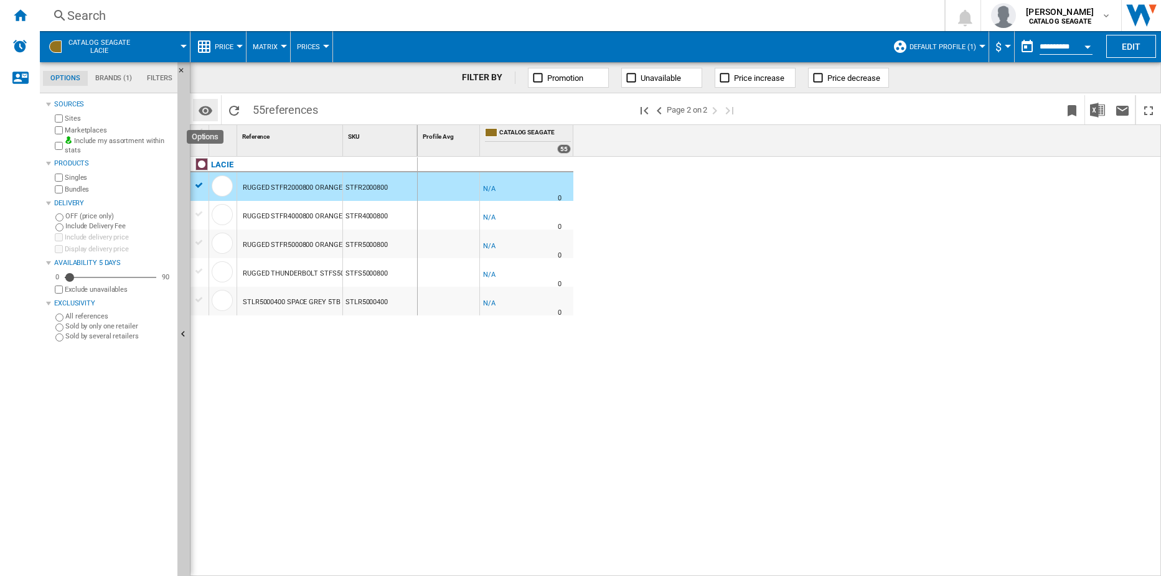
click at [206, 109] on md-icon "Options" at bounding box center [205, 110] width 15 height 15
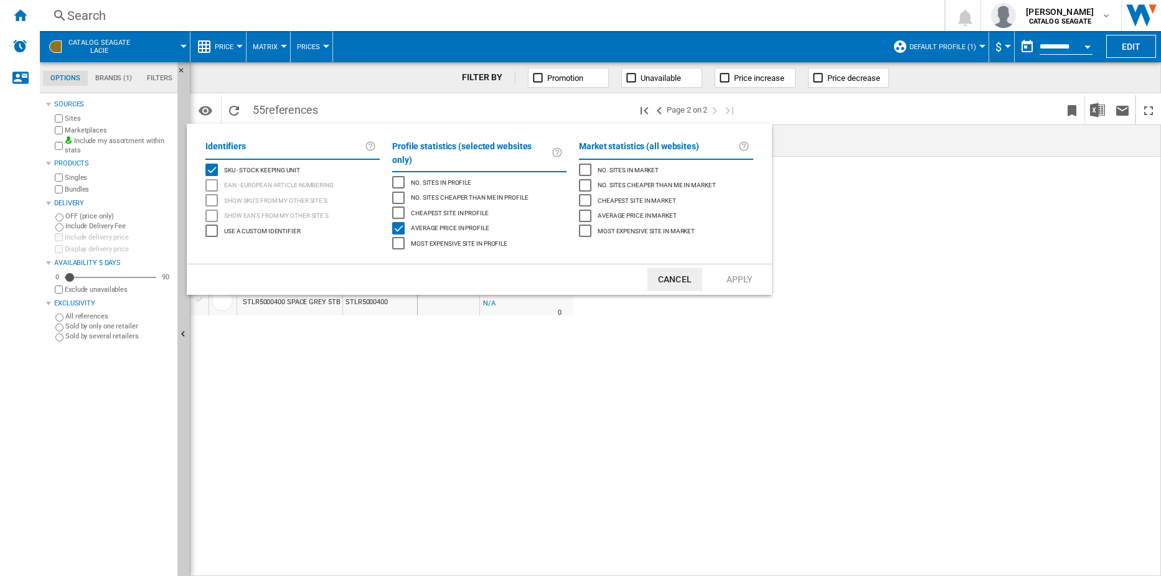
click at [679, 272] on button "Cancel" at bounding box center [674, 279] width 55 height 23
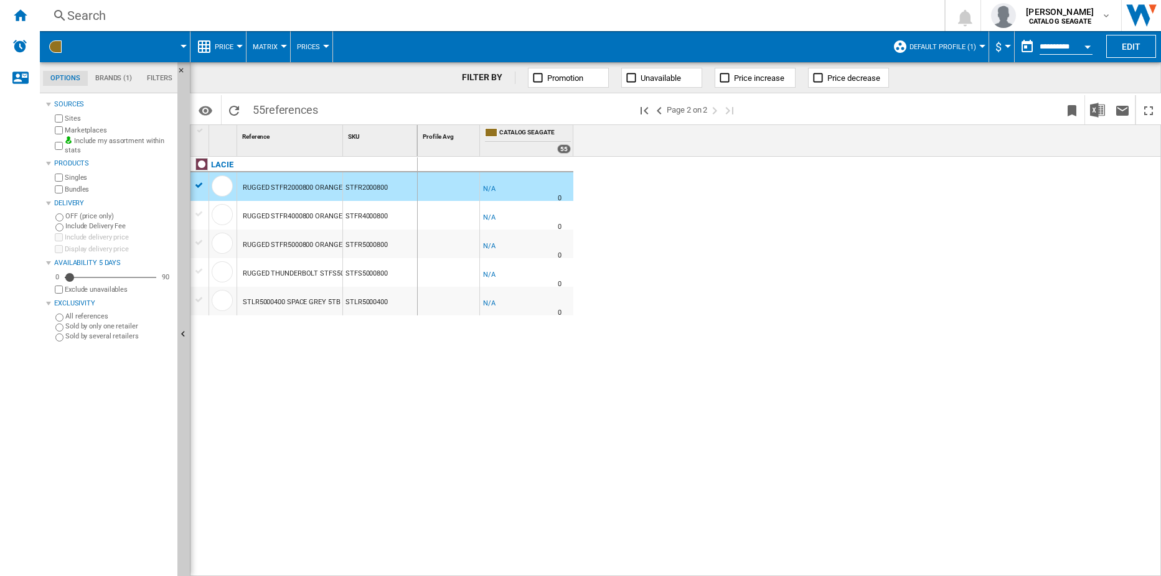
click at [240, 45] on div at bounding box center [240, 46] width 6 height 3
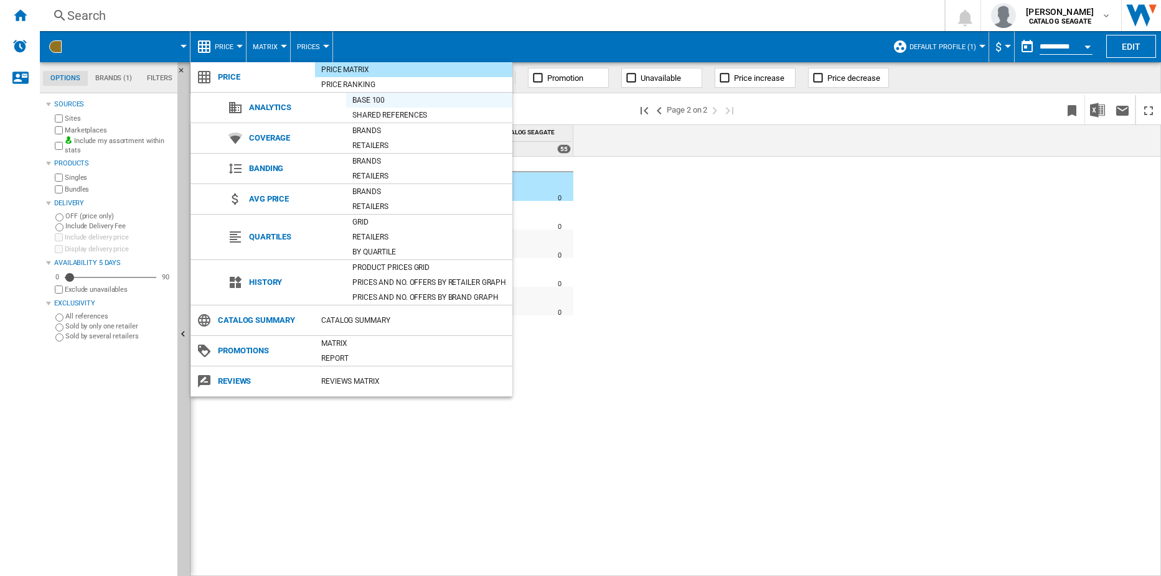
click at [369, 102] on div "Base 100" at bounding box center [429, 100] width 166 height 12
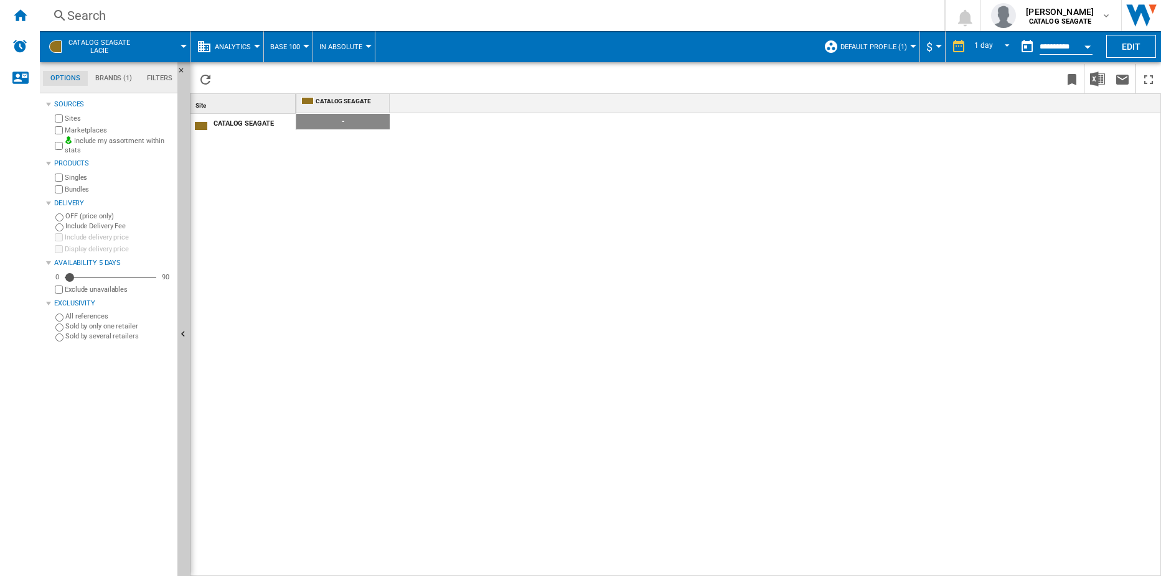
click at [254, 42] on button "Analytics" at bounding box center [236, 46] width 42 height 31
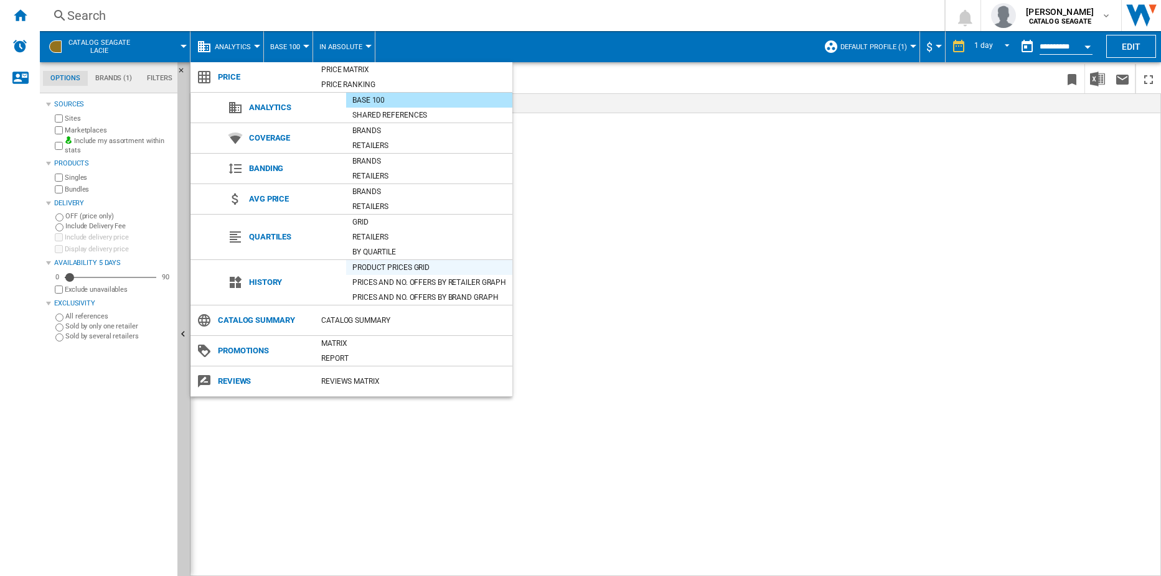
click at [391, 266] on div "Product prices grid" at bounding box center [429, 267] width 166 height 12
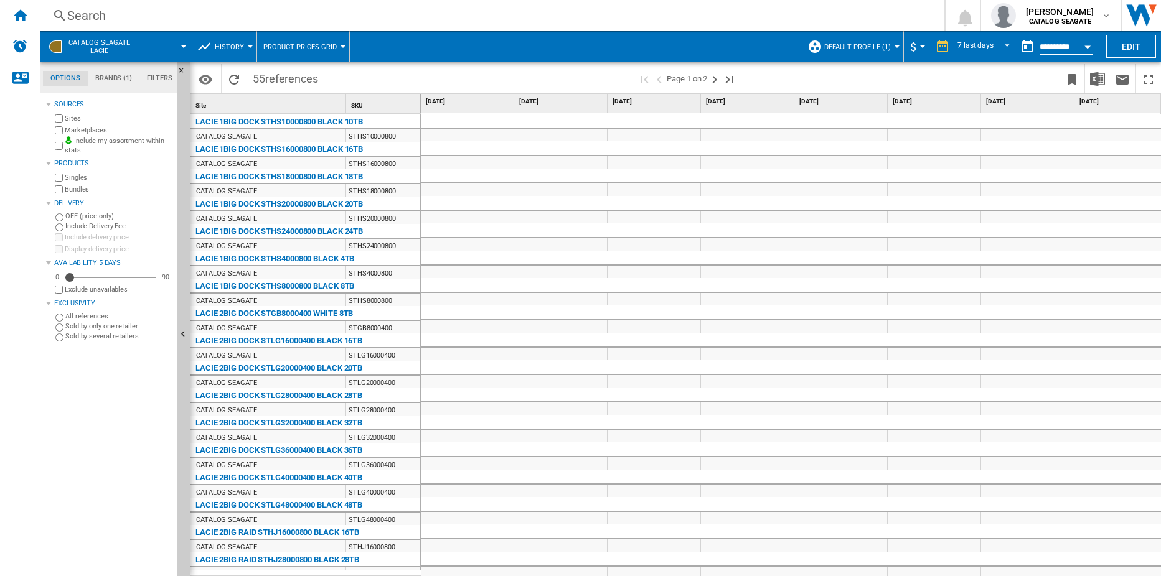
scroll to position [311, 0]
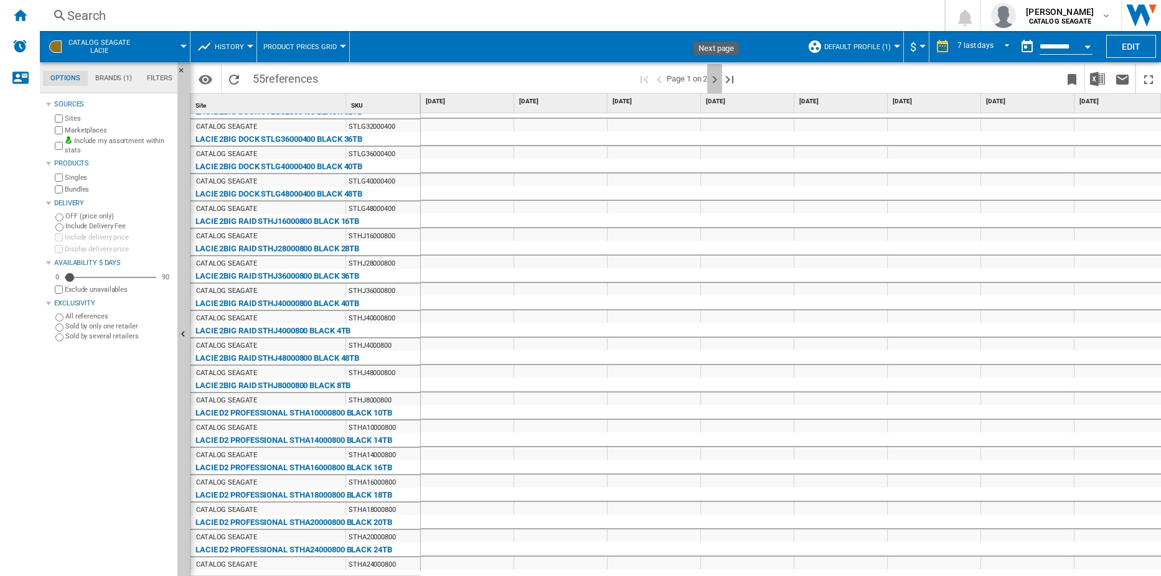
click at [715, 81] on ng-md-icon "Next page" at bounding box center [714, 79] width 15 height 15
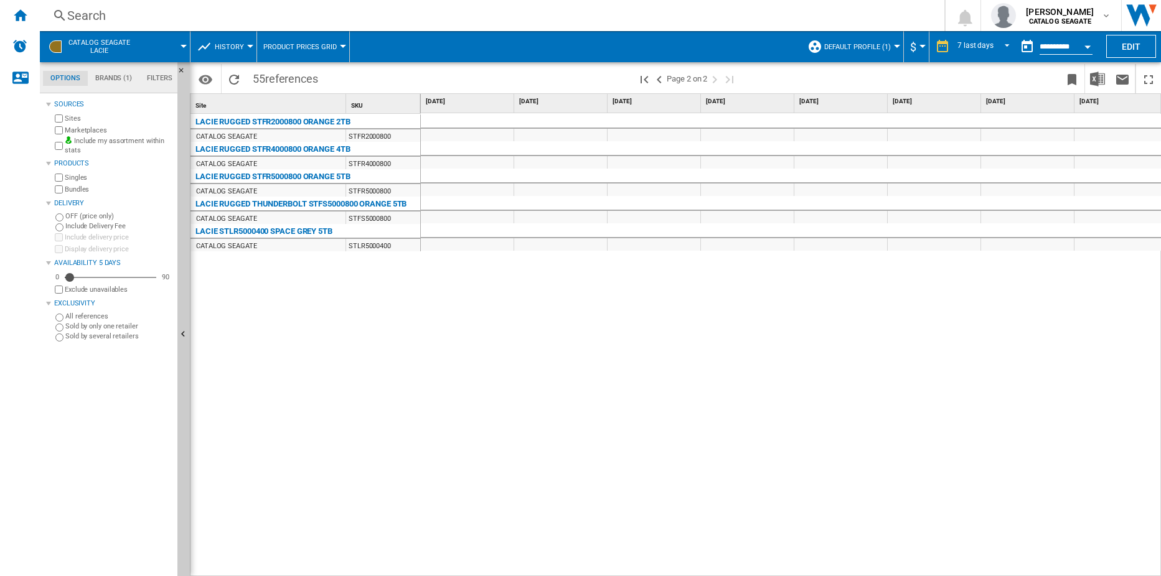
click at [255, 119] on div "LACIE RUGGED STFR2000800 ORANGE 2TB" at bounding box center [272, 122] width 155 height 15
click at [331, 126] on div "LACIE RUGGED STFR2000800 ORANGE 2TB" at bounding box center [272, 122] width 155 height 15
click at [335, 121] on div "LACIE RUGGED STFR2000800 ORANGE 2TB" at bounding box center [272, 122] width 155 height 15
click at [355, 138] on div at bounding box center [580, 288] width 1161 height 576
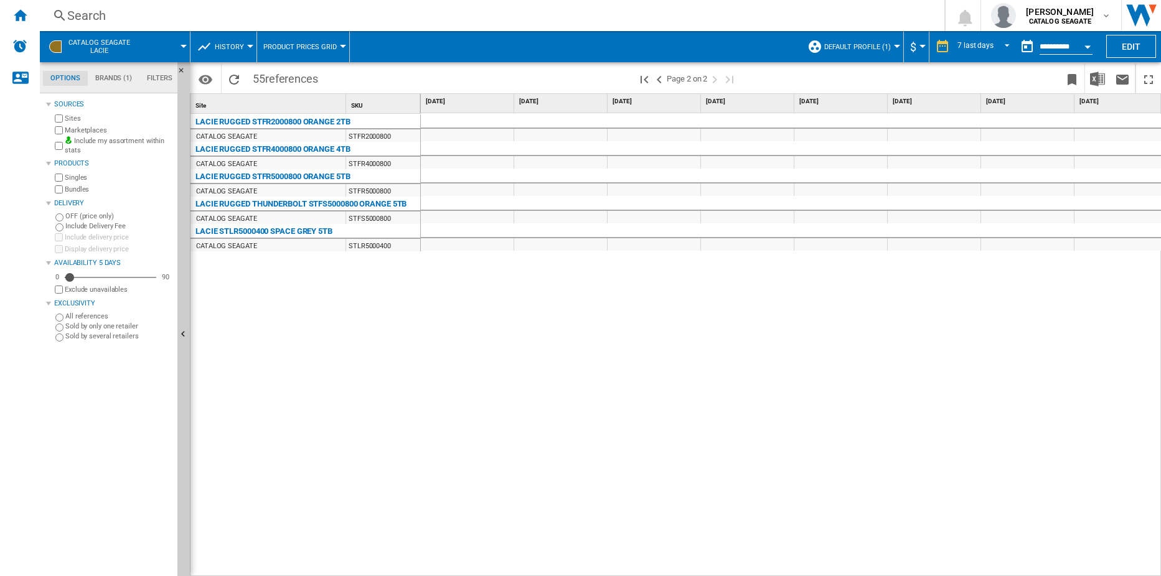
click at [237, 142] on div "LACIE RUGGED STFR4000800 ORANGE 4TB" at bounding box center [272, 149] width 155 height 15
drag, startPoint x: 253, startPoint y: 138, endPoint x: 299, endPoint y: 141, distance: 46.2
click at [255, 138] on div "CATALOG SEAGATE" at bounding box center [226, 137] width 61 height 12
drag, startPoint x: 359, startPoint y: 143, endPoint x: 379, endPoint y: 139, distance: 20.3
click at [359, 143] on div "LACIE RUGGED STFR4000800 ORANGE 4TB" at bounding box center [308, 148] width 230 height 12
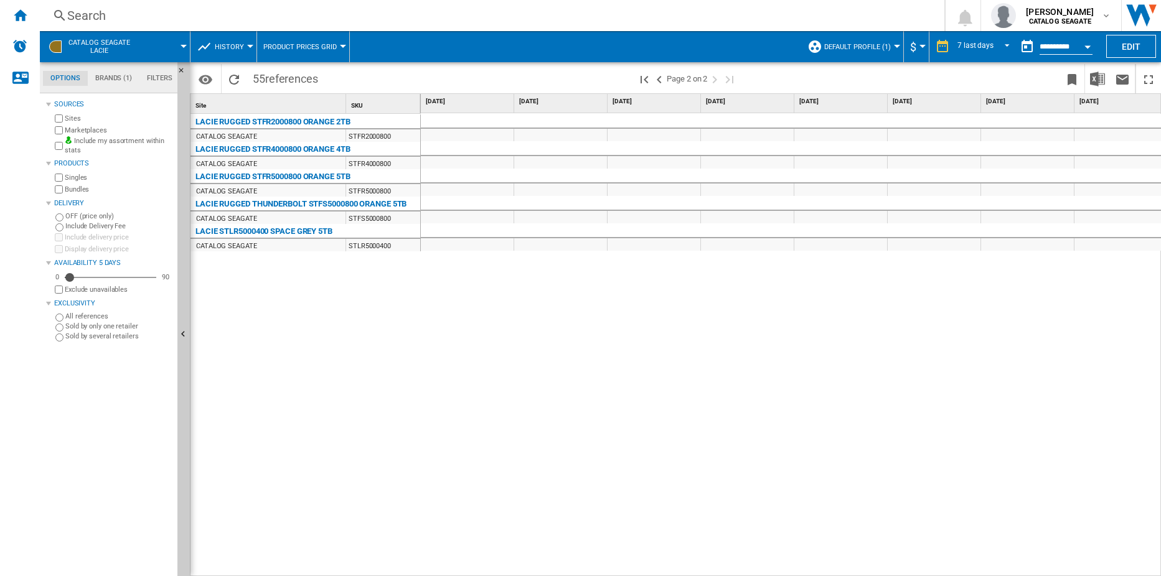
click at [380, 139] on div "STFR2000800" at bounding box center [383, 135] width 74 height 12
click at [77, 184] on div "Bundles" at bounding box center [112, 190] width 120 height 12
click at [74, 190] on label "Bundles" at bounding box center [119, 189] width 108 height 9
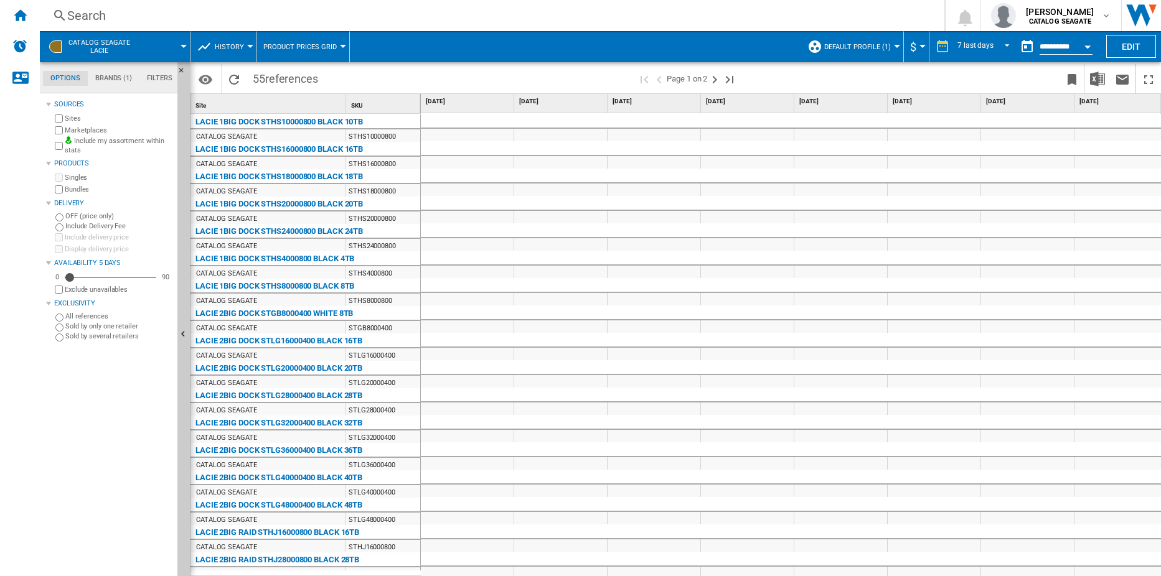
click at [247, 45] on div at bounding box center [250, 46] width 6 height 3
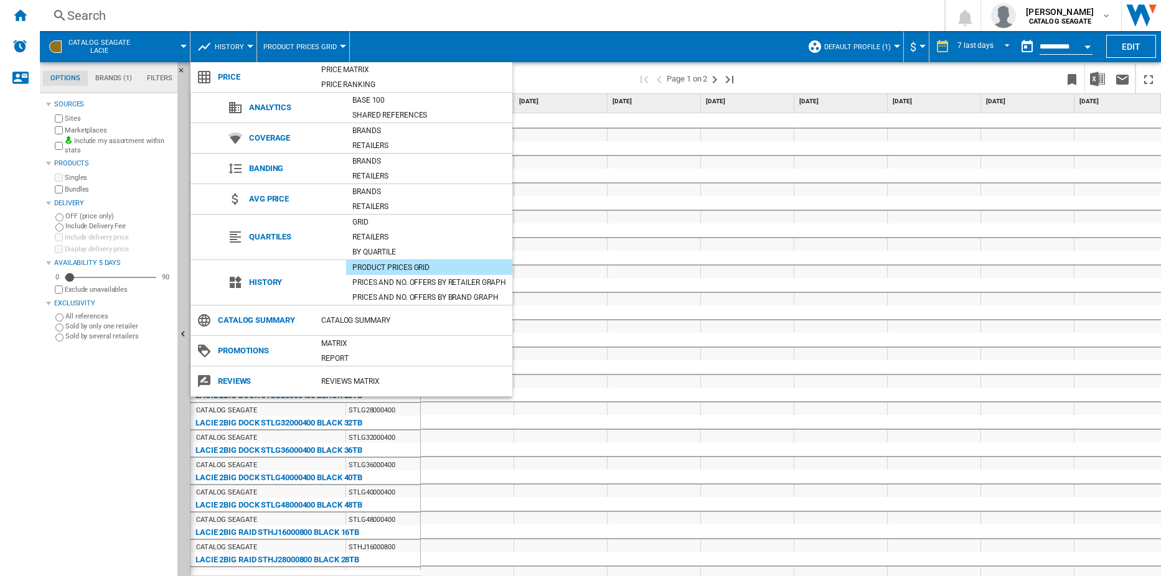
click at [394, 52] on md-backdrop at bounding box center [580, 288] width 1161 height 576
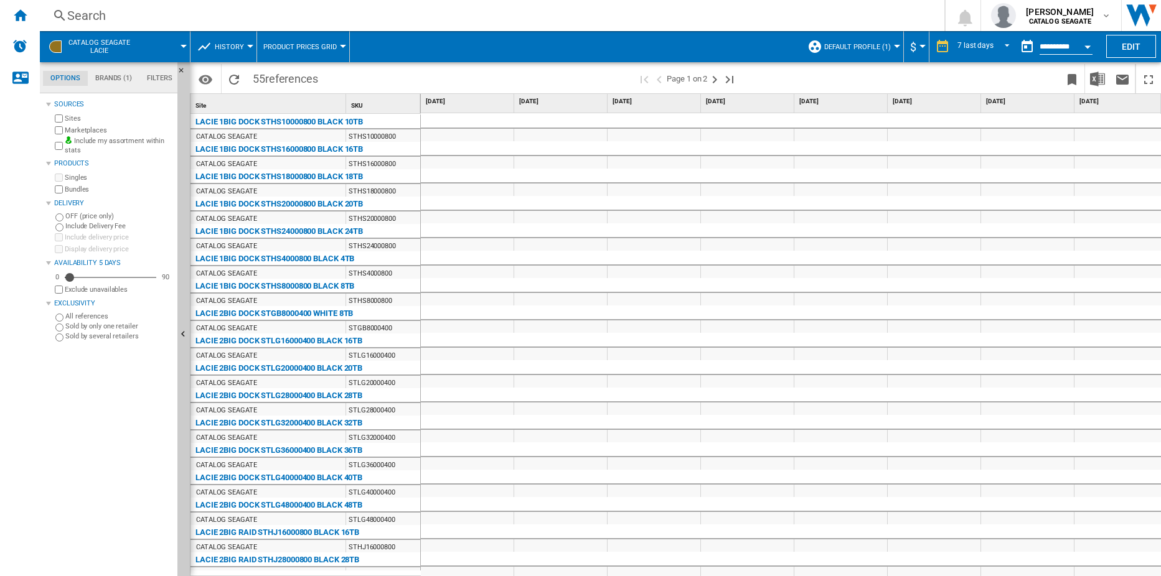
click at [341, 45] on div at bounding box center [343, 46] width 6 height 3
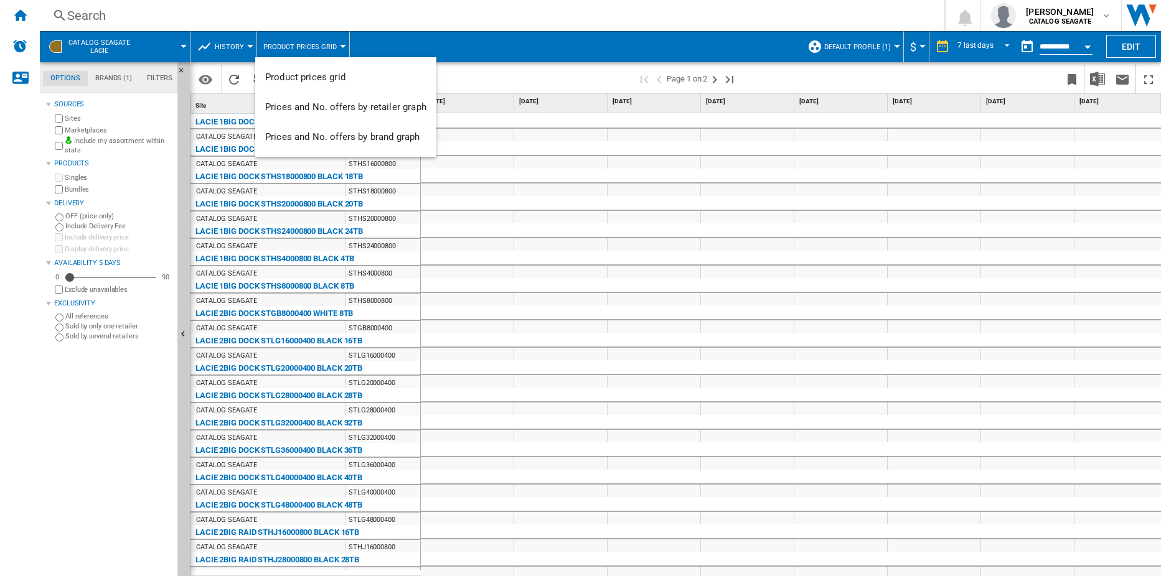
click at [462, 67] on md-backdrop at bounding box center [580, 288] width 1161 height 576
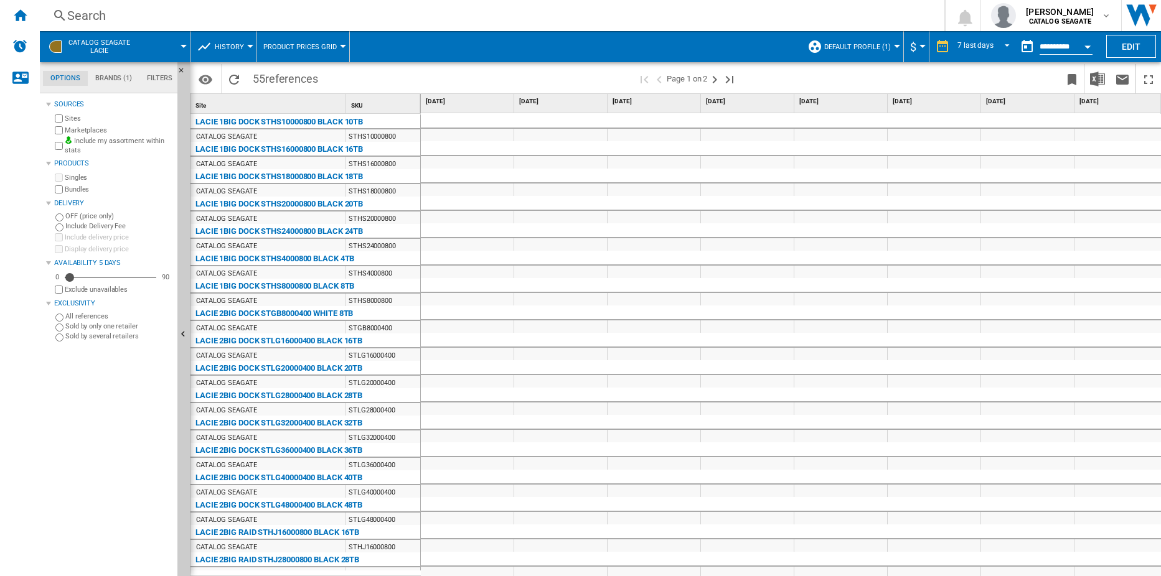
click at [334, 42] on button "Product prices grid" at bounding box center [303, 46] width 80 height 31
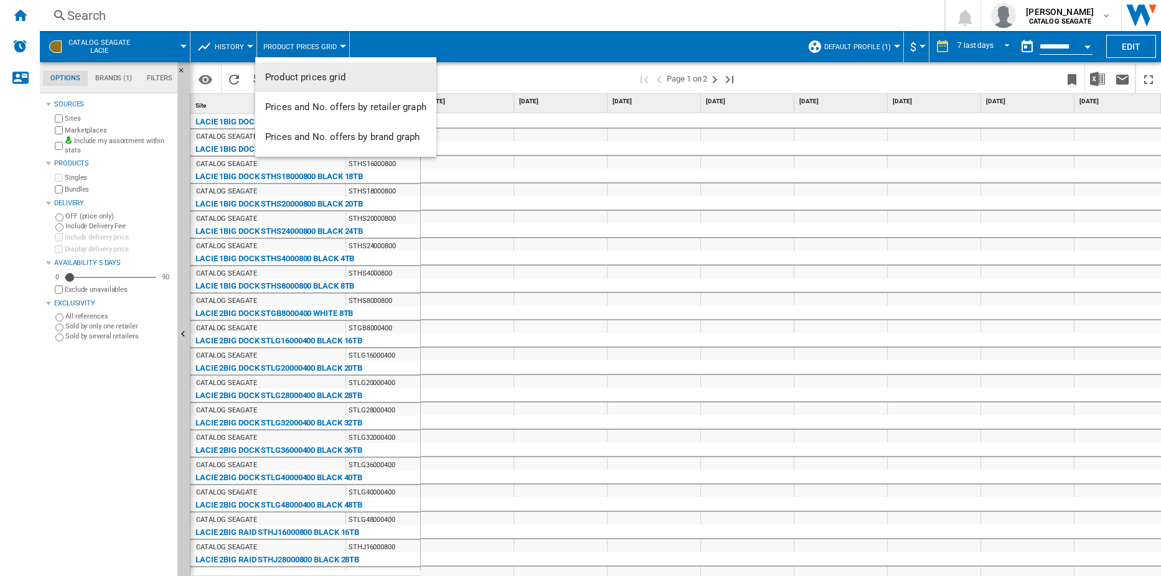
click at [345, 68] on button "Product prices grid" at bounding box center [345, 77] width 181 height 30
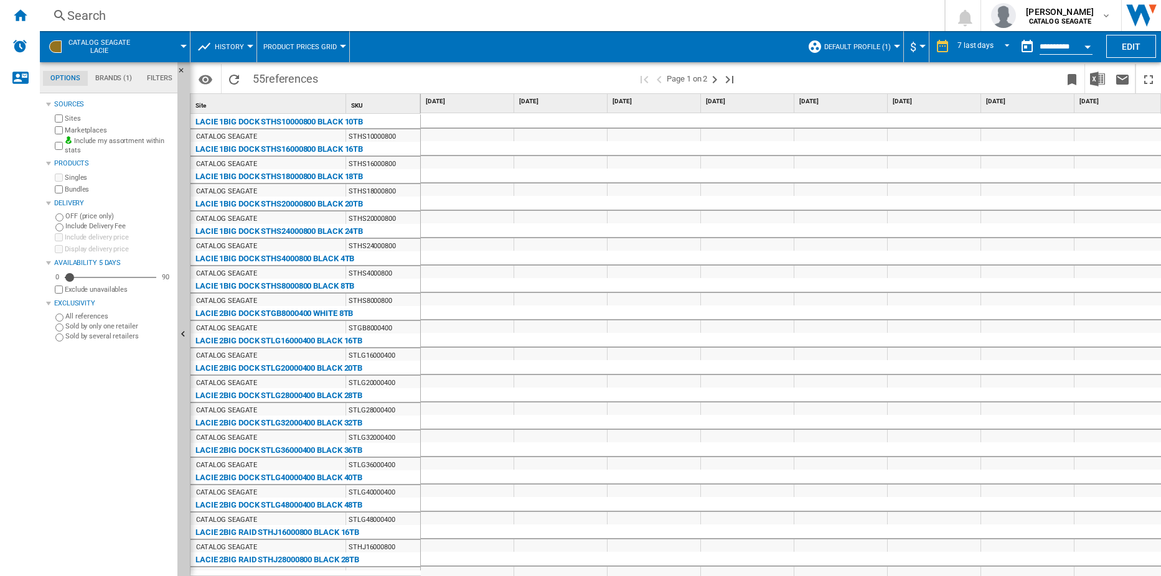
click at [245, 50] on button "History" at bounding box center [232, 46] width 35 height 31
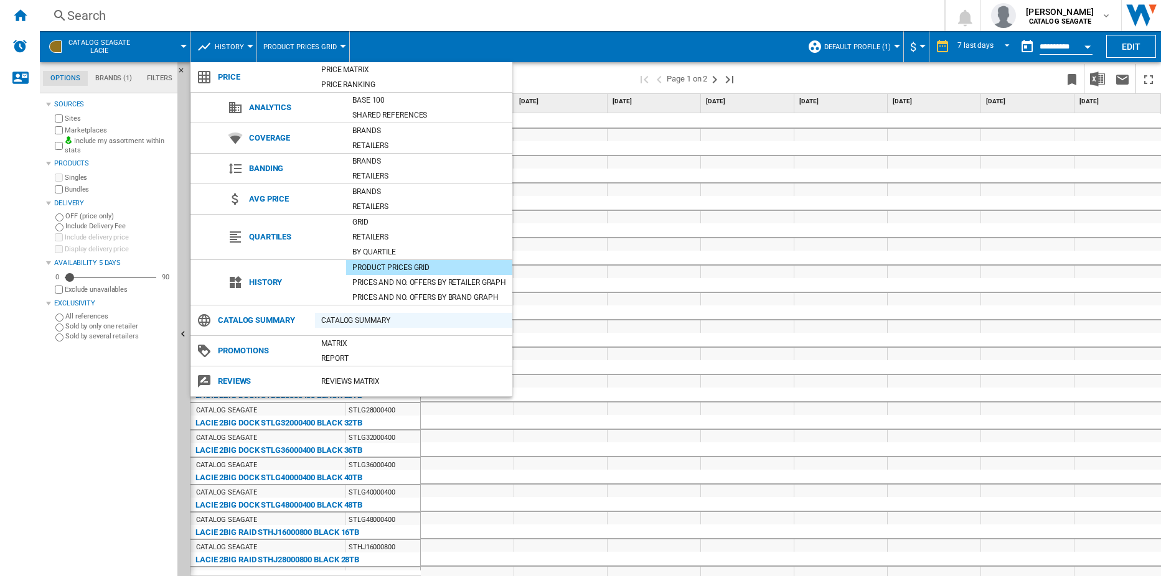
click at [372, 317] on div "Catalog Summary" at bounding box center [413, 320] width 197 height 12
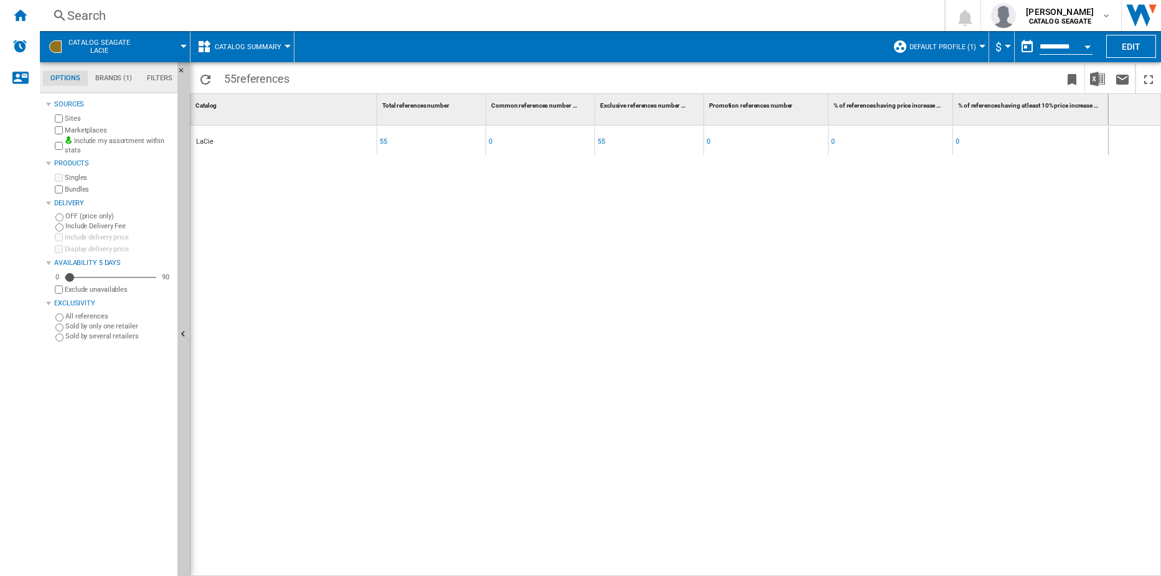
click at [217, 144] on div "LaCie" at bounding box center [283, 140] width 186 height 29
click at [277, 136] on div "LaCie" at bounding box center [283, 140] width 186 height 29
click at [184, 65] on button "Hide" at bounding box center [184, 73] width 15 height 22
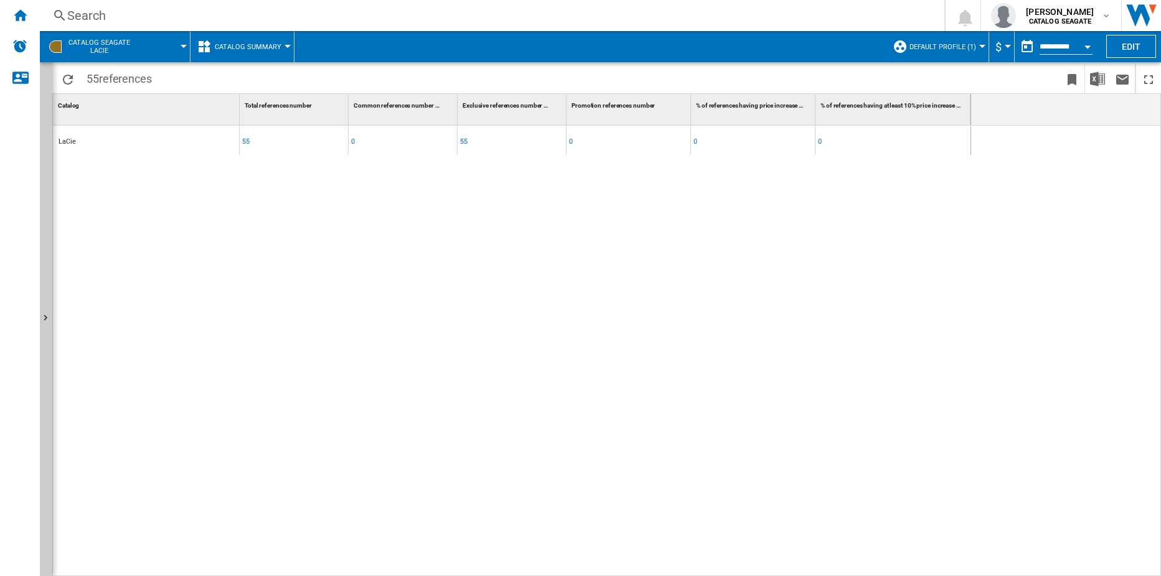
click at [284, 42] on button "Catalog Summary" at bounding box center [251, 46] width 73 height 31
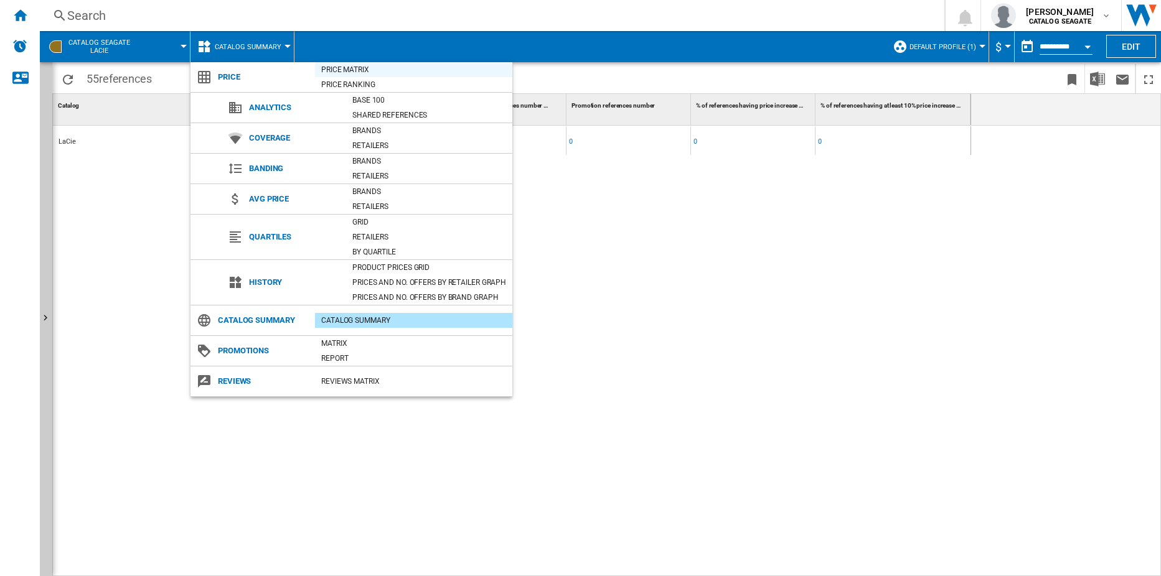
click at [357, 71] on div "Price Matrix" at bounding box center [413, 69] width 197 height 12
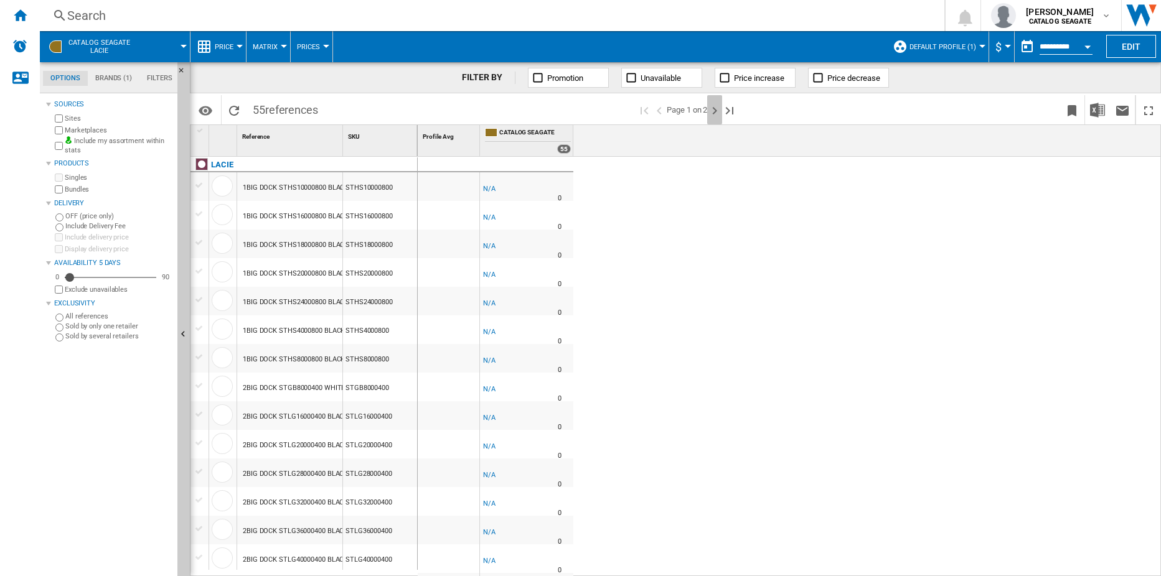
click at [718, 109] on ng-md-icon "Next page" at bounding box center [714, 110] width 15 height 15
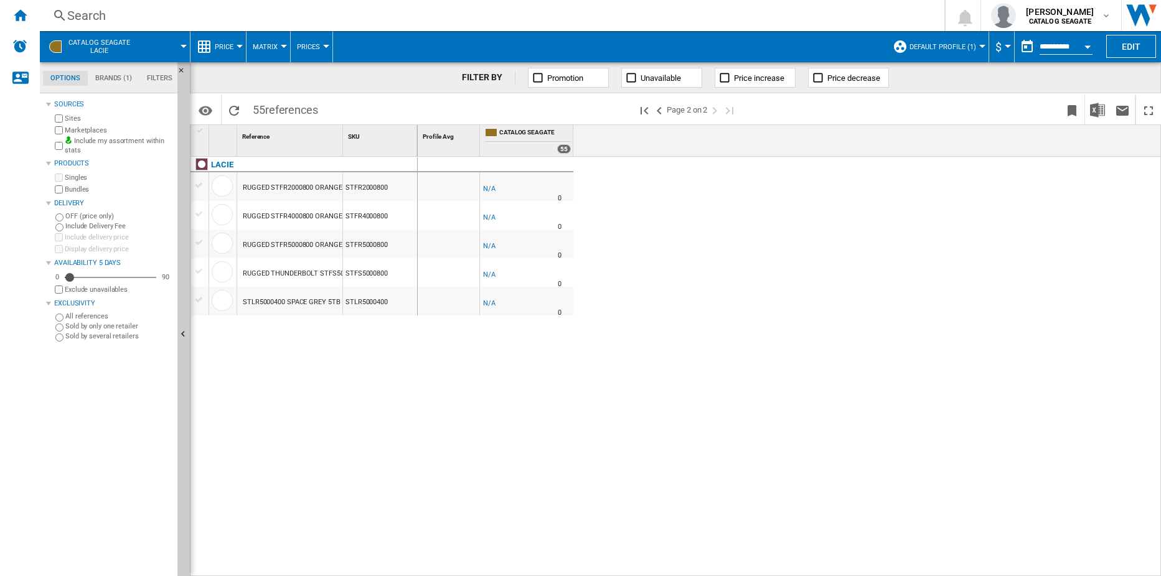
click at [282, 190] on div "RUGGED STFR2000800 ORANGE 2TB" at bounding box center [299, 188] width 113 height 29
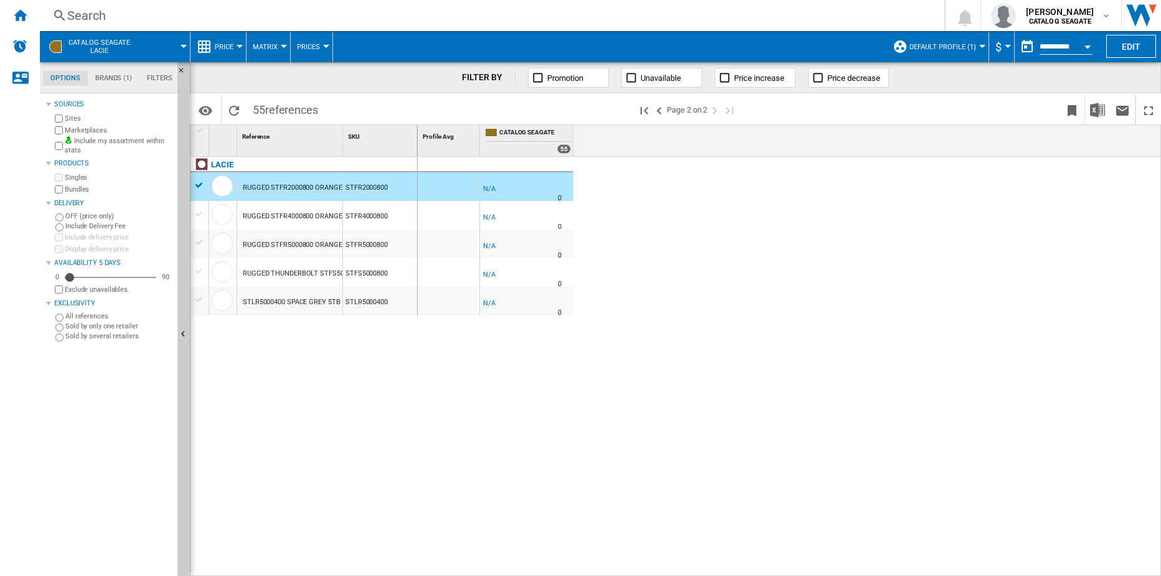
click at [282, 190] on div "RUGGED STFR2000800 ORANGE 2TB" at bounding box center [299, 188] width 113 height 29
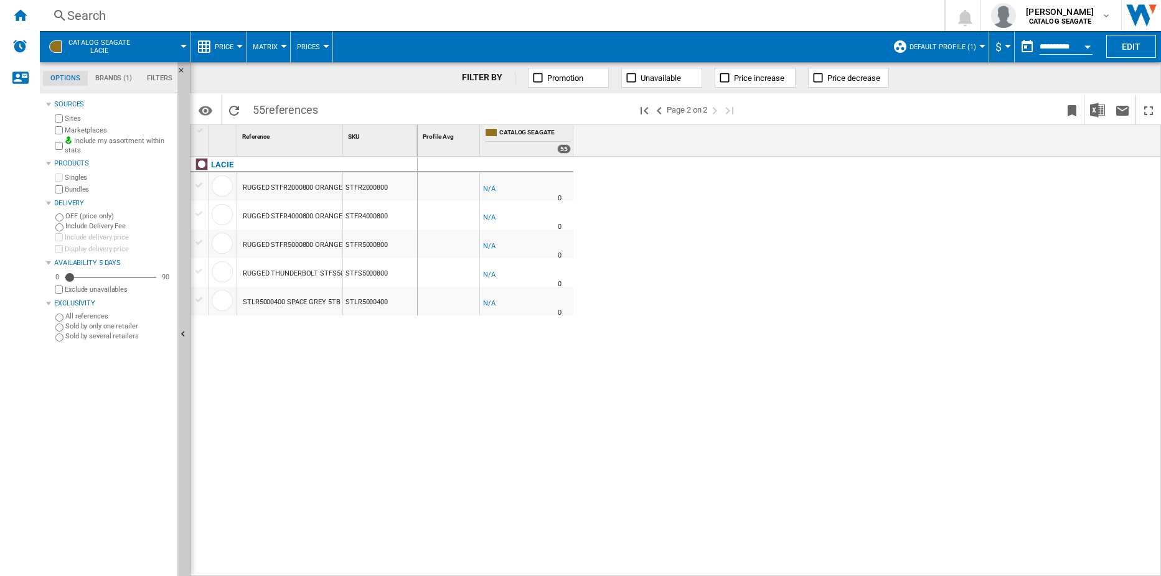
click at [282, 190] on div "RUGGED STFR2000800 ORANGE 2TB" at bounding box center [299, 188] width 113 height 29
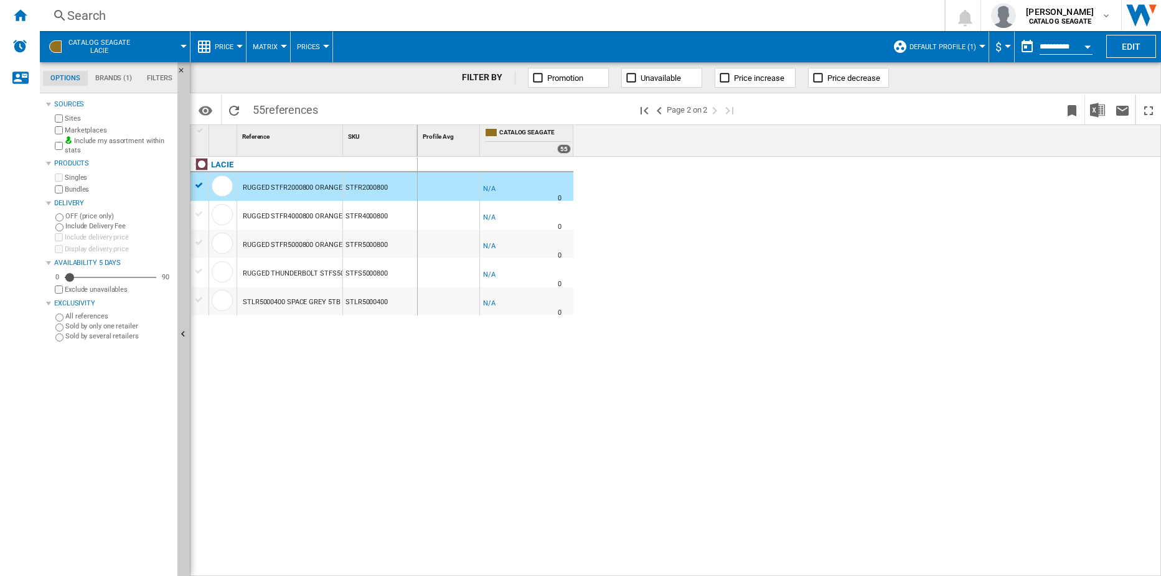
click at [282, 190] on div "RUGGED STFR2000800 ORANGE 2TB" at bounding box center [299, 188] width 113 height 29
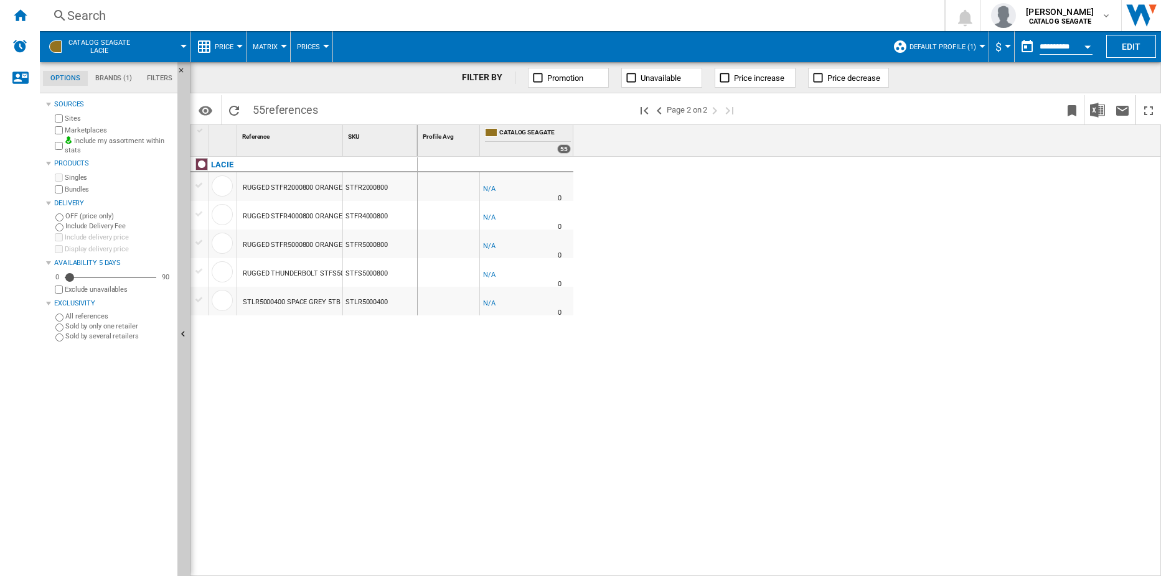
click at [282, 190] on div "RUGGED STFR2000800 ORANGE 2TB" at bounding box center [299, 188] width 113 height 29
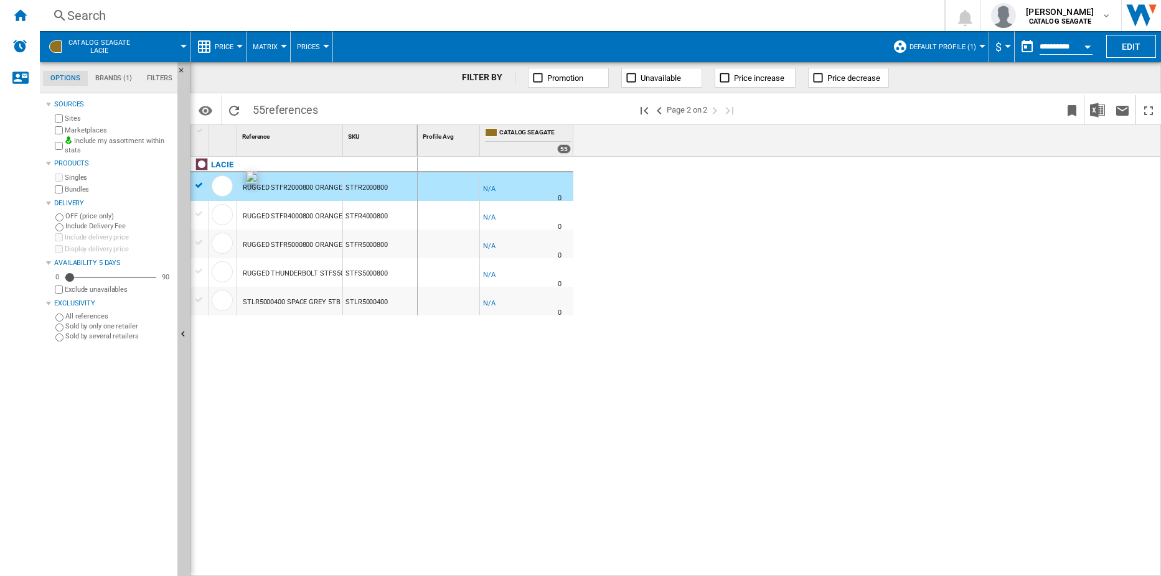
click at [220, 182] on div at bounding box center [222, 186] width 21 height 21
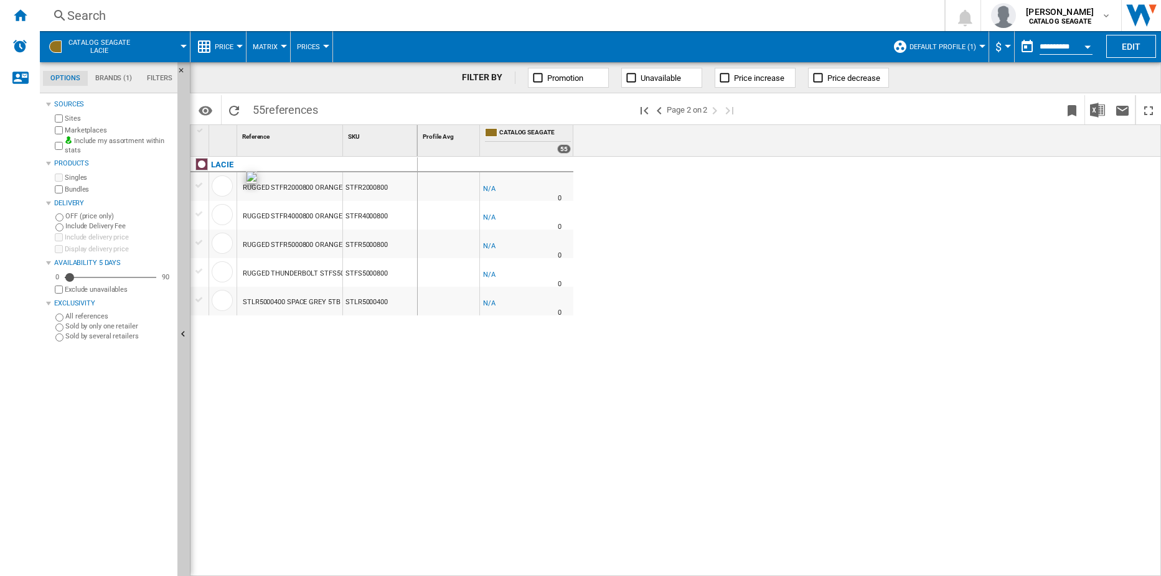
click at [224, 186] on div at bounding box center [222, 186] width 21 height 21
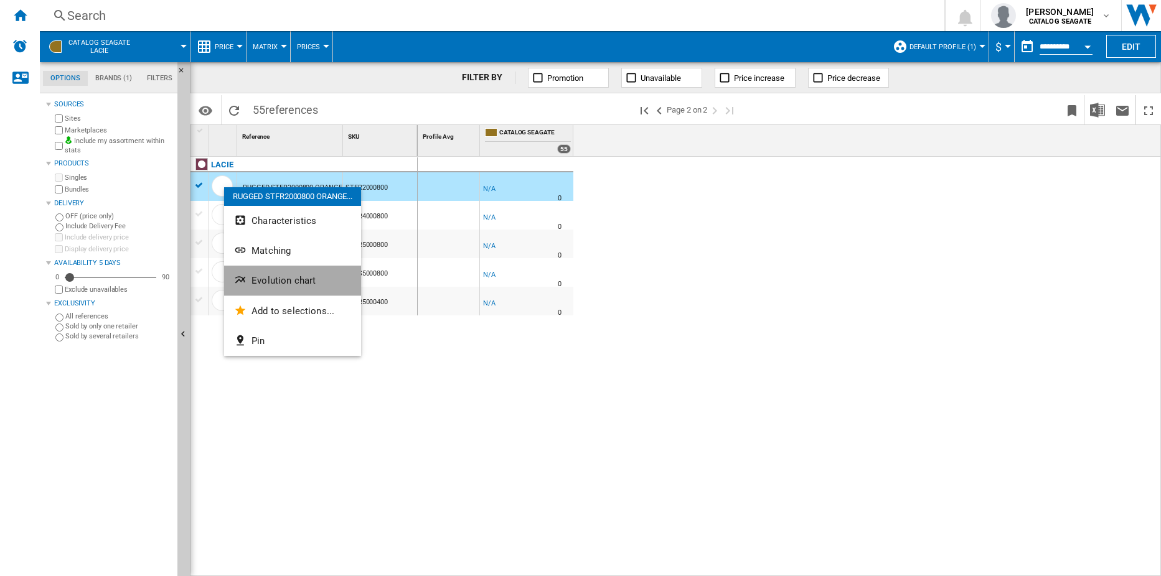
click at [297, 283] on span "Evolution chart" at bounding box center [283, 280] width 64 height 11
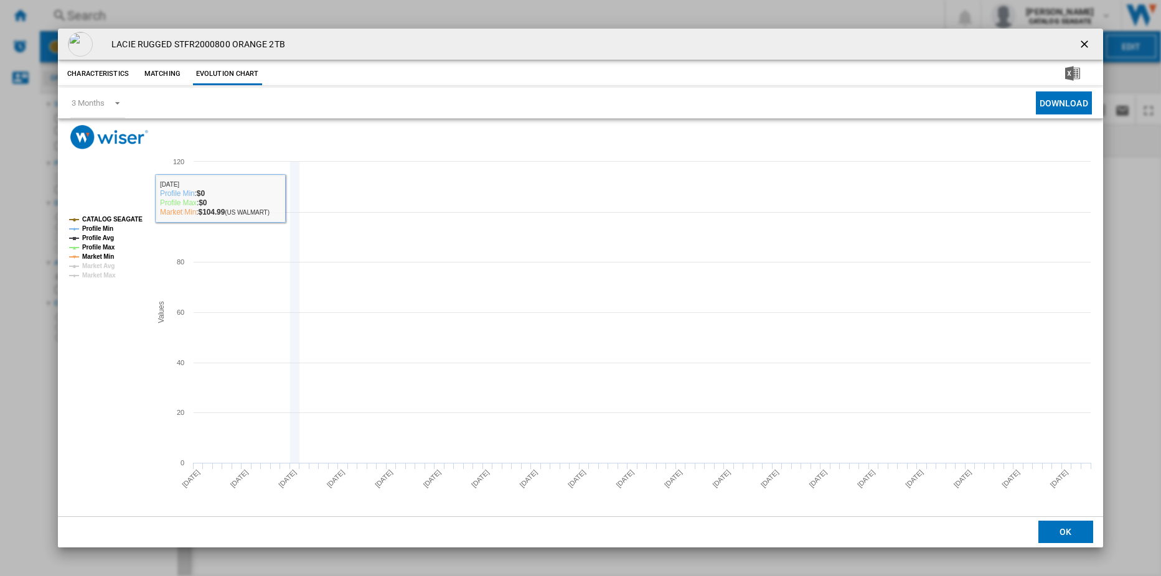
click at [299, 198] on icon "Product popup" at bounding box center [294, 200] width 12 height 12
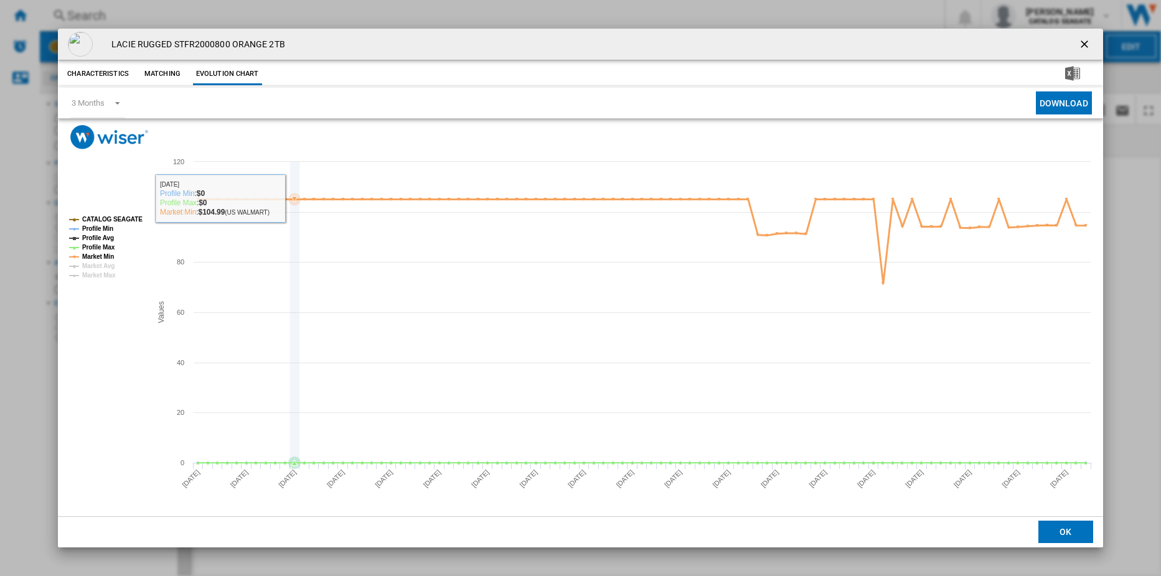
click at [299, 198] on icon "Product popup" at bounding box center [294, 200] width 12 height 12
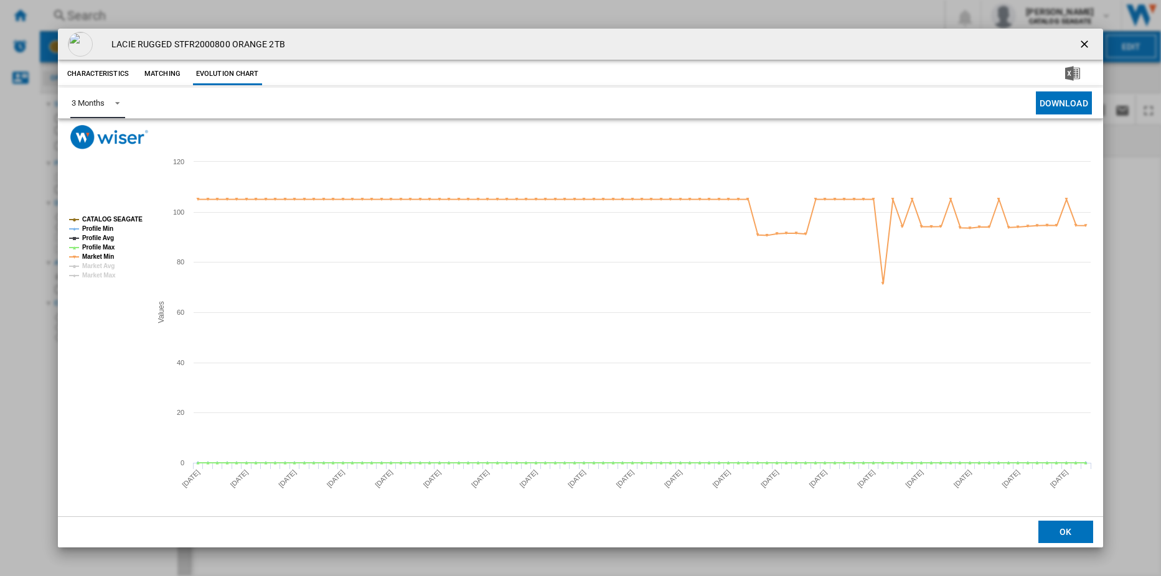
click at [117, 106] on span "Product popup" at bounding box center [113, 101] width 15 height 11
click at [187, 95] on md-backdrop at bounding box center [580, 288] width 1161 height 576
click at [125, 75] on button "Characteristics" at bounding box center [98, 74] width 68 height 22
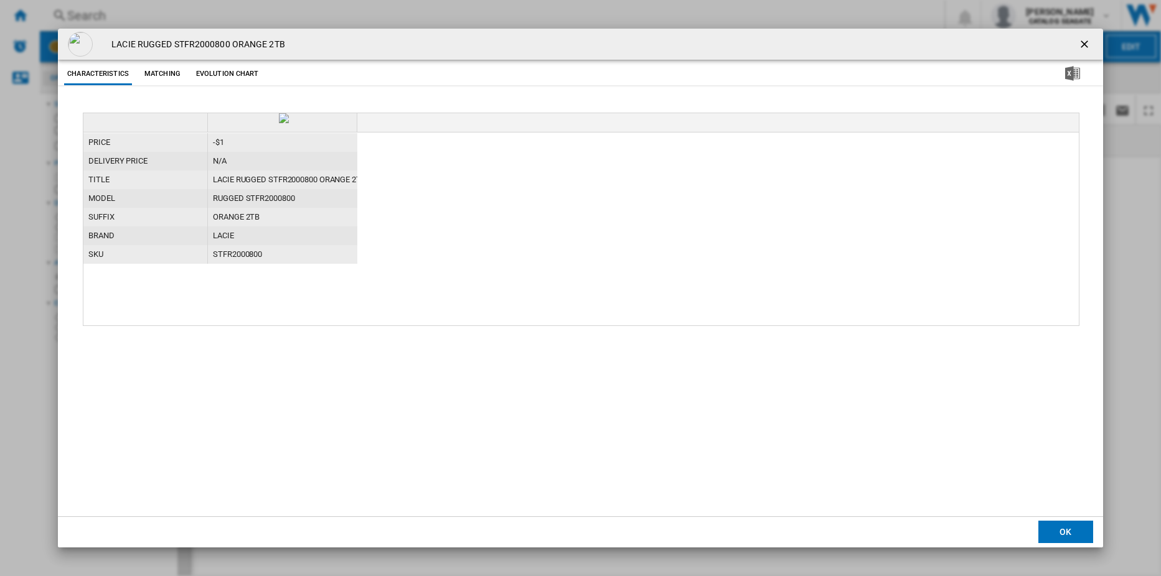
click at [158, 81] on button "Matching" at bounding box center [162, 74] width 55 height 22
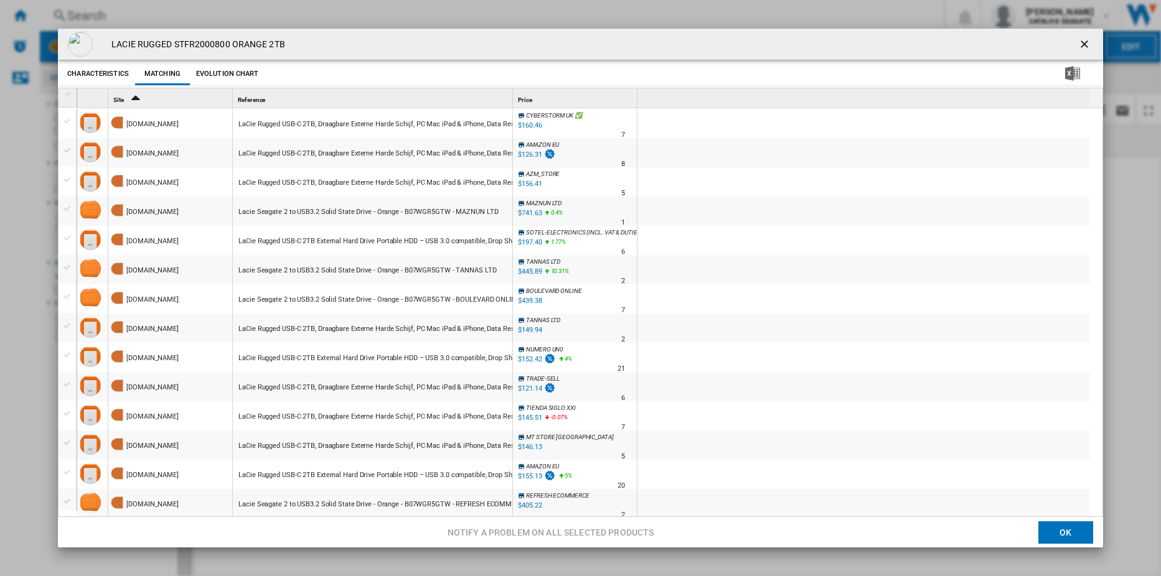
click at [248, 68] on button "Evolution chart" at bounding box center [227, 74] width 69 height 22
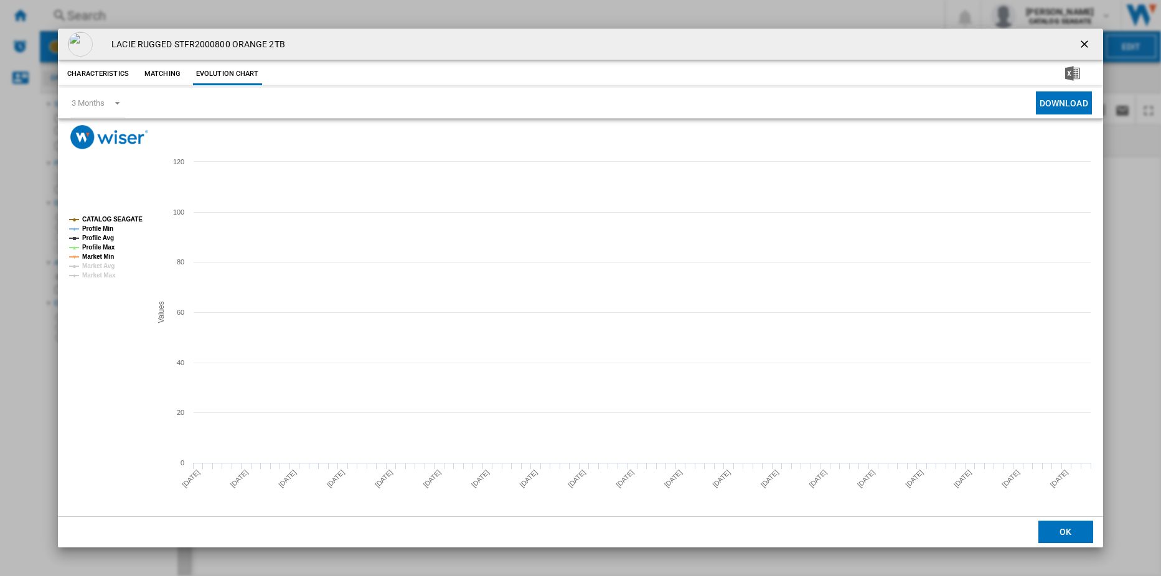
click at [112, 219] on tspan "CATALOG SEAGATE" at bounding box center [112, 219] width 60 height 7
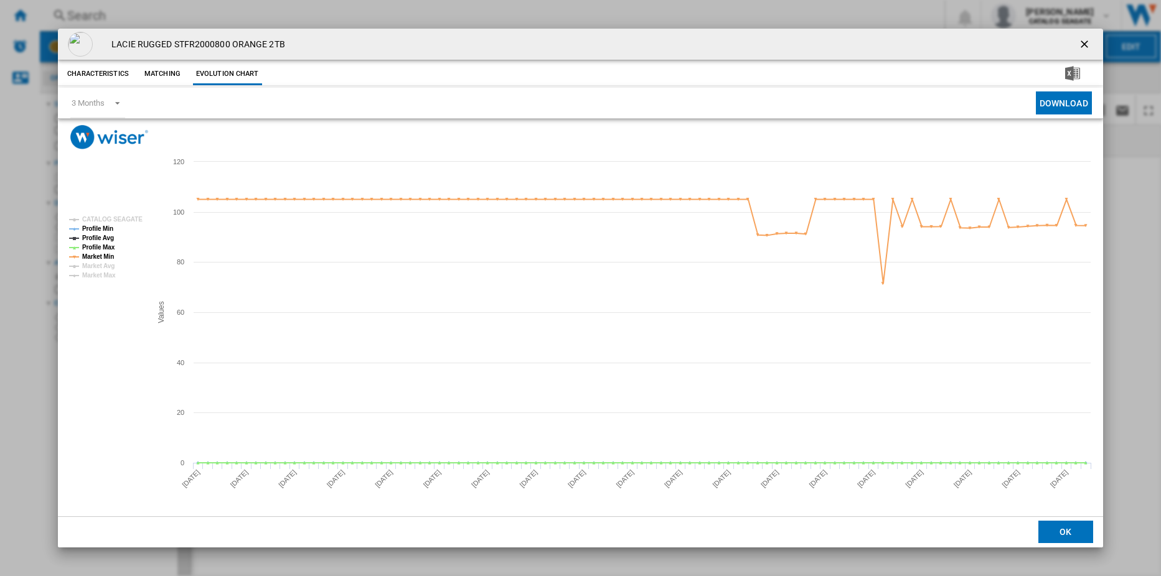
click at [113, 218] on tspan "CATALOG SEAGATE" at bounding box center [112, 219] width 60 height 7
click at [111, 256] on tspan "Market Min" at bounding box center [98, 256] width 32 height 7
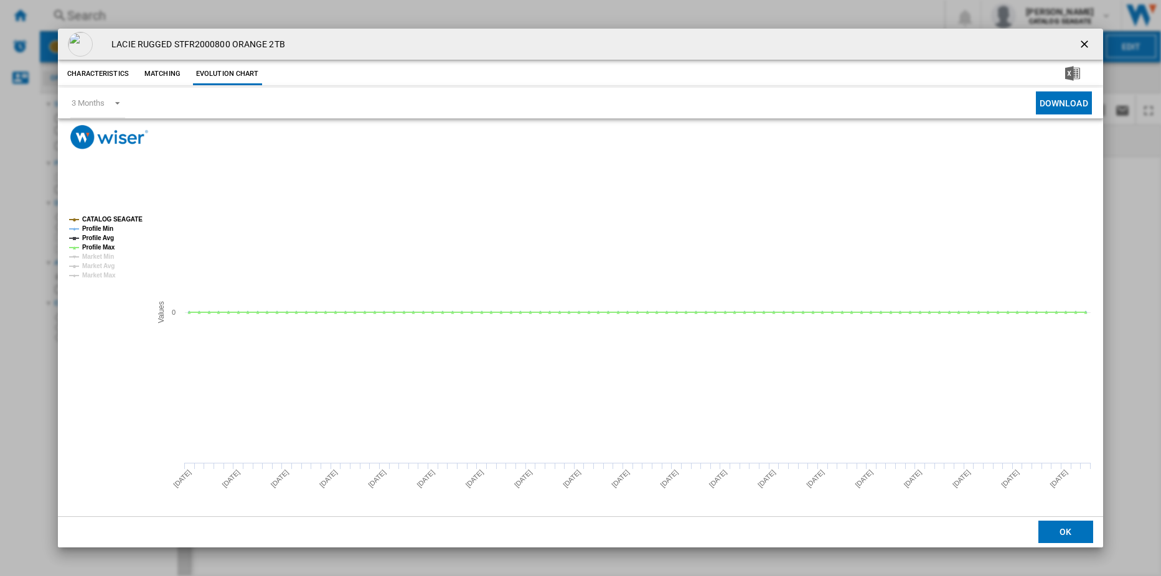
click at [88, 43] on img "Product popup" at bounding box center [80, 44] width 25 height 25
drag, startPoint x: 232, startPoint y: 50, endPoint x: 274, endPoint y: 48, distance: 42.4
click at [232, 50] on h4 "LACIE RUGGED STFR2000800 ORANGE 2TB" at bounding box center [195, 45] width 180 height 12
click at [81, 82] on button "Characteristics" at bounding box center [98, 74] width 68 height 22
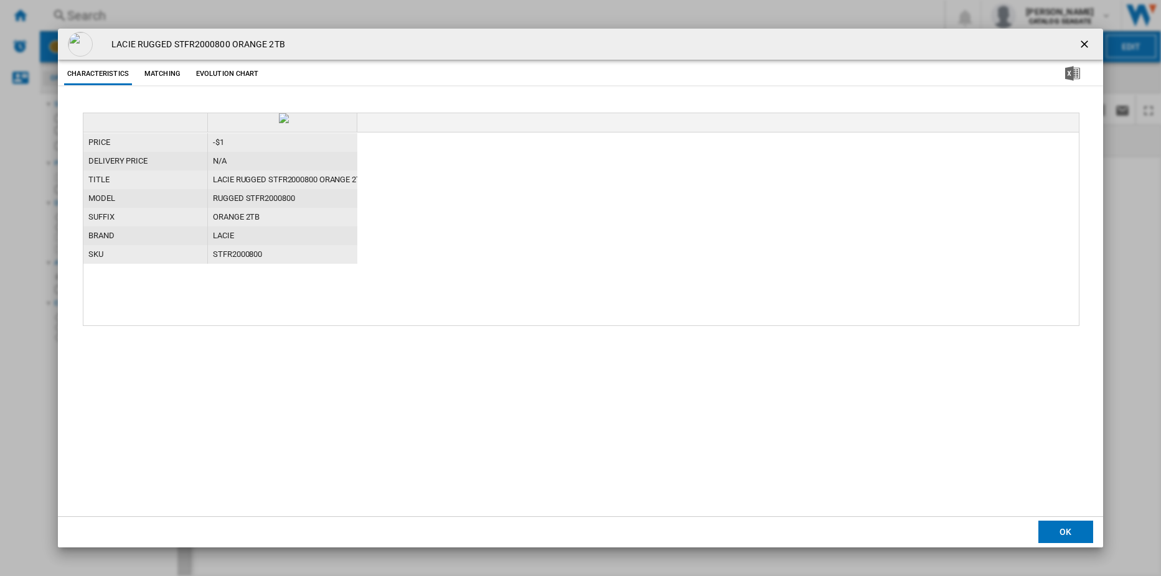
click at [1084, 40] on ng-md-icon "getI18NText('BUTTONS.CLOSE_DIALOG')" at bounding box center [1085, 45] width 15 height 15
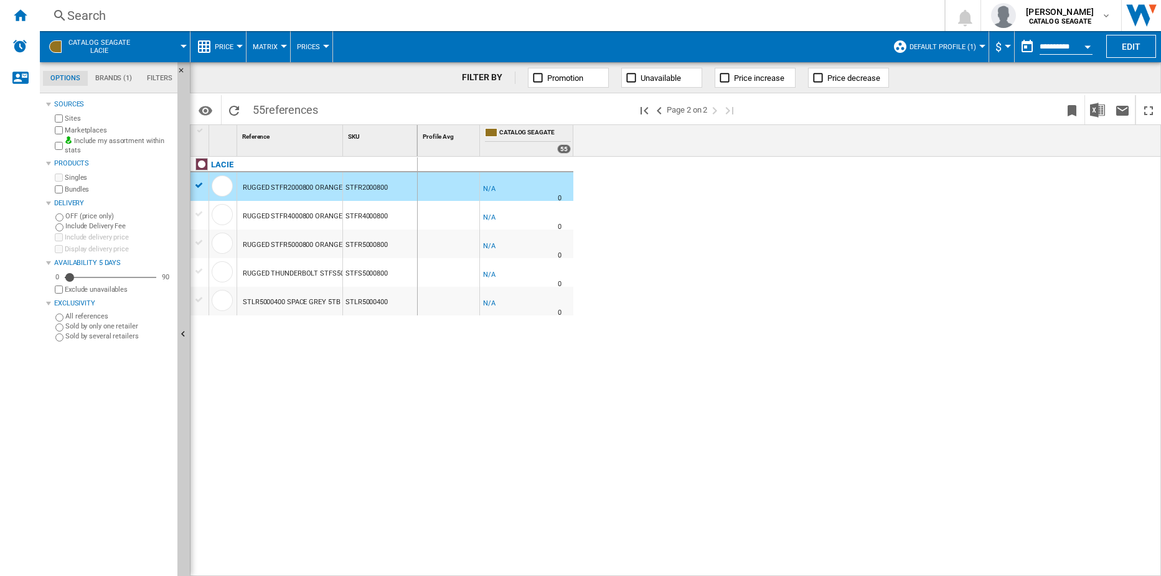
click at [178, 333] on ng-md-icon "Hide" at bounding box center [184, 336] width 15 height 15
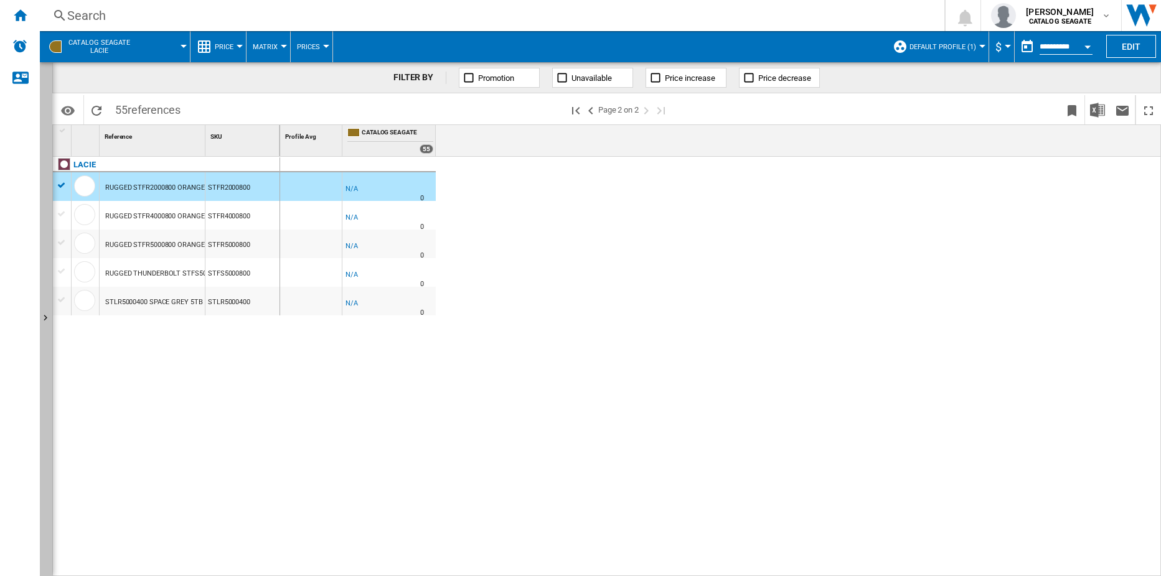
click at [46, 316] on ng-md-icon "Show" at bounding box center [47, 319] width 15 height 15
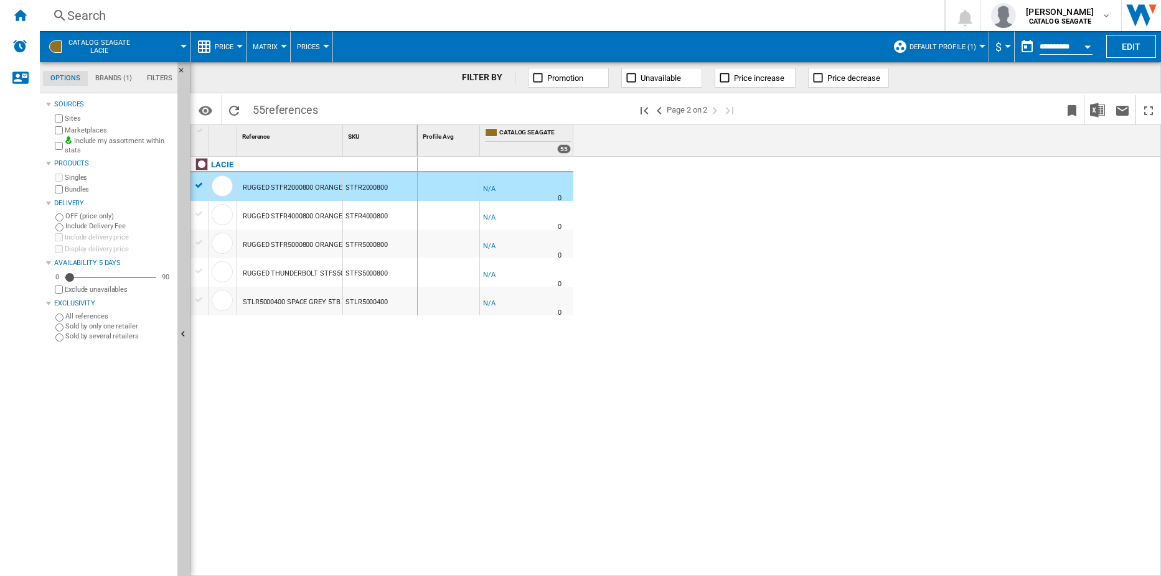
click at [113, 328] on label "Sold by only one retailer" at bounding box center [118, 326] width 107 height 9
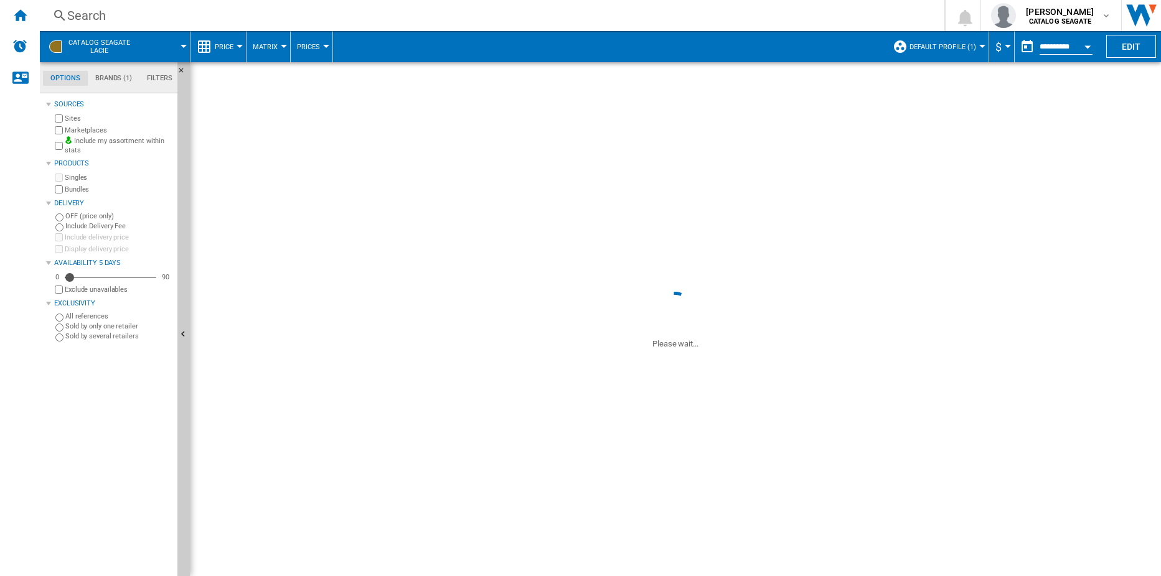
click at [238, 110] on ng-md-icon "Reload" at bounding box center [234, 110] width 15 height 15
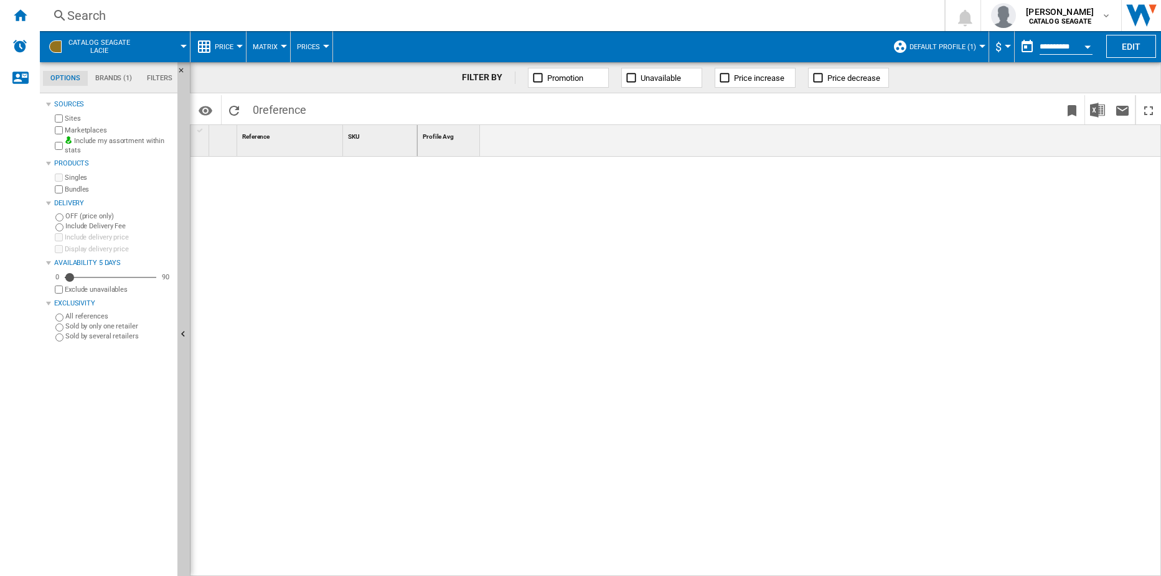
click at [110, 70] on md-tabs-canvas "Options Brands (1) Filters Options Brands (1) Filters" at bounding box center [114, 77] width 149 height 31
click at [117, 77] on md-tab-item "Brands (1)" at bounding box center [114, 78] width 52 height 15
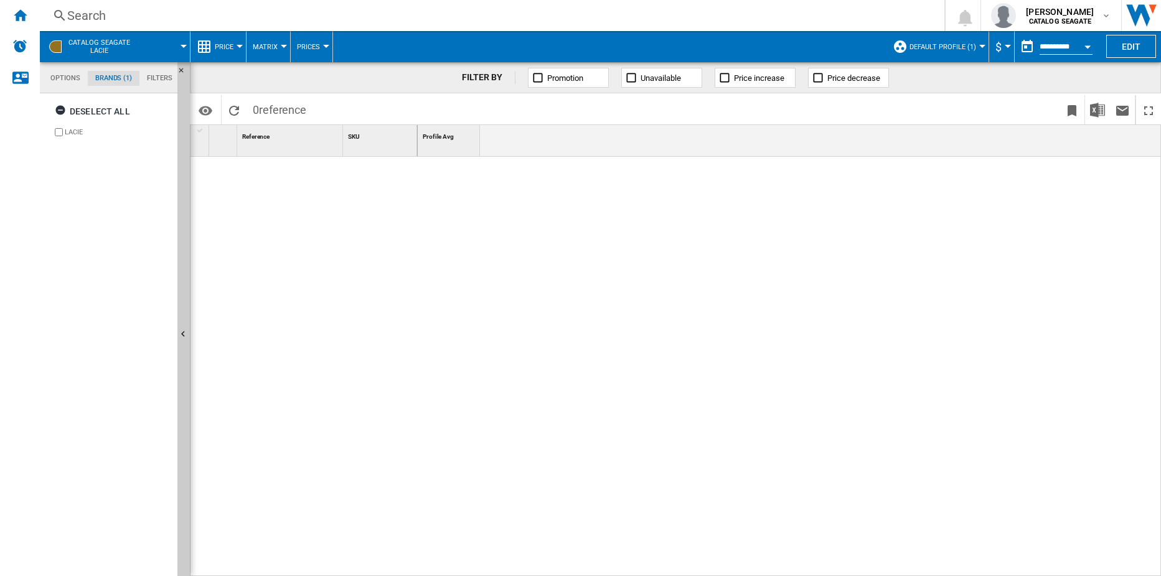
click at [161, 76] on md-tab-item "Filters" at bounding box center [159, 78] width 40 height 15
click at [601, 72] on button "Promotion" at bounding box center [568, 78] width 81 height 20
